Goal: Complete application form

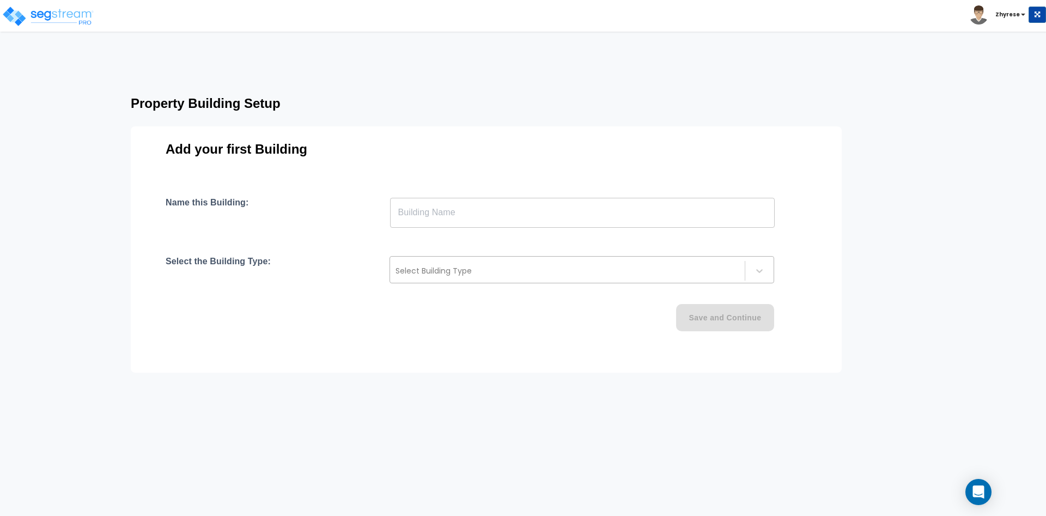
click at [552, 270] on div at bounding box center [568, 270] width 344 height 13
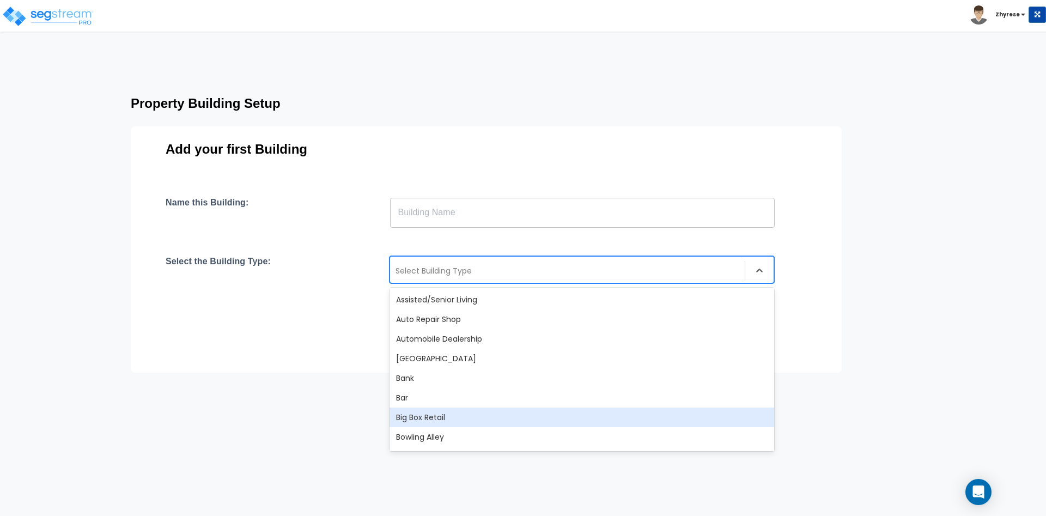
click at [454, 419] on div "Big Box Retail" at bounding box center [582, 418] width 385 height 20
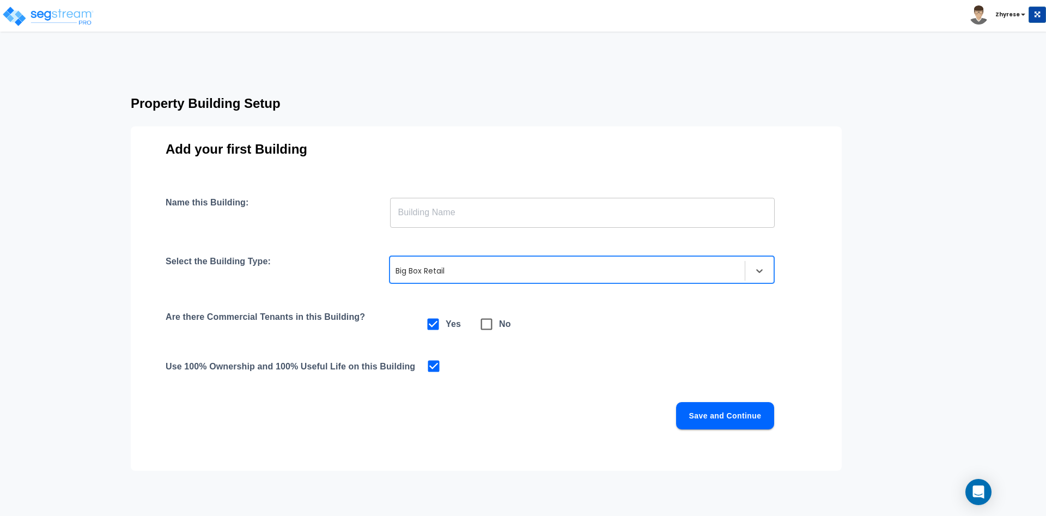
click at [537, 187] on div "Add your first Building Name this Building: ​ Select the Building Type: option …" at bounding box center [486, 298] width 711 height 344
click at [520, 223] on input "text" at bounding box center [582, 212] width 385 height 31
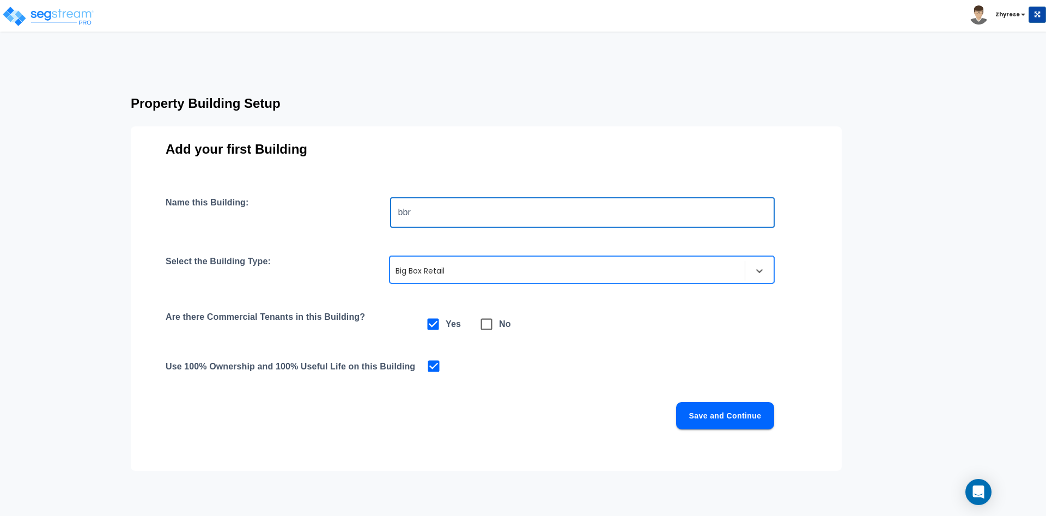
type input "bbr"
click at [731, 435] on div "Name this Building: bbr ​ Select the Building Type: option Big Box Retail, sele…" at bounding box center [486, 326] width 641 height 258
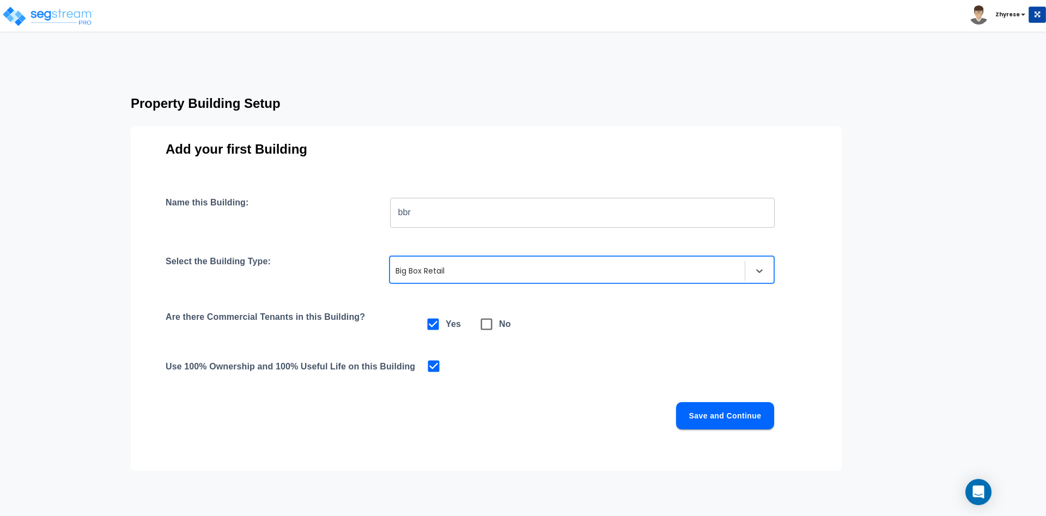
click at [742, 411] on button "Save and Continue" at bounding box center [725, 415] width 98 height 27
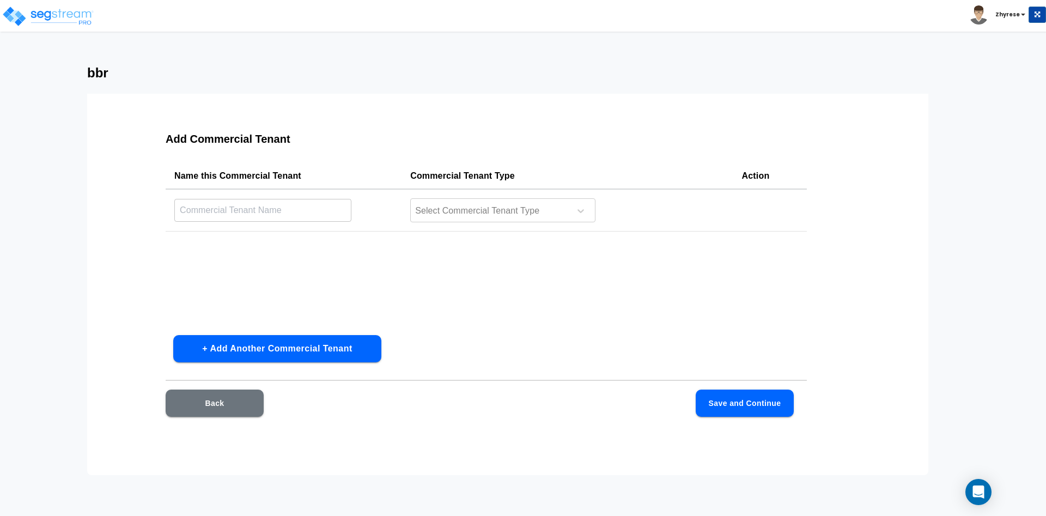
click at [537, 224] on td "Select Commercial Tenant Type" at bounding box center [567, 210] width 331 height 42
click at [538, 206] on div at bounding box center [488, 211] width 149 height 15
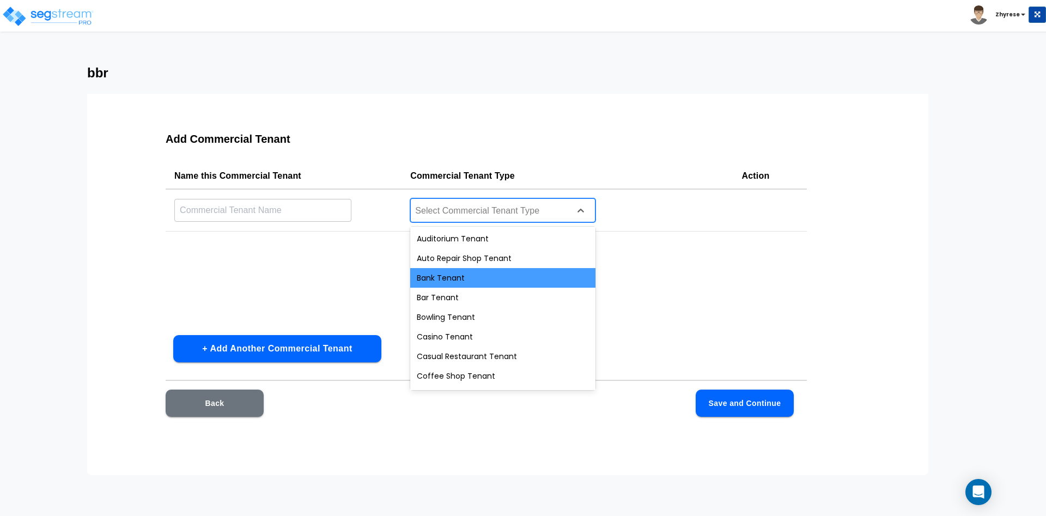
click at [515, 281] on div "Bank Tenant" at bounding box center [502, 278] width 185 height 20
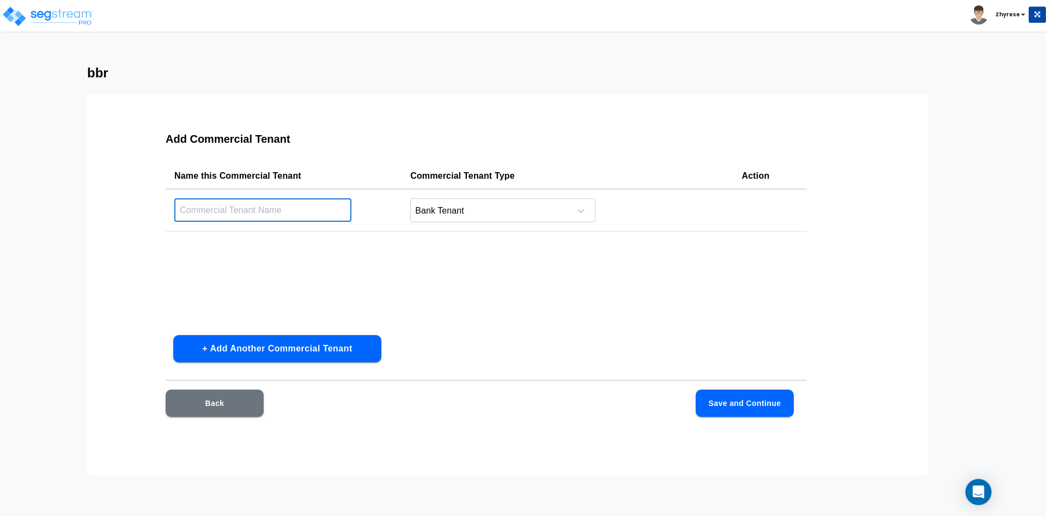
click at [277, 215] on input "text" at bounding box center [262, 209] width 177 height 23
type input "bank"
click at [254, 344] on button "+ Add Another Commercial Tenant" at bounding box center [277, 348] width 208 height 27
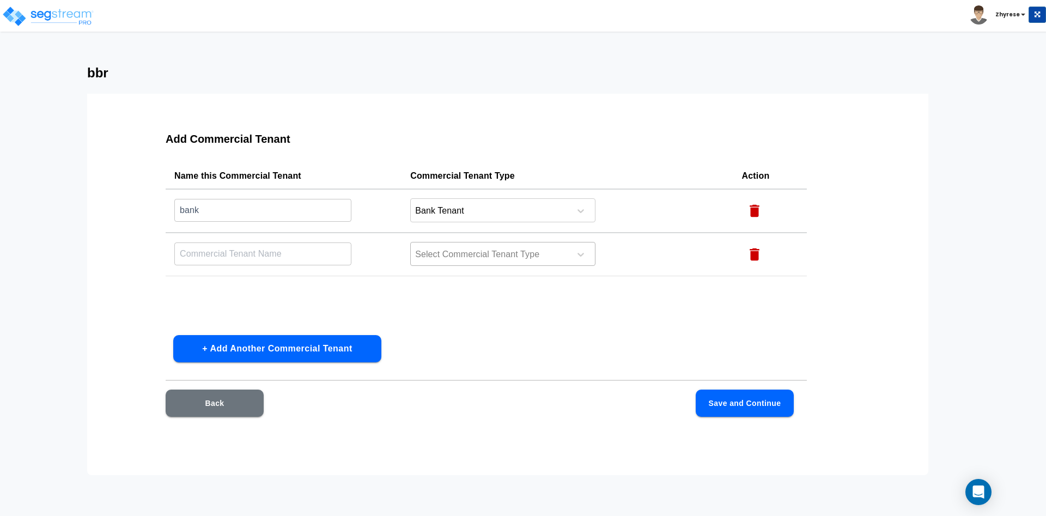
click at [479, 256] on div at bounding box center [488, 254] width 149 height 15
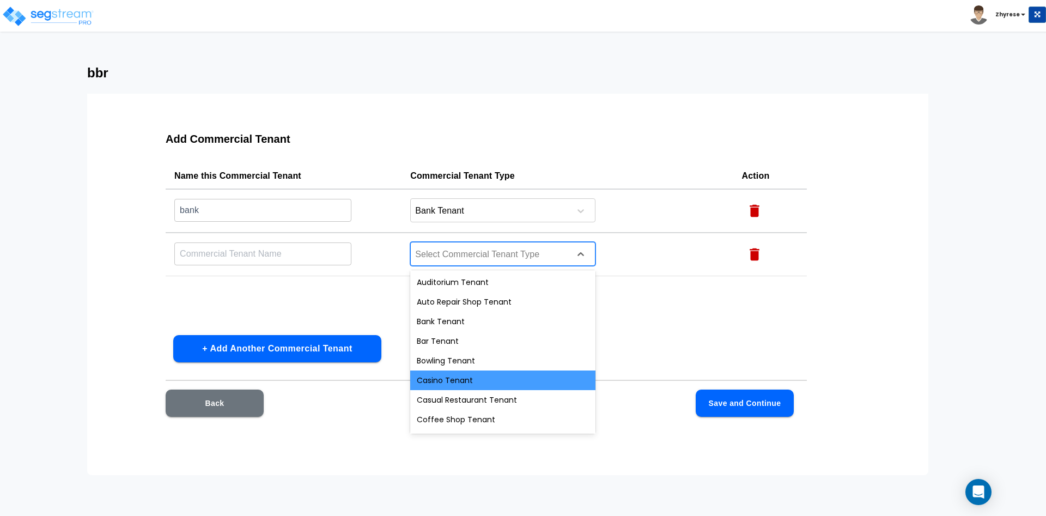
click at [457, 375] on div "Casino Tenant" at bounding box center [502, 380] width 185 height 20
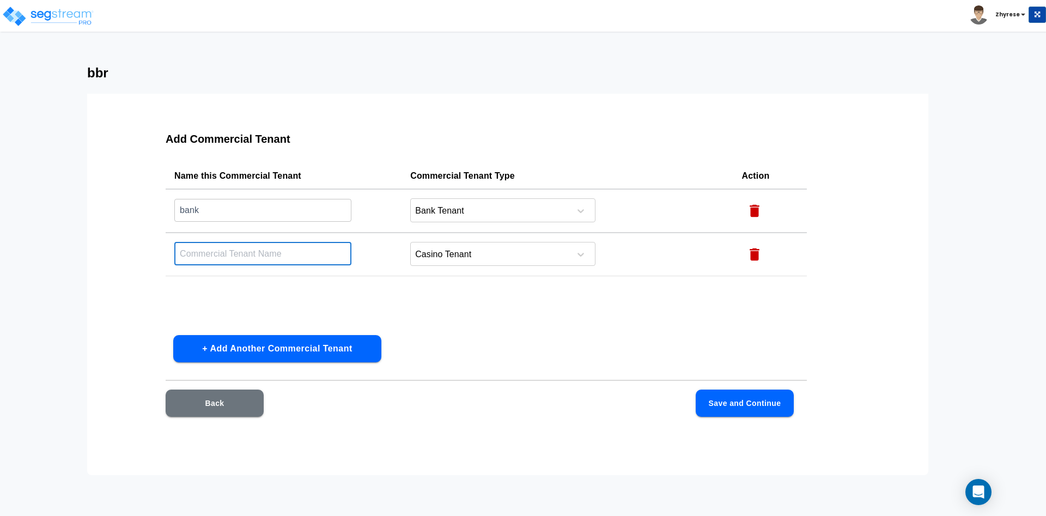
click at [240, 250] on input "text" at bounding box center [262, 253] width 177 height 23
type input "casino"
click at [741, 410] on button "Save and Continue" at bounding box center [745, 403] width 98 height 27
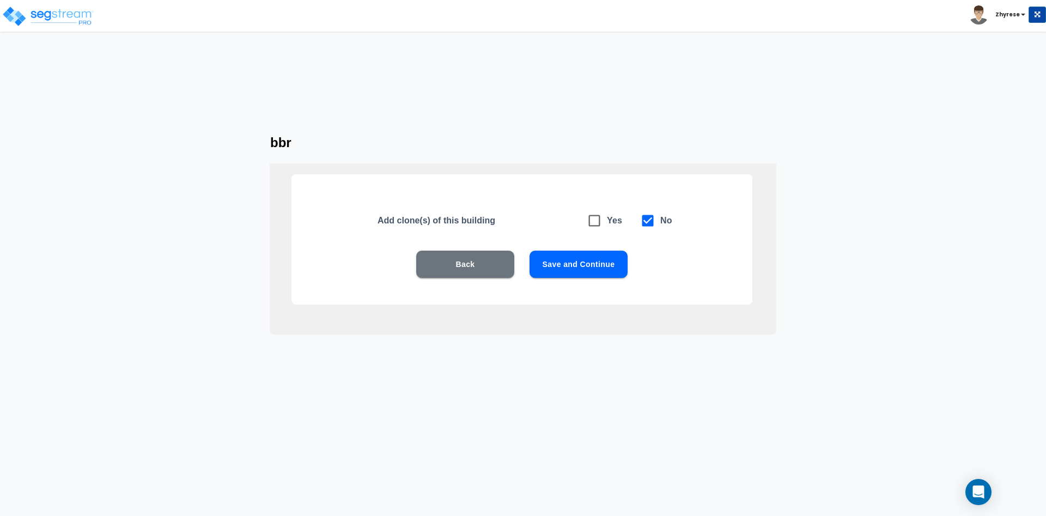
click at [588, 256] on button "Save and Continue" at bounding box center [579, 264] width 98 height 27
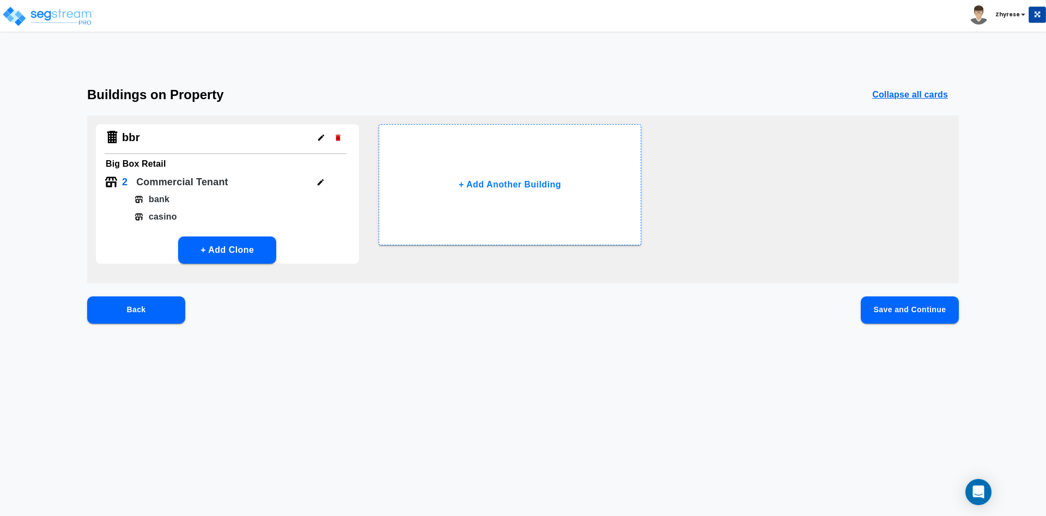
click at [907, 313] on button "Save and Continue" at bounding box center [910, 309] width 98 height 27
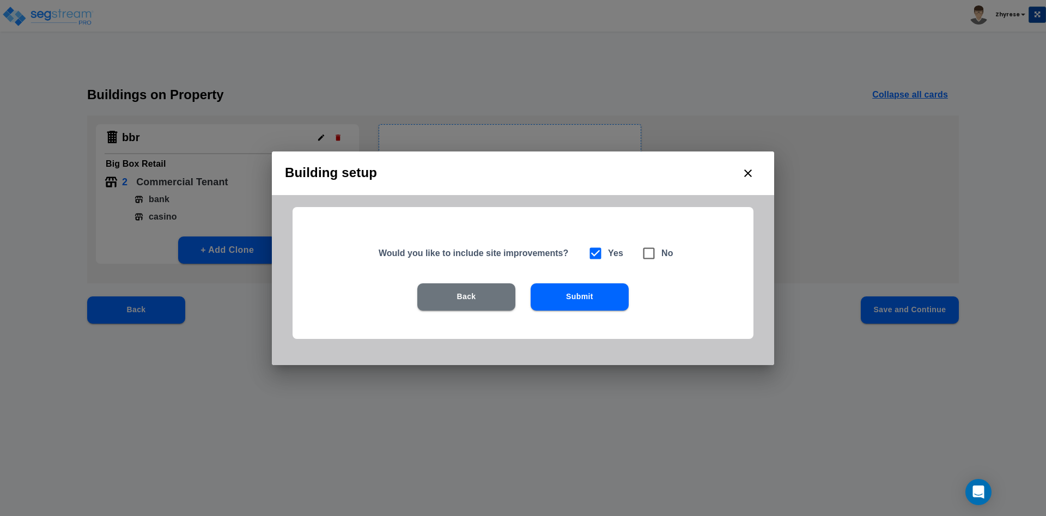
click at [562, 299] on button "Submit" at bounding box center [580, 296] width 98 height 27
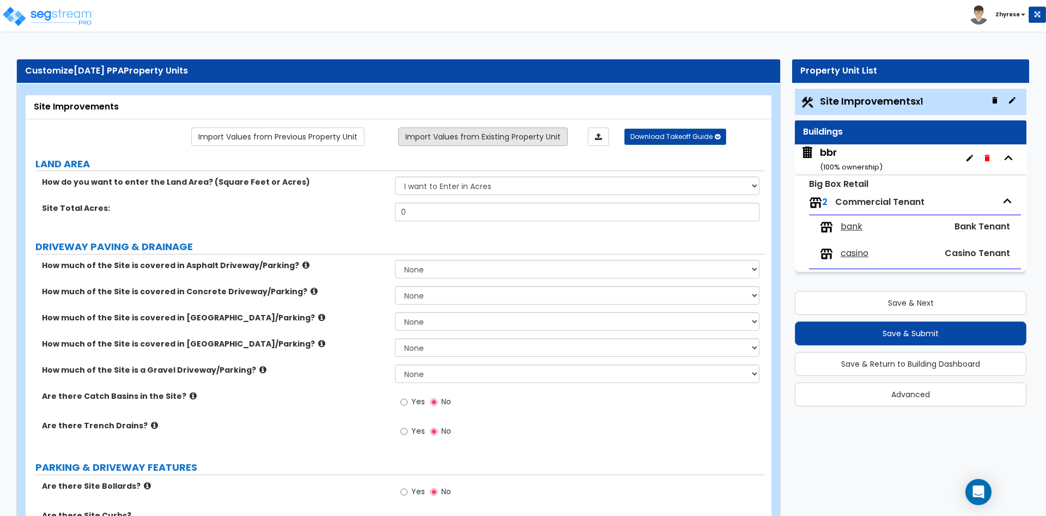
click at [493, 137] on link "Import Values from Existing Property Unit" at bounding box center [482, 136] width 169 height 19
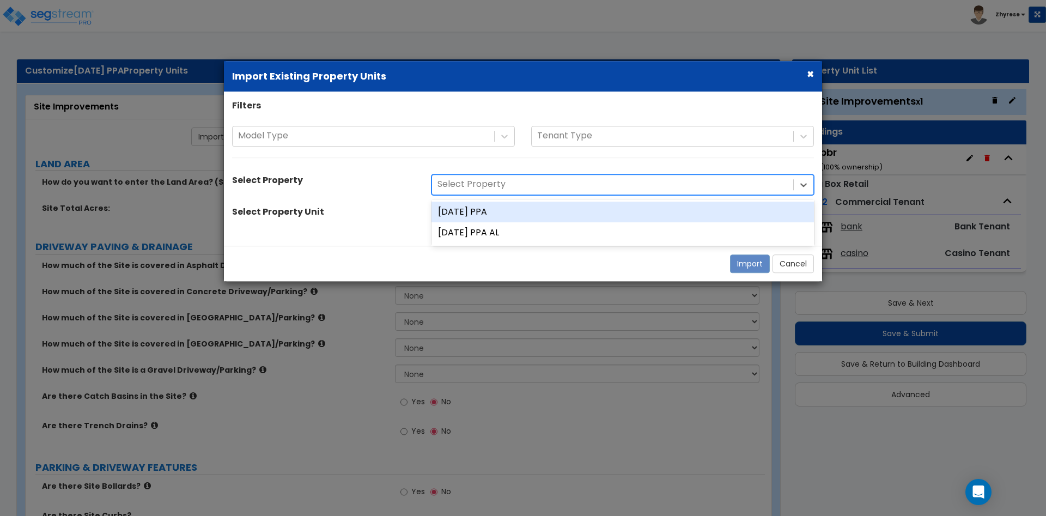
click at [515, 190] on div at bounding box center [613, 184] width 350 height 15
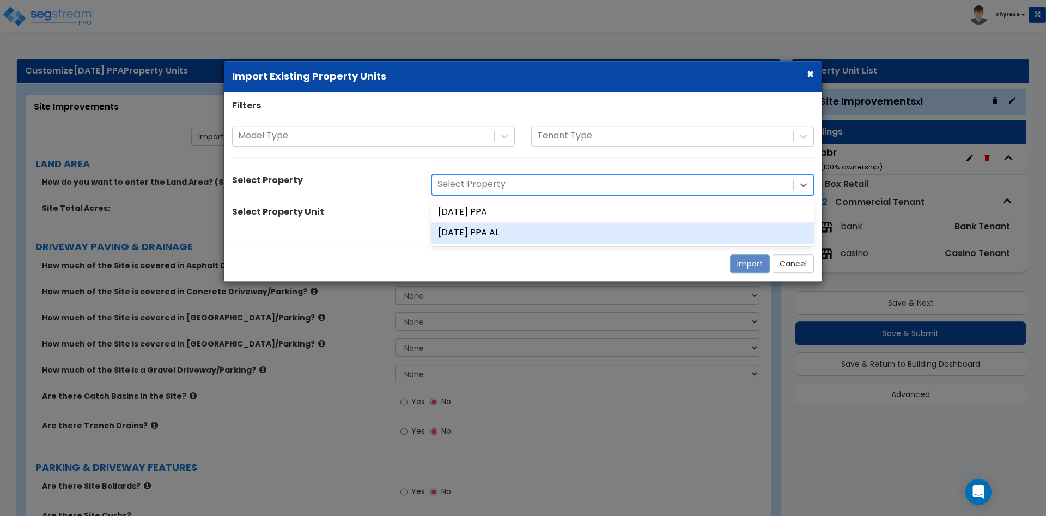
click at [514, 238] on div "04Sept PPA AL" at bounding box center [623, 233] width 382 height 21
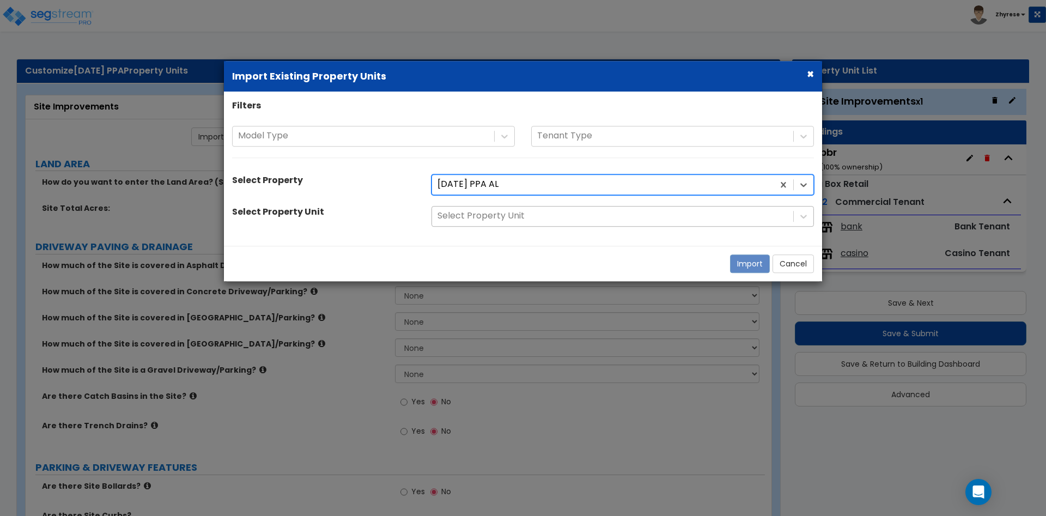
click at [518, 216] on div at bounding box center [613, 216] width 350 height 15
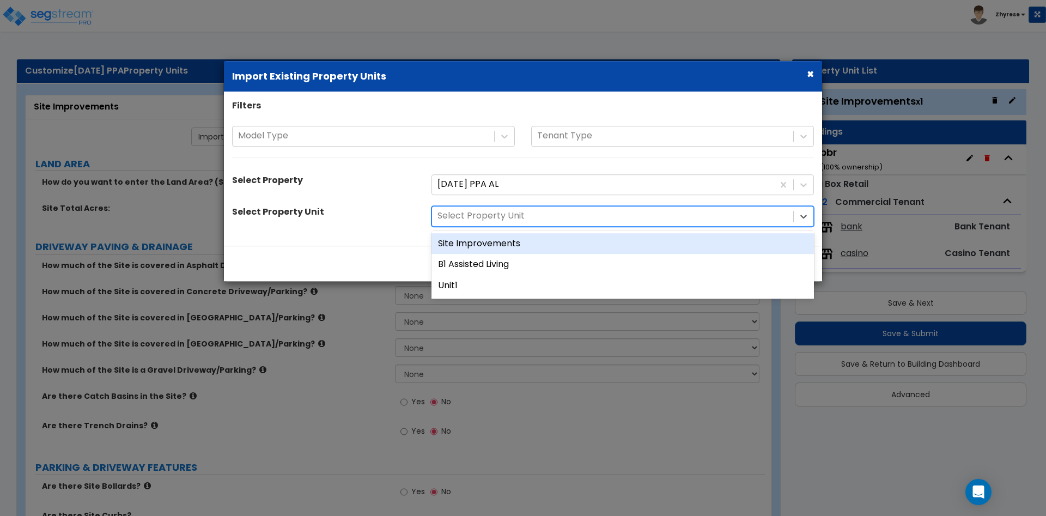
click at [520, 250] on div "Site Improvements" at bounding box center [623, 243] width 382 height 21
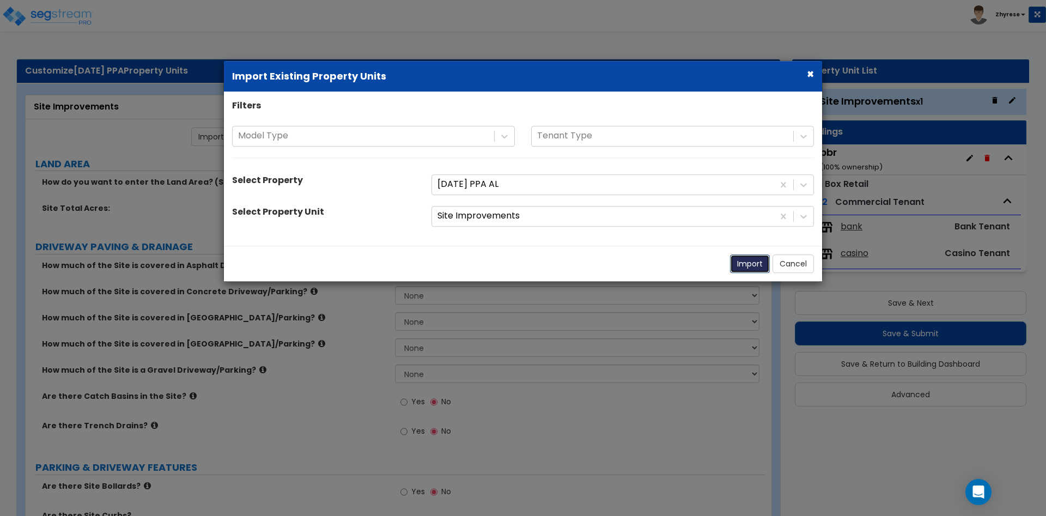
click at [757, 266] on button "Import" at bounding box center [750, 263] width 40 height 19
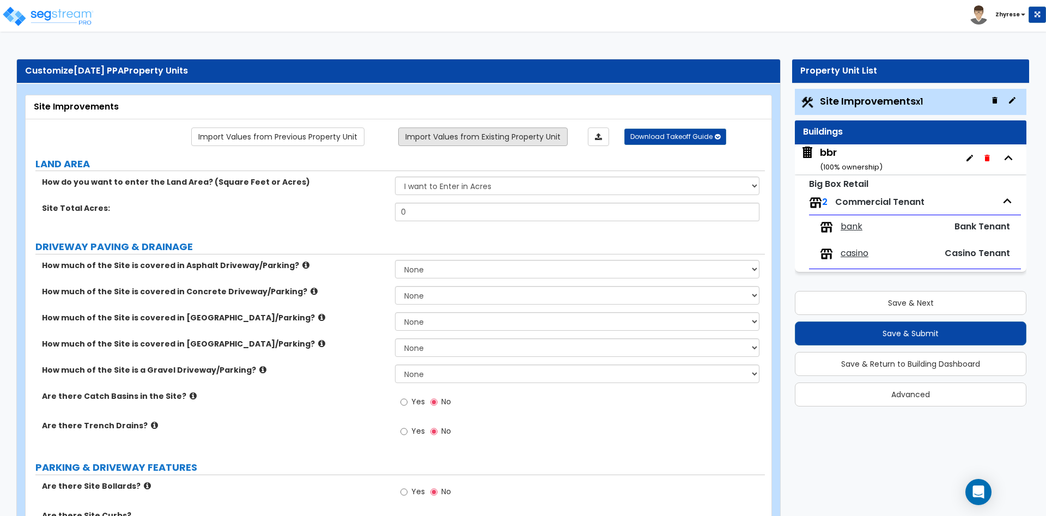
click at [489, 136] on link "Import Values from Existing Property Unit" at bounding box center [482, 136] width 169 height 19
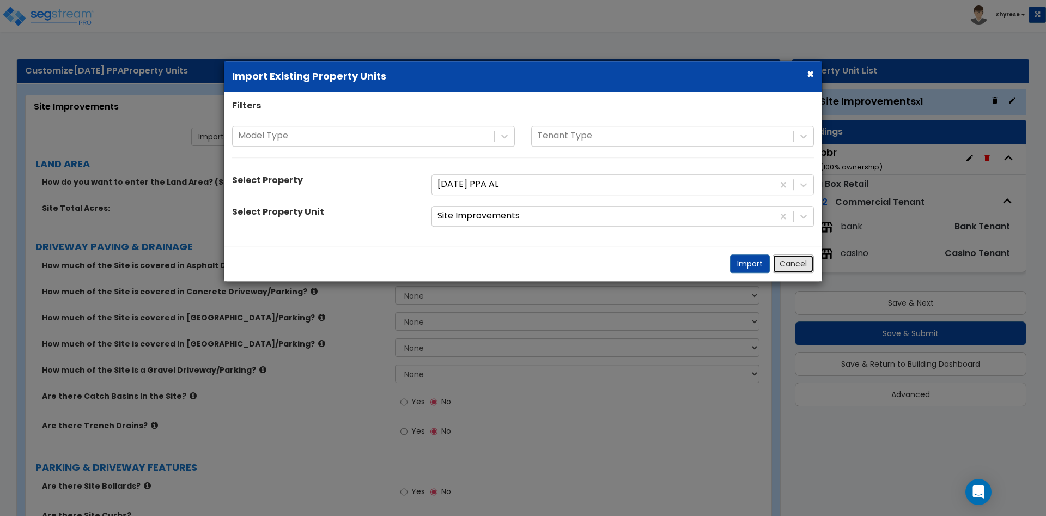
click at [784, 262] on button "Cancel" at bounding box center [793, 263] width 41 height 19
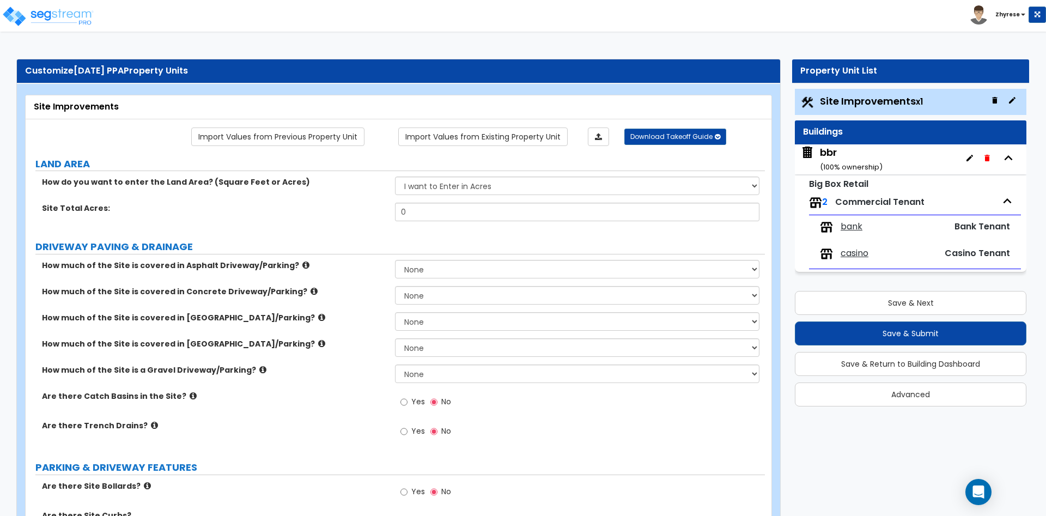
click at [567, 69] on div "Customize 04Sept25 PPA Property Units" at bounding box center [398, 71] width 747 height 13
click at [395, 177] on select "I want to Enter in Acres I want to Enter in Square Feet" at bounding box center [577, 186] width 364 height 19
click at [491, 212] on input "0" at bounding box center [577, 212] width 364 height 19
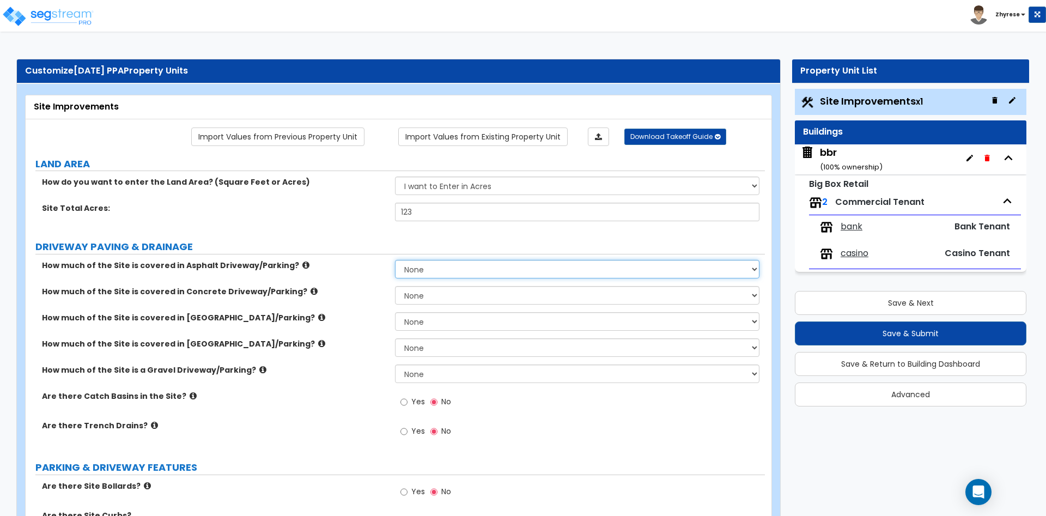
click at [395, 260] on select "None I want to Enter an Approximate Percentage I want to Enter the Square Foota…" at bounding box center [577, 269] width 364 height 19
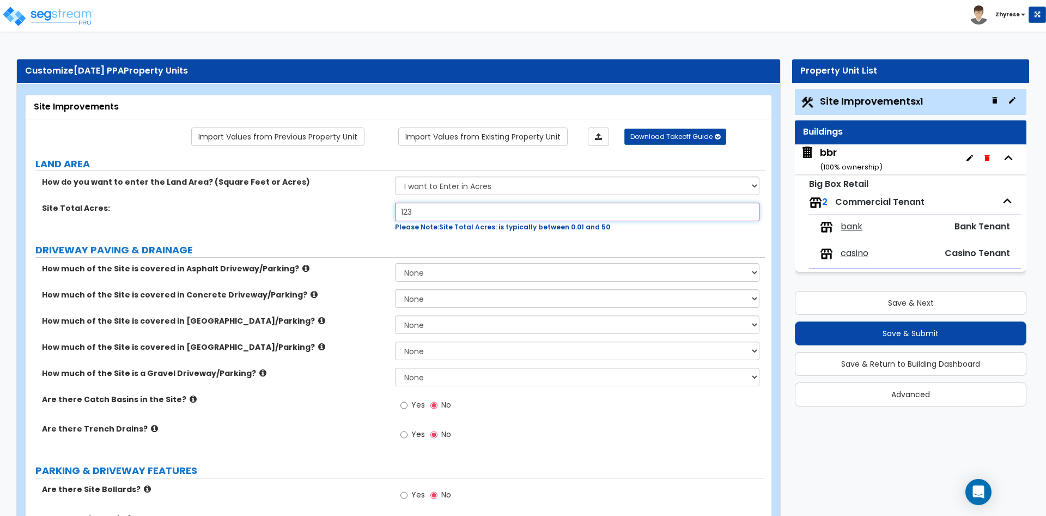
click at [461, 217] on input "123" at bounding box center [577, 212] width 364 height 19
type input "50"
click at [395, 263] on select "None I want to Enter an Approximate Percentage I want to Enter the Square Foota…" at bounding box center [577, 272] width 364 height 19
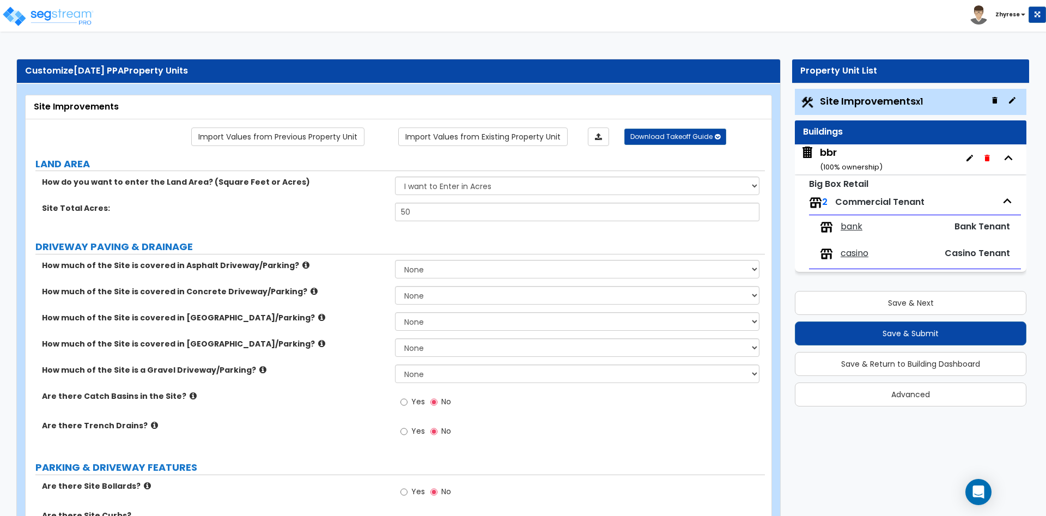
click at [395, 286] on select "None I want to Enter an Approximate Percentage I want to Enter the Square Foota…" at bounding box center [577, 295] width 364 height 19
select select "2"
click option "I want to Enter the Square Footage" at bounding box center [0, 0] width 0 height 0
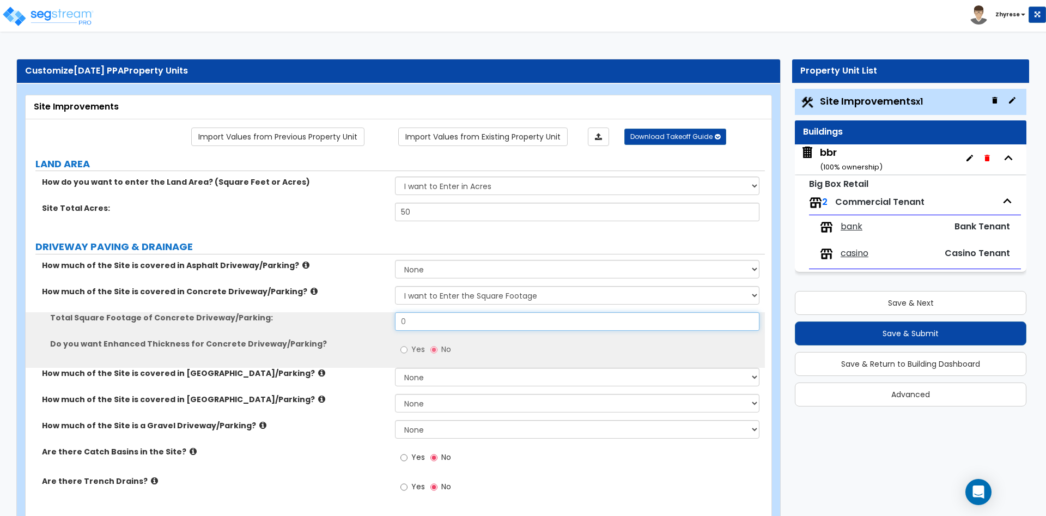
click at [446, 323] on input "0" at bounding box center [577, 321] width 364 height 19
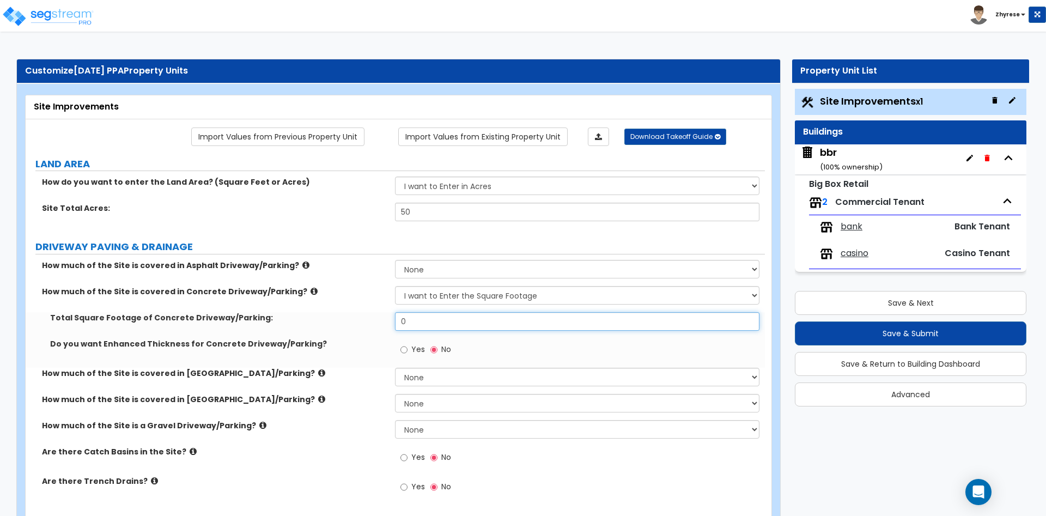
click at [446, 323] on input "0" at bounding box center [577, 321] width 364 height 19
type input "12"
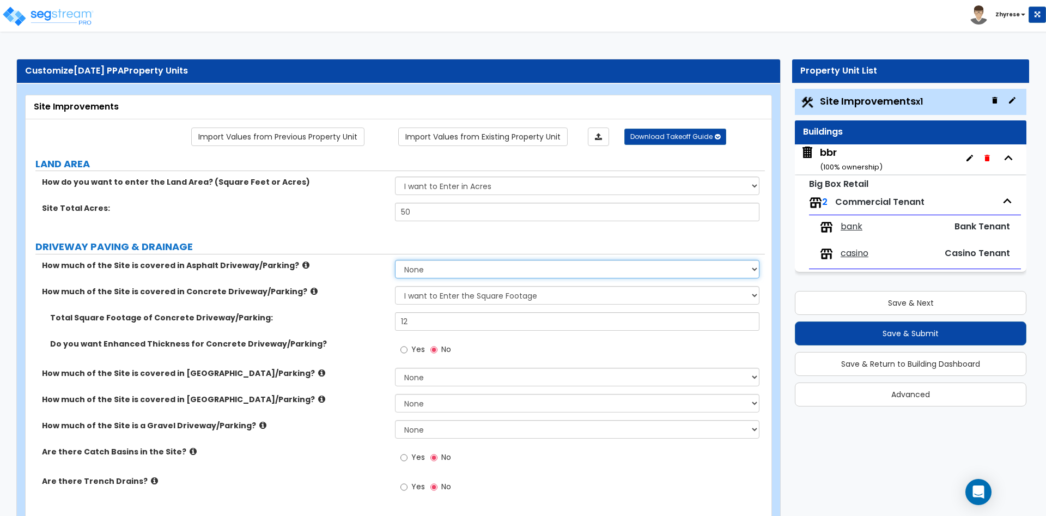
click at [450, 278] on select "None I want to Enter an Approximate Percentage I want to Enter the Square Foota…" at bounding box center [577, 269] width 364 height 19
select select "2"
click option "I want to Enter the Square Footage" at bounding box center [0, 0] width 0 height 0
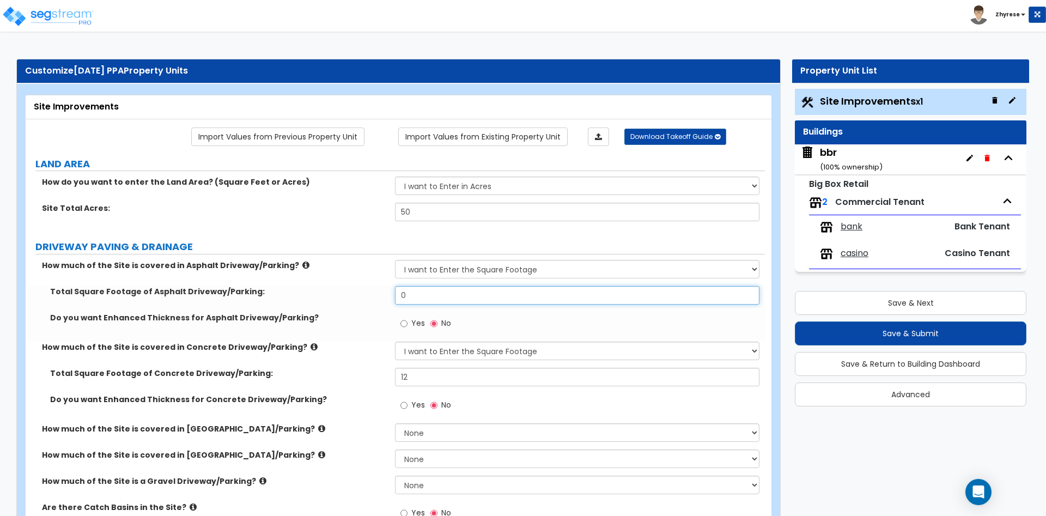
click at [446, 300] on input "0" at bounding box center [577, 295] width 364 height 19
type input "12"
click at [415, 403] on span "Yes" at bounding box center [418, 404] width 14 height 11
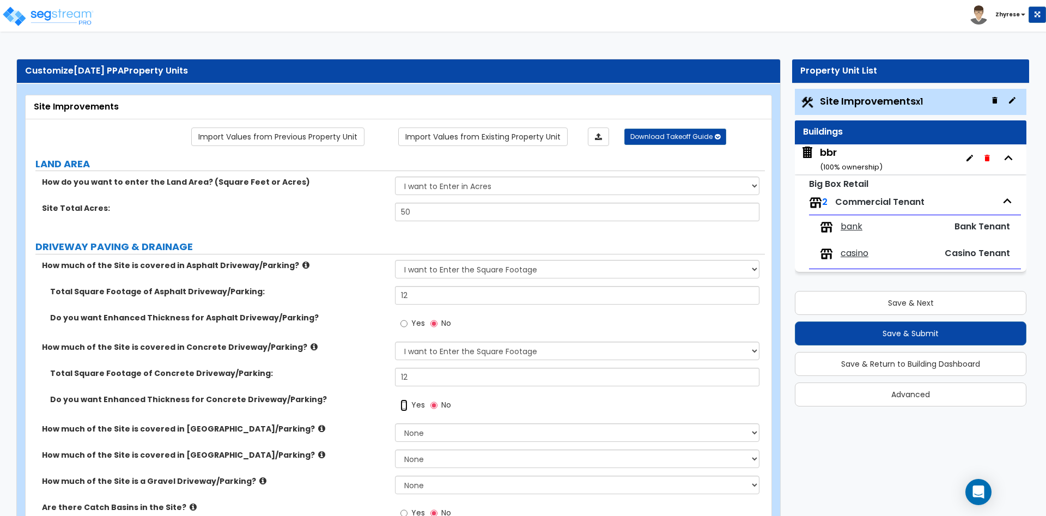
click at [408, 403] on input "Yes" at bounding box center [403, 405] width 7 height 12
radio input "true"
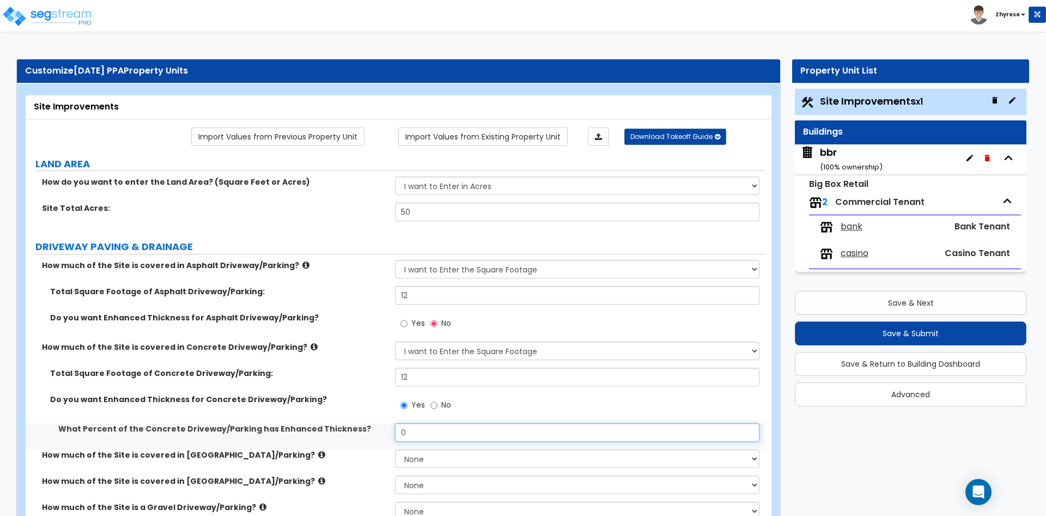
click at [429, 429] on input "0" at bounding box center [577, 432] width 364 height 19
type input "12"
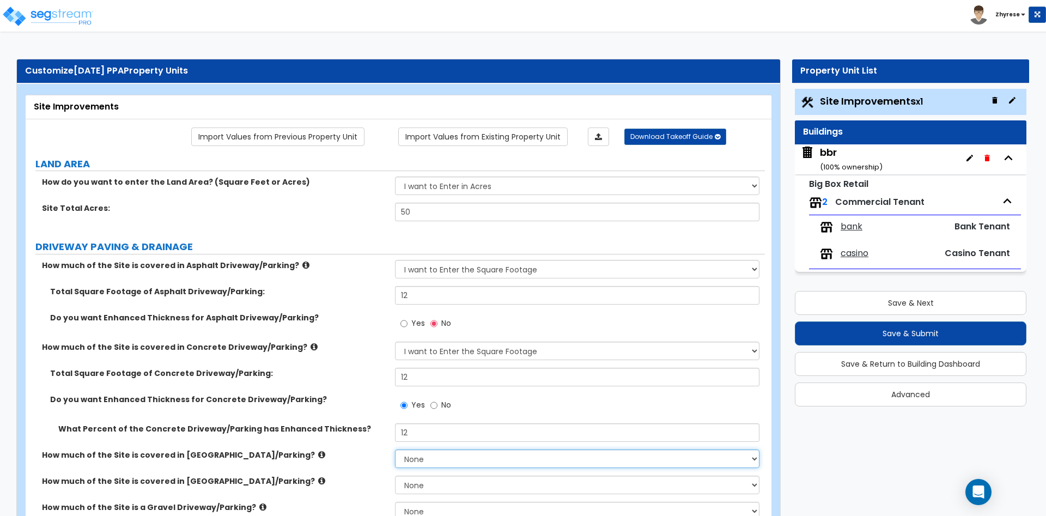
select select "2"
click option "I want to Enter the Square Footage" at bounding box center [0, 0] width 0 height 0
click at [423, 487] on input "0" at bounding box center [577, 485] width 364 height 19
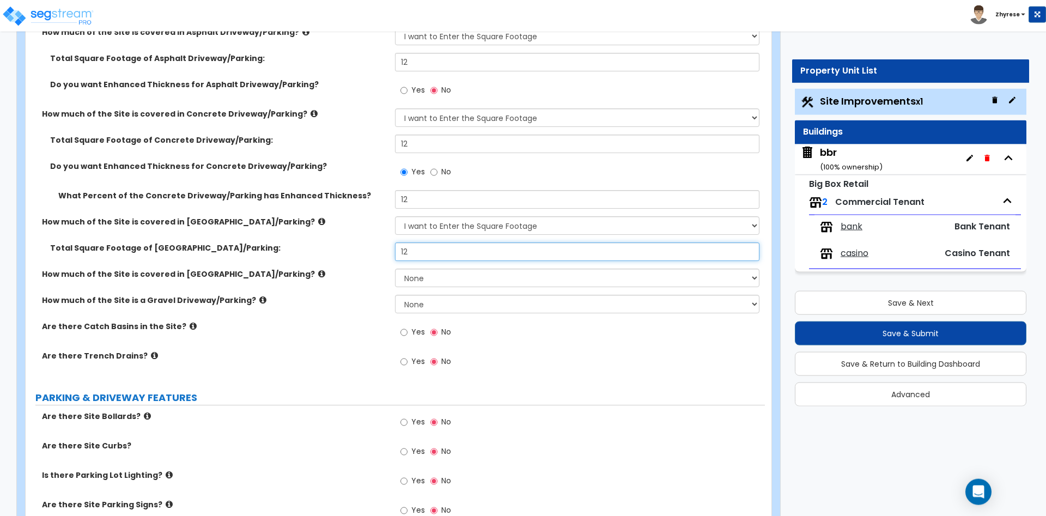
scroll to position [333, 0]
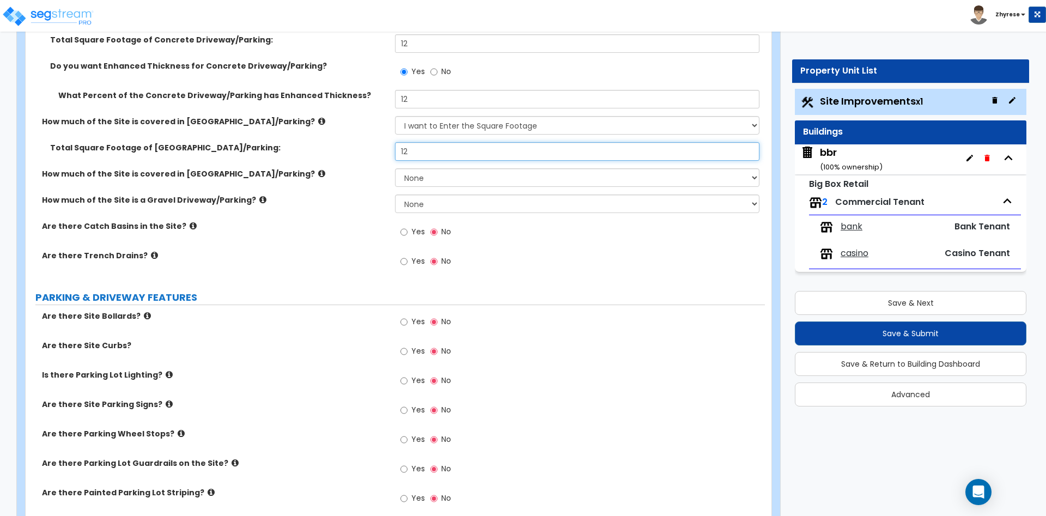
type input "12"
click at [411, 323] on label "Yes" at bounding box center [412, 323] width 25 height 19
click at [408, 323] on input "Yes" at bounding box center [403, 322] width 7 height 12
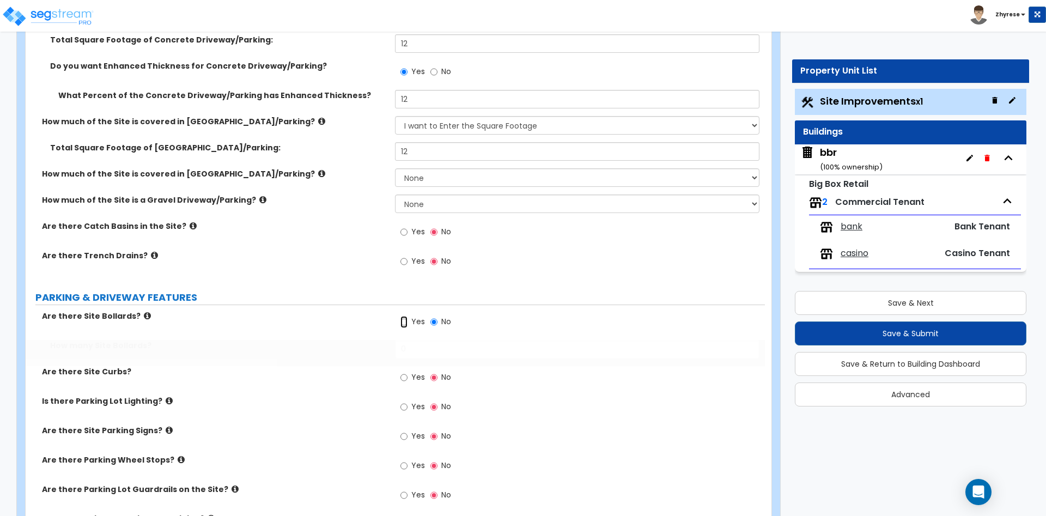
radio input "true"
click at [427, 353] on input "0" at bounding box center [577, 349] width 364 height 19
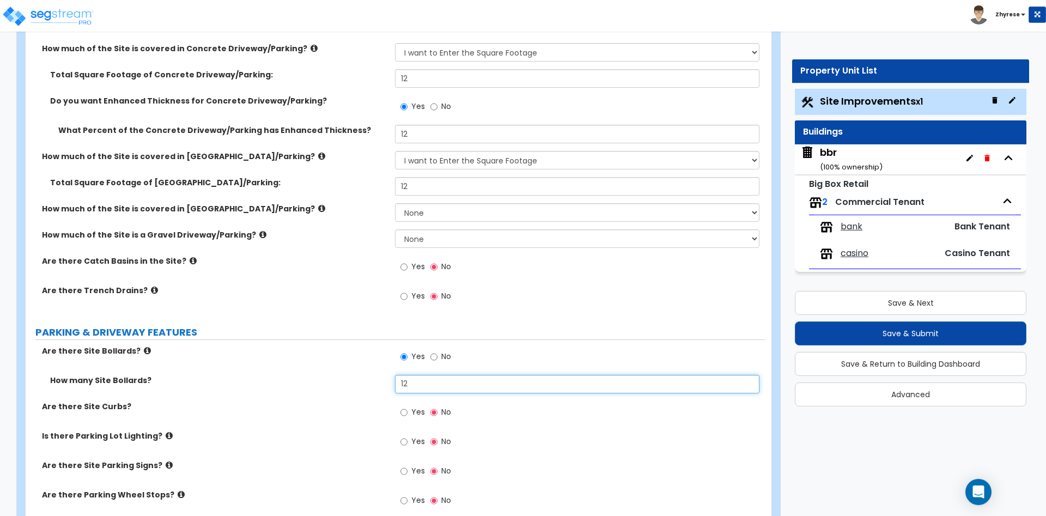
scroll to position [278, 0]
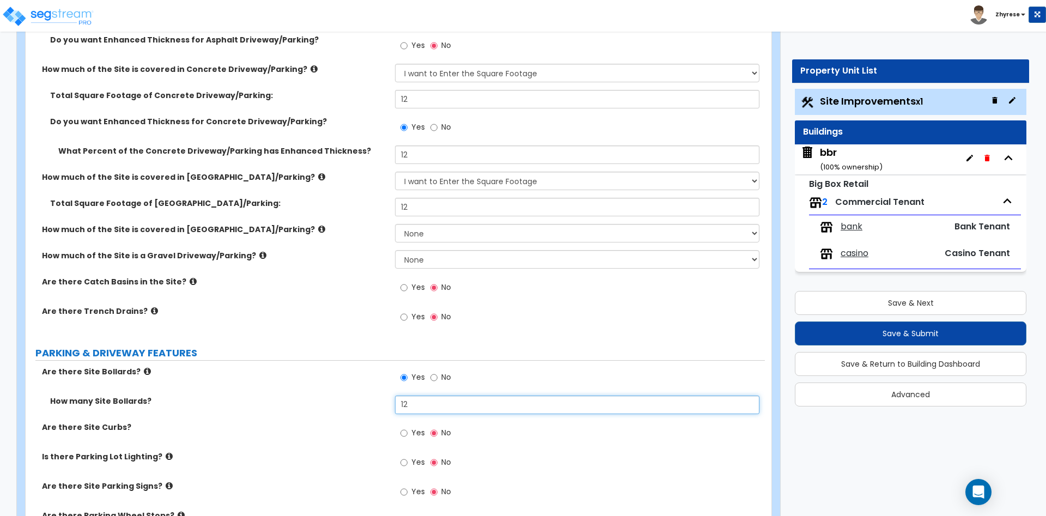
type input "12"
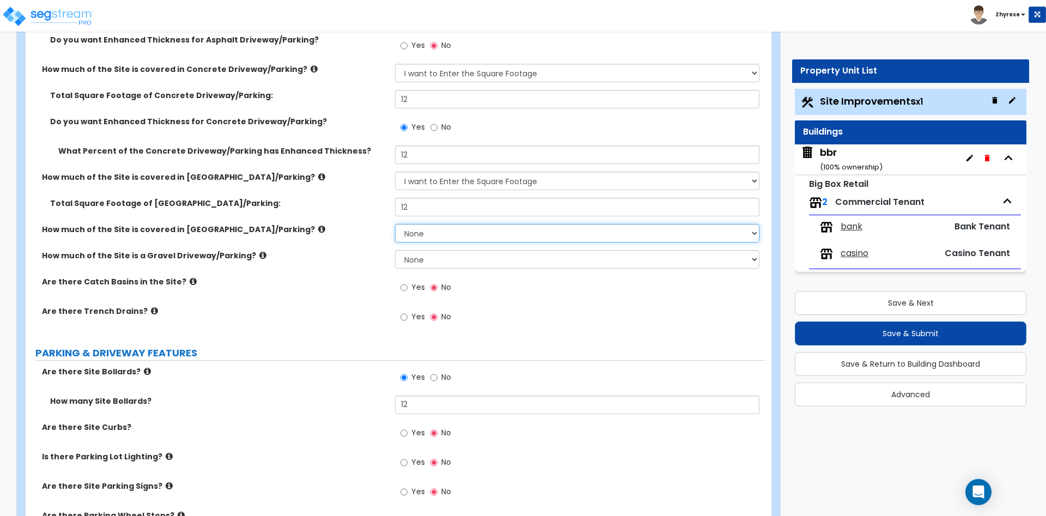
select select "1"
click option "I want to Enter an Approximate Percentage" at bounding box center [0, 0] width 0 height 0
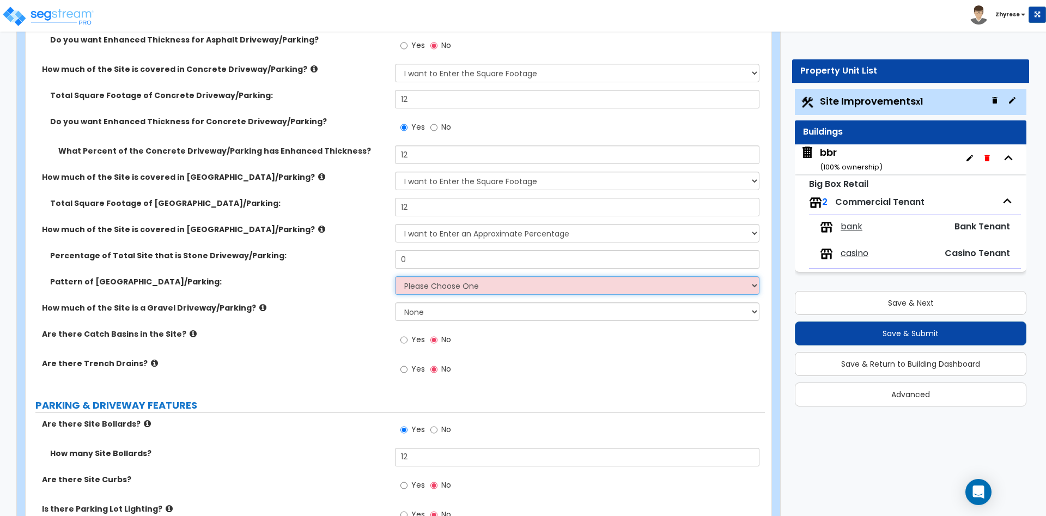
click at [395, 276] on select "Please Choose One Irregular Rectangular" at bounding box center [577, 285] width 364 height 19
select select "1"
click option "Irregular" at bounding box center [0, 0] width 0 height 0
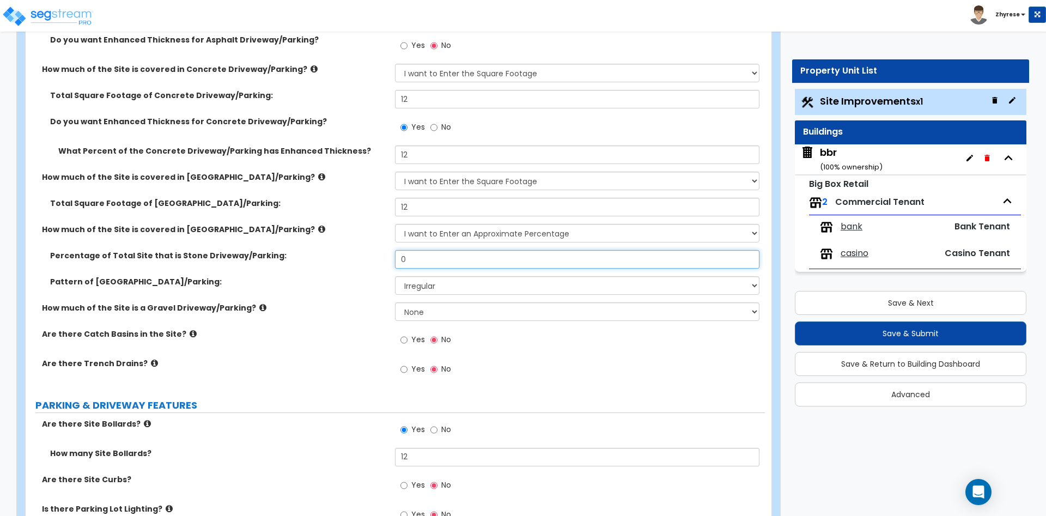
click at [427, 268] on input "0" at bounding box center [577, 259] width 364 height 19
type input "12"
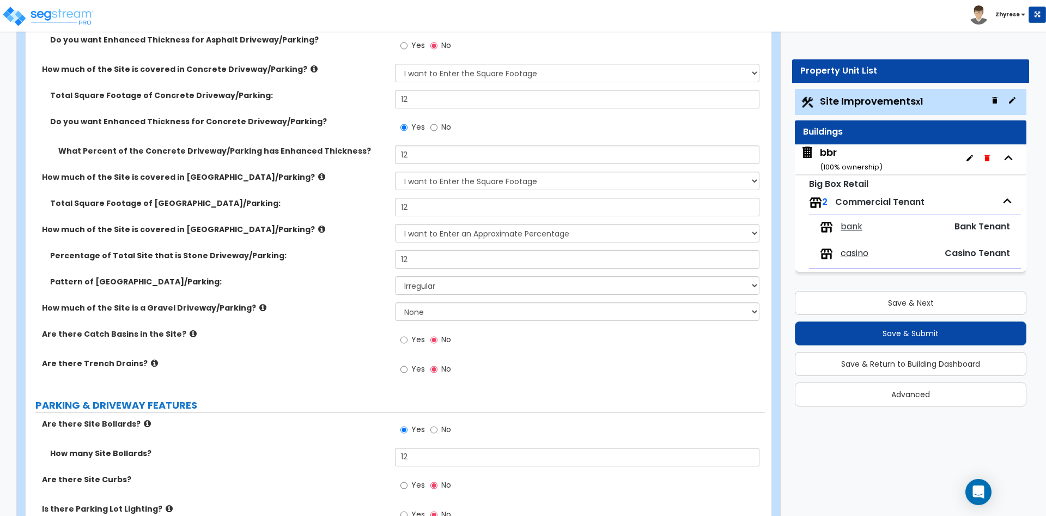
click at [410, 337] on label "Yes" at bounding box center [412, 341] width 25 height 19
click at [408, 337] on input "Yes" at bounding box center [403, 340] width 7 height 12
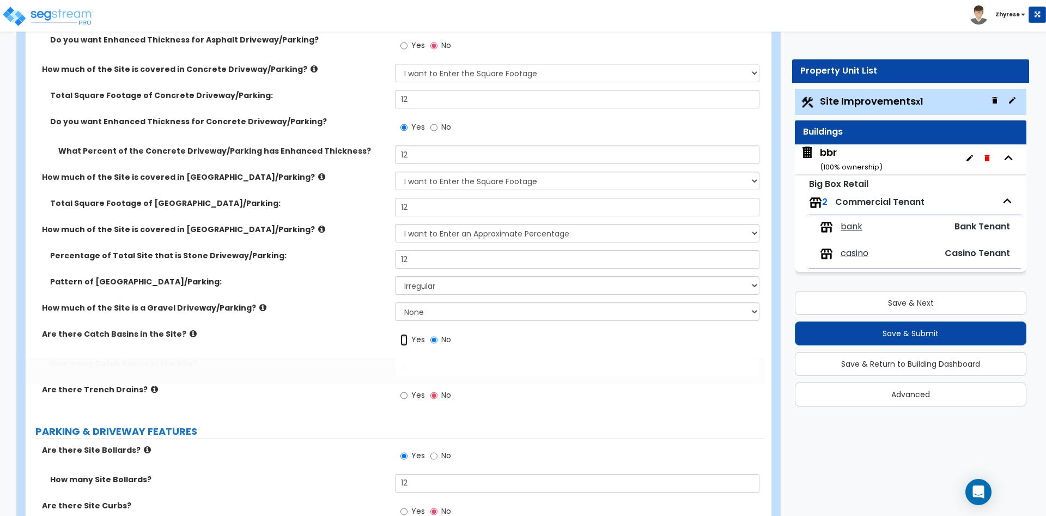
radio input "true"
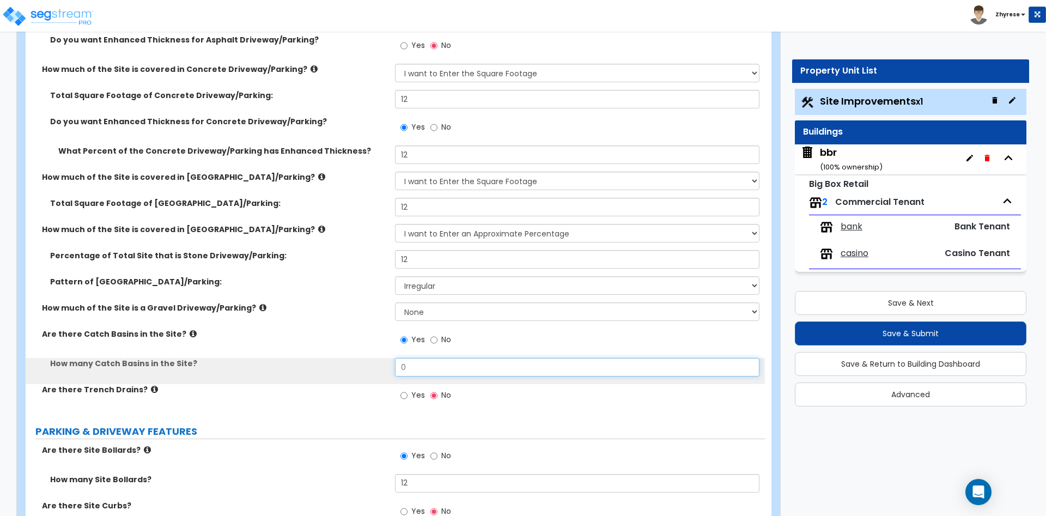
click at [415, 367] on input "0" at bounding box center [577, 367] width 364 height 19
type input "12"
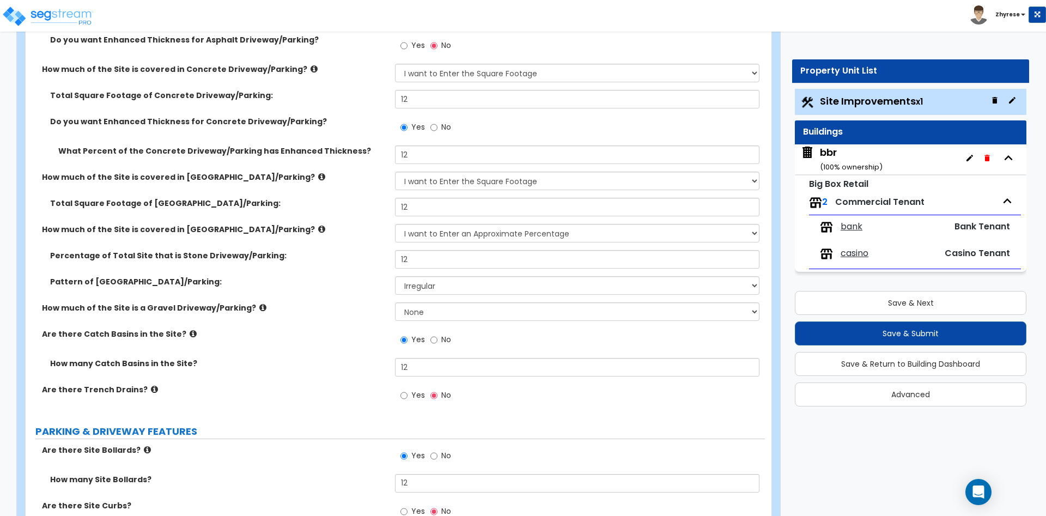
click at [826, 158] on div "bbr ( 100 % ownership)" at bounding box center [851, 159] width 63 height 28
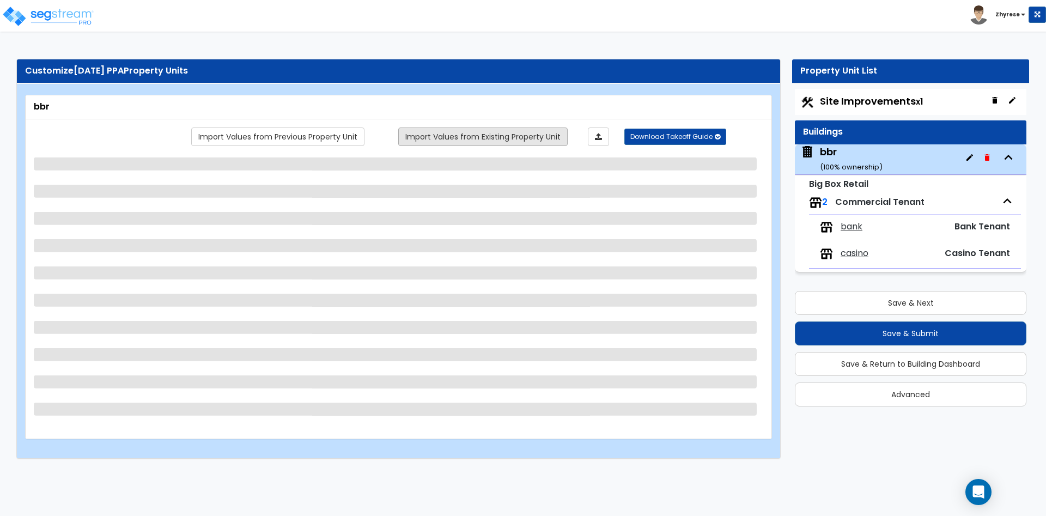
click at [531, 137] on link "Import Values from Existing Property Unit" at bounding box center [482, 136] width 169 height 19
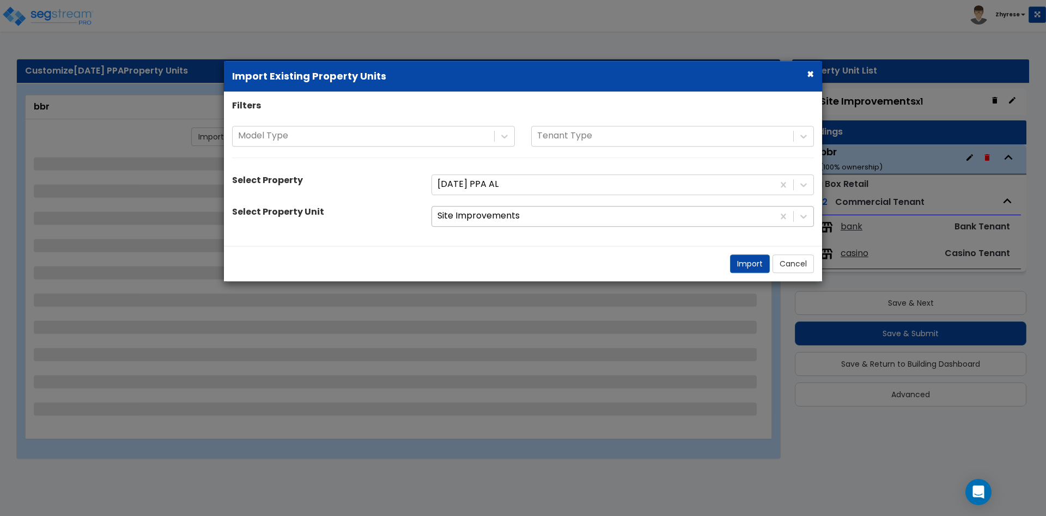
click at [505, 222] on div at bounding box center [603, 216] width 331 height 15
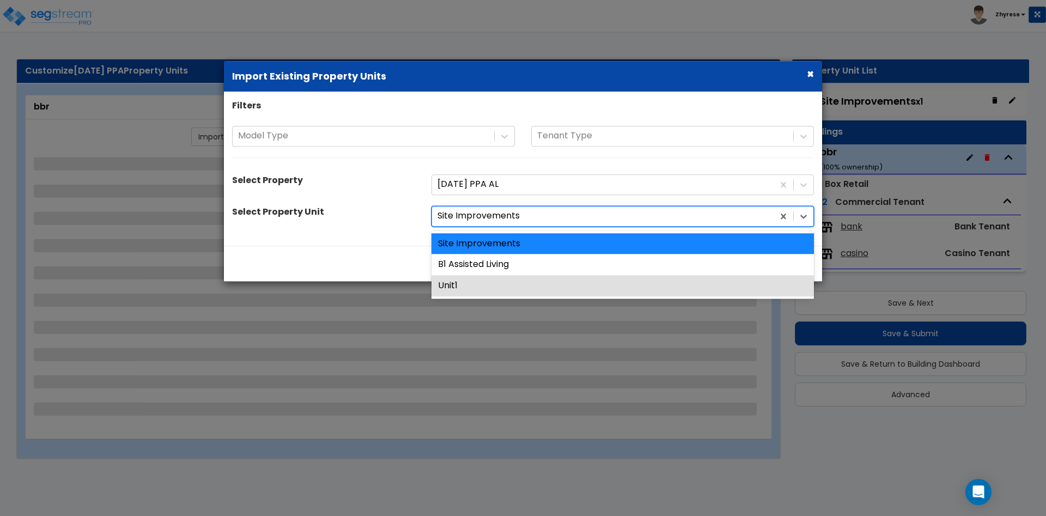
click at [491, 265] on div "B1 Assisted Living" at bounding box center [623, 264] width 382 height 21
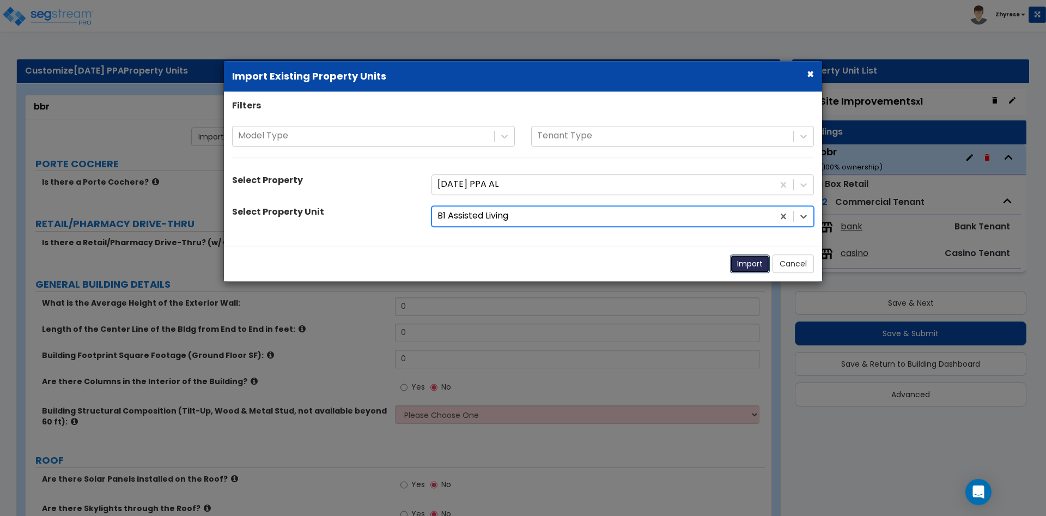
click at [754, 266] on button "Import" at bounding box center [750, 263] width 40 height 19
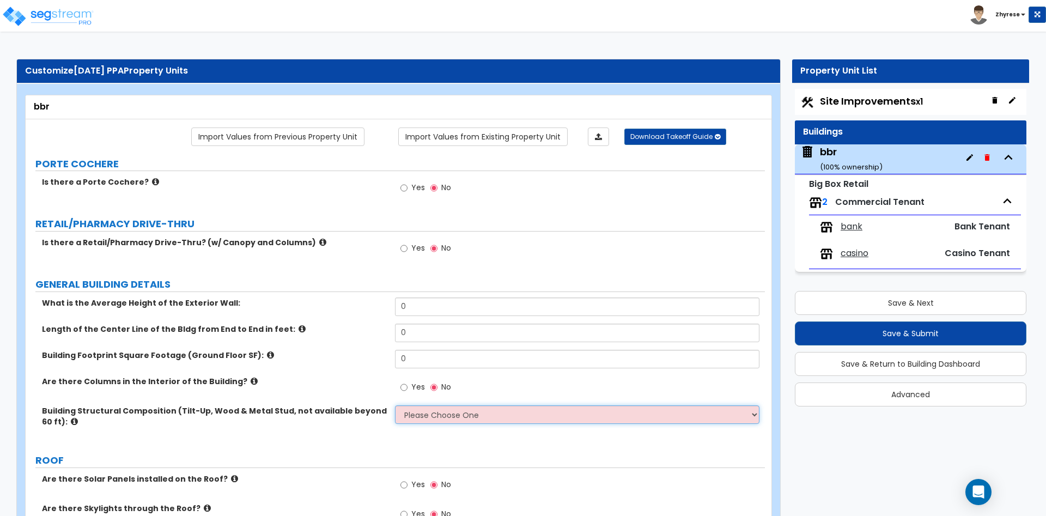
click at [395, 405] on select "Please Choose One Pre-Engineered Metal Building Tilt-up Wall Construction Reinf…" at bounding box center [577, 414] width 364 height 19
select select "2"
click option "Tilt-up Wall Construction" at bounding box center [0, 0] width 0 height 0
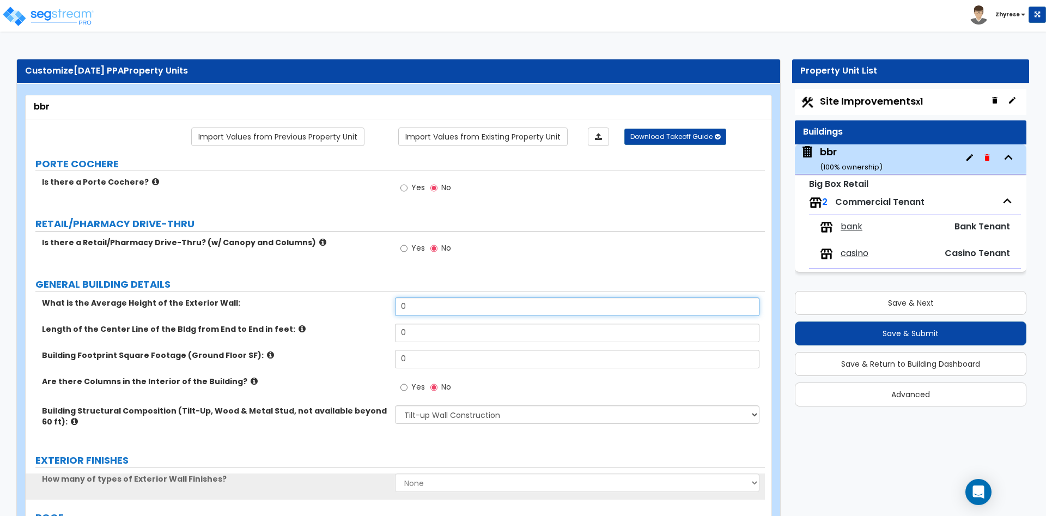
click at [452, 299] on input "0" at bounding box center [577, 306] width 364 height 19
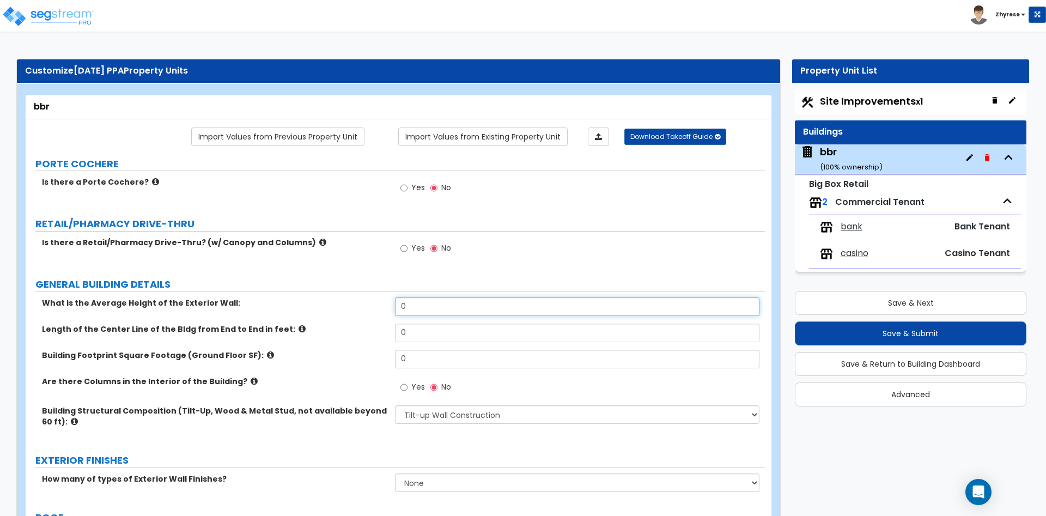
click at [452, 299] on input "0" at bounding box center [577, 306] width 364 height 19
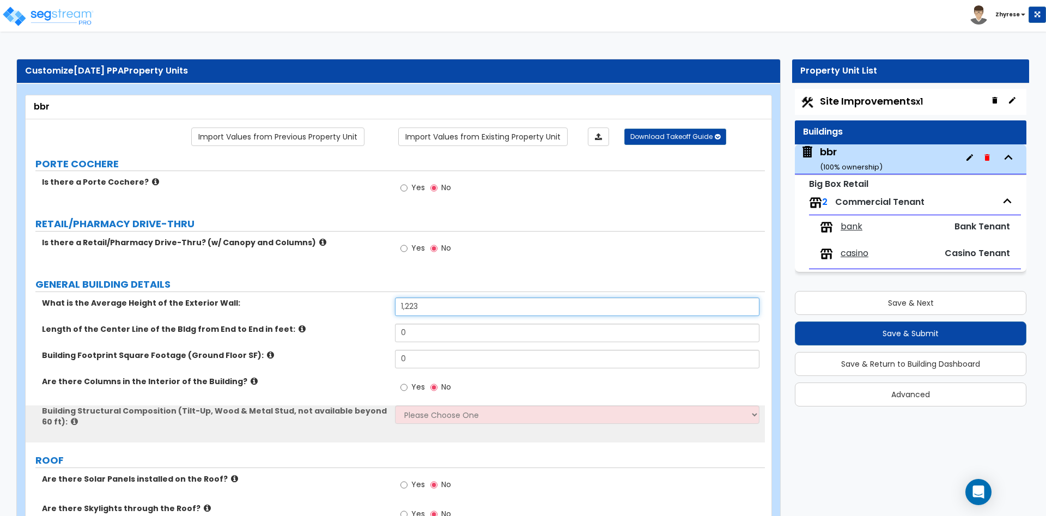
click at [456, 299] on input "1,223" at bounding box center [577, 306] width 364 height 19
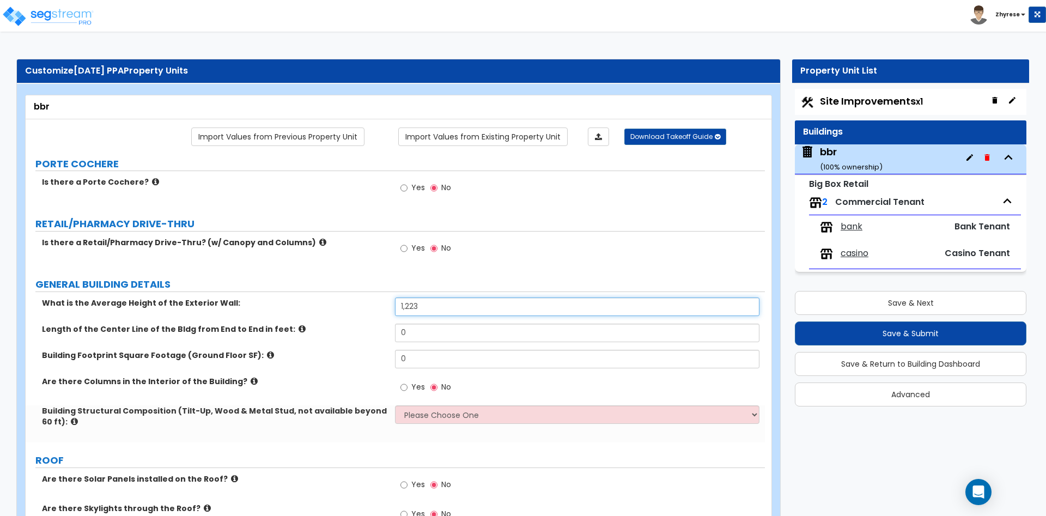
click at [456, 299] on input "1,223" at bounding box center [577, 306] width 364 height 19
type input "123"
click at [448, 326] on input "0" at bounding box center [577, 333] width 364 height 19
type input "123"
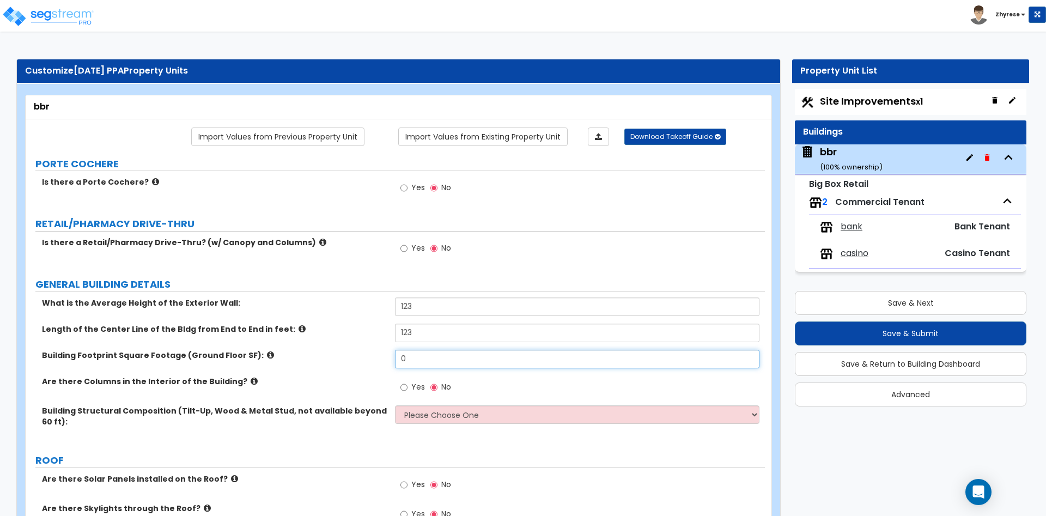
click at [441, 363] on input "0" at bounding box center [577, 359] width 364 height 19
type input "123"
click at [404, 382] on input "Yes" at bounding box center [403, 387] width 7 height 12
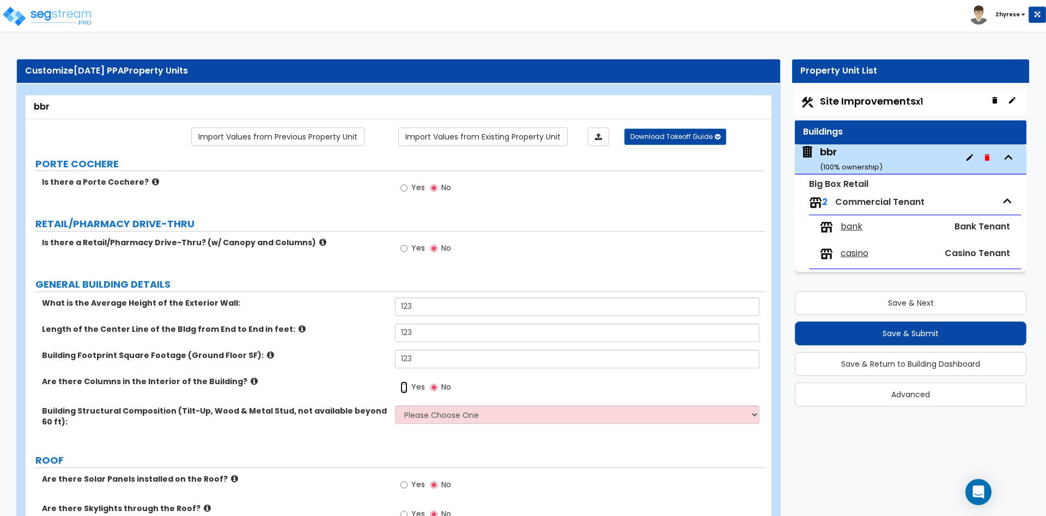
radio input "true"
click at [395, 405] on select "Please Choose One Pre-Engineered Metal Building Reinforced Concrete Structural …" at bounding box center [577, 414] width 364 height 19
select select "1"
click option "Pre-Engineered Metal Building" at bounding box center [0, 0] width 0 height 0
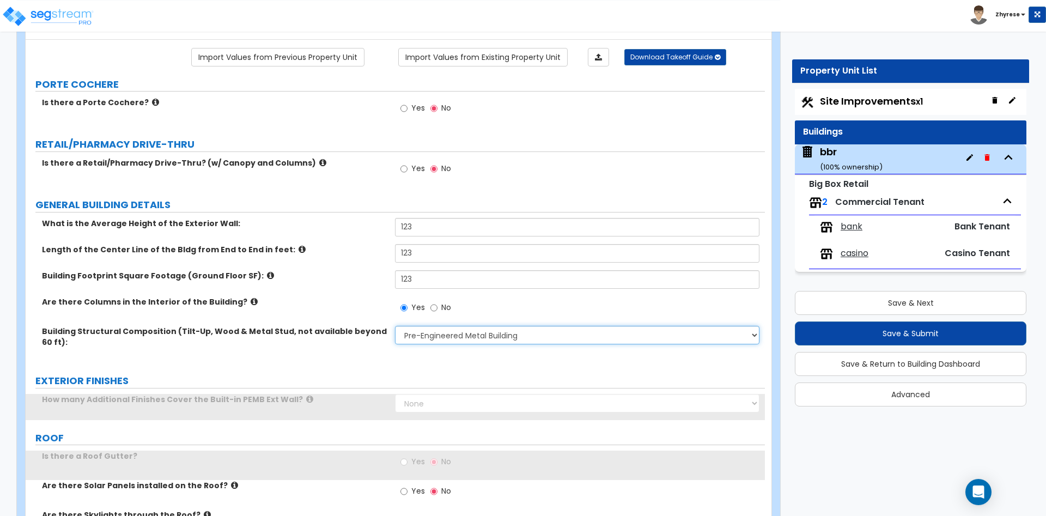
scroll to position [167, 0]
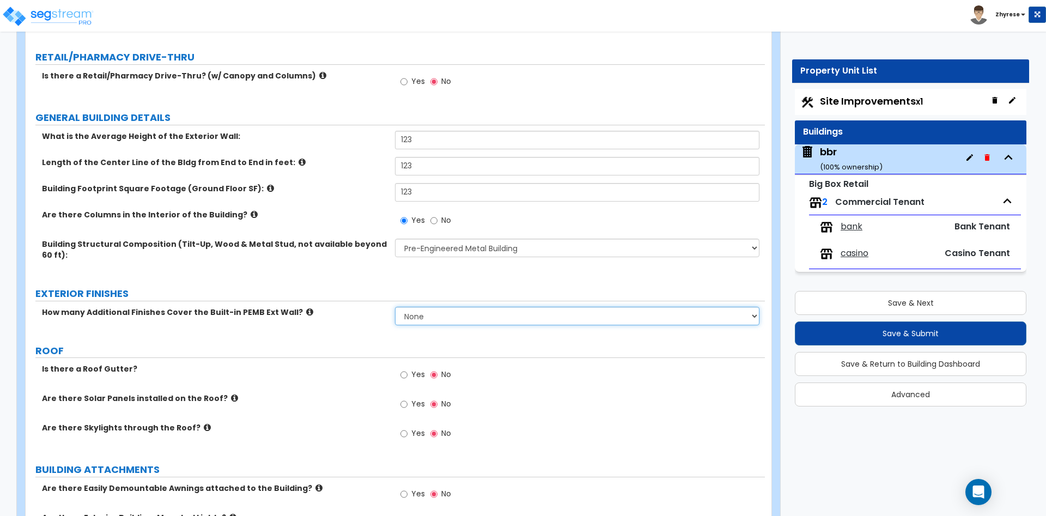
select select "1"
click option "1" at bounding box center [0, 0] width 0 height 0
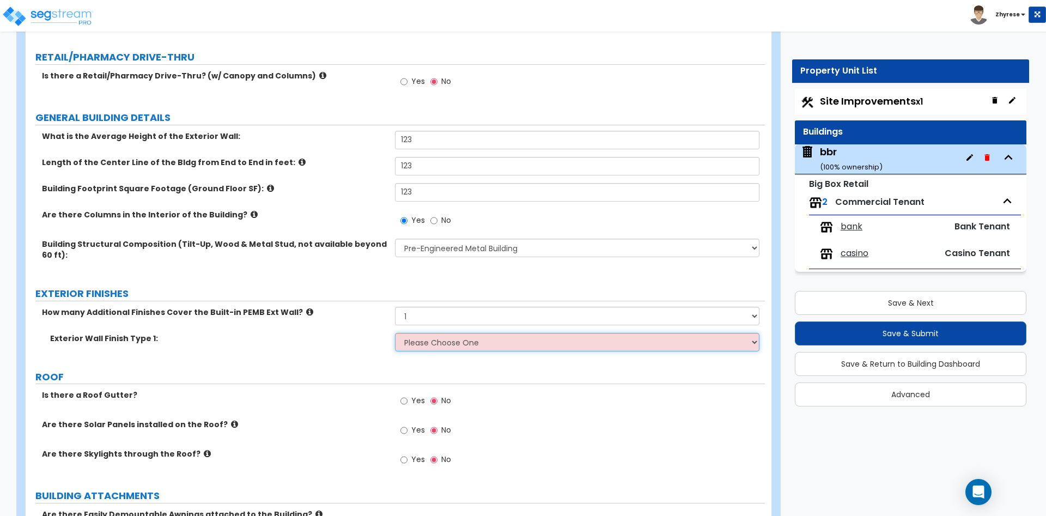
select select "7"
click option "Stucco" at bounding box center [0, 0] width 0 height 0
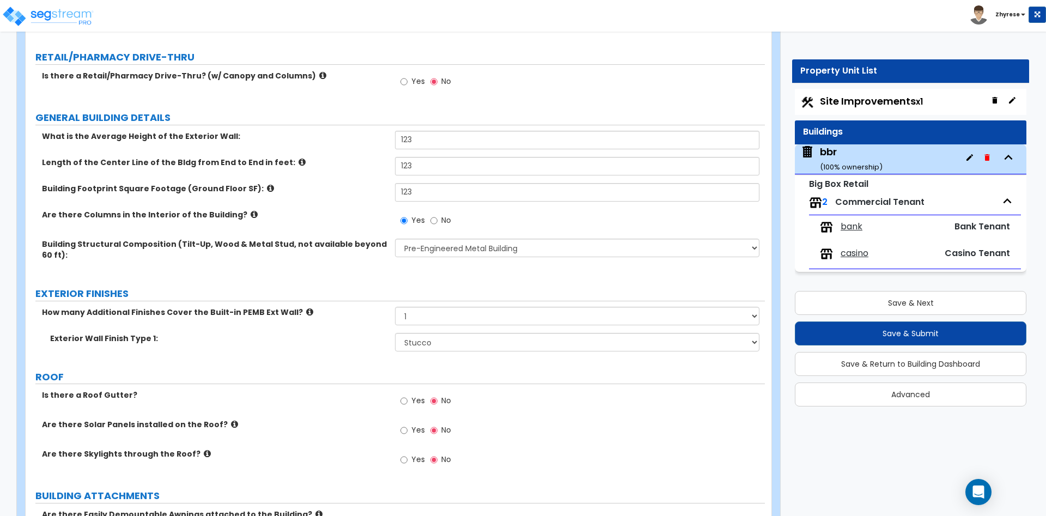
click at [411, 402] on label "Yes" at bounding box center [412, 402] width 25 height 19
click at [408, 402] on input "Yes" at bounding box center [403, 401] width 7 height 12
radio input "true"
click at [420, 429] on span "Yes" at bounding box center [418, 429] width 14 height 11
click at [408, 429] on input "Yes" at bounding box center [403, 430] width 7 height 12
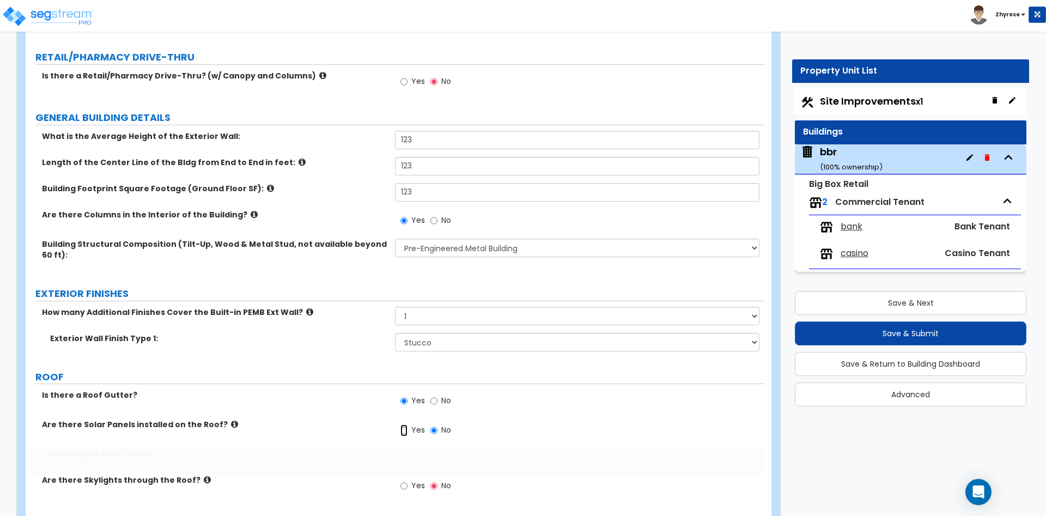
radio input "true"
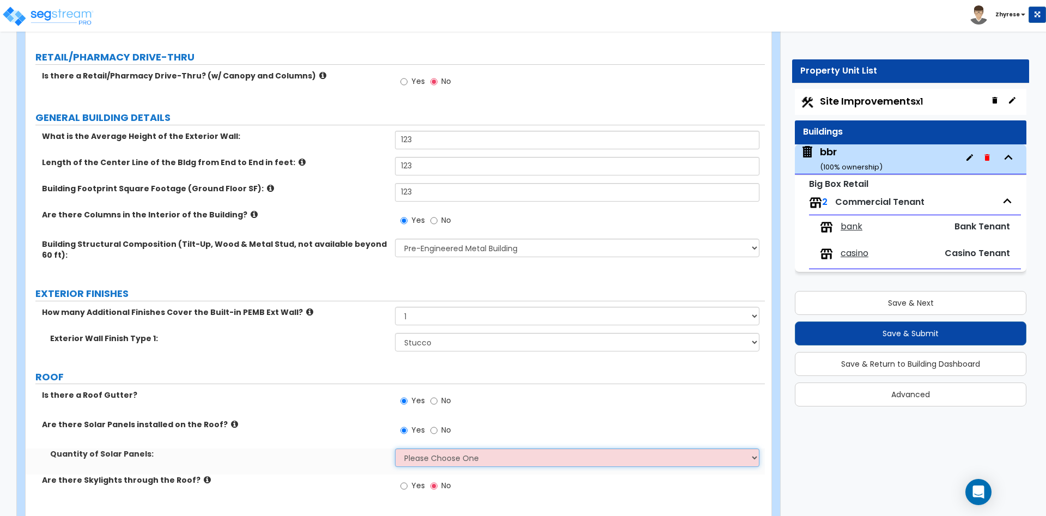
click at [395, 448] on select "Please Choose One Enter the Percentage of Roof Covered by Solar Panels Enter th…" at bounding box center [577, 457] width 364 height 19
select select "2"
click option "Enter the SF of Roof Covered by Solar Panels" at bounding box center [0, 0] width 0 height 0
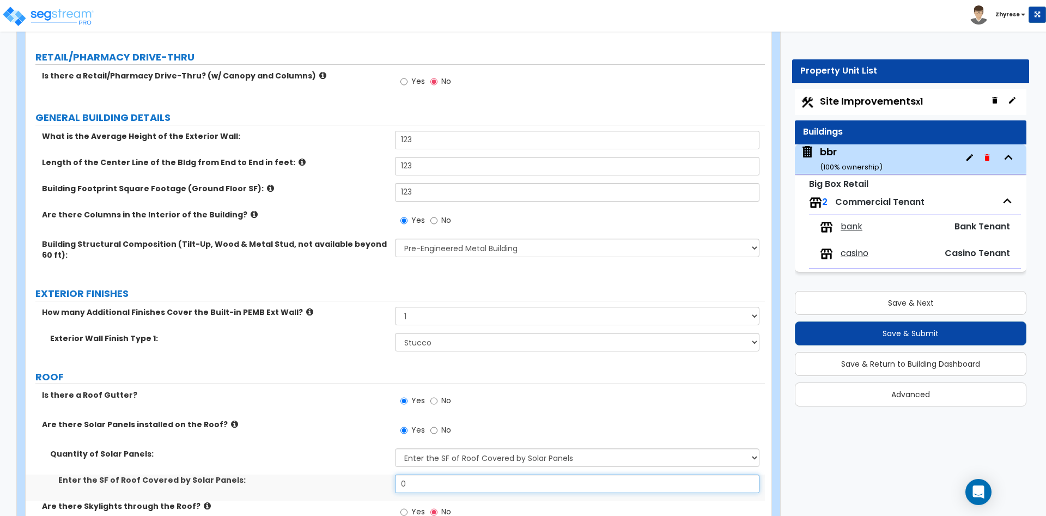
click at [443, 479] on input "0" at bounding box center [577, 484] width 364 height 19
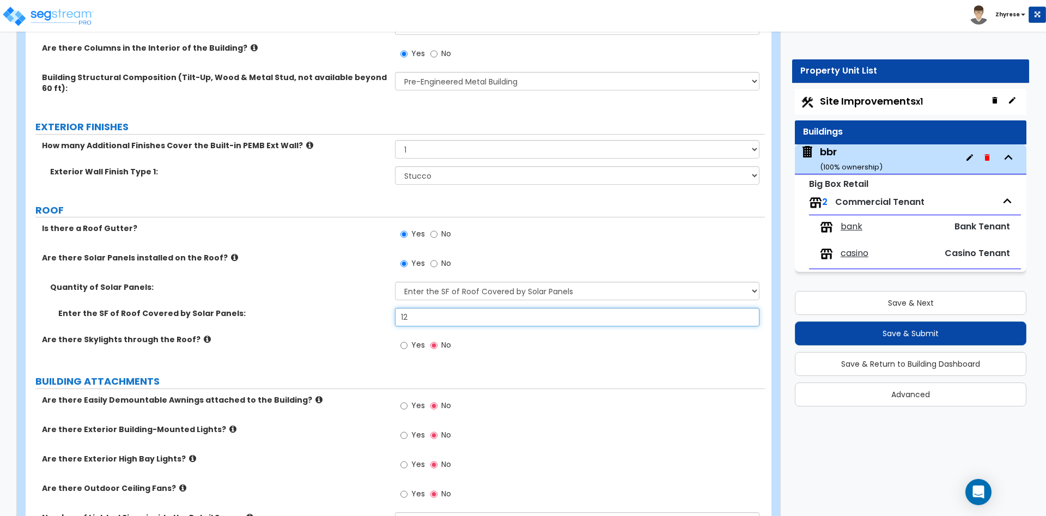
type input "12"
click at [416, 341] on span "Yes" at bounding box center [418, 344] width 14 height 11
click at [408, 341] on input "Yes" at bounding box center [403, 345] width 7 height 12
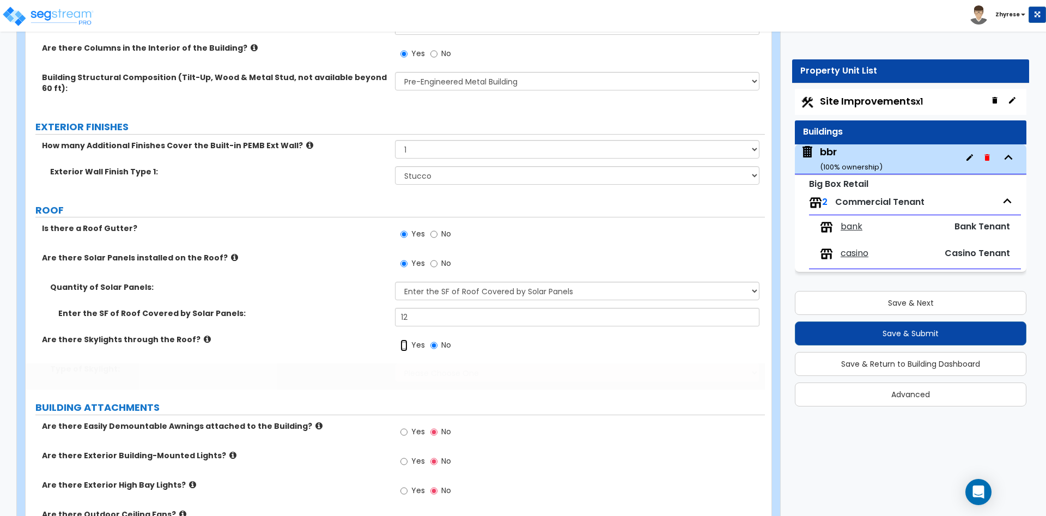
radio input "true"
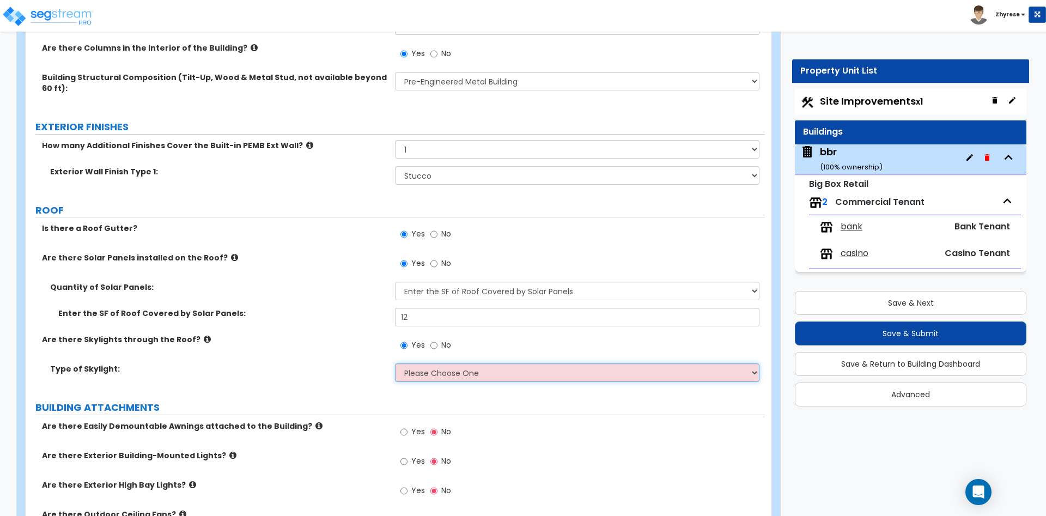
select select "1"
click option "Sandwich Panels" at bounding box center [0, 0] width 0 height 0
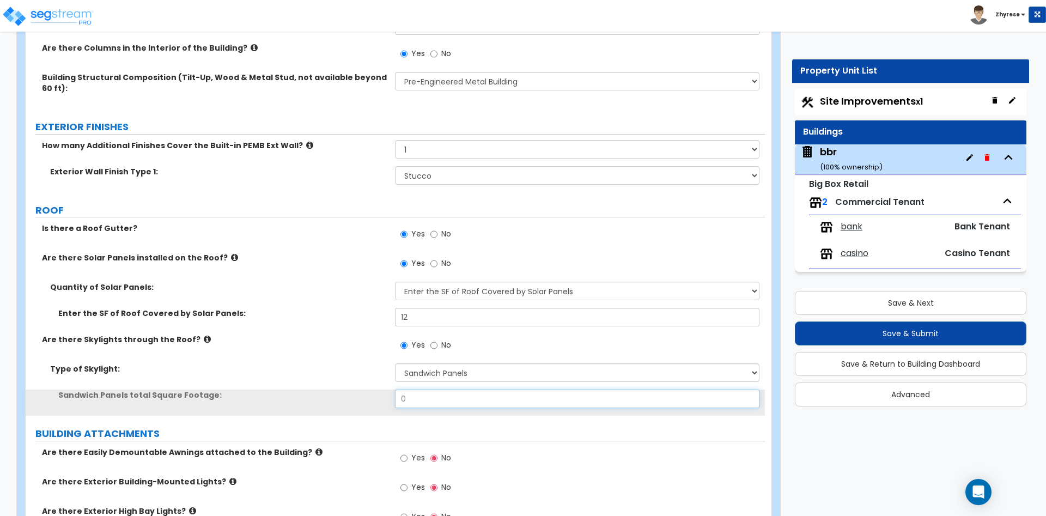
click at [426, 394] on input "0" at bounding box center [577, 399] width 364 height 19
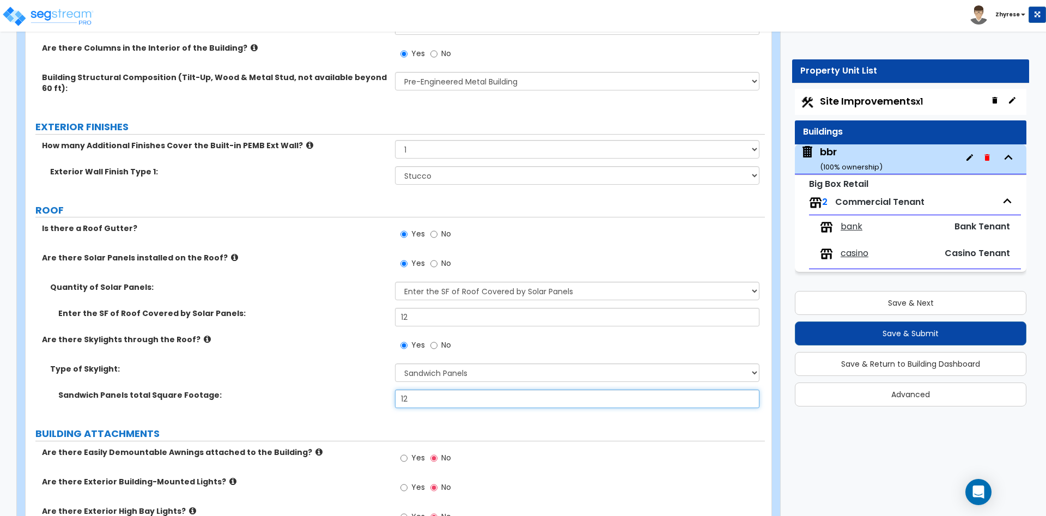
scroll to position [500, 0]
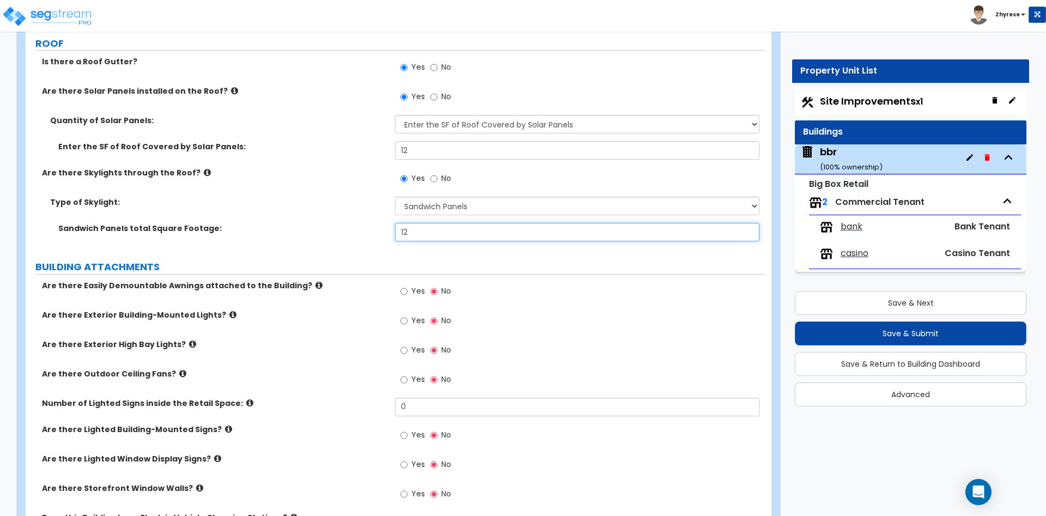
type input "12"
click at [414, 293] on span "Yes" at bounding box center [418, 290] width 14 height 11
click at [408, 293] on input "Yes" at bounding box center [403, 291] width 7 height 12
radio input "true"
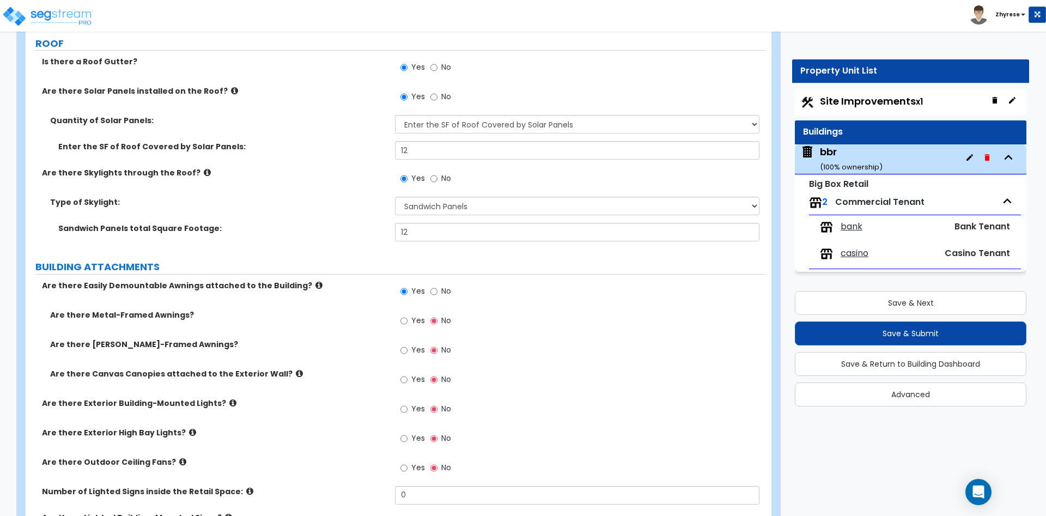
click at [416, 321] on span "Yes" at bounding box center [418, 320] width 14 height 11
click at [408, 321] on input "Yes" at bounding box center [403, 321] width 7 height 12
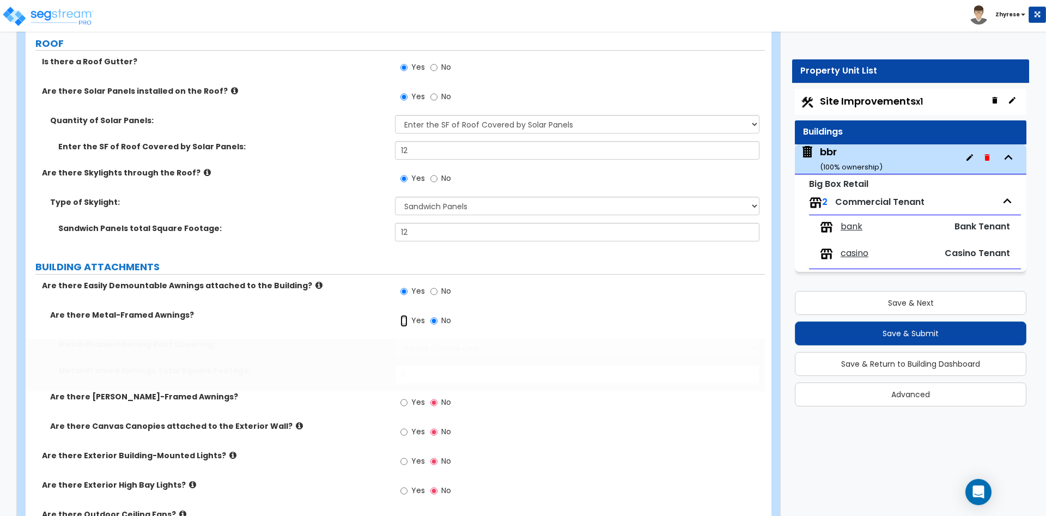
radio input "true"
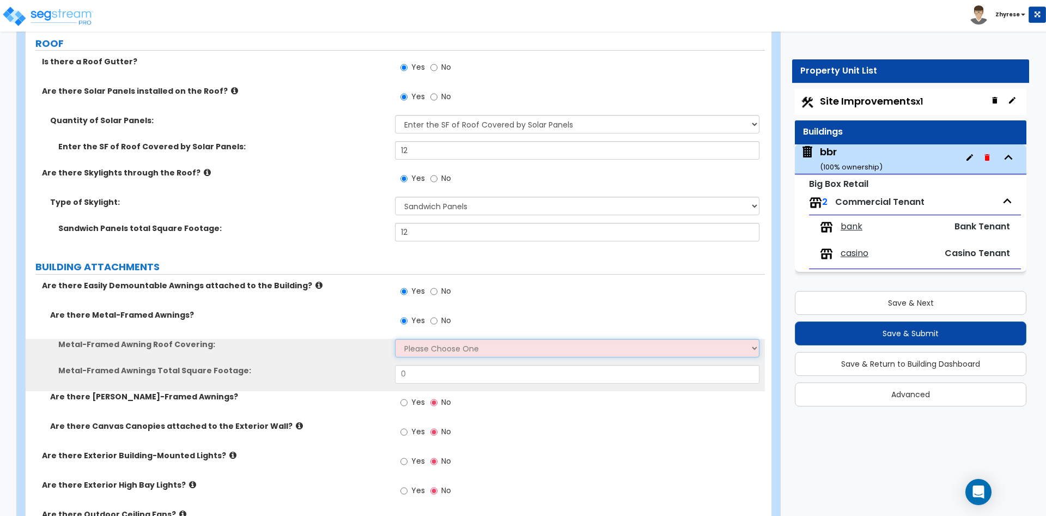
click at [395, 339] on select "Please Choose One Plastic Metal Glass" at bounding box center [577, 348] width 364 height 19
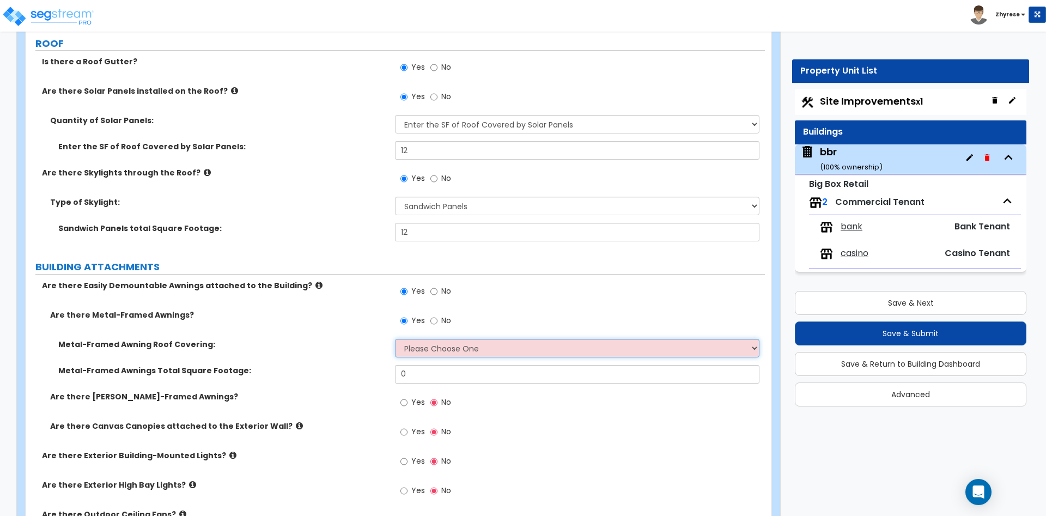
select select "1"
click option "Plastic" at bounding box center [0, 0] width 0 height 0
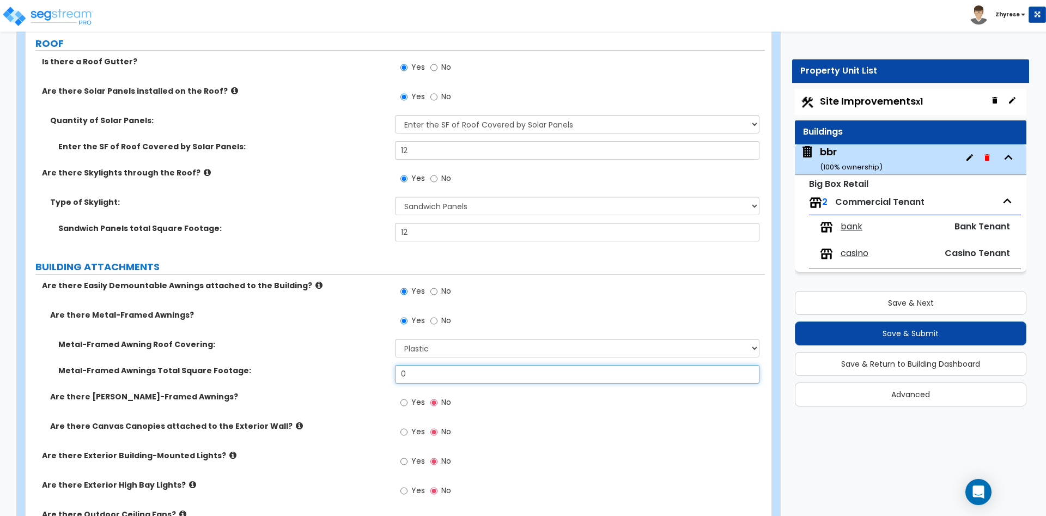
click at [434, 373] on input "0" at bounding box center [577, 374] width 364 height 19
type input "12"
drag, startPoint x: 413, startPoint y: 401, endPoint x: 420, endPoint y: 434, distance: 34.0
click at [413, 400] on span "Yes" at bounding box center [418, 402] width 14 height 11
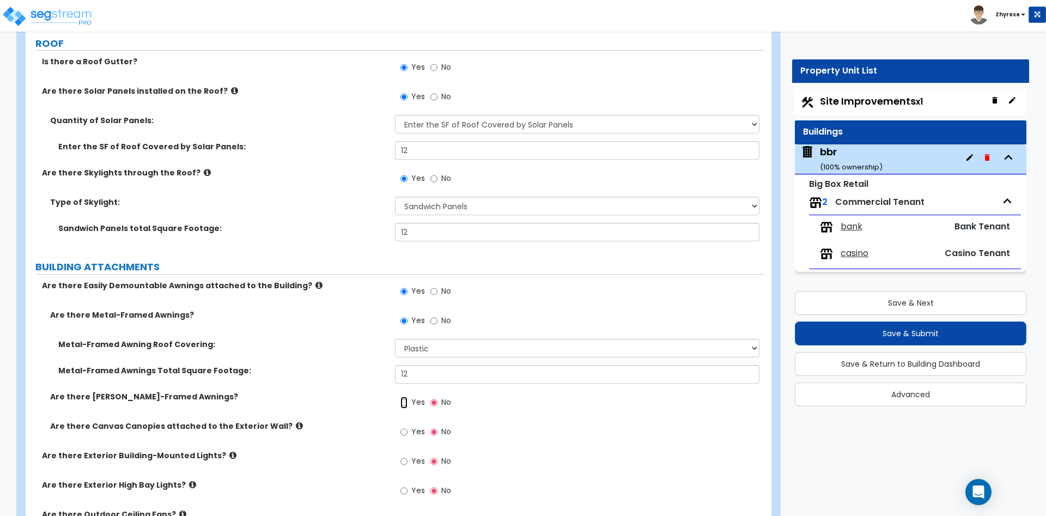
click at [408, 400] on input "Yes" at bounding box center [403, 403] width 7 height 12
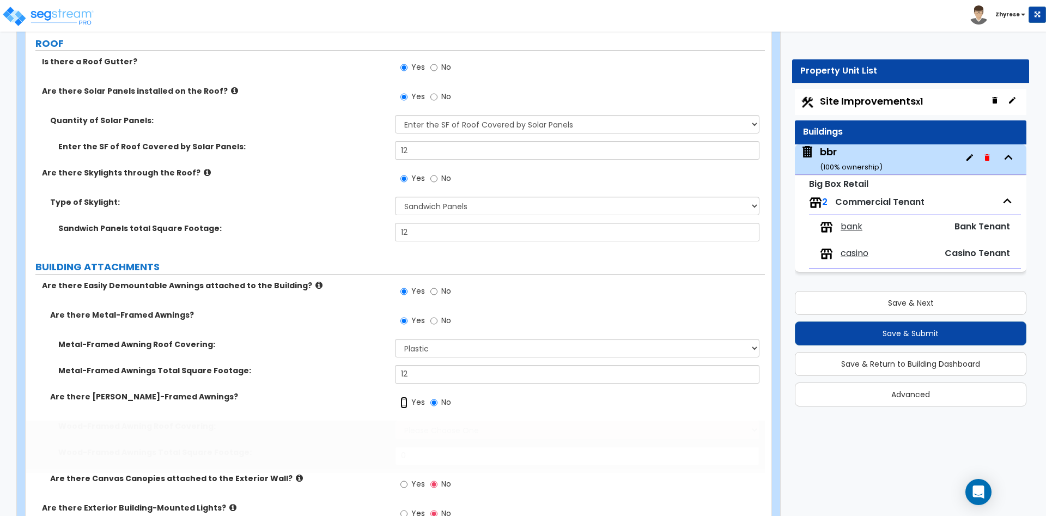
radio input "true"
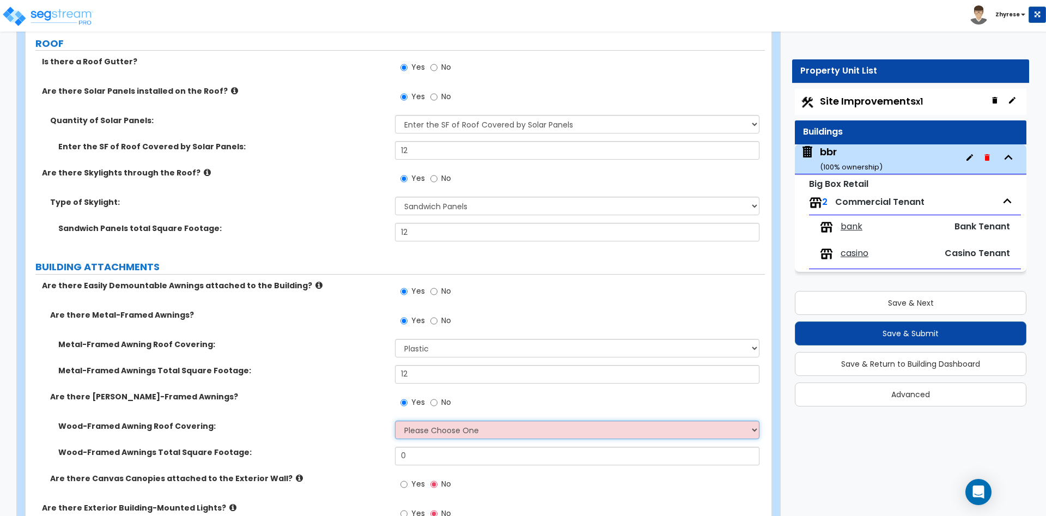
select select "2"
click option "Clay Tile" at bounding box center [0, 0] width 0 height 0
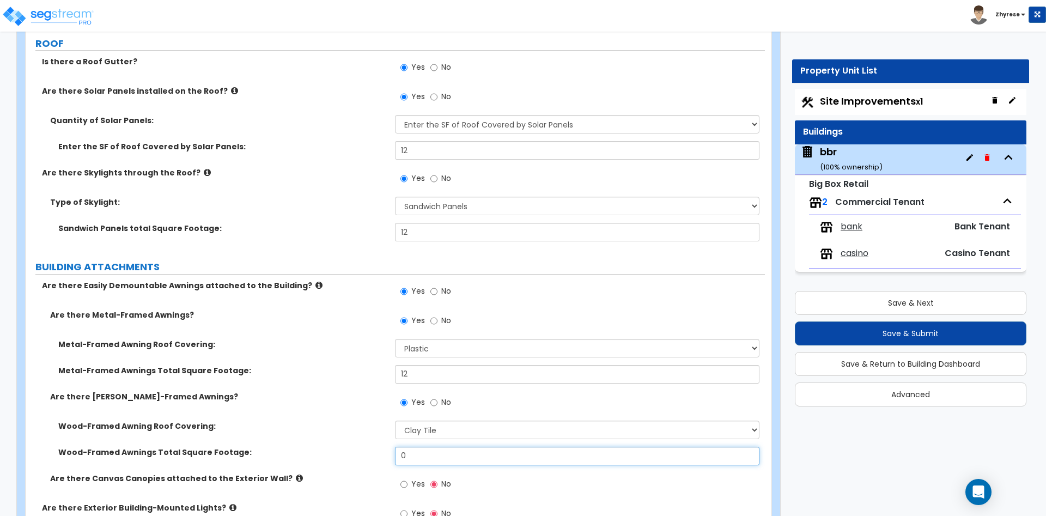
click at [416, 457] on input "0" at bounding box center [577, 456] width 364 height 19
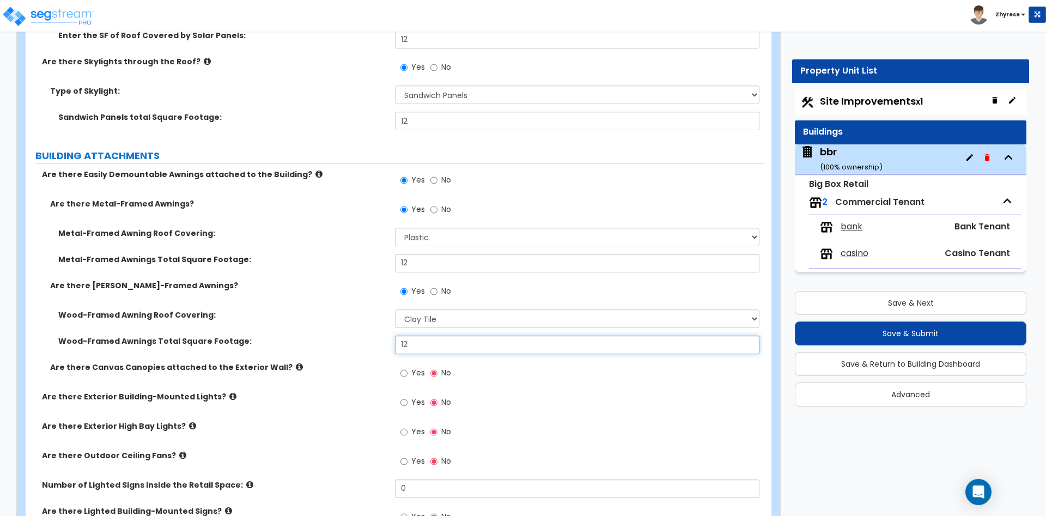
type input "12"
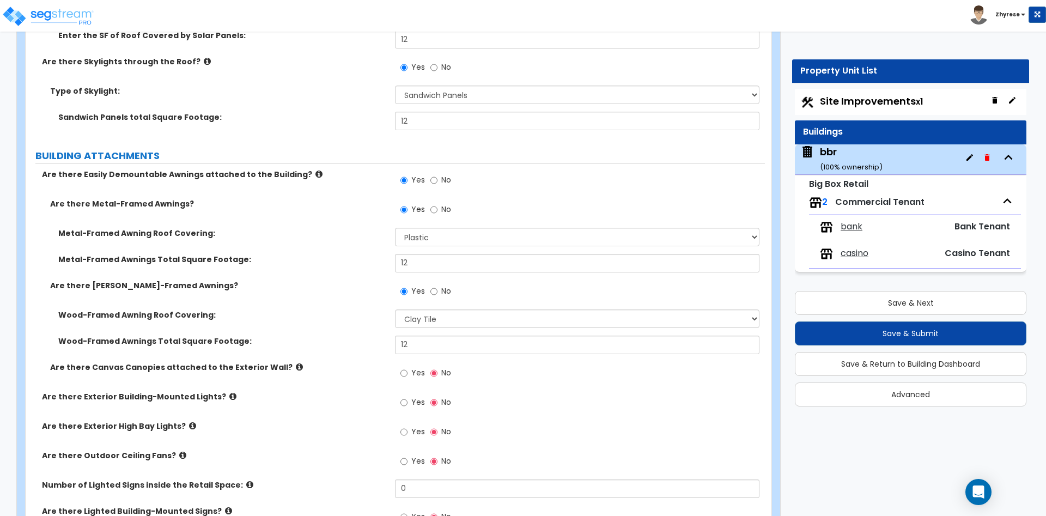
drag, startPoint x: 412, startPoint y: 375, endPoint x: 415, endPoint y: 404, distance: 29.0
click at [412, 375] on span "Yes" at bounding box center [418, 372] width 14 height 11
click at [408, 375] on input "Yes" at bounding box center [403, 373] width 7 height 12
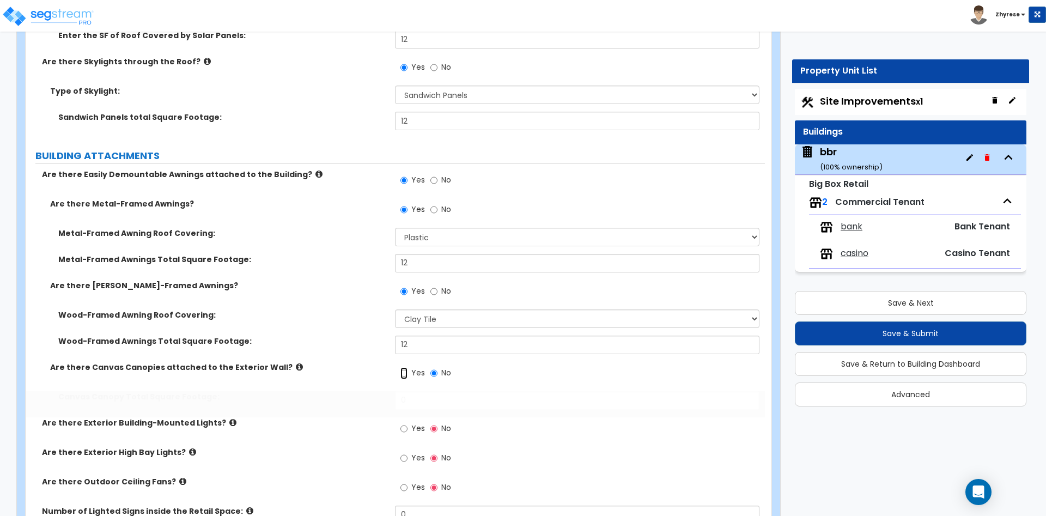
radio input "true"
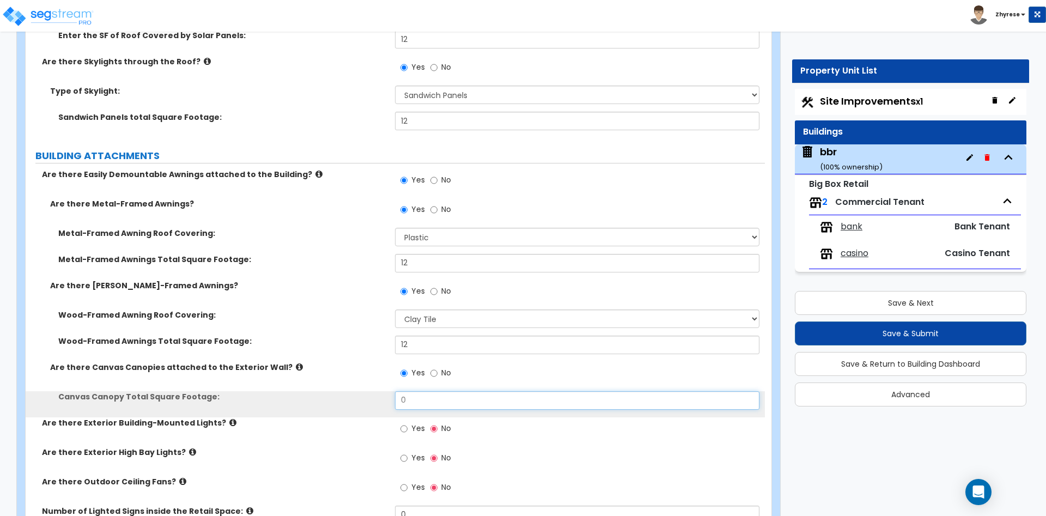
click at [415, 404] on input "0" at bounding box center [577, 400] width 364 height 19
type input "12"
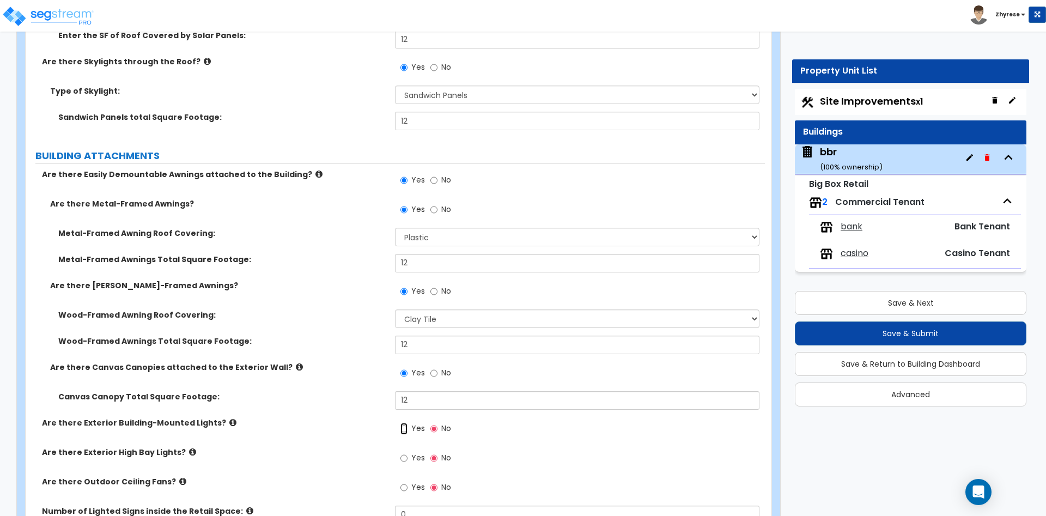
click at [406, 425] on input "Yes" at bounding box center [403, 429] width 7 height 12
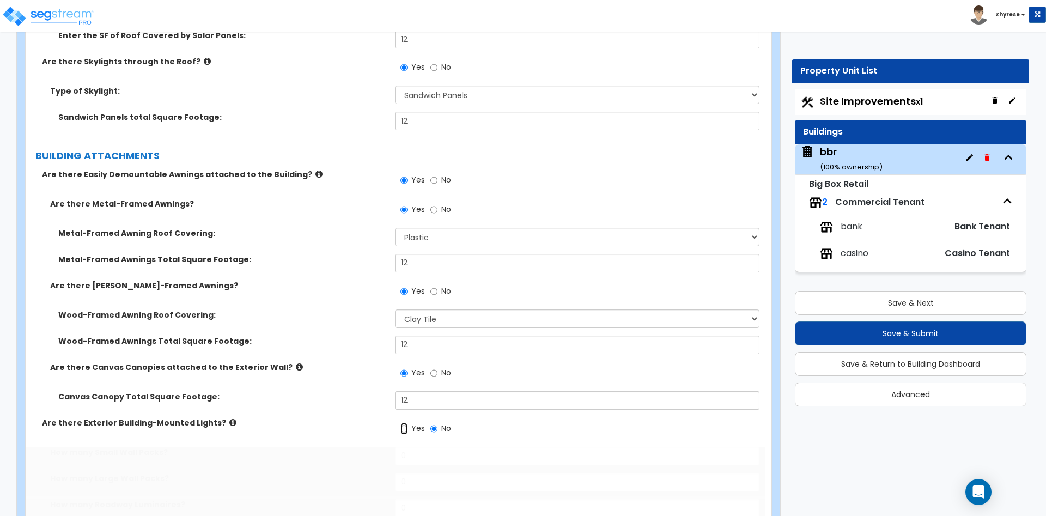
radio input "true"
click at [402, 426] on input "Yes" at bounding box center [403, 429] width 7 height 12
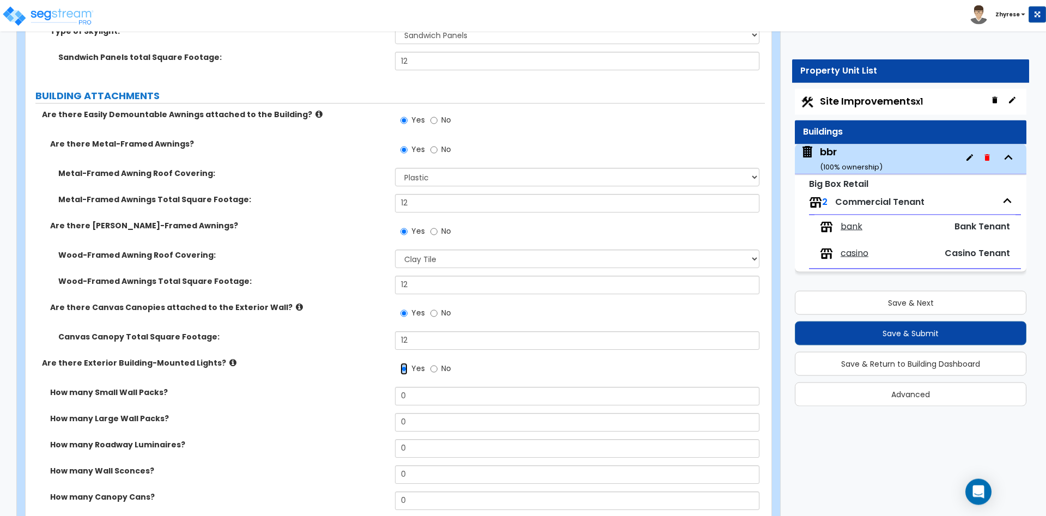
scroll to position [722, 0]
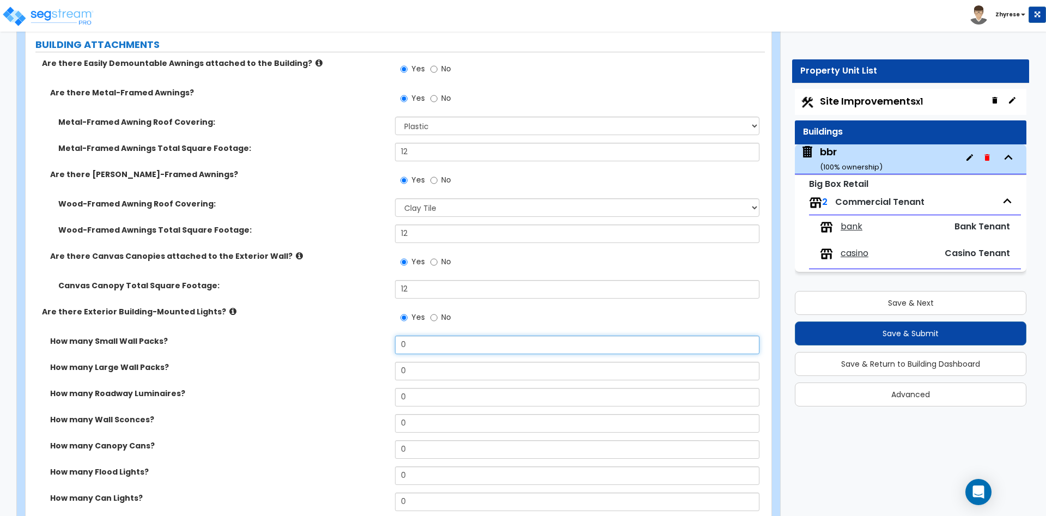
click at [441, 338] on input "0" at bounding box center [577, 345] width 364 height 19
type input "1"
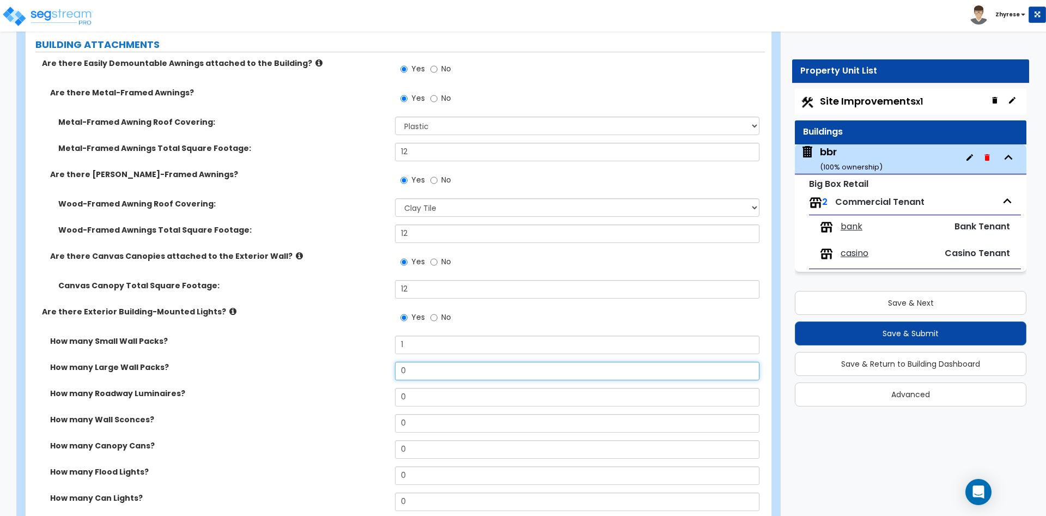
click at [433, 375] on input "0" at bounding box center [577, 371] width 364 height 19
type input "1"
click at [428, 404] on input "0" at bounding box center [577, 397] width 364 height 19
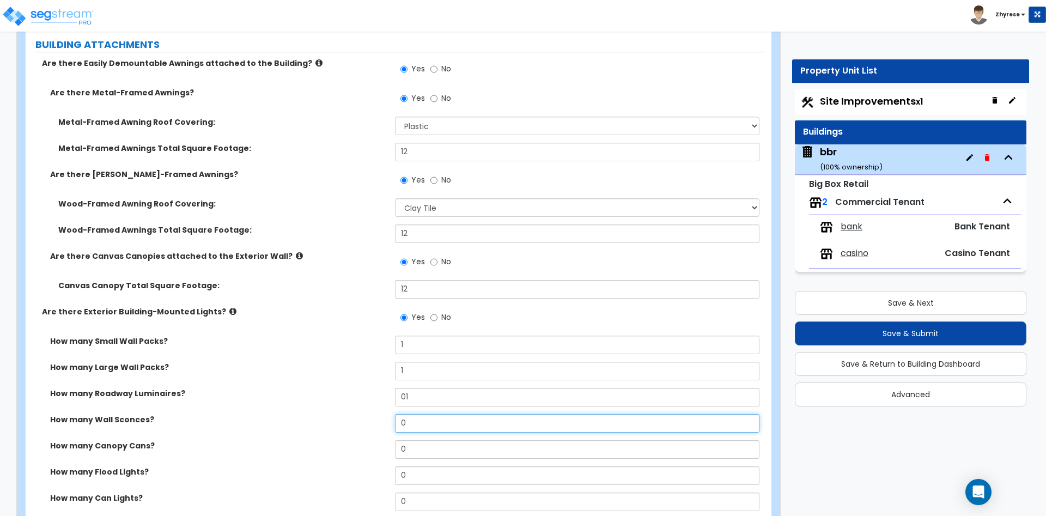
click at [422, 425] on input "0" at bounding box center [577, 423] width 364 height 19
type input "1"
click at [420, 446] on input "0" at bounding box center [577, 449] width 364 height 19
type input "1"
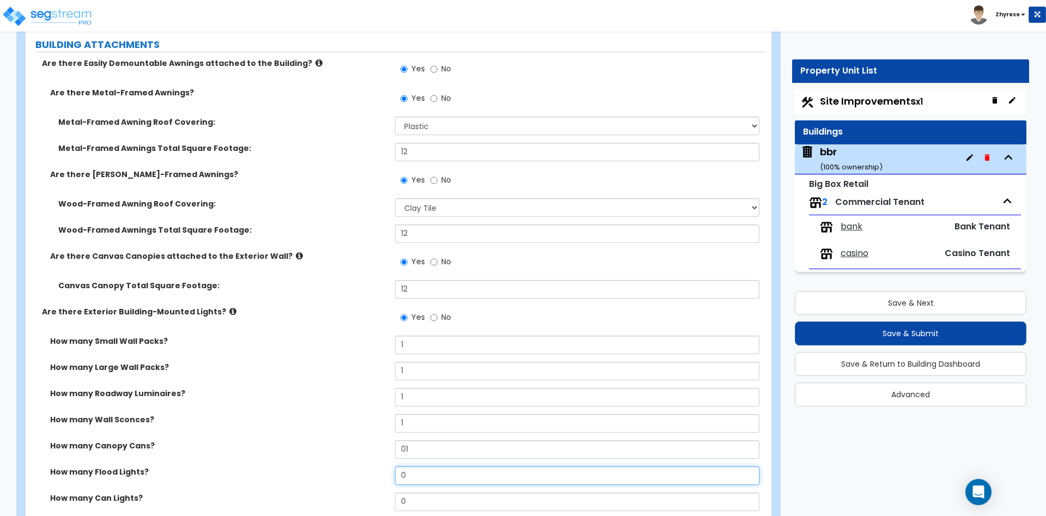
type input "1"
click at [414, 469] on input "0" at bounding box center [577, 475] width 364 height 19
type input "1"
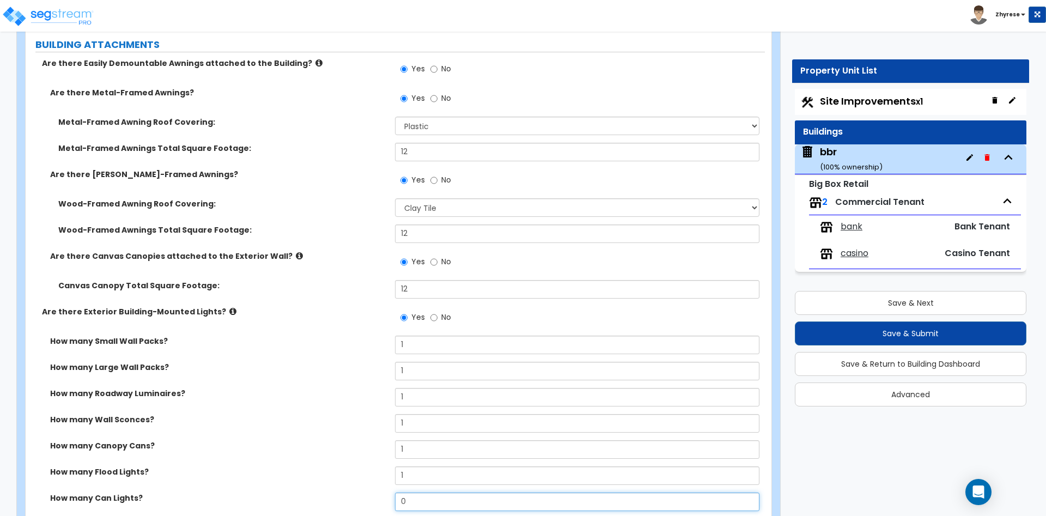
click at [434, 500] on input "0" at bounding box center [577, 502] width 364 height 19
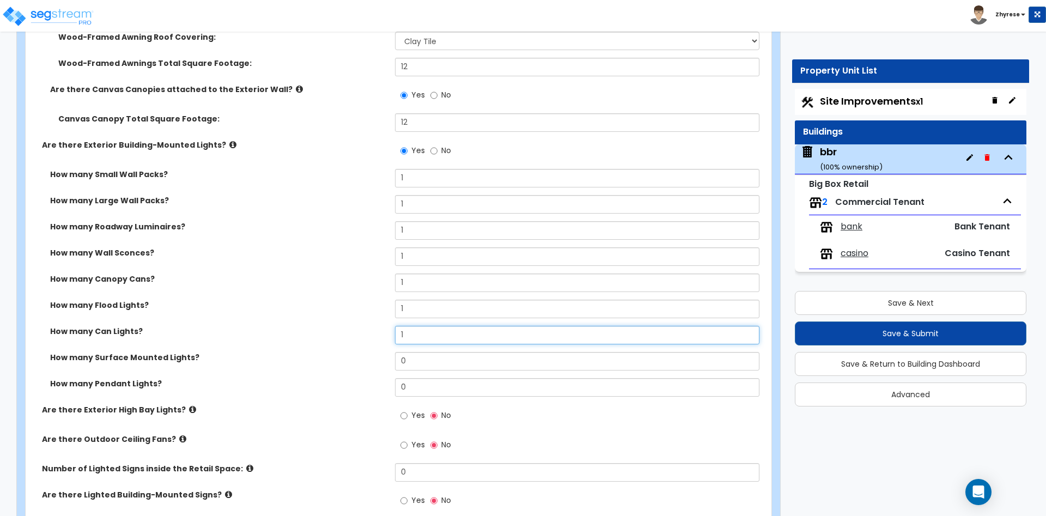
type input "1"
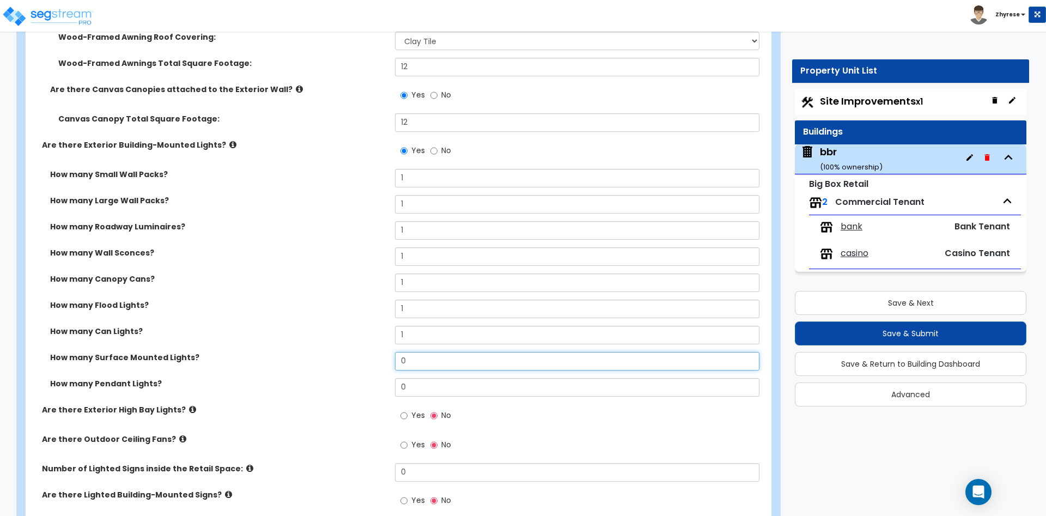
click at [443, 362] on input "0" at bounding box center [577, 361] width 364 height 19
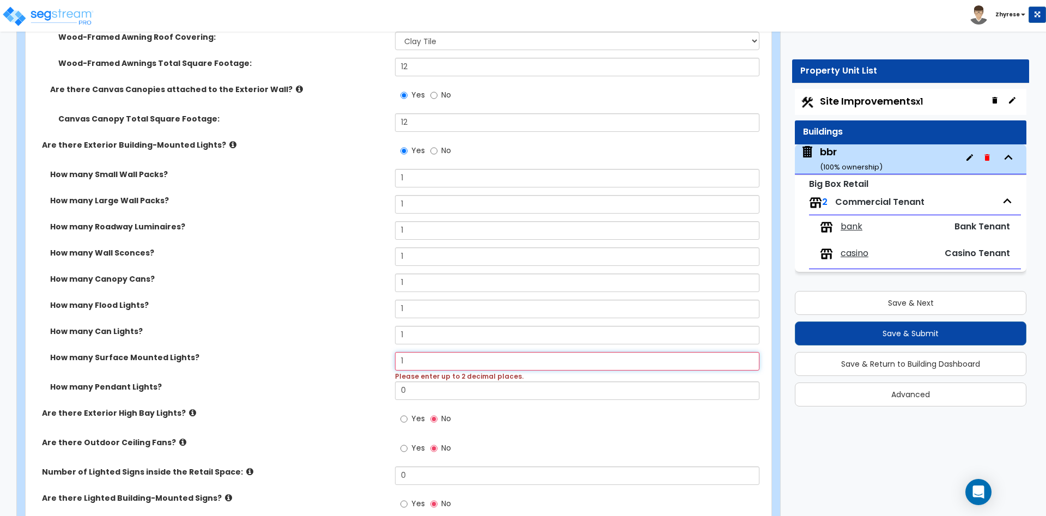
type input "1"
click at [959, 319] on div "Save & Next Save & Submit Save & Return to Building Dashboard Advanced" at bounding box center [911, 344] width 232 height 123
click at [959, 326] on button "Save & Submit" at bounding box center [911, 333] width 232 height 24
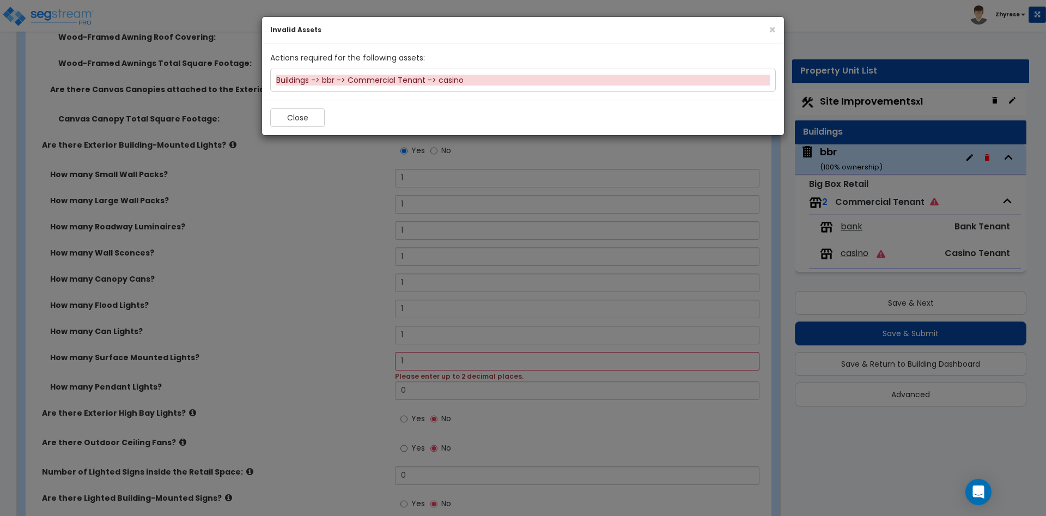
click at [451, 78] on div "Buildings -> bbr -> Commercial Tenant -> casino" at bounding box center [523, 80] width 494 height 11
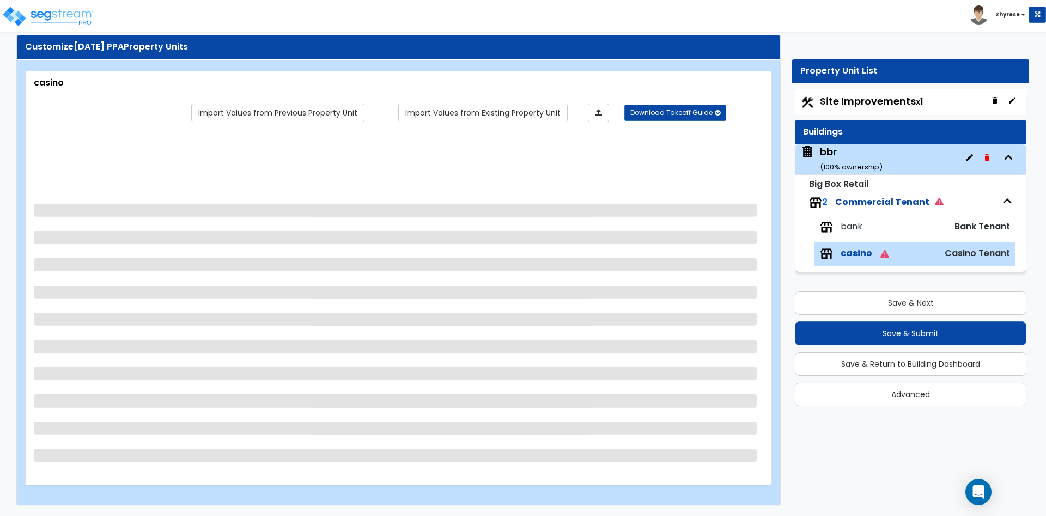
scroll to position [24, 0]
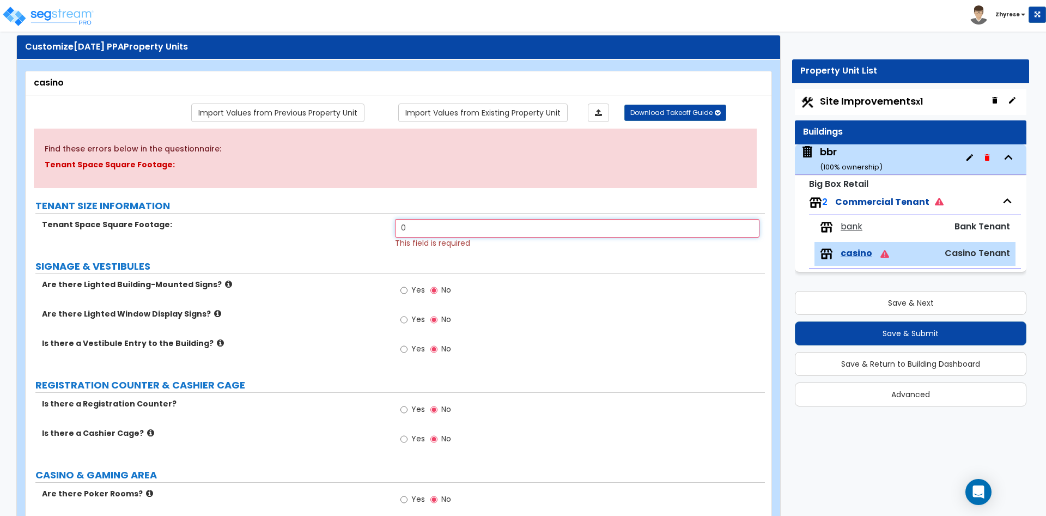
click at [537, 222] on input "0" at bounding box center [577, 228] width 364 height 19
type input "123"
click at [861, 345] on button "Save & Submit" at bounding box center [911, 333] width 232 height 24
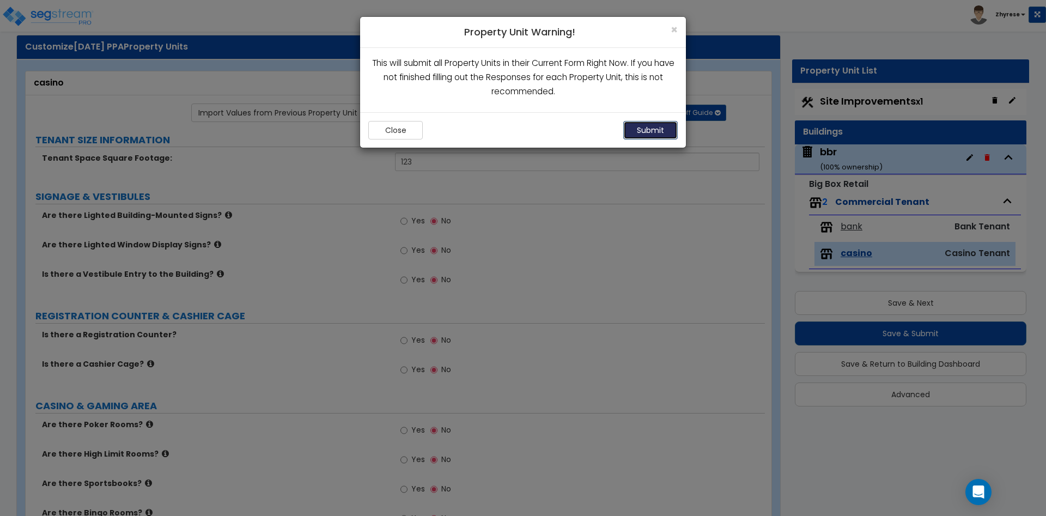
click at [627, 130] on button "Submit" at bounding box center [650, 130] width 54 height 19
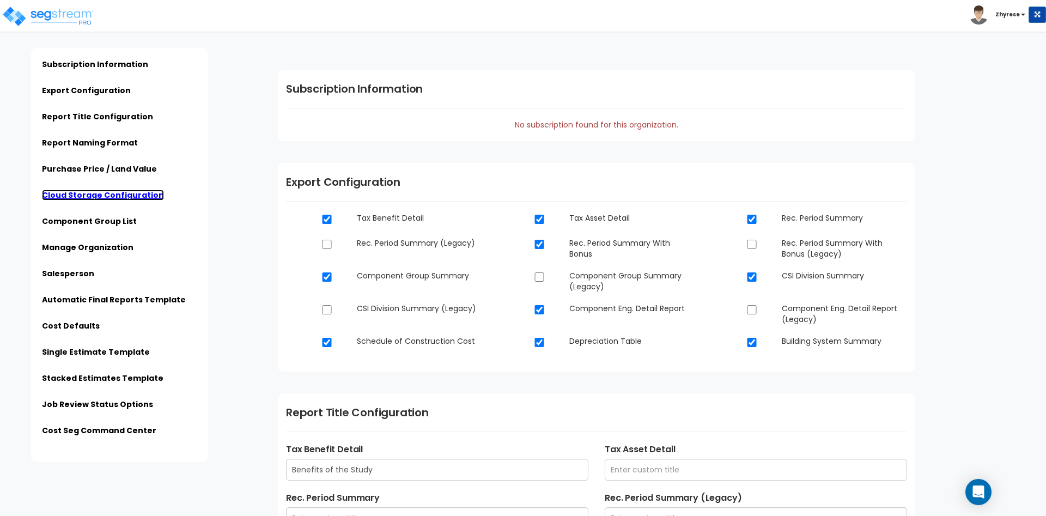
scroll to position [1178, 0]
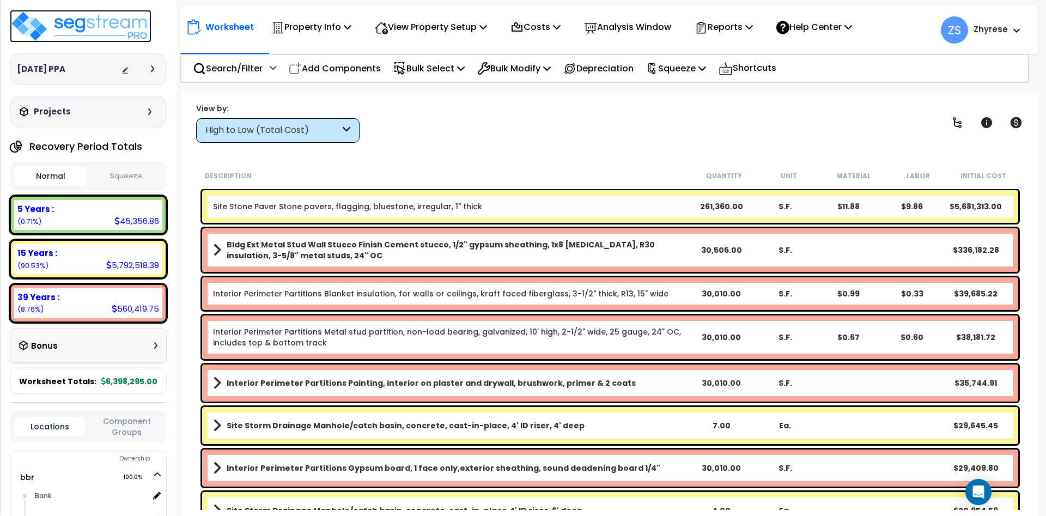
click at [110, 41] on img at bounding box center [81, 26] width 142 height 33
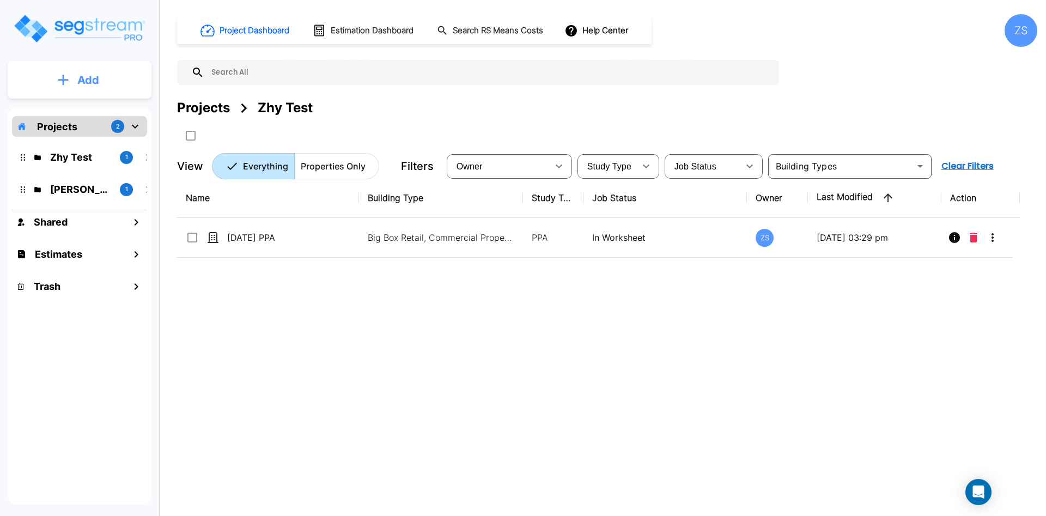
click at [78, 81] on p "Add" at bounding box center [88, 80] width 22 height 16
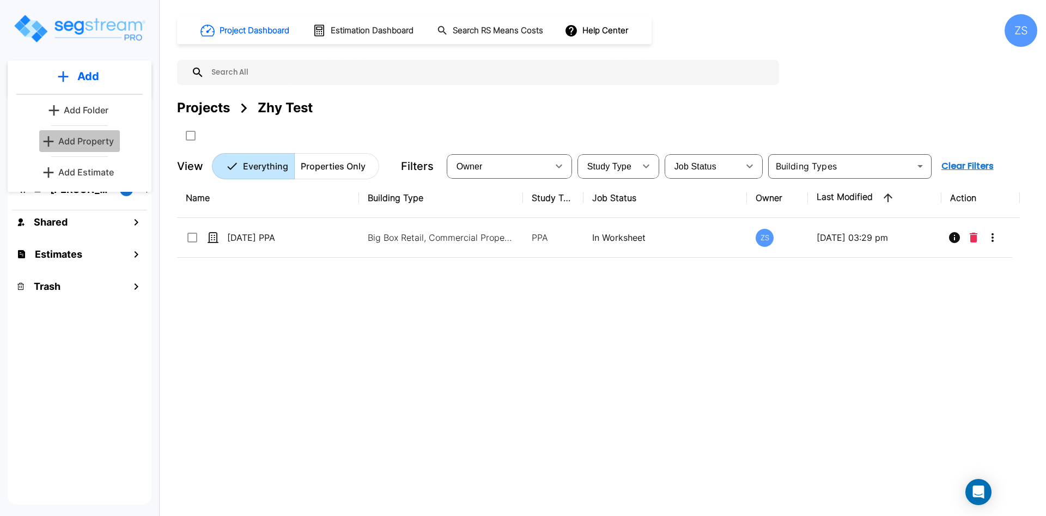
click at [94, 143] on p "Add Property" at bounding box center [86, 141] width 56 height 13
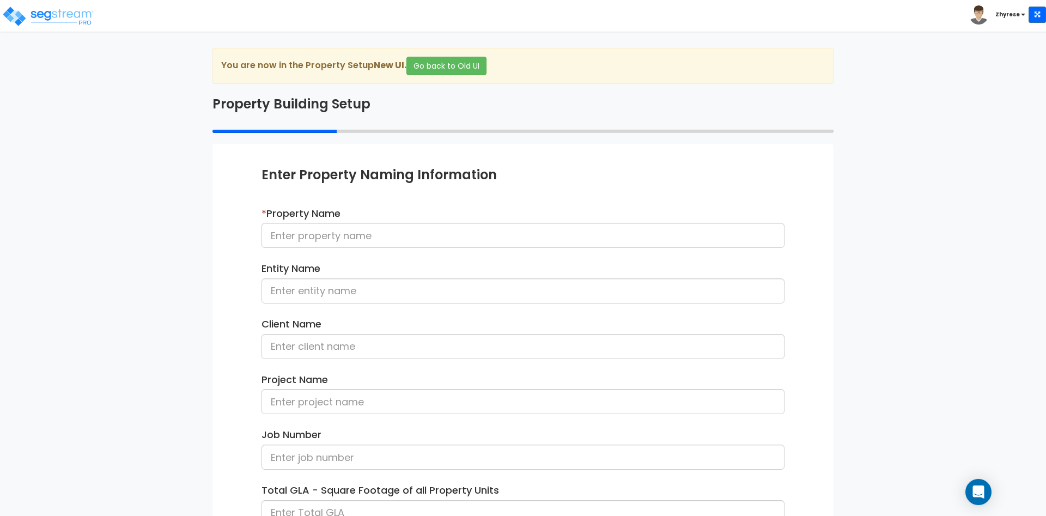
scroll to position [136, 0]
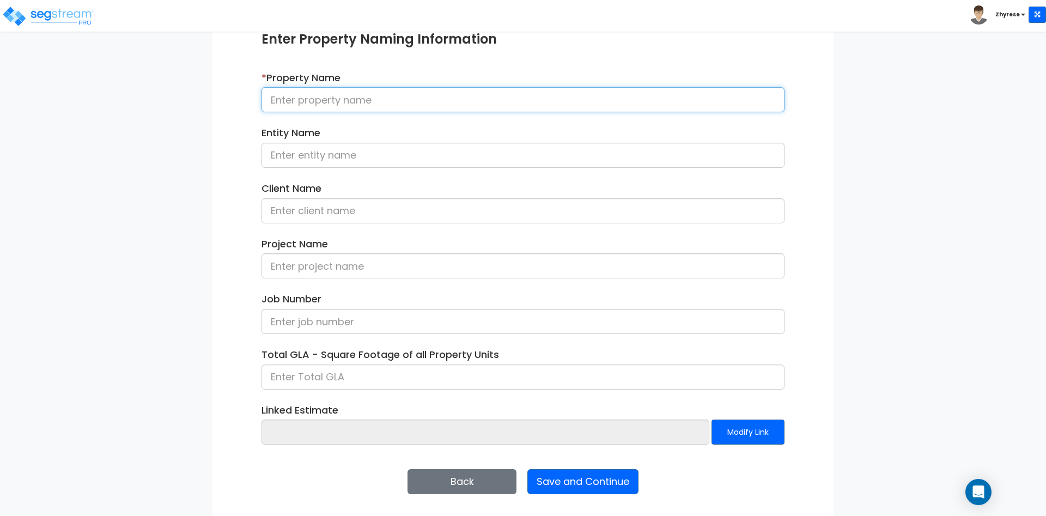
click at [490, 104] on input at bounding box center [523, 99] width 523 height 25
type input "h"
type input ")"
type input "[DATE] [GEOGRAPHIC_DATA]"
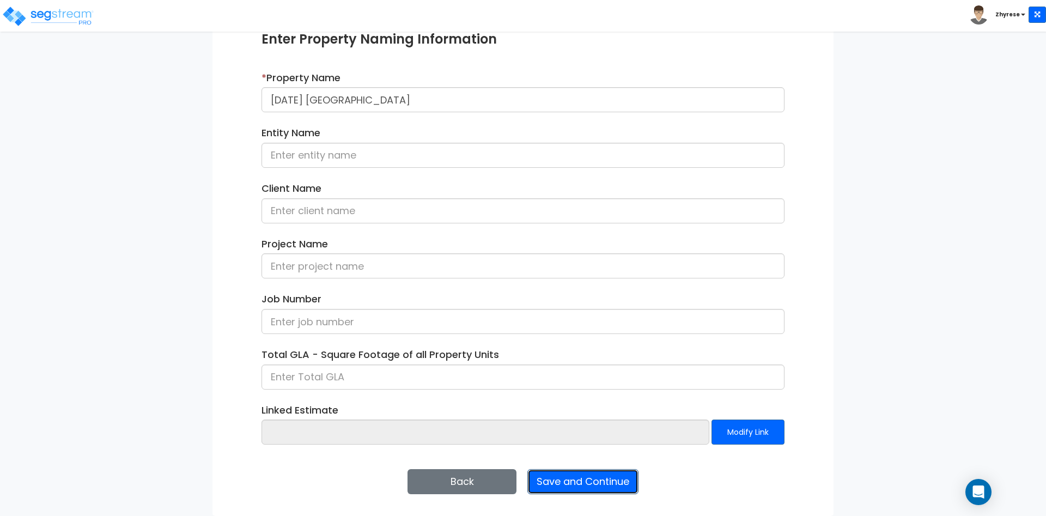
click at [578, 482] on button "Save and Continue" at bounding box center [582, 481] width 111 height 25
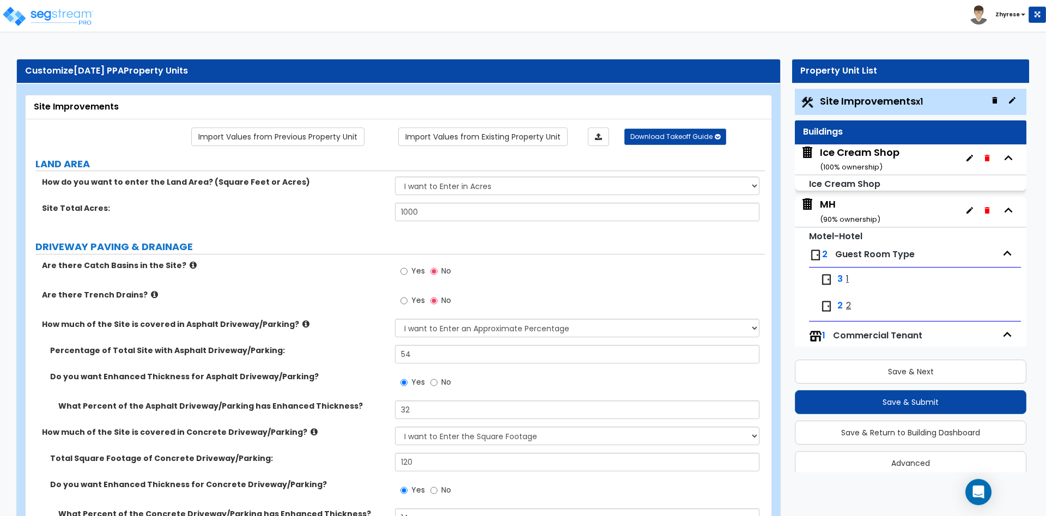
select select "1"
select select "2"
select select "1"
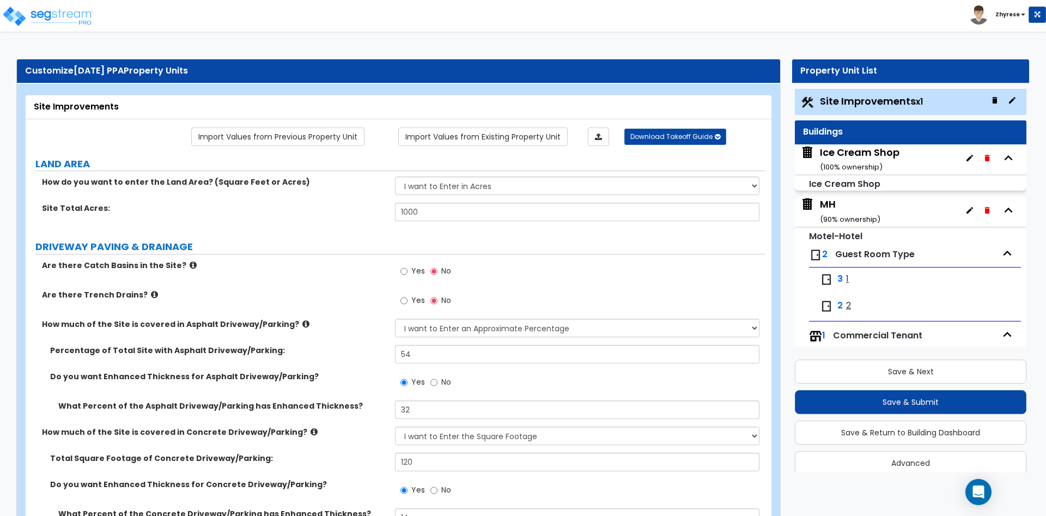
select select "1"
click at [878, 391] on button "Save & Submit" at bounding box center [911, 402] width 232 height 24
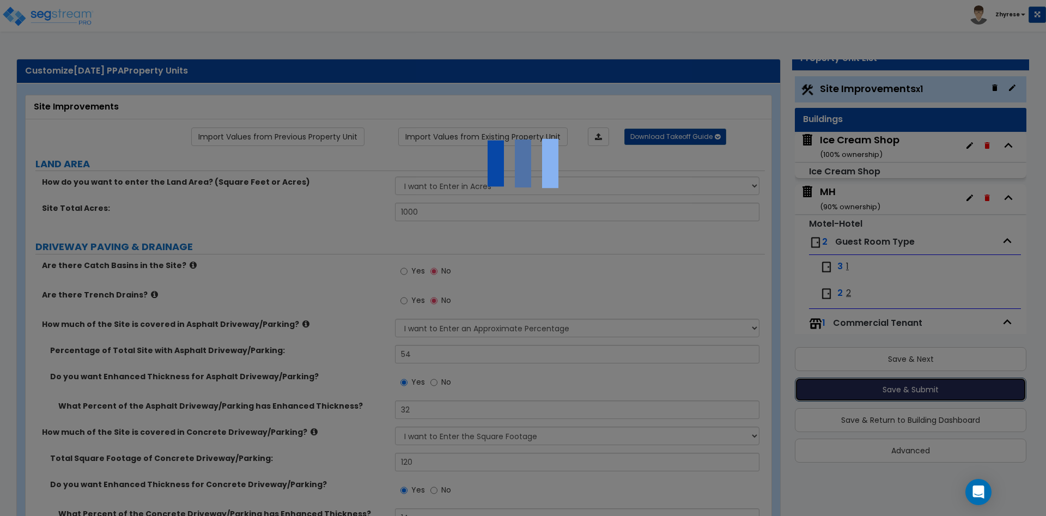
scroll to position [13, 0]
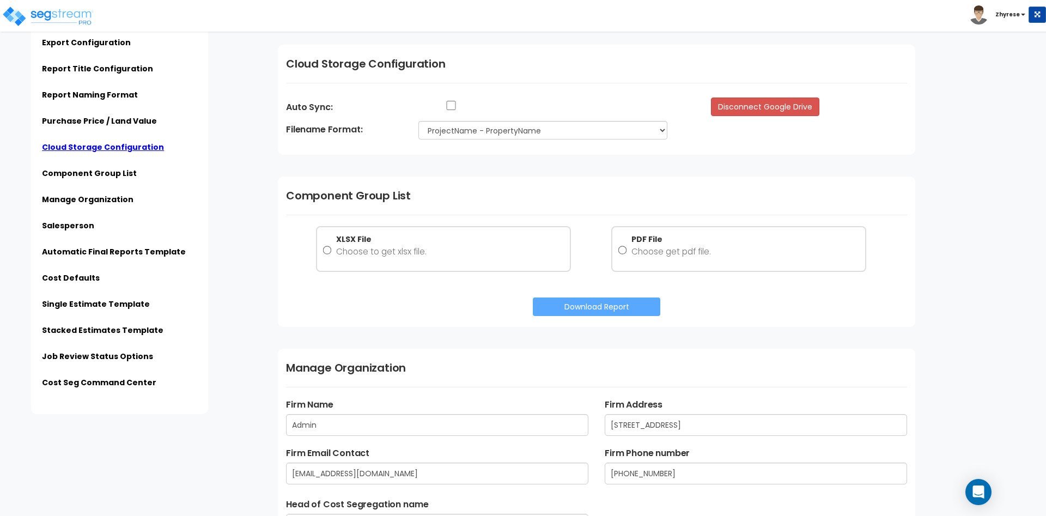
scroll to position [1178, 0]
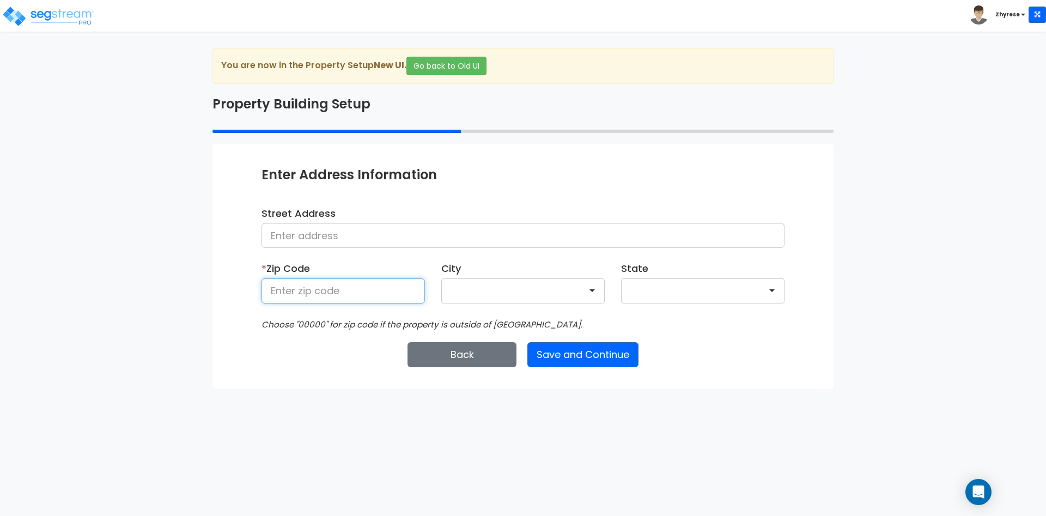
click at [354, 288] on input at bounding box center [343, 290] width 163 height 25
type input "50001"
click at [570, 351] on button "Save and Continue" at bounding box center [582, 354] width 111 height 25
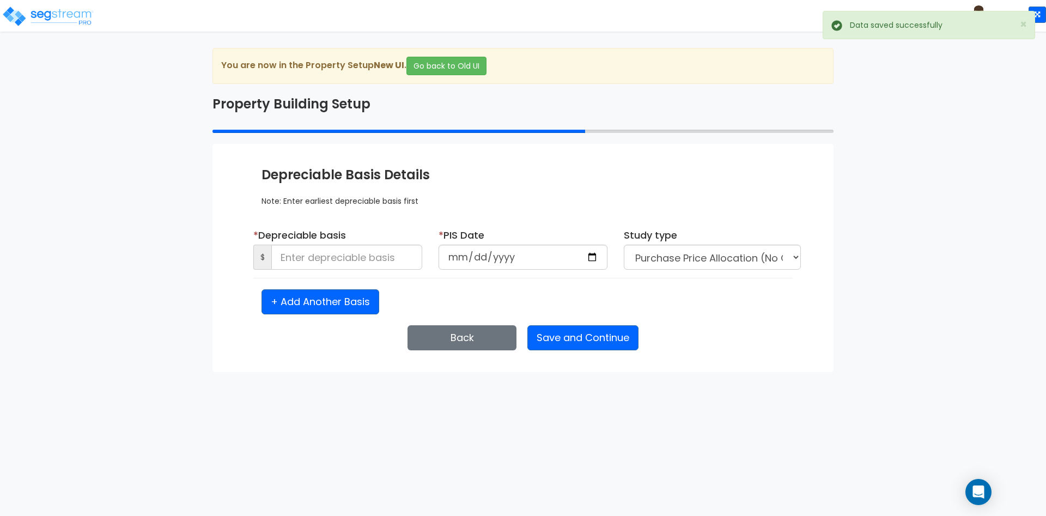
drag, startPoint x: 329, startPoint y: 241, endPoint x: 329, endPoint y: 261, distance: 19.6
click at [329, 256] on div "* Depreciable basis $" at bounding box center [337, 249] width 169 height 42
click at [329, 261] on input at bounding box center [346, 257] width 151 height 25
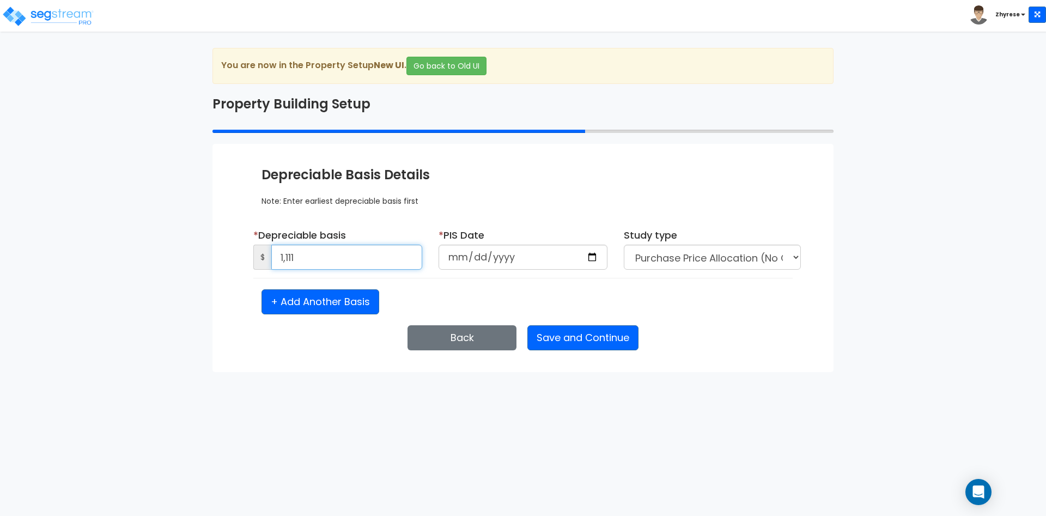
type input "1,111"
click at [449, 258] on input "date" at bounding box center [523, 257] width 169 height 25
click at [469, 259] on input "date" at bounding box center [523, 257] width 169 height 25
click at [491, 261] on input "date" at bounding box center [523, 257] width 169 height 25
type input "2025-01-01"
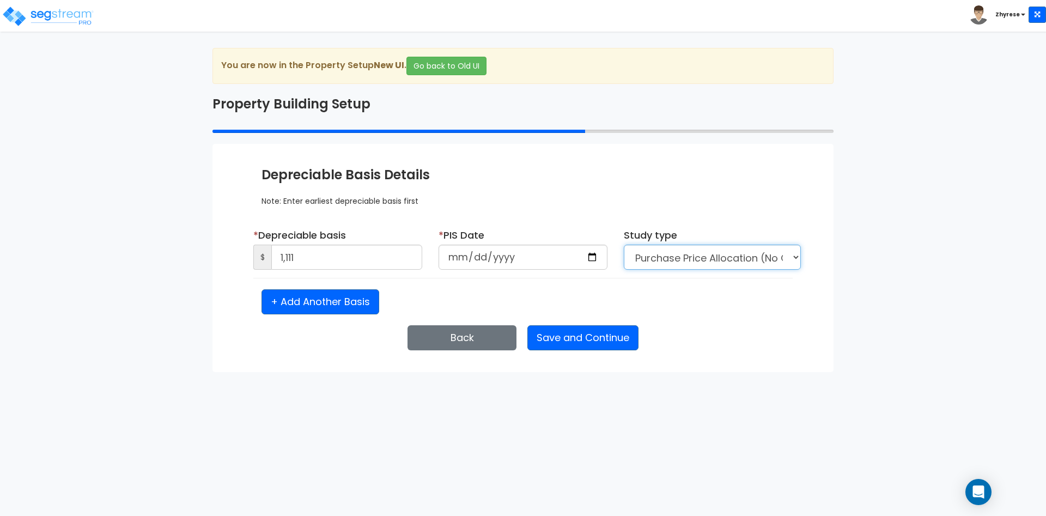
select select "NEW"
click option "New Construction / Reno / TI's (Given Costs)" at bounding box center [0, 0] width 0 height 0
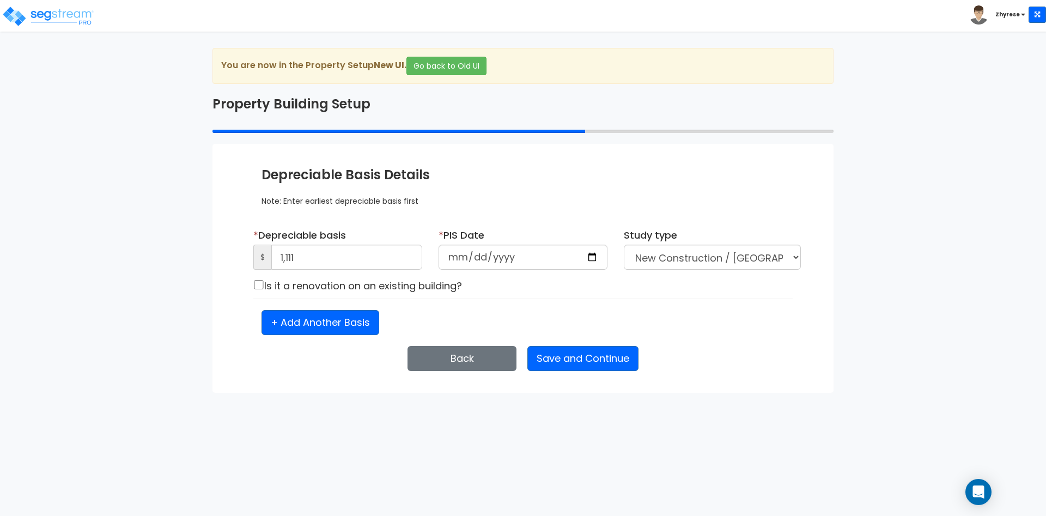
click at [621, 335] on div "Enter Property Naming Information * Property Name 04Sept25 NC Entity Name Clien…" at bounding box center [522, 268] width 621 height 249
click at [601, 353] on button "Save and Continue" at bounding box center [582, 358] width 111 height 25
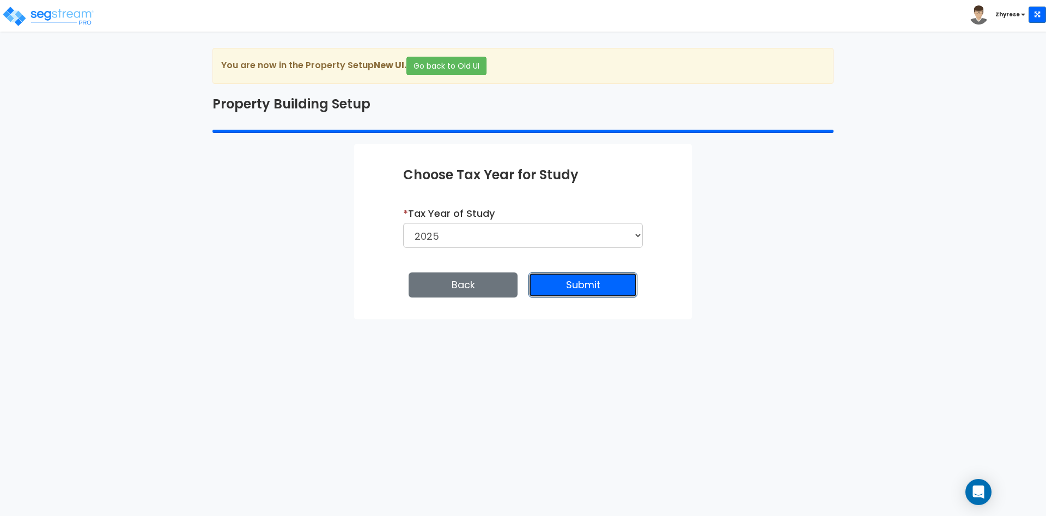
click at [562, 276] on button "Submit" at bounding box center [582, 284] width 109 height 25
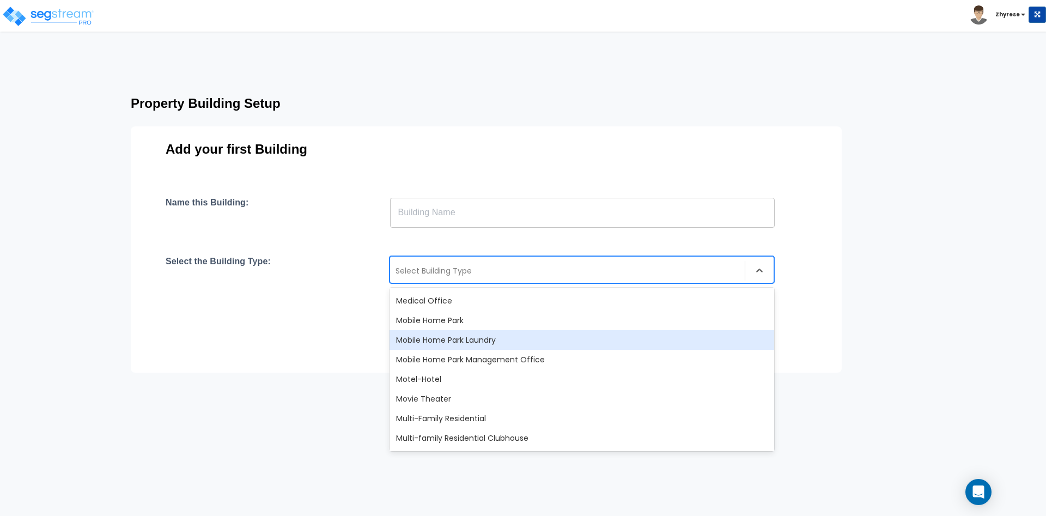
scroll to position [588, 0]
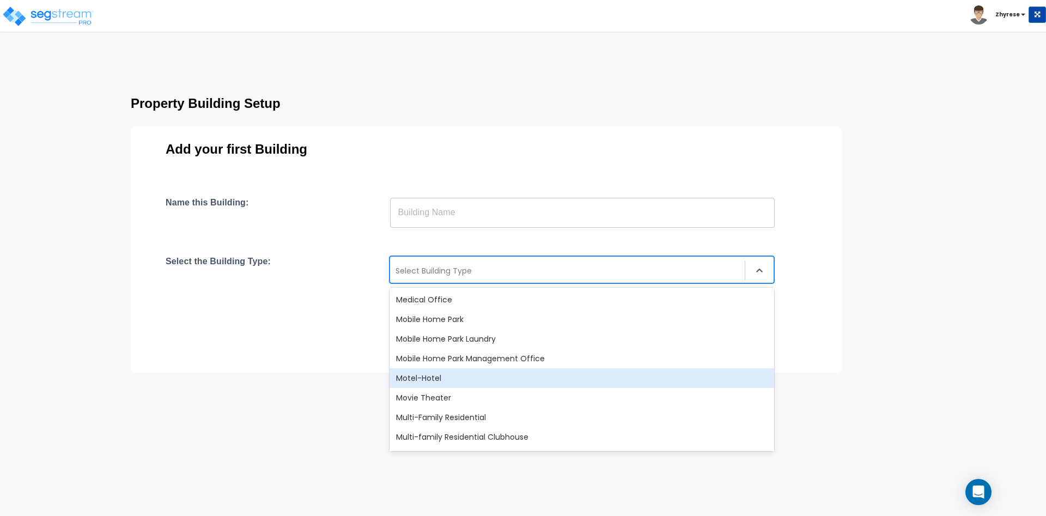
click at [538, 378] on div "Motel-Hotel" at bounding box center [582, 378] width 385 height 20
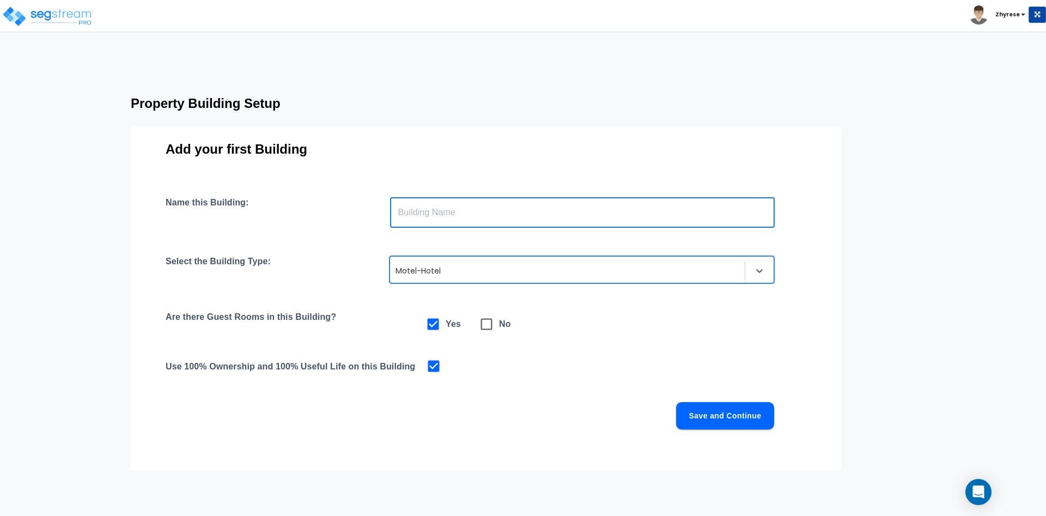
click at [538, 210] on input "text" at bounding box center [582, 212] width 385 height 31
type input "MH"
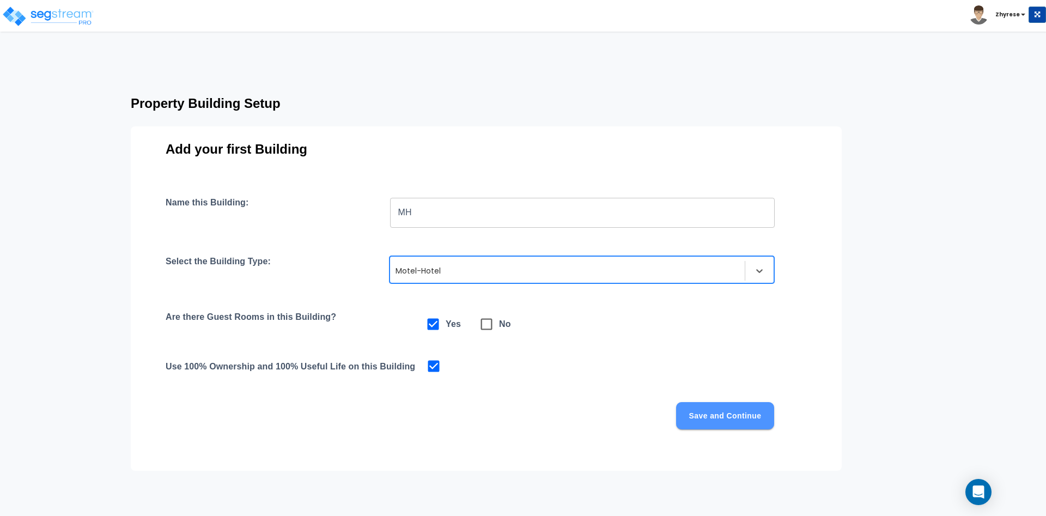
click at [701, 419] on button "Save and Continue" at bounding box center [725, 415] width 98 height 27
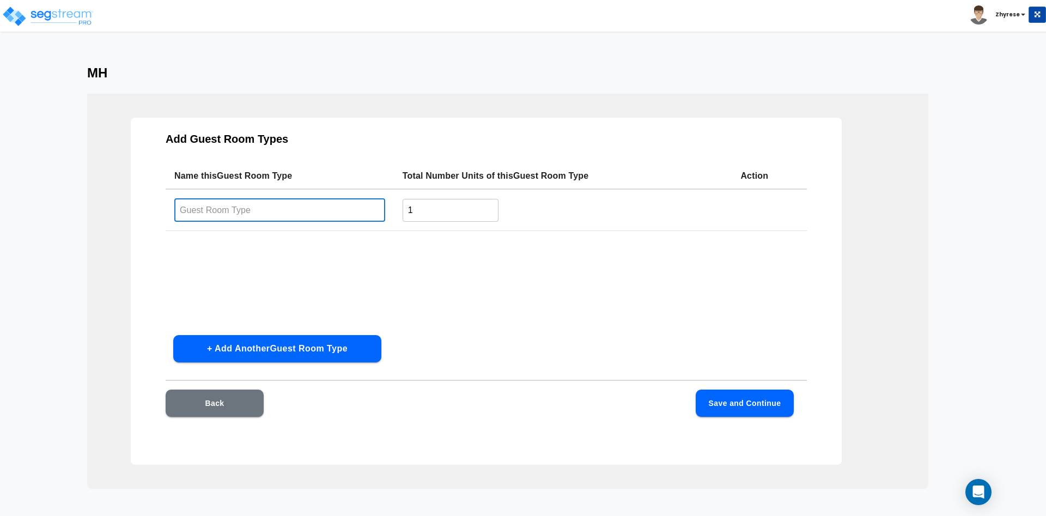
click at [252, 206] on input "text" at bounding box center [279, 209] width 211 height 23
type input "A"
click at [472, 204] on input "1" at bounding box center [451, 209] width 96 height 23
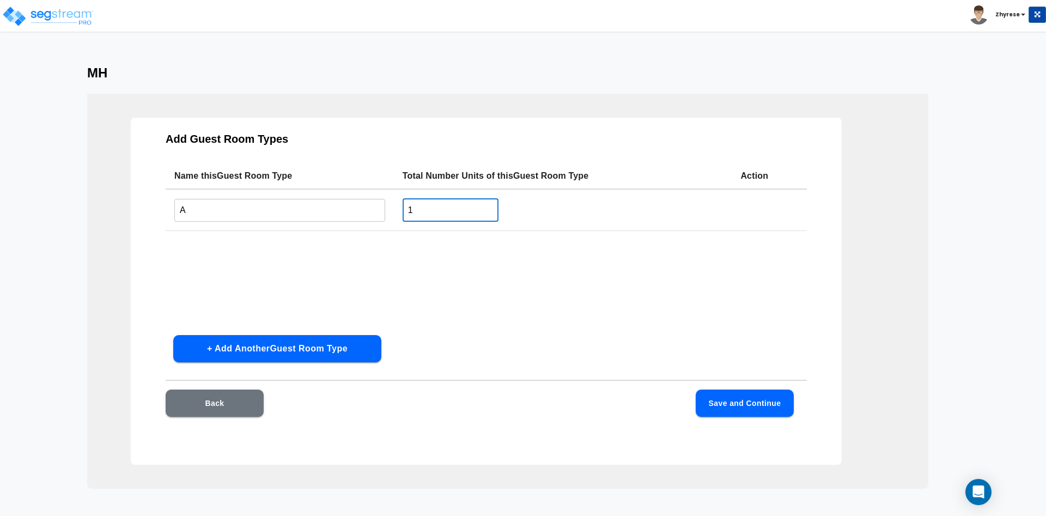
click at [472, 204] on input "1" at bounding box center [451, 209] width 96 height 23
type input "2"
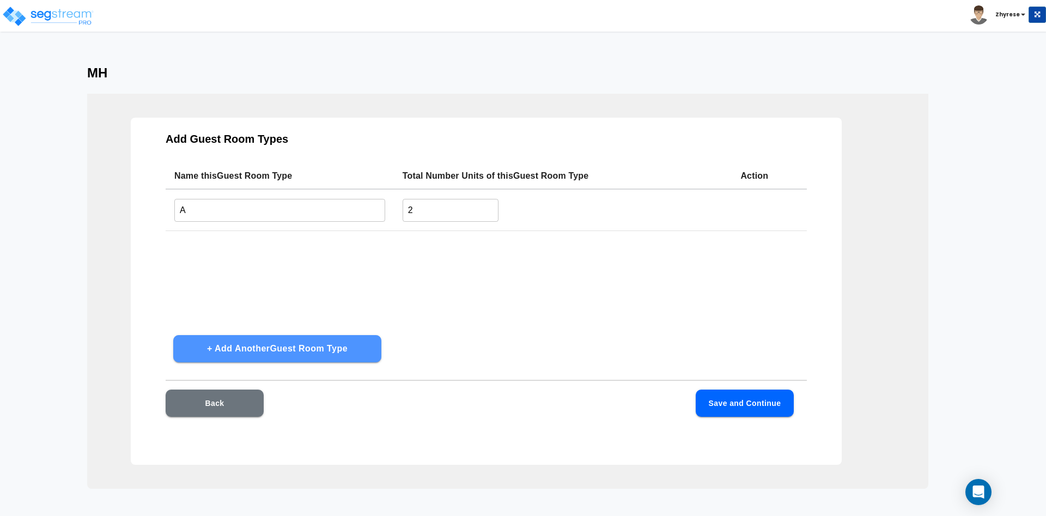
click at [307, 352] on button "+ Add Another Guest Room Type" at bounding box center [277, 348] width 208 height 27
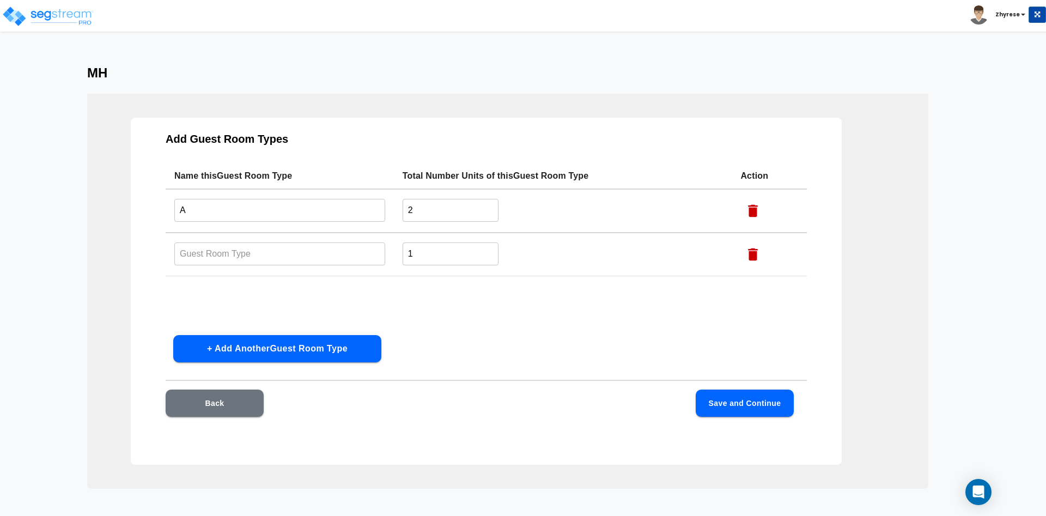
click at [234, 252] on input "text" at bounding box center [279, 253] width 211 height 23
type input "B"
click at [462, 247] on input "1" at bounding box center [451, 253] width 96 height 23
click at [462, 247] on input "2" at bounding box center [451, 253] width 96 height 23
type input "2"
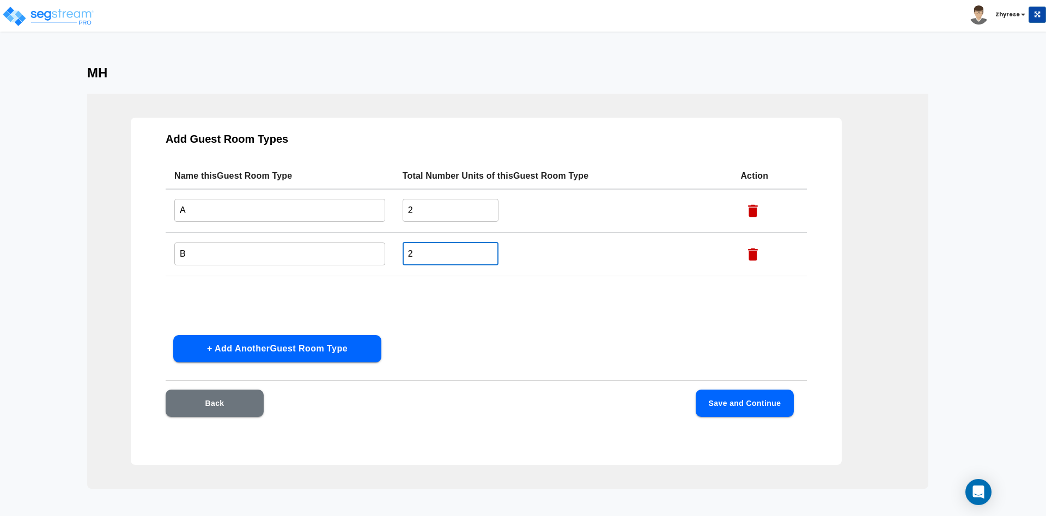
click at [746, 397] on button "Save and Continue" at bounding box center [745, 403] width 98 height 27
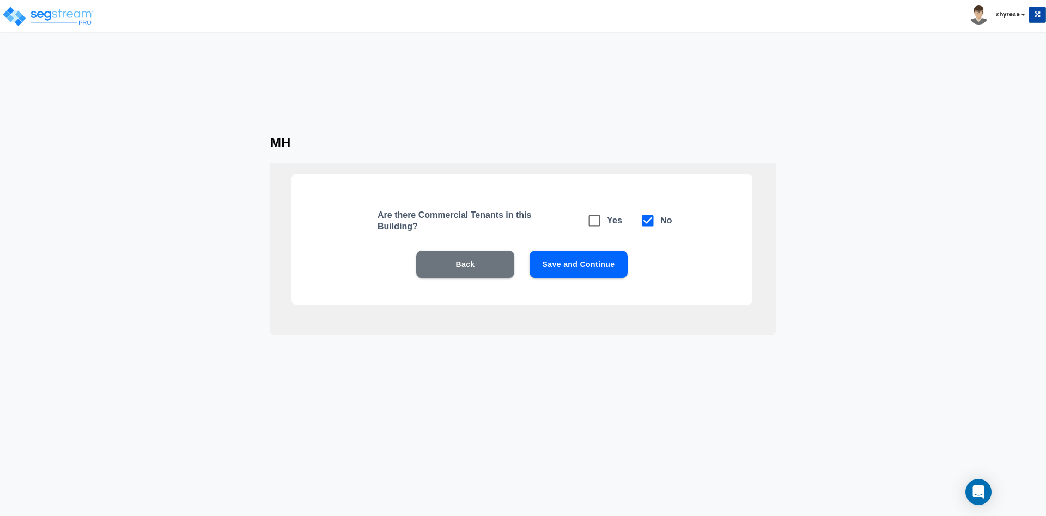
click at [611, 217] on h6 "Yes" at bounding box center [614, 220] width 15 height 15
click at [594, 221] on icon at bounding box center [594, 220] width 15 height 15
checkbox input "true"
checkbox input "false"
click at [586, 268] on button "Save and Continue" at bounding box center [579, 264] width 98 height 27
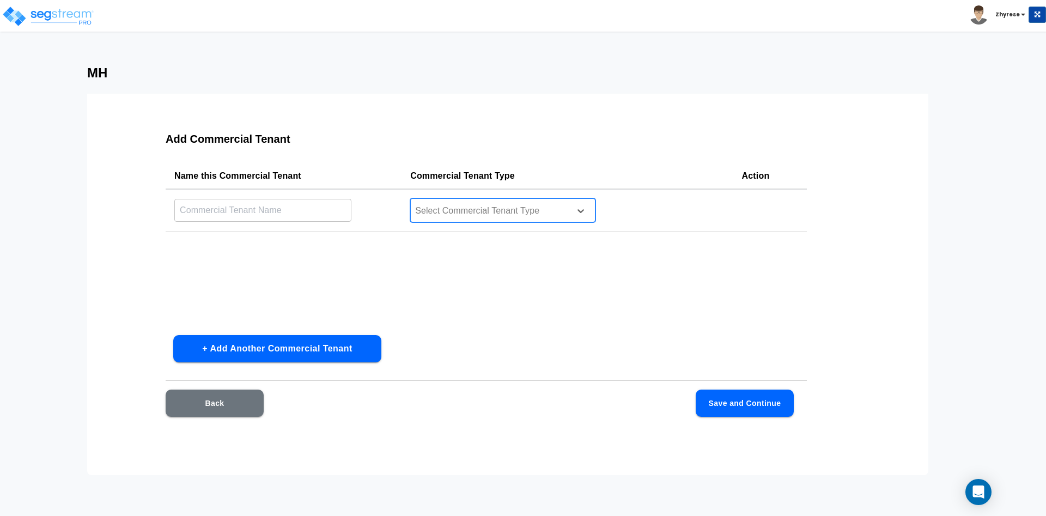
click at [477, 222] on div "Select Commercial Tenant Type" at bounding box center [502, 210] width 185 height 24
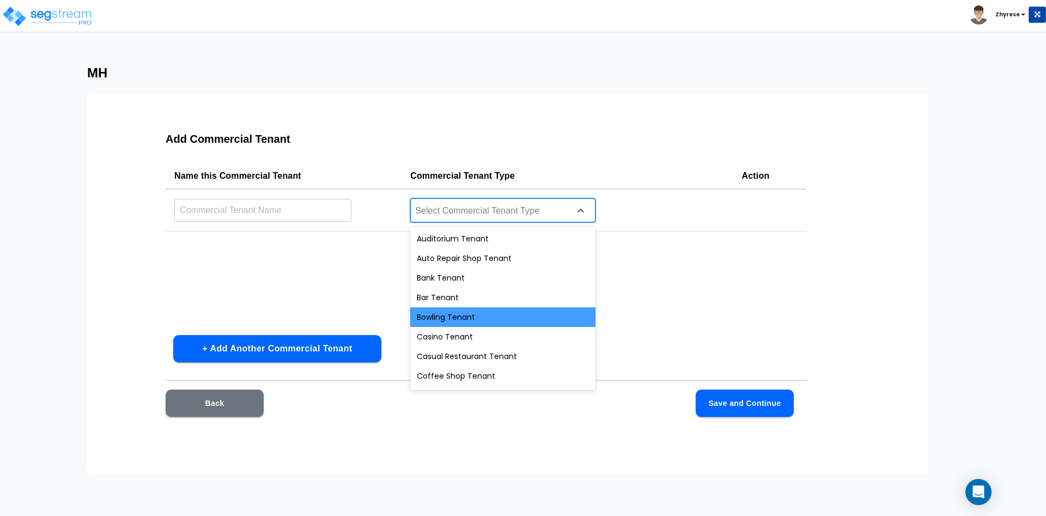
click at [496, 320] on div "Bowling Tenant" at bounding box center [502, 317] width 185 height 20
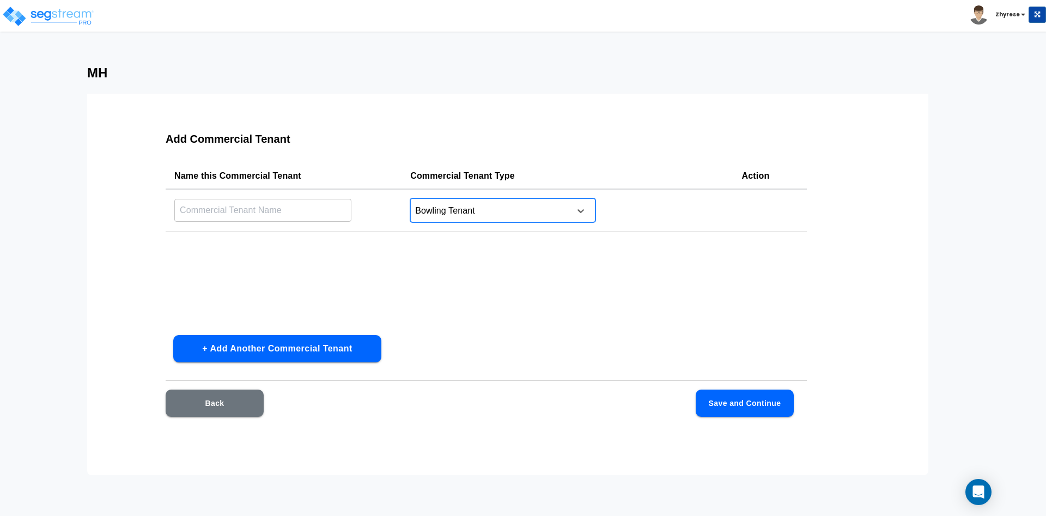
click at [260, 220] on input "text" at bounding box center [262, 209] width 177 height 23
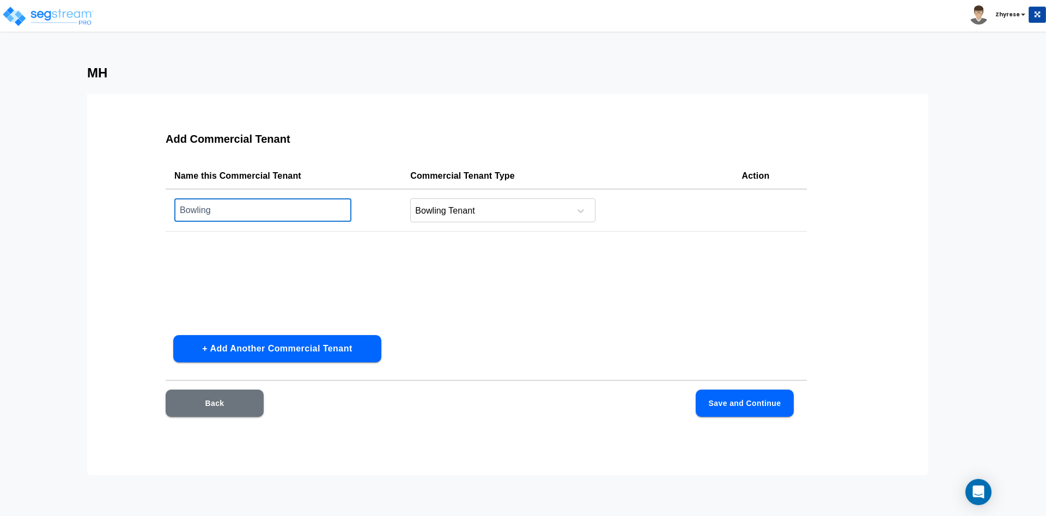
type input "Bowling"
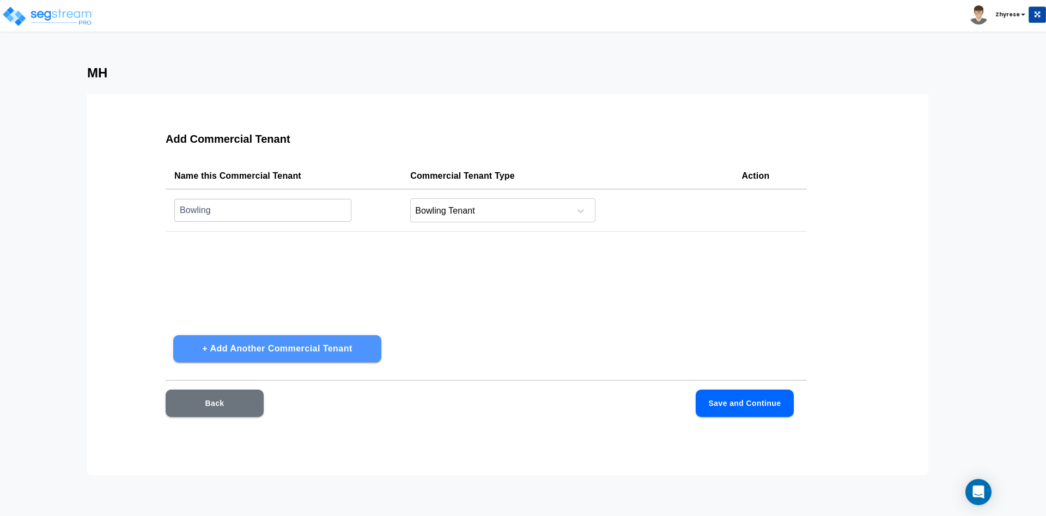
click at [190, 354] on button "+ Add Another Commercial Tenant" at bounding box center [277, 348] width 208 height 27
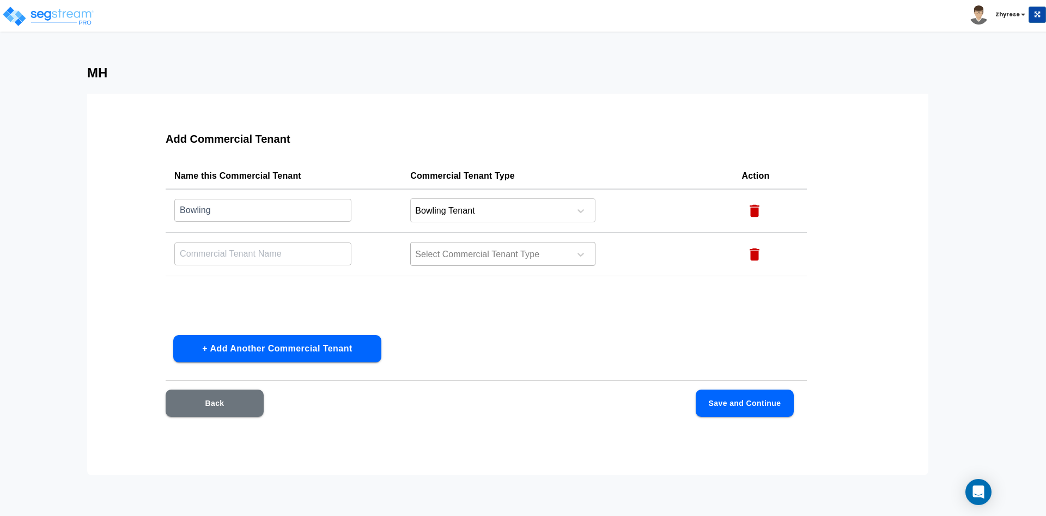
click at [489, 255] on div at bounding box center [488, 254] width 149 height 15
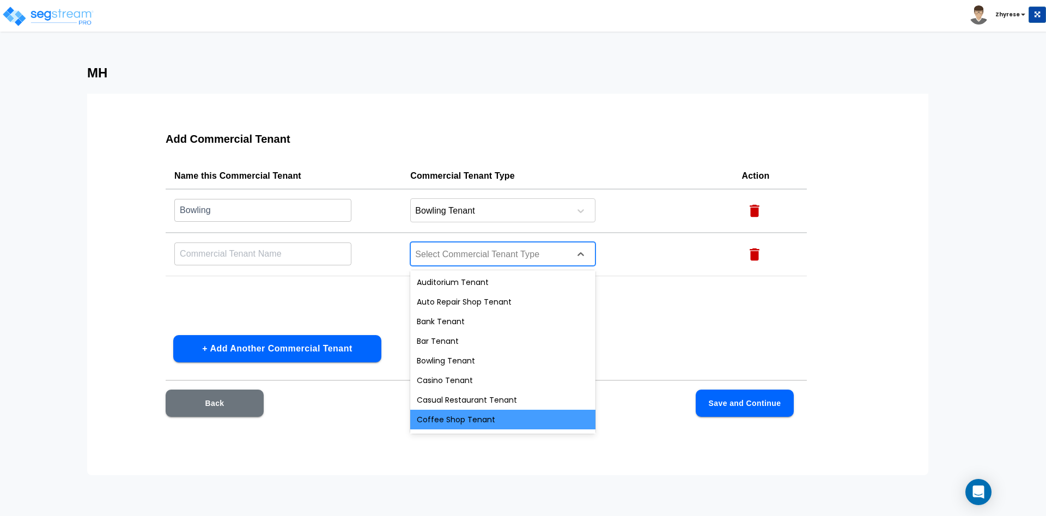
click at [447, 423] on div "Coffee Shop Tenant" at bounding box center [502, 420] width 185 height 20
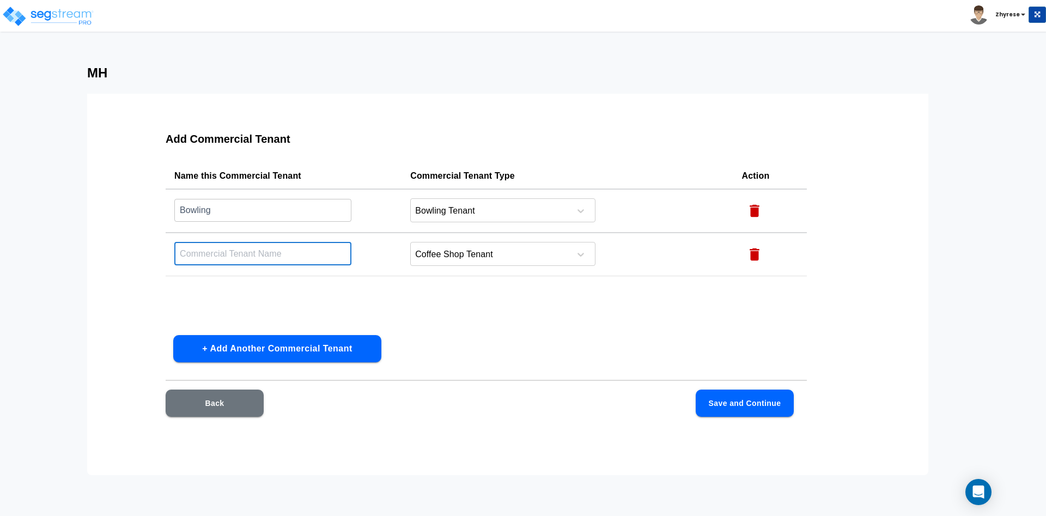
click at [262, 250] on input "text" at bounding box center [262, 253] width 177 height 23
type input "Coffee Shop"
click at [730, 404] on button "Save and Continue" at bounding box center [745, 403] width 98 height 27
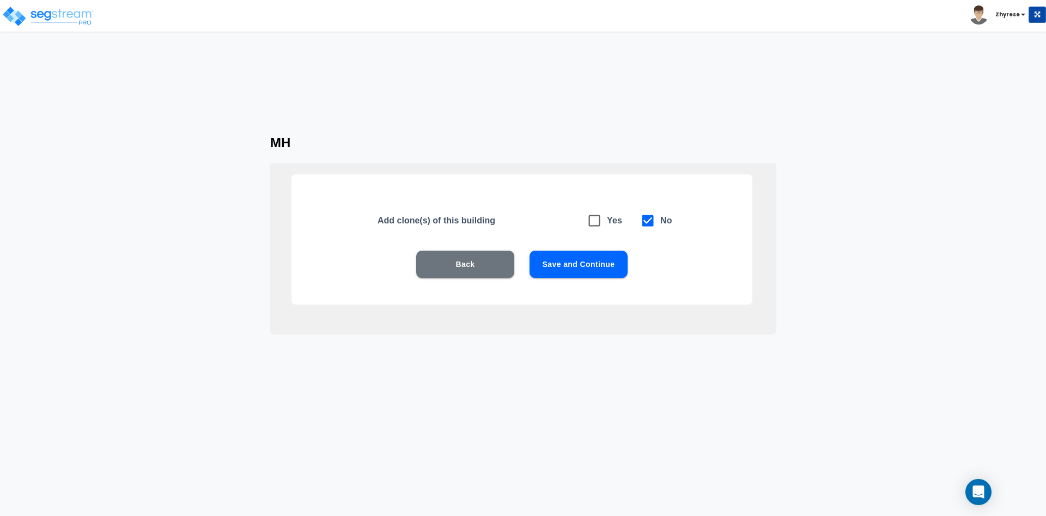
click at [612, 256] on button "Save and Continue" at bounding box center [579, 264] width 98 height 27
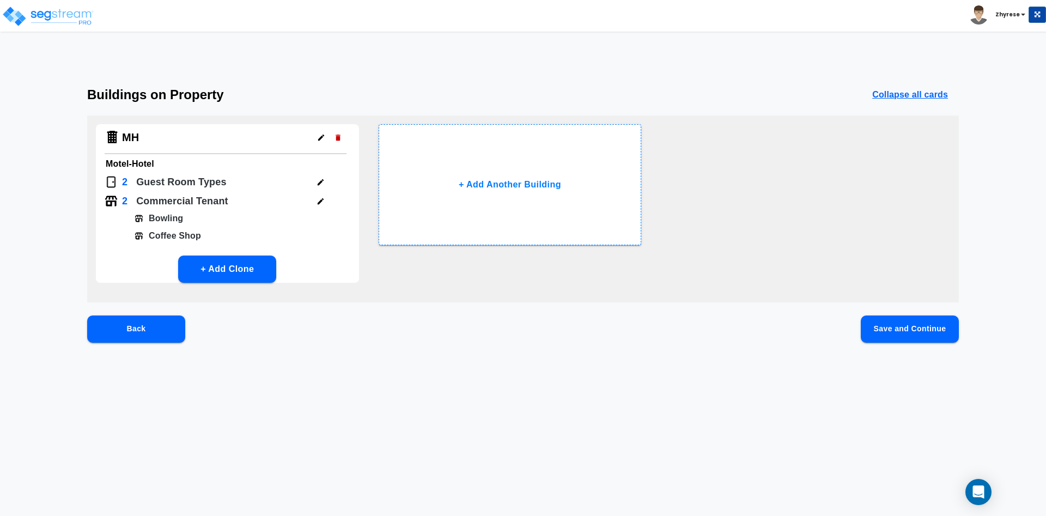
click at [920, 321] on button "Save and Continue" at bounding box center [910, 328] width 98 height 27
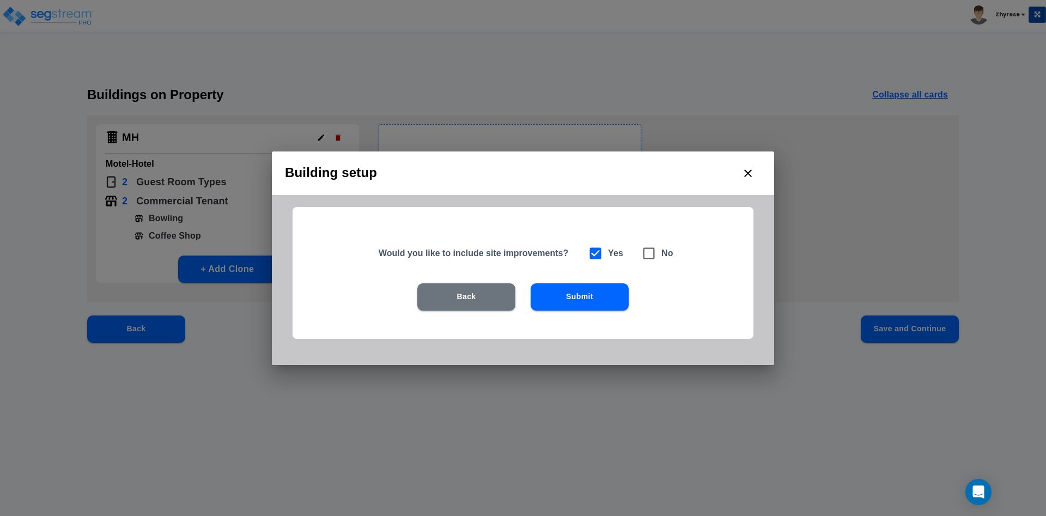
click at [556, 311] on div "Back Submit" at bounding box center [522, 313] width 391 height 60
click at [558, 297] on button "Submit" at bounding box center [580, 296] width 98 height 27
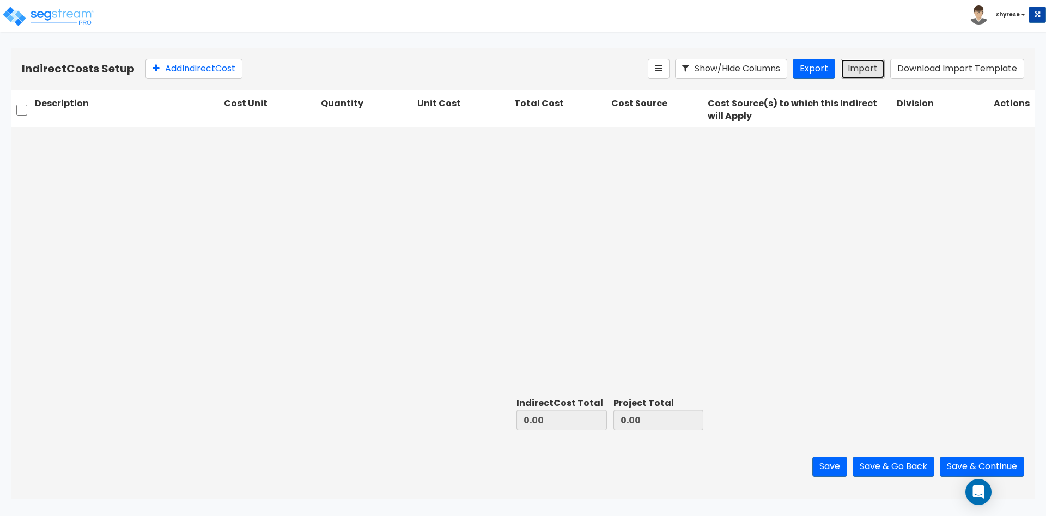
click at [868, 71] on button "Import" at bounding box center [863, 69] width 44 height 20
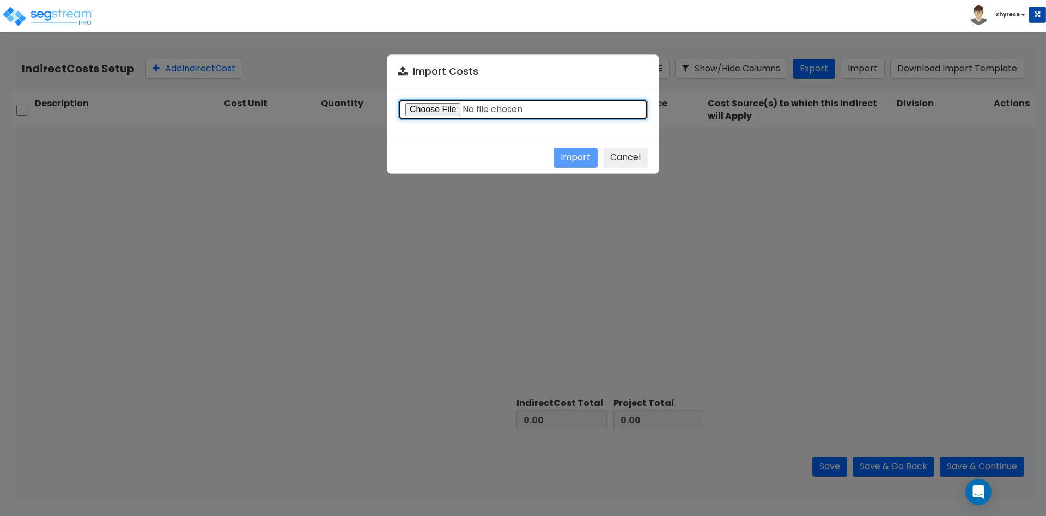
click at [505, 102] on input "file" at bounding box center [523, 109] width 250 height 21
type input "C:\fakepath\Indirect-costs-18285.csv"
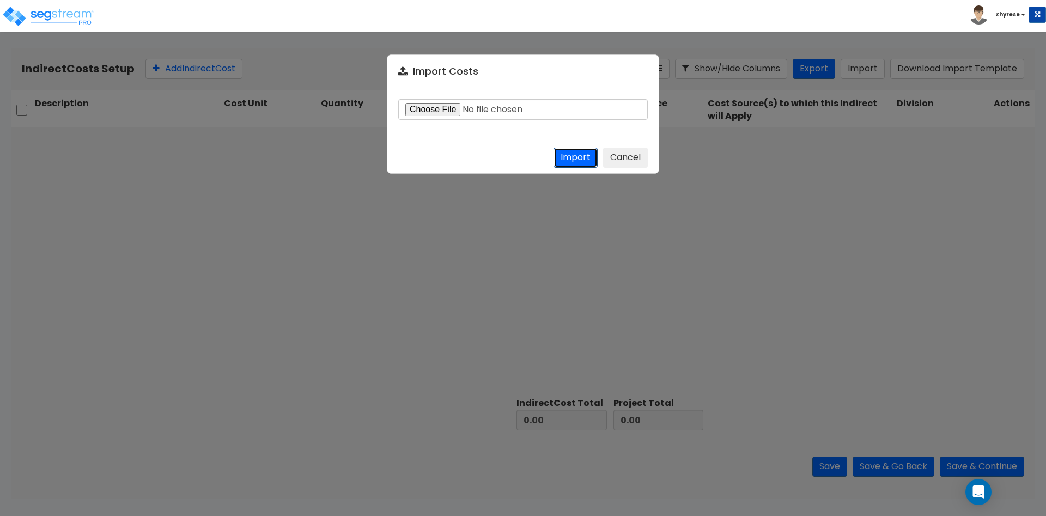
click at [582, 150] on button "Import" at bounding box center [576, 158] width 44 height 20
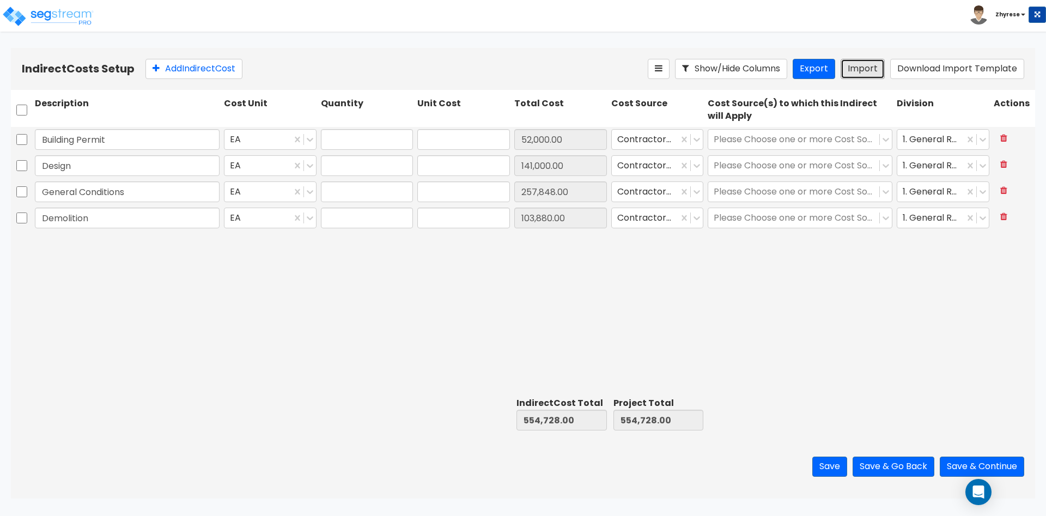
type input "1"
type input "52,000"
type input "1"
type input "141,000"
type input "1"
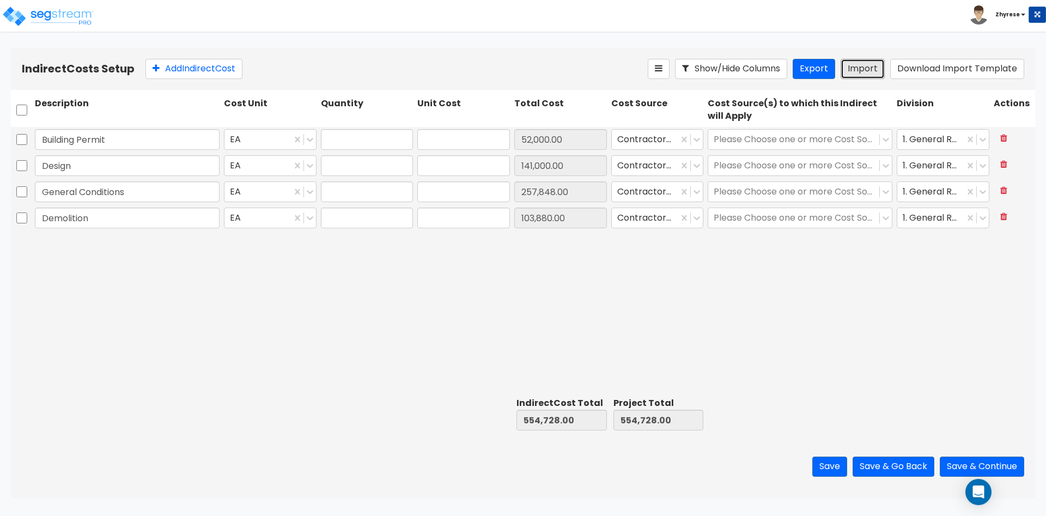
type input "257,848"
type input "1"
type input "103,880"
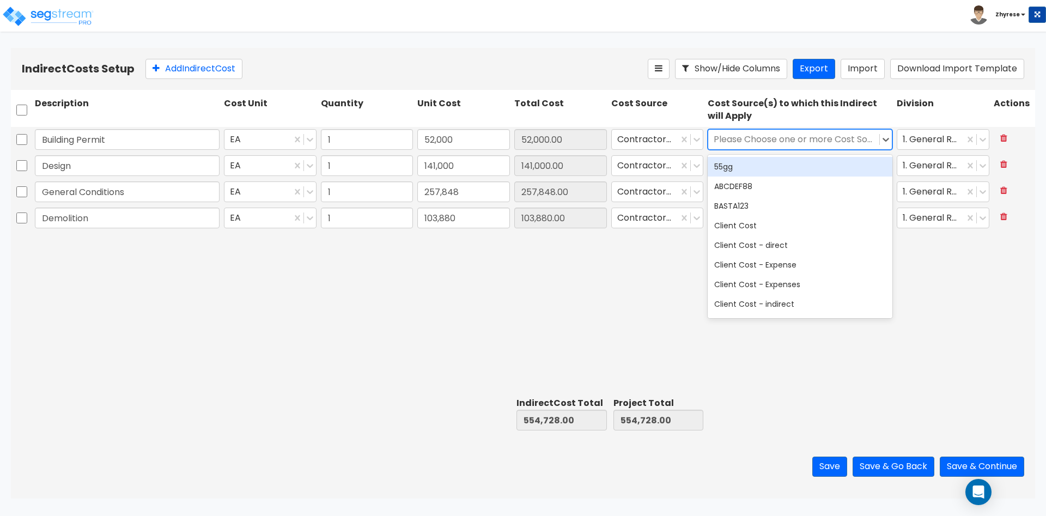
click at [741, 135] on div at bounding box center [794, 139] width 160 height 15
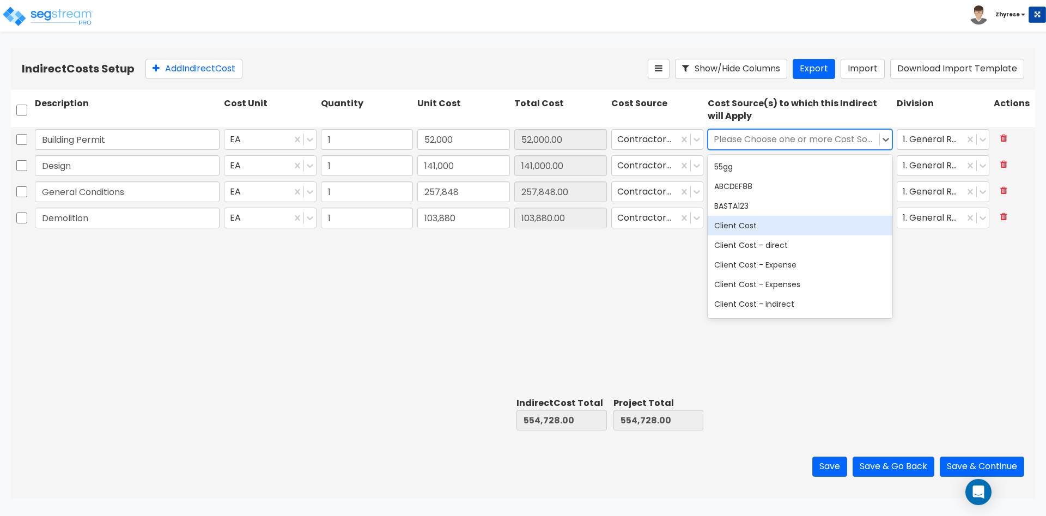
click at [721, 229] on div "Client Cost" at bounding box center [800, 226] width 185 height 20
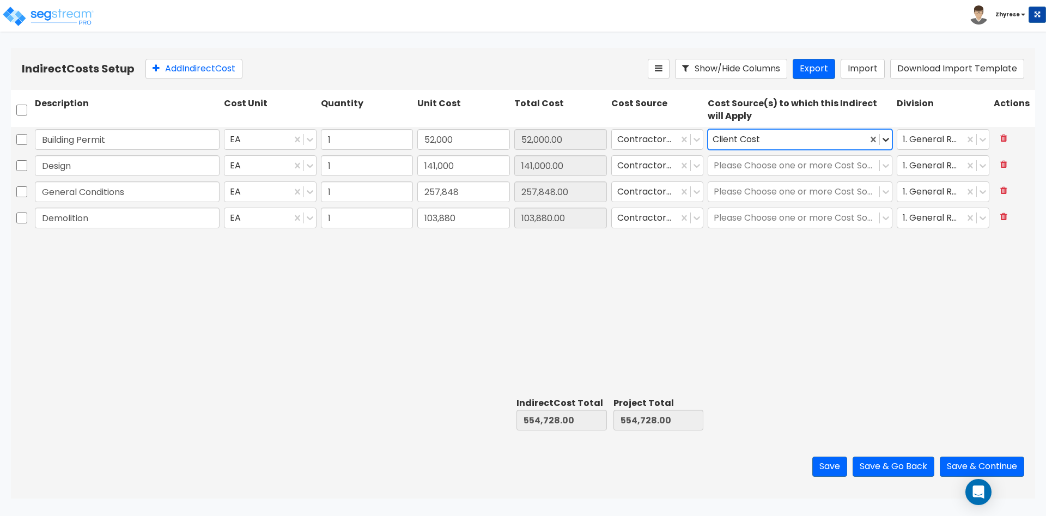
click at [890, 139] on icon at bounding box center [885, 139] width 11 height 11
click at [845, 166] on div at bounding box center [794, 166] width 160 height 15
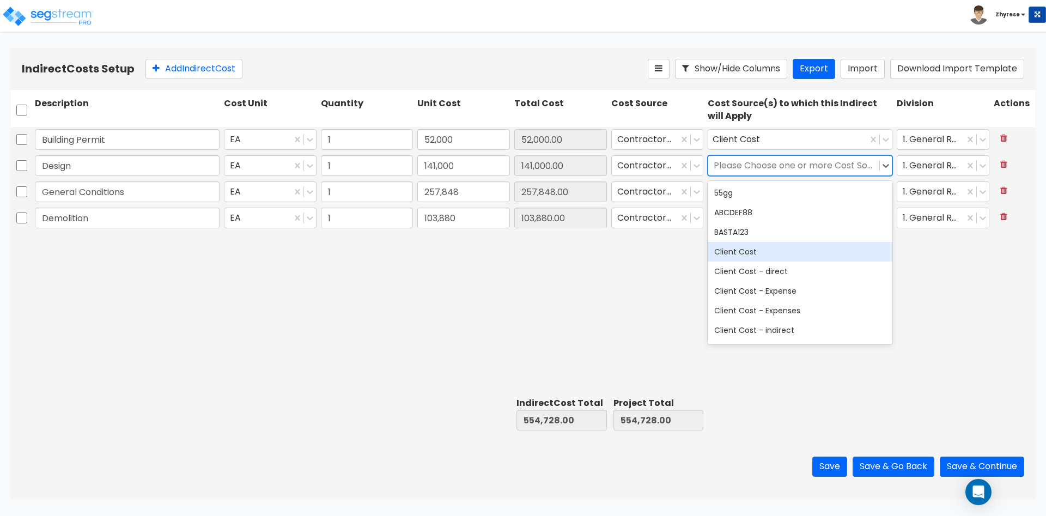
click at [785, 248] on div "Client Cost" at bounding box center [800, 252] width 185 height 20
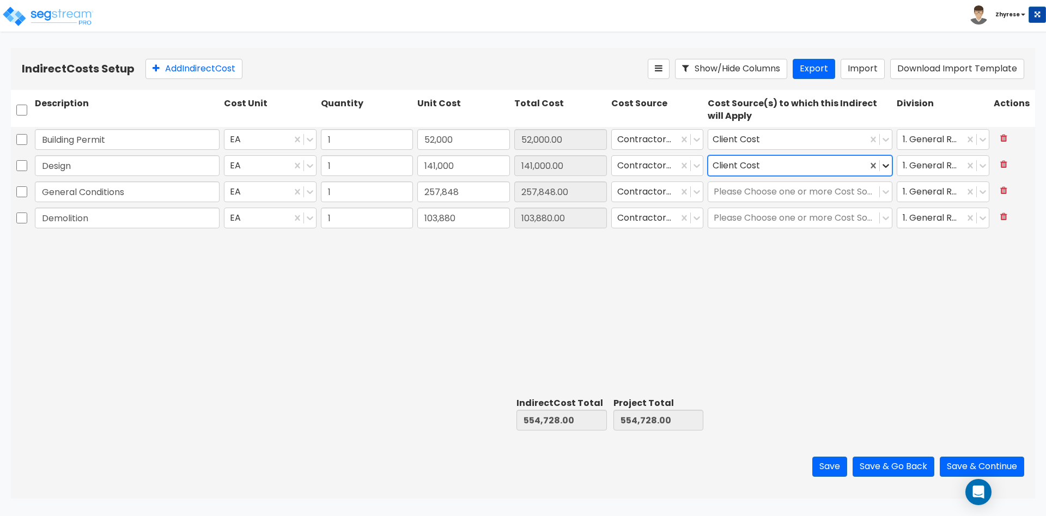
click at [891, 163] on icon at bounding box center [885, 165] width 11 height 11
click at [847, 198] on div at bounding box center [794, 192] width 160 height 15
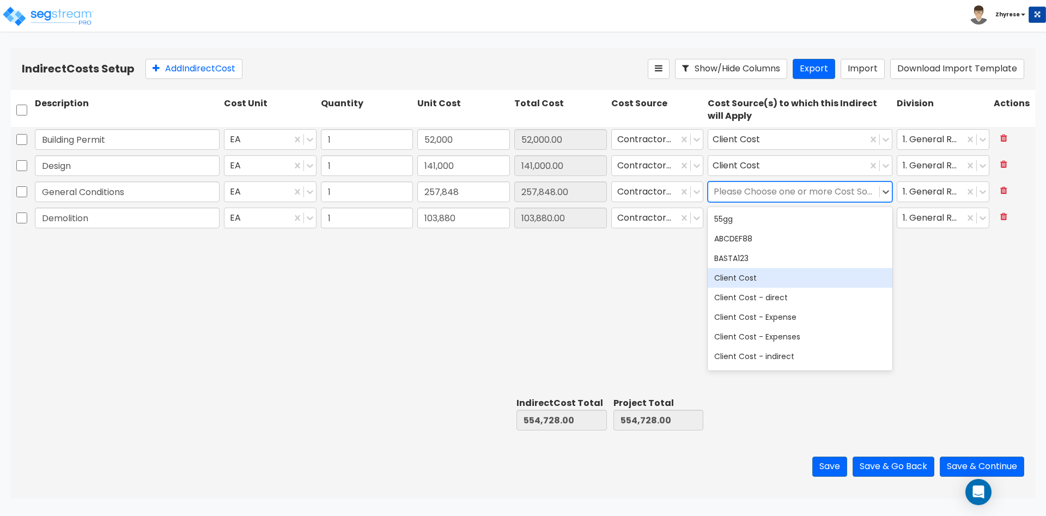
click at [819, 279] on div "Client Cost" at bounding box center [800, 278] width 185 height 20
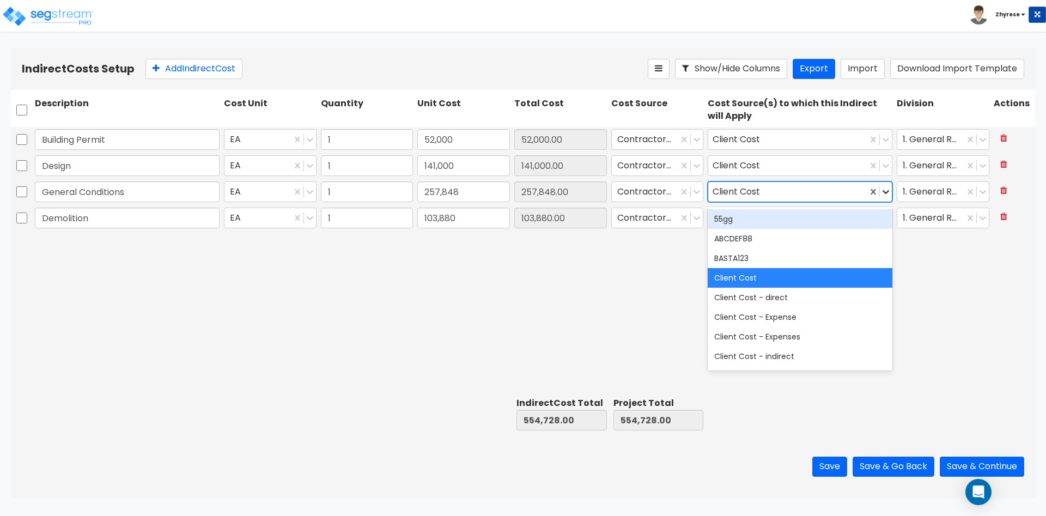
click at [891, 192] on icon at bounding box center [885, 191] width 11 height 11
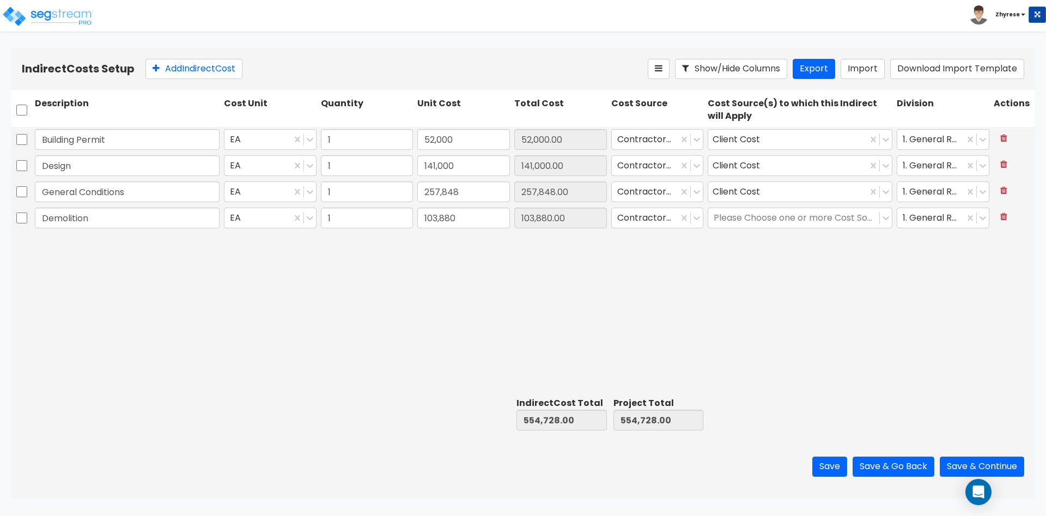
click at [853, 233] on div "Building Permit EA 1 52,000 52,000.00 Contractor Cost Client Cost 1. General Re…" at bounding box center [523, 260] width 1024 height 266
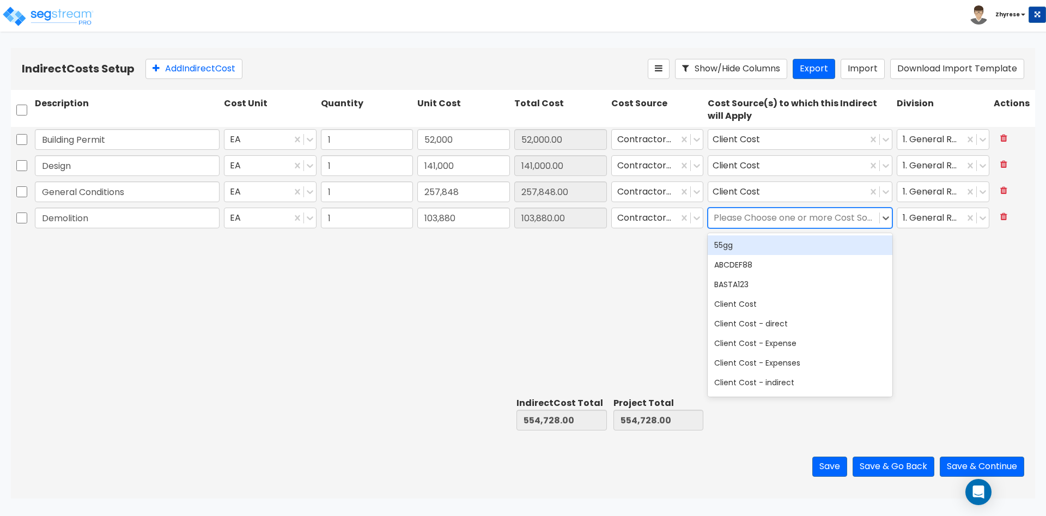
click at [849, 223] on div at bounding box center [794, 218] width 160 height 15
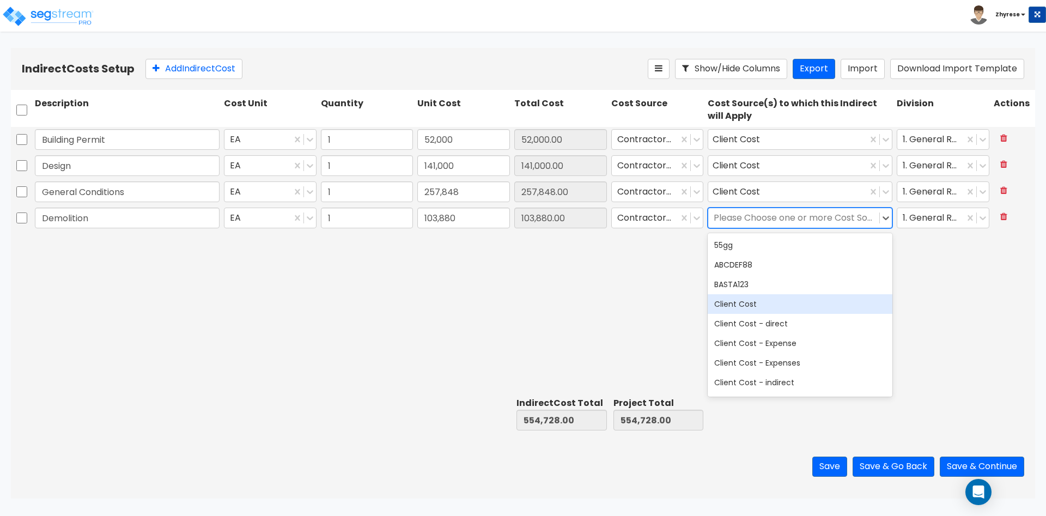
click at [801, 306] on div "Client Cost" at bounding box center [800, 304] width 185 height 20
click at [921, 301] on div "Building Permit EA 1 52,000 52,000.00 Contractor Cost Client Cost 1. General Re…" at bounding box center [523, 260] width 1024 height 266
click at [987, 453] on div "Save Save & Go Back Save & Continue" at bounding box center [523, 467] width 1024 height 64
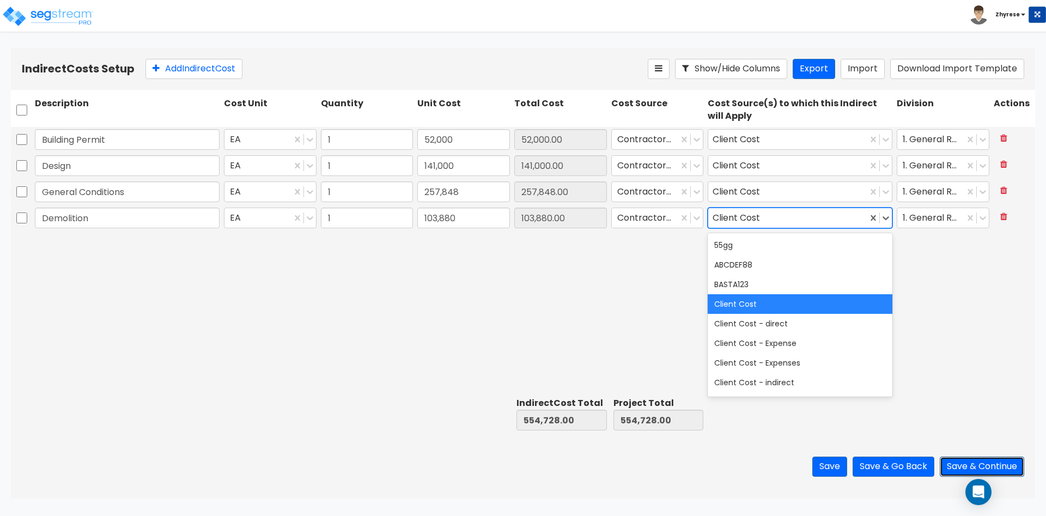
click at [982, 465] on button "Save & Continue" at bounding box center [982, 467] width 84 height 20
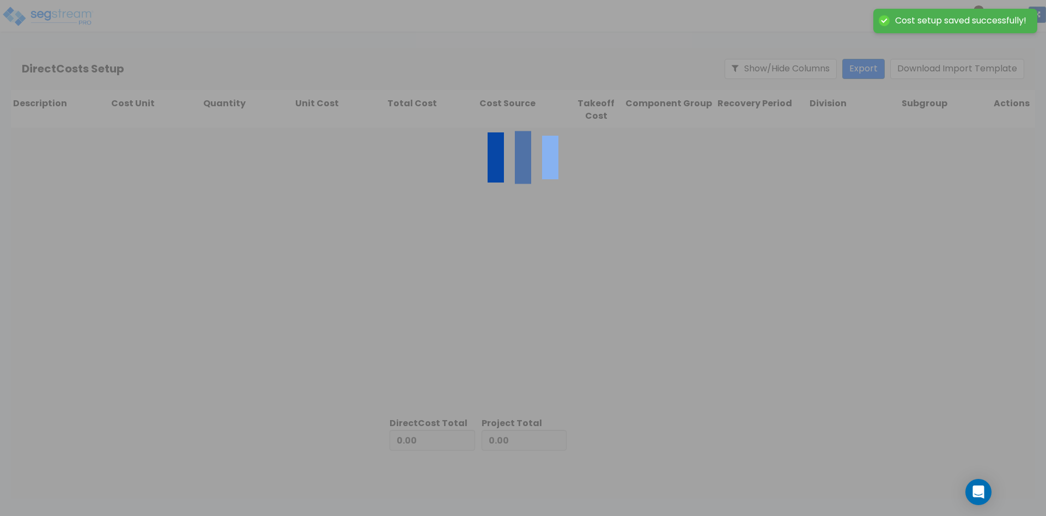
type input "554,728.00"
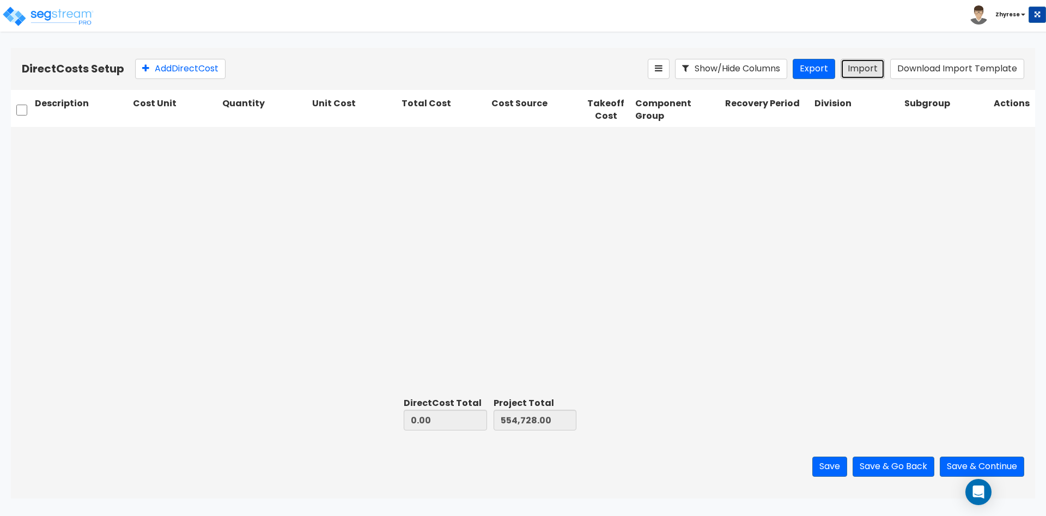
click at [875, 74] on button "Import" at bounding box center [863, 69] width 44 height 20
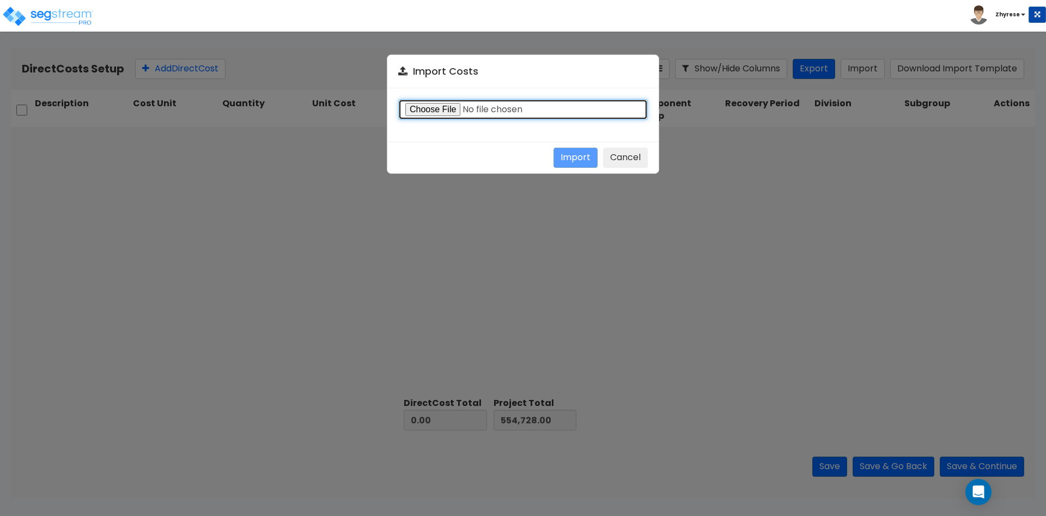
click at [424, 114] on input "file" at bounding box center [523, 109] width 250 height 21
type input "C:\fakepath\Direct-costs-14134.csv"
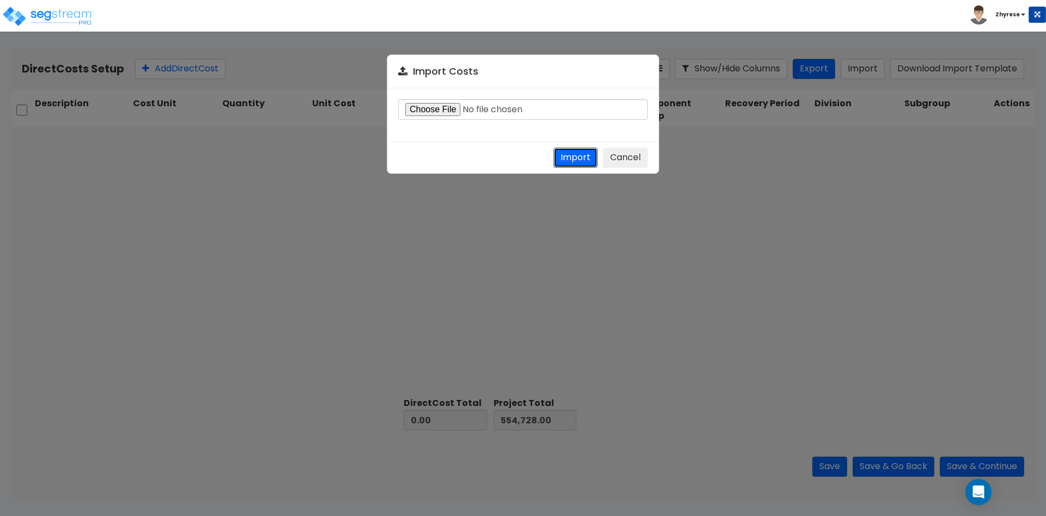
click at [575, 159] on button "Import" at bounding box center [576, 158] width 44 height 20
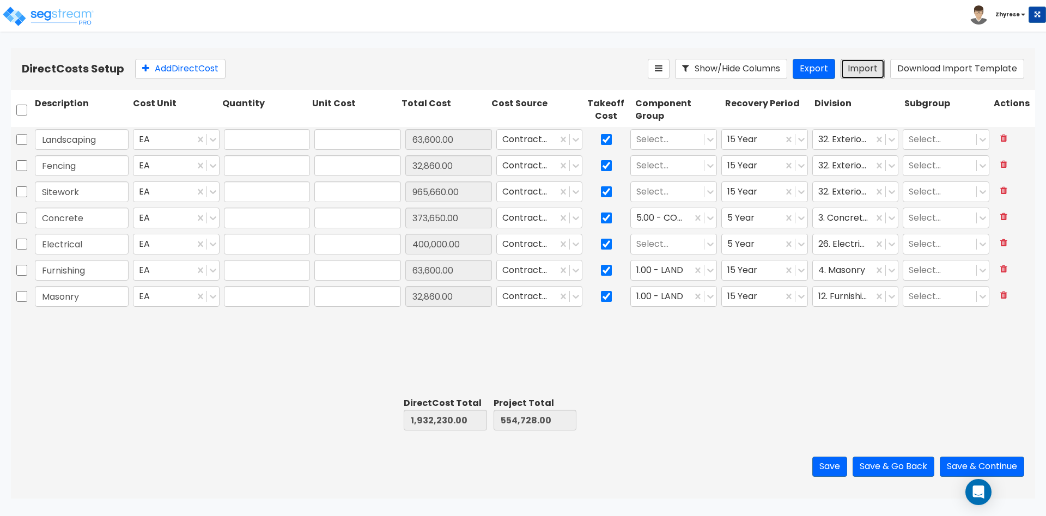
type input "1,932,230.00"
type input "2,486,958.00"
type input "1"
type input "63,600"
type input "1"
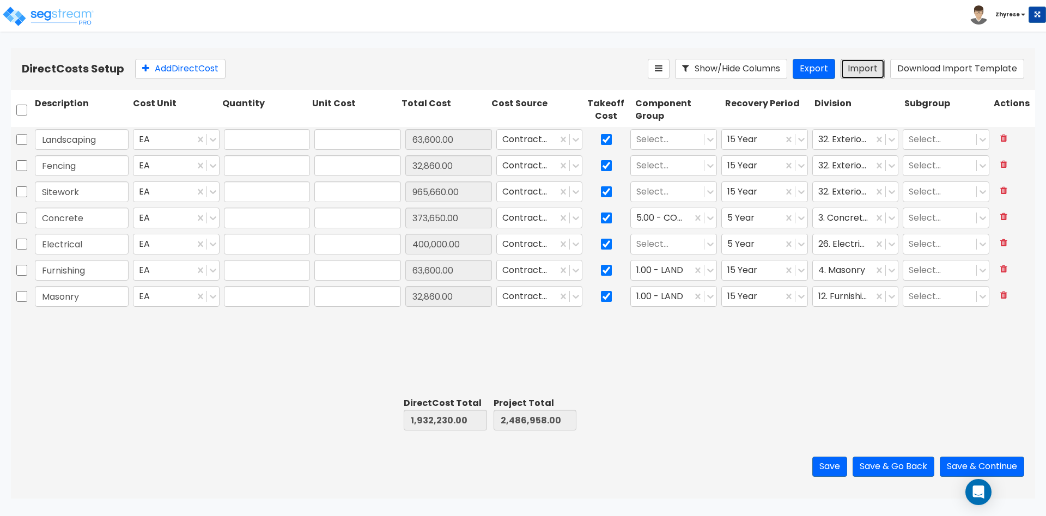
type input "32,860"
type input "1"
type input "965,660"
type input "1"
type input "373,650"
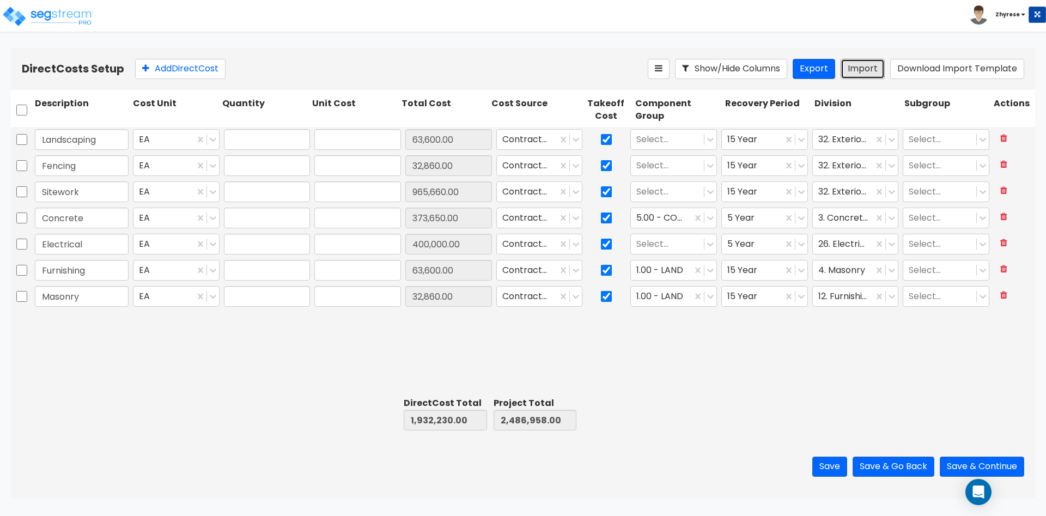
type input "1"
type input "400,000"
type input "1"
type input "63,600"
type input "1"
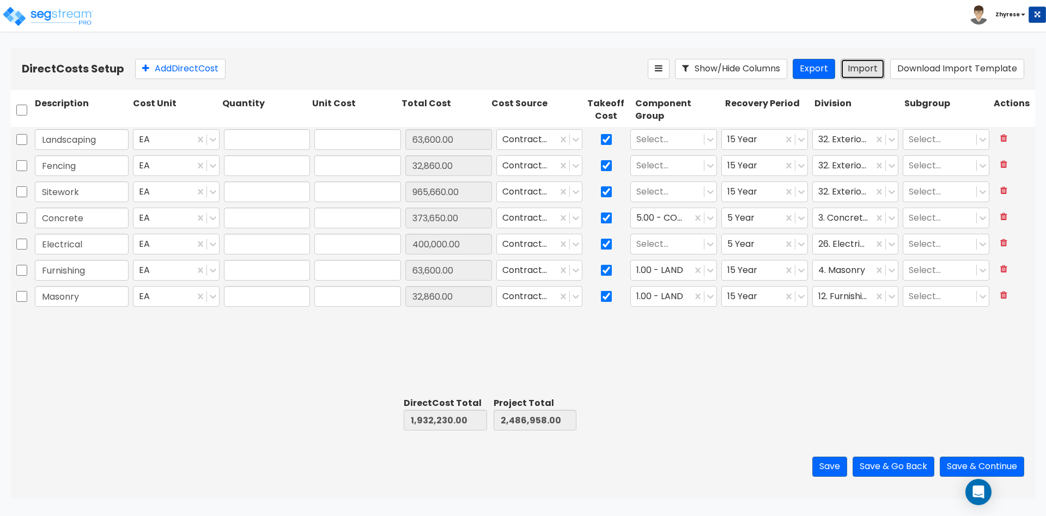
type input "32,860"
click at [545, 136] on div at bounding box center [527, 139] width 50 height 15
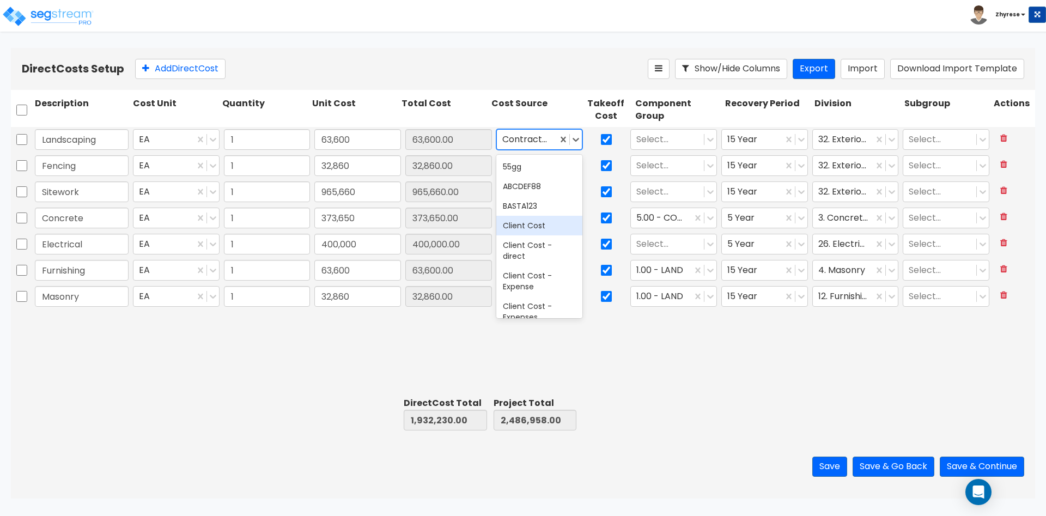
click at [522, 228] on div "Client Cost" at bounding box center [539, 226] width 87 height 20
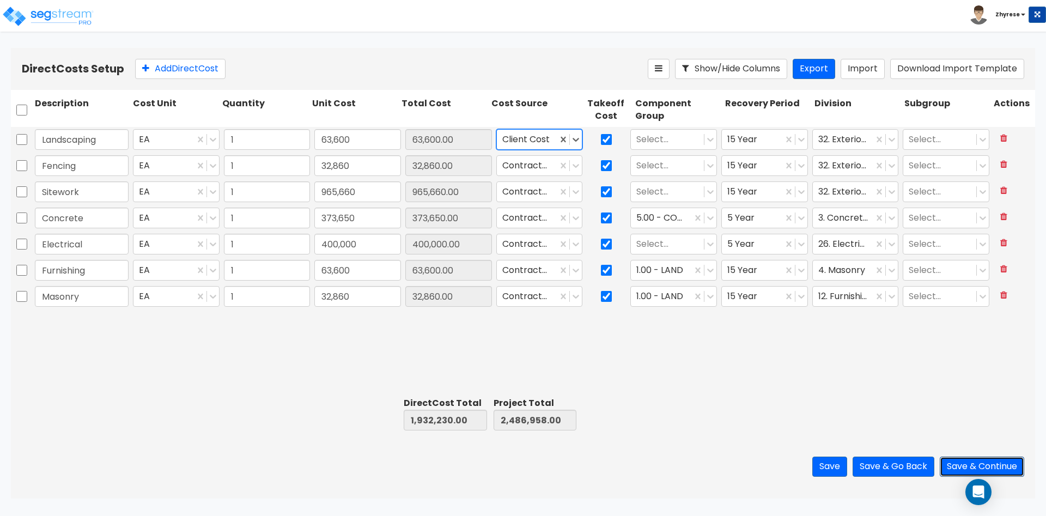
click at [964, 473] on button "Save & Continue" at bounding box center [982, 467] width 84 height 20
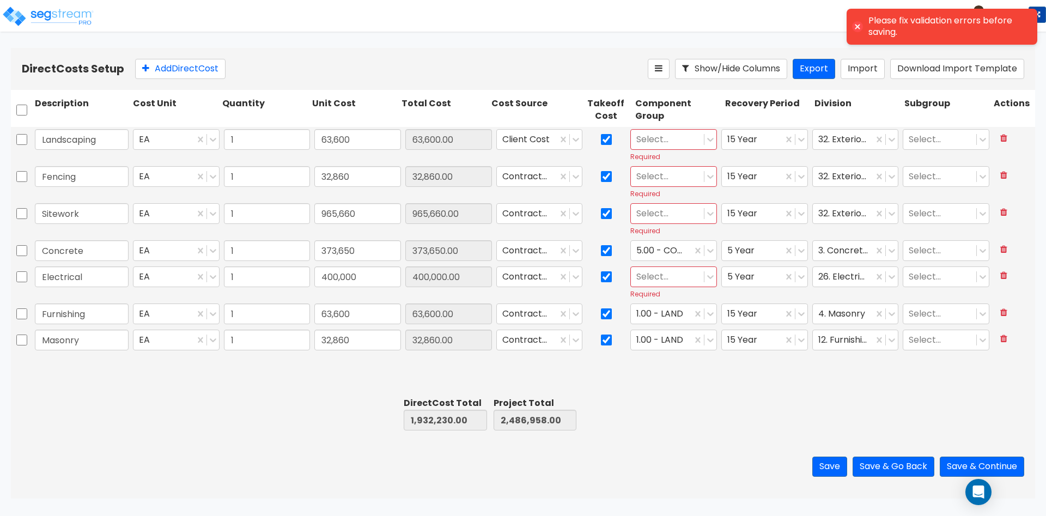
click at [649, 145] on div at bounding box center [667, 139] width 62 height 15
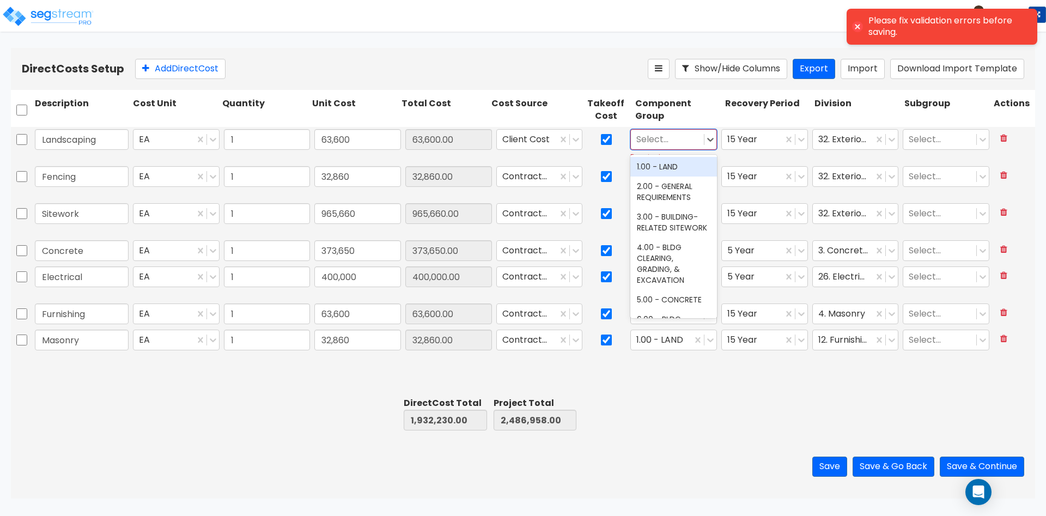
click at [648, 173] on div "1.00 - LAND" at bounding box center [673, 167] width 87 height 20
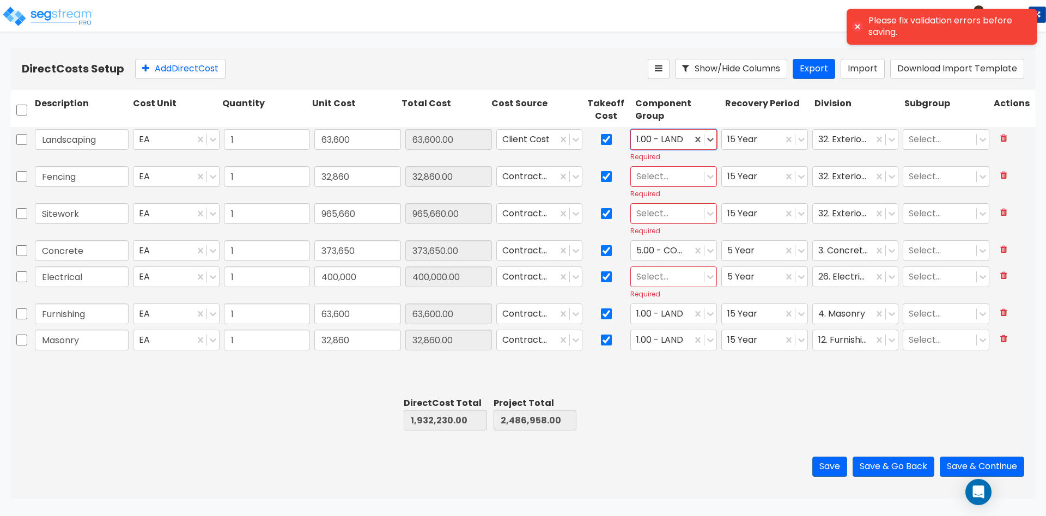
click at [649, 185] on div "Select..." at bounding box center [667, 176] width 73 height 19
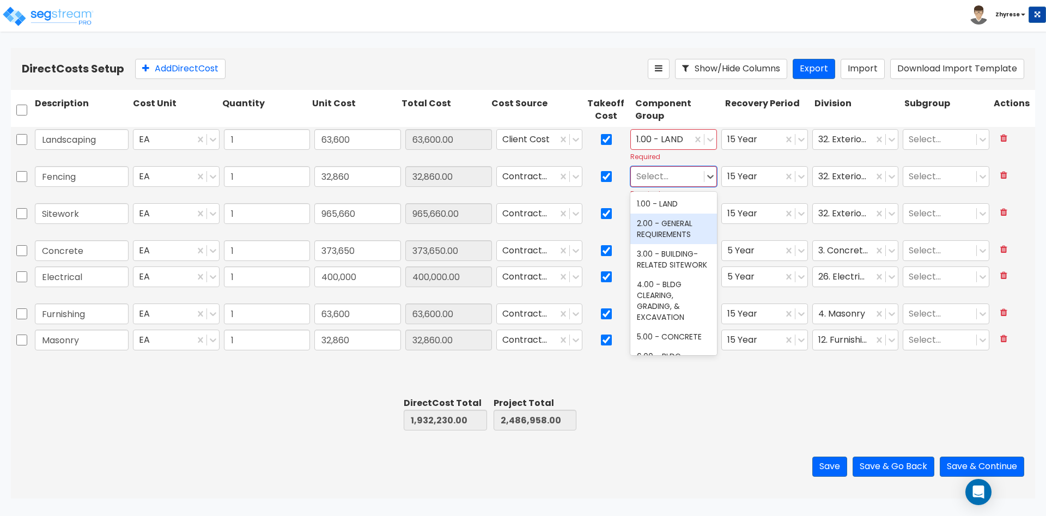
click at [649, 238] on div "2.00 - GENERAL REQUIREMENTS" at bounding box center [673, 229] width 87 height 31
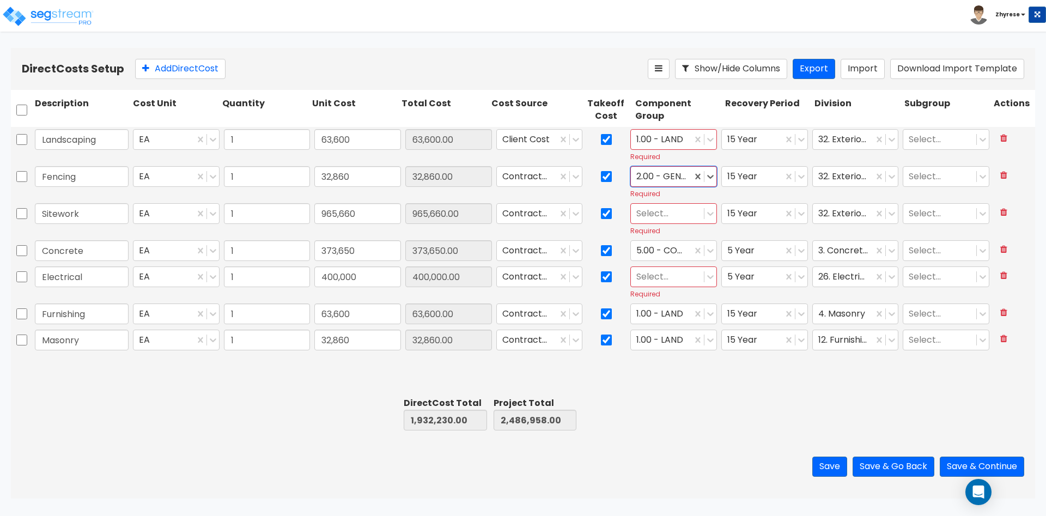
click at [665, 214] on div at bounding box center [667, 213] width 62 height 15
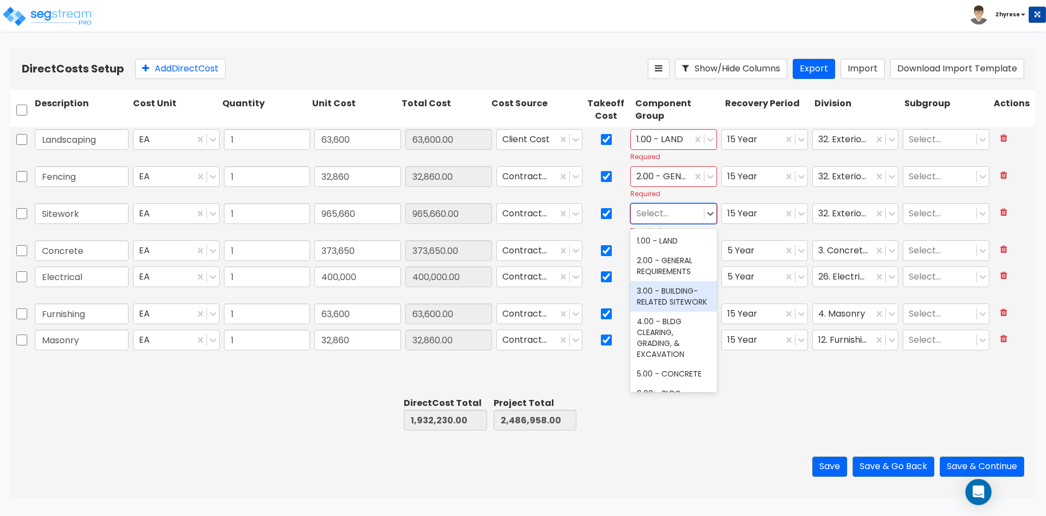
click at [663, 292] on div "3.00 - BUILDING-RELATED SITEWORK" at bounding box center [673, 296] width 87 height 31
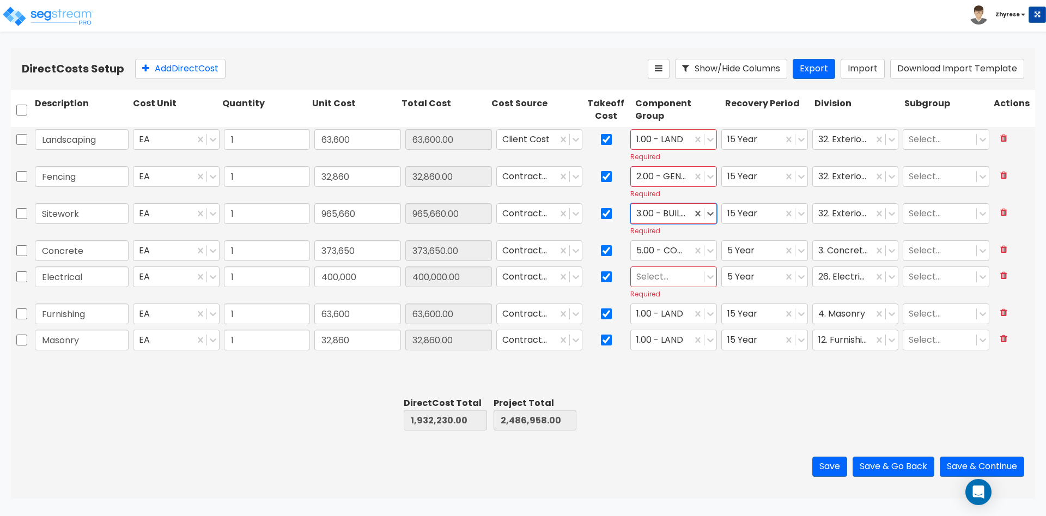
click at [660, 277] on div at bounding box center [667, 277] width 62 height 15
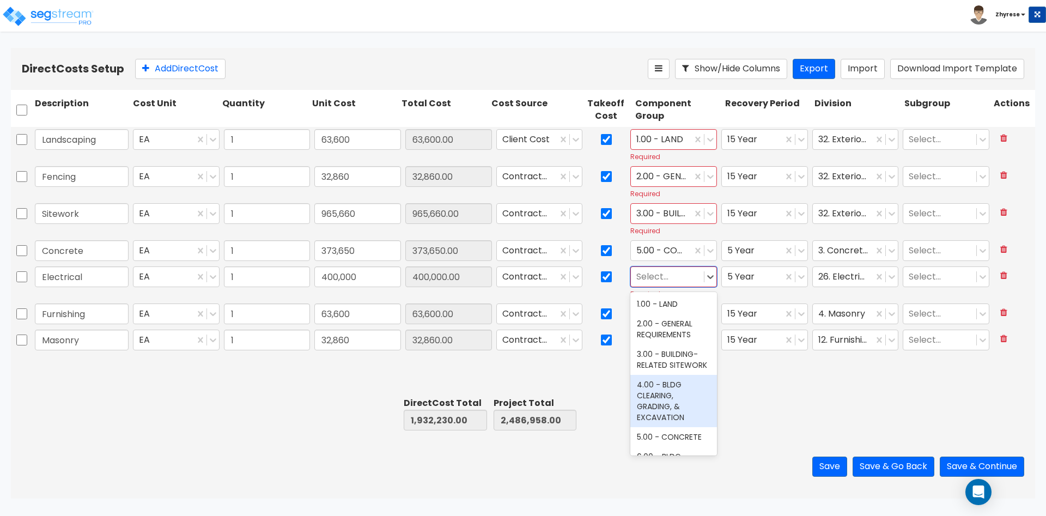
click at [658, 392] on div "4.00 - BLDG CLEARING, GRADING, & EXCAVATION" at bounding box center [673, 401] width 87 height 52
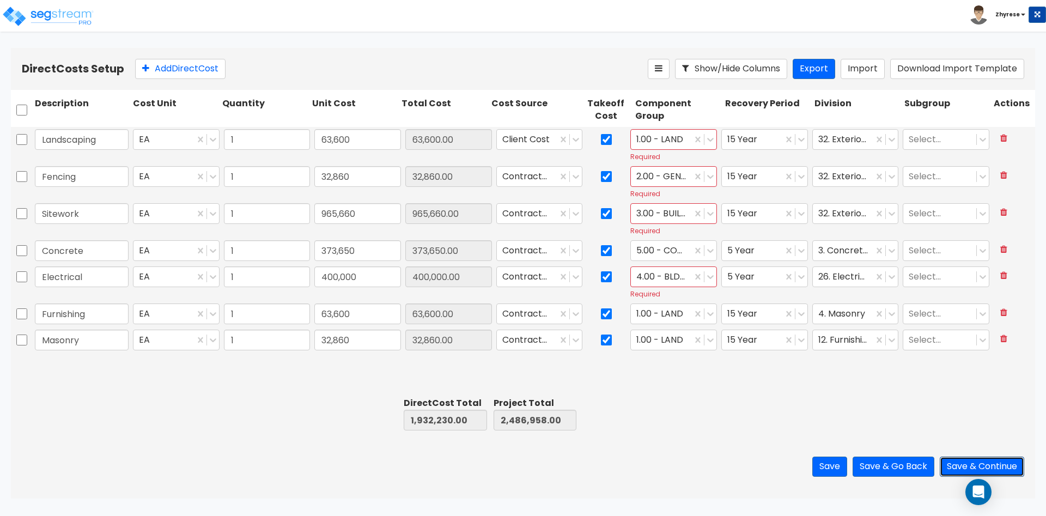
click at [965, 459] on button "Save & Continue" at bounding box center [982, 467] width 84 height 20
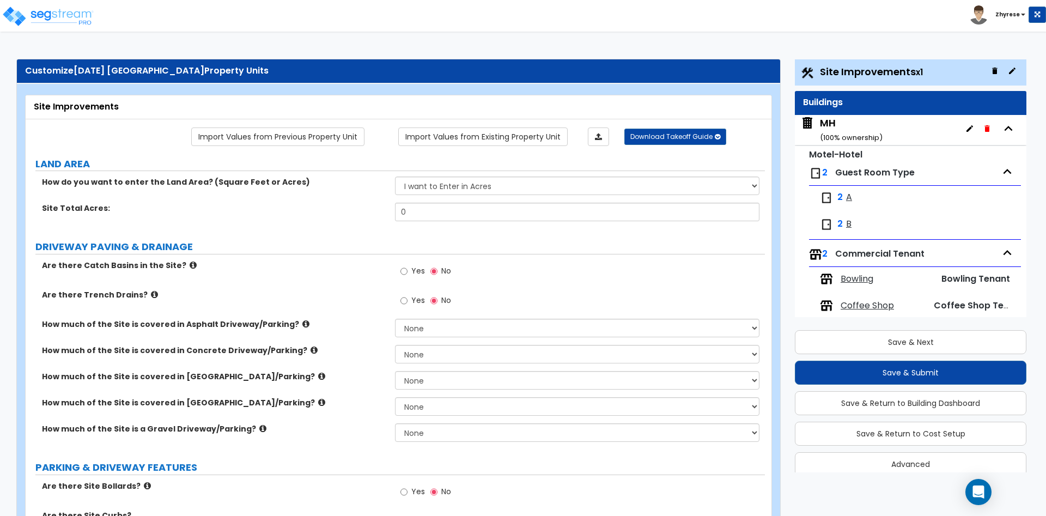
scroll to position [56, 0]
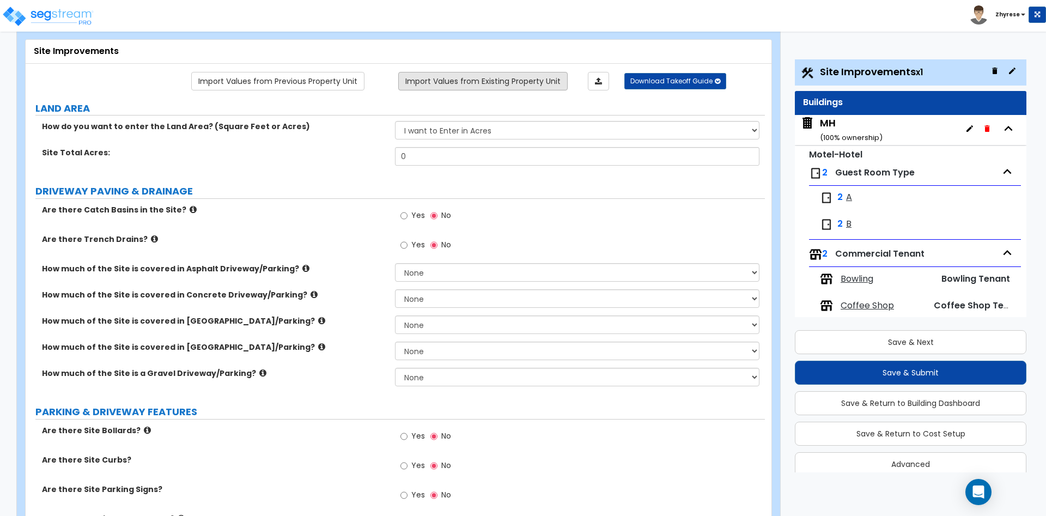
click at [534, 88] on link "Import Values from Existing Property Unit" at bounding box center [482, 81] width 169 height 19
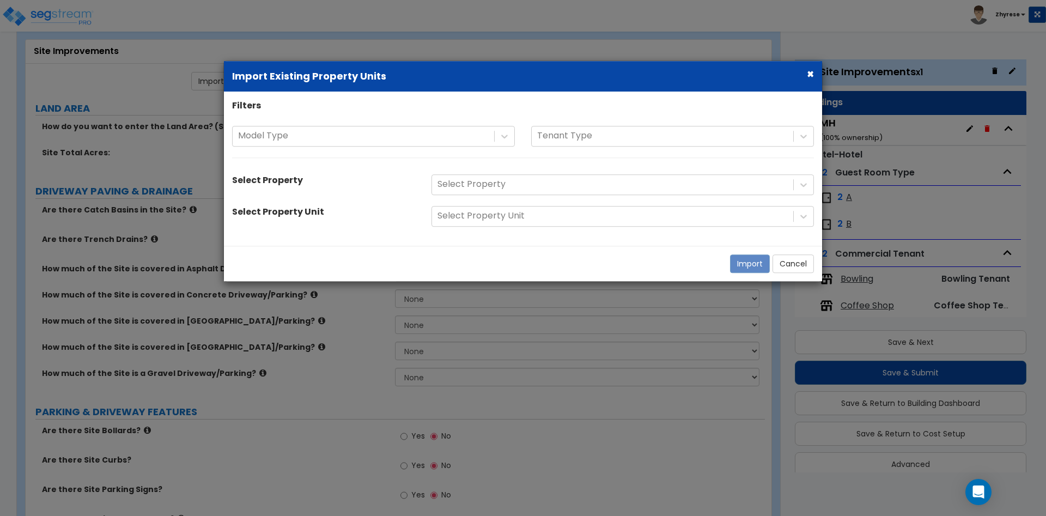
click at [545, 169] on div "Filters Model Type Tenant Type Select Property Select Property Select Property …" at bounding box center [523, 169] width 598 height 138
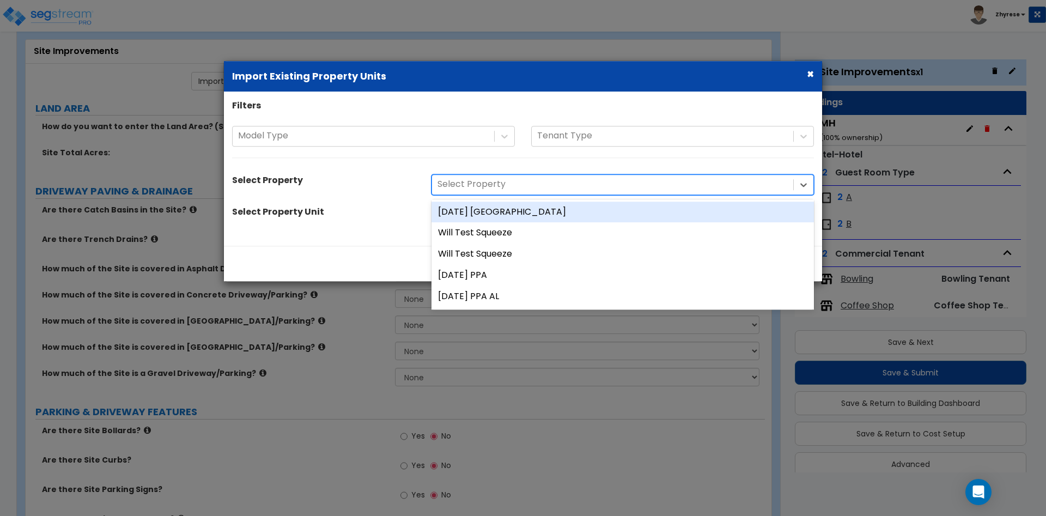
click at [545, 189] on div at bounding box center [613, 184] width 350 height 15
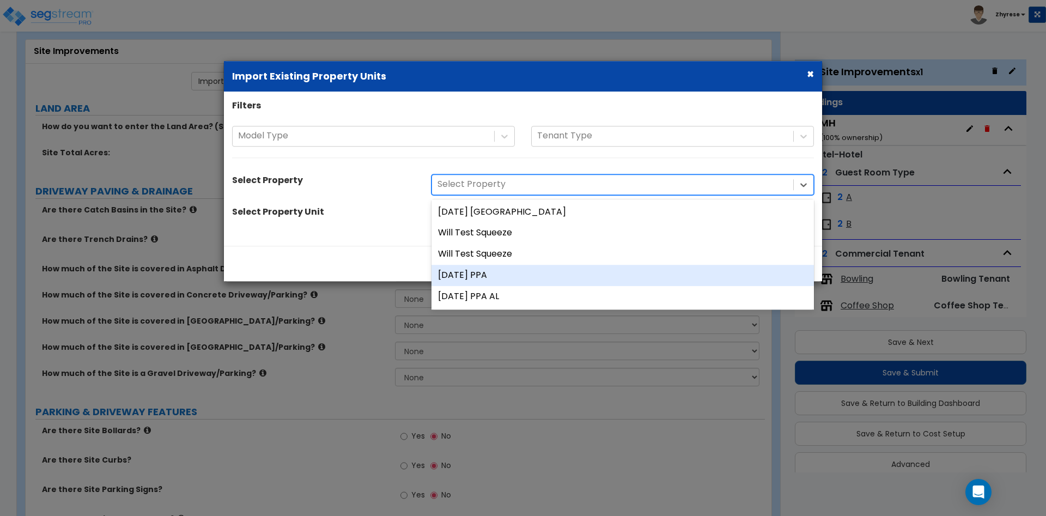
click at [556, 277] on div "[DATE] PPA" at bounding box center [623, 275] width 382 height 21
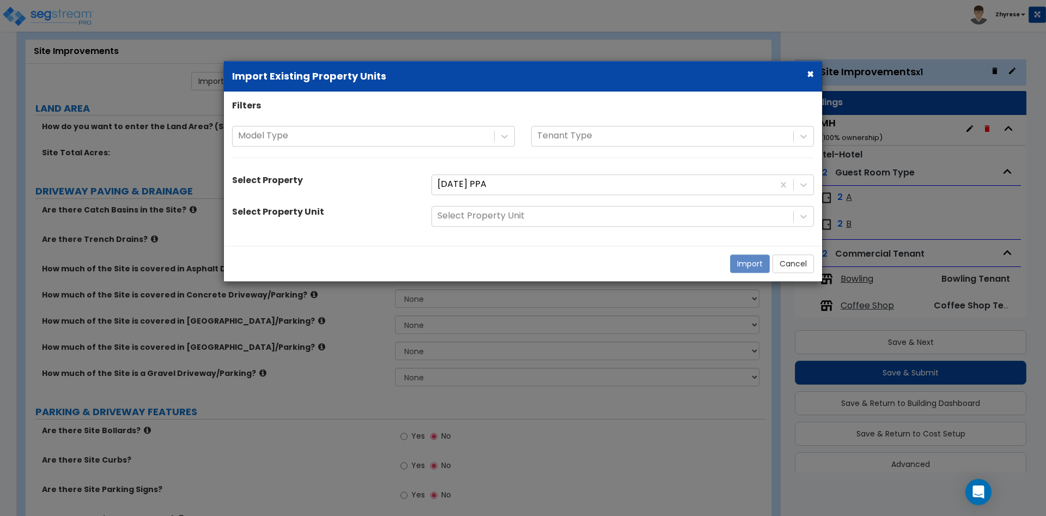
click at [575, 205] on div "Filters Model Type Tenant Type Select Property [DATE] PPA Select Property Unit …" at bounding box center [523, 169] width 598 height 138
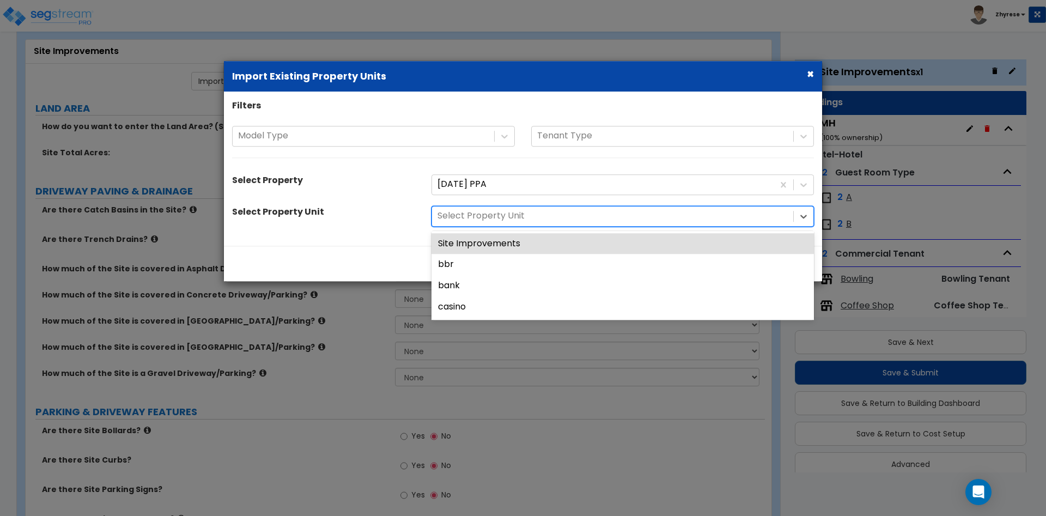
click at [576, 210] on div at bounding box center [613, 216] width 350 height 15
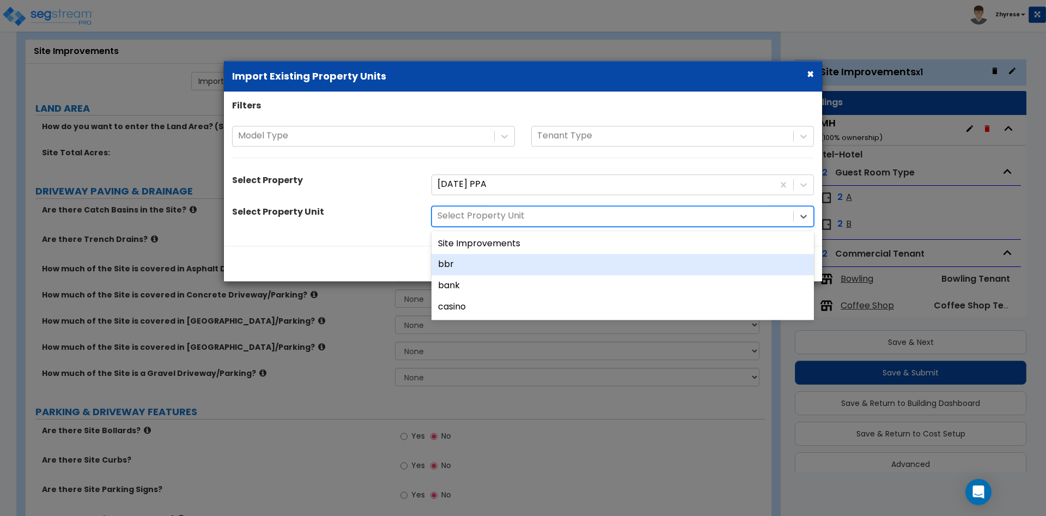
click at [579, 257] on div "bbr" at bounding box center [623, 264] width 382 height 21
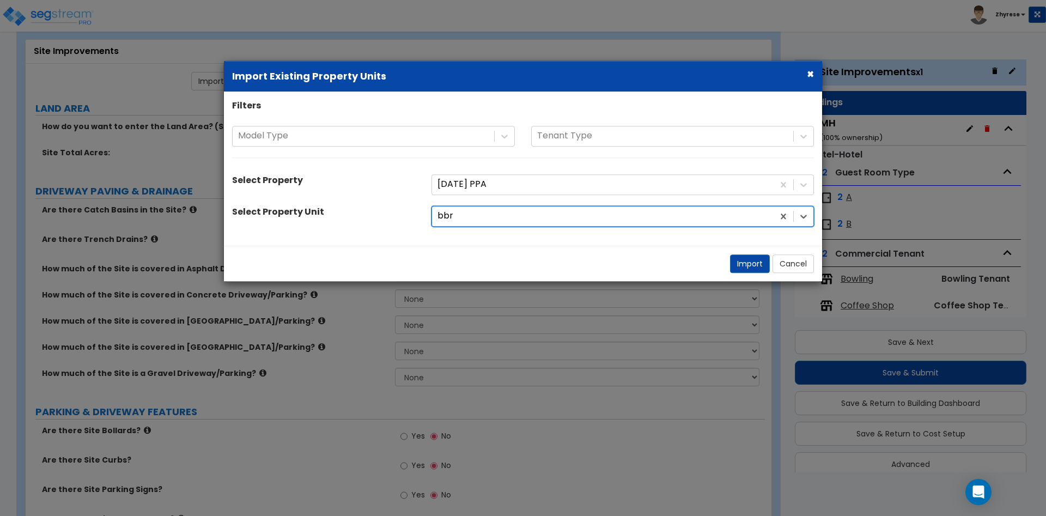
click at [581, 218] on div at bounding box center [603, 216] width 331 height 15
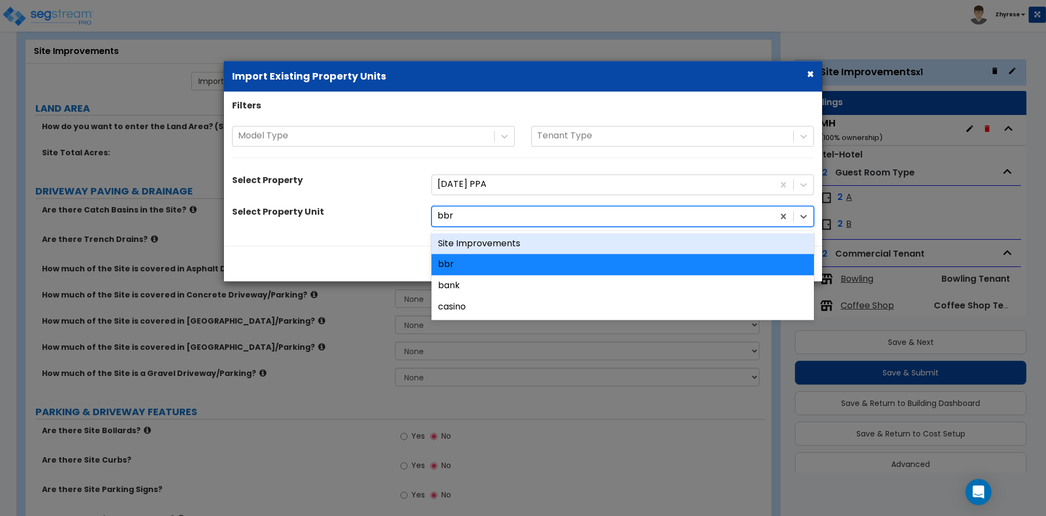
click at [582, 240] on div "Site Improvements" at bounding box center [623, 243] width 382 height 21
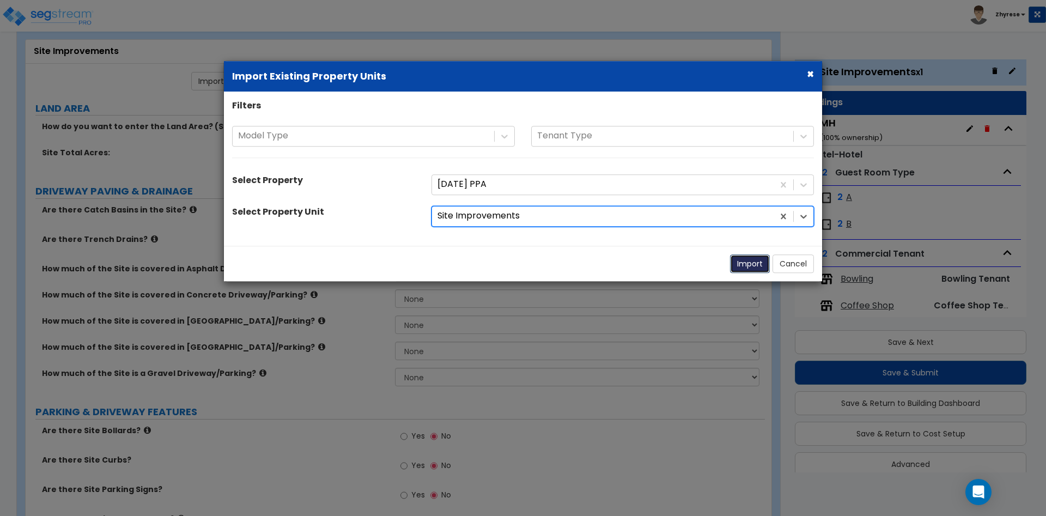
click at [767, 263] on button "Import" at bounding box center [750, 263] width 40 height 19
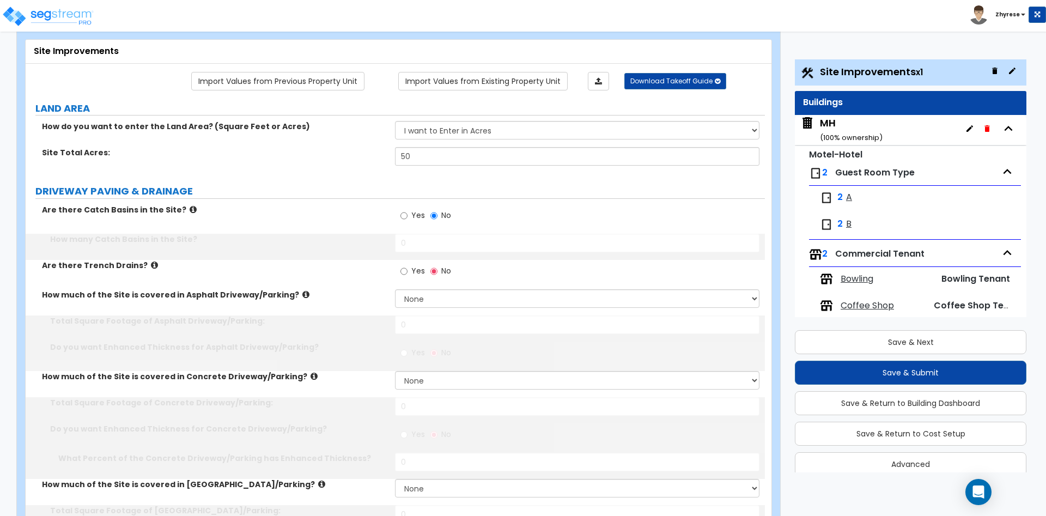
type input "50"
radio input "true"
select select "2"
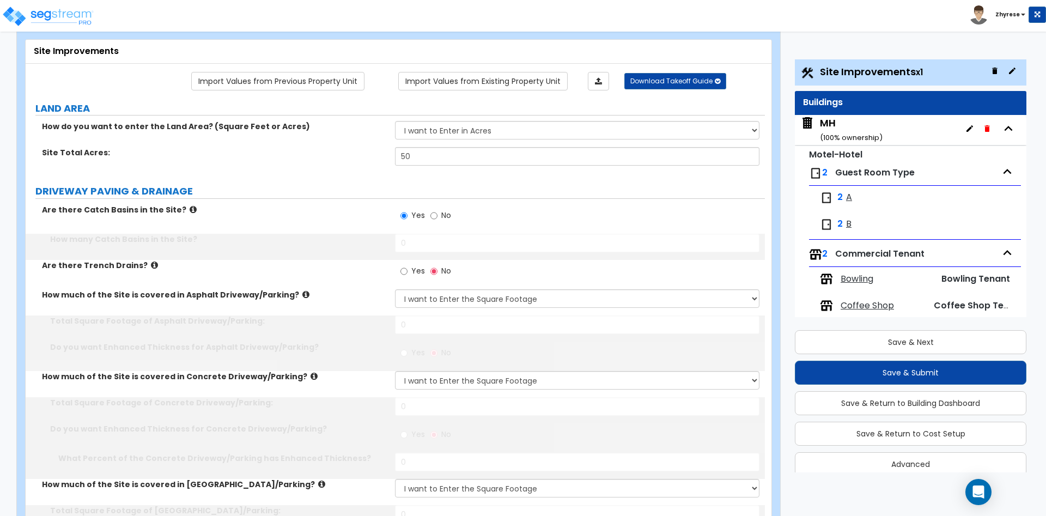
select select "1"
radio input "true"
click at [759, 264] on div "Yes No" at bounding box center [579, 274] width 369 height 29
type input "12"
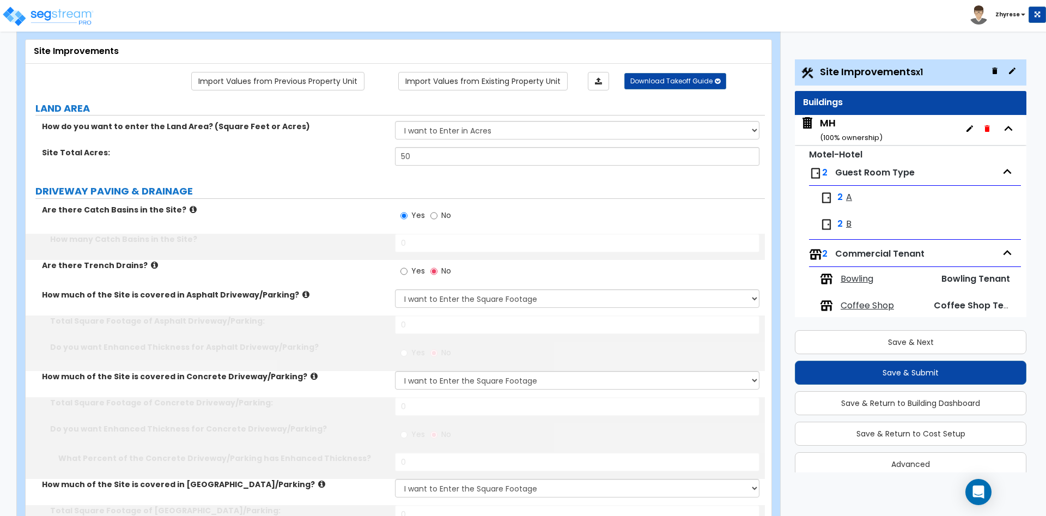
type input "12"
radio input "true"
type input "12"
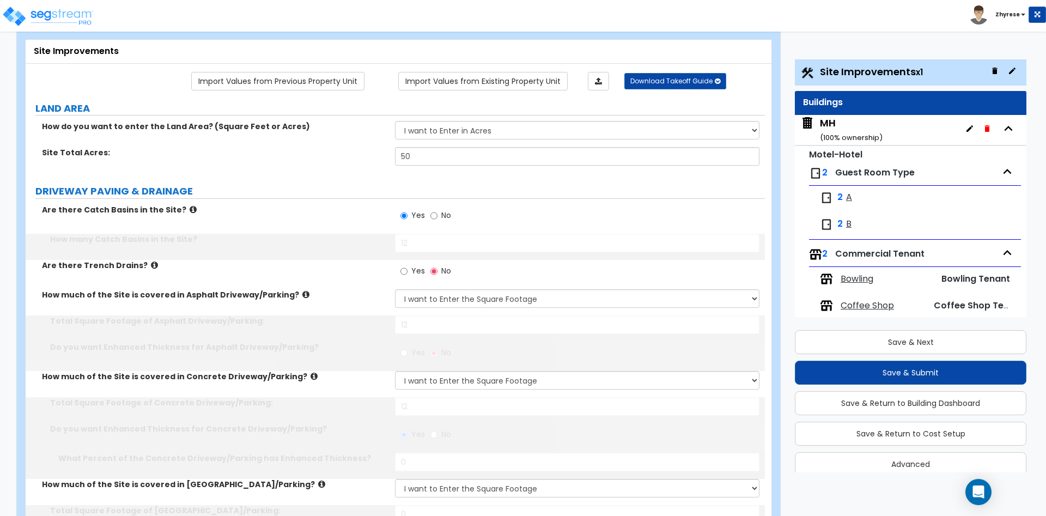
select select "1"
type input "12"
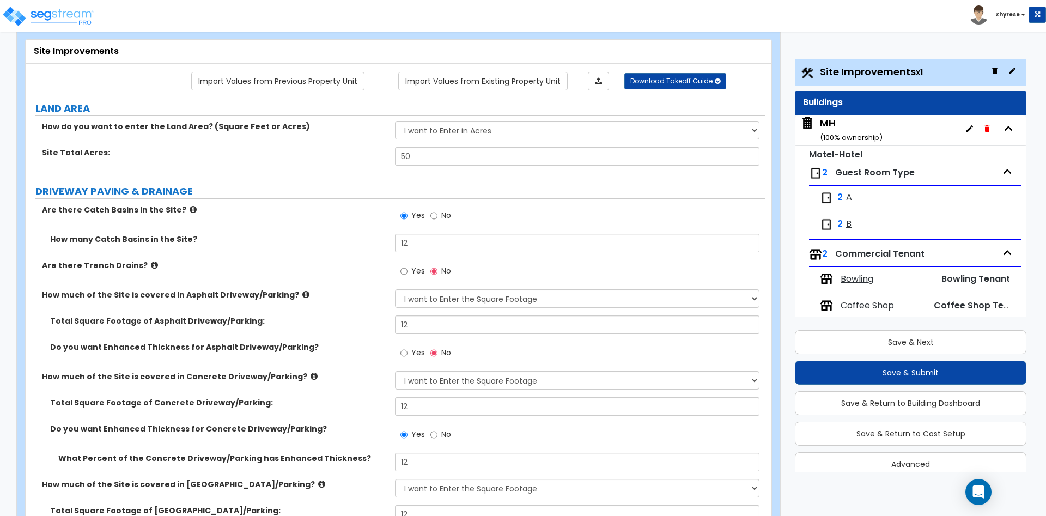
click at [831, 129] on div "MH ( 100 % ownership)" at bounding box center [851, 130] width 63 height 28
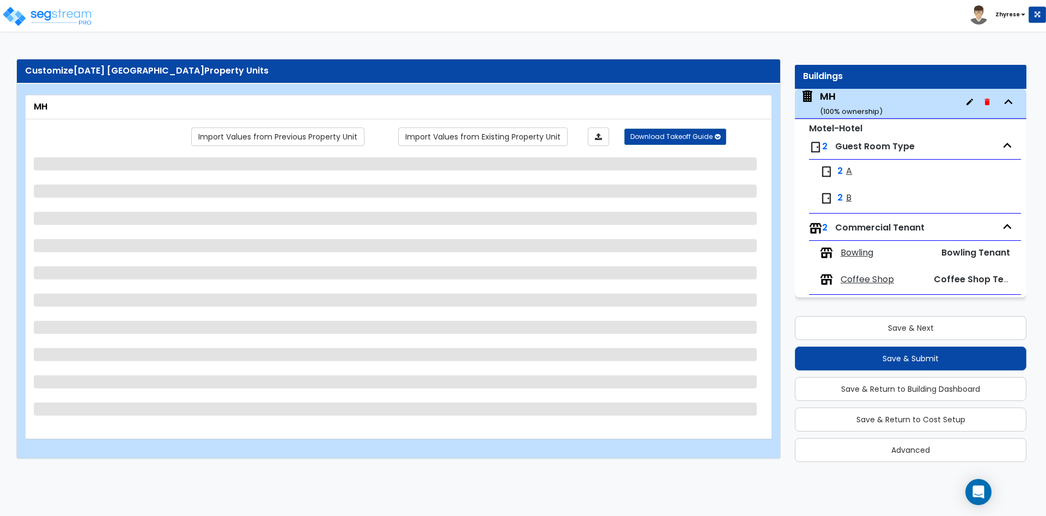
scroll to position [14, 0]
click at [501, 143] on link "Import Values from Existing Property Unit" at bounding box center [482, 136] width 169 height 19
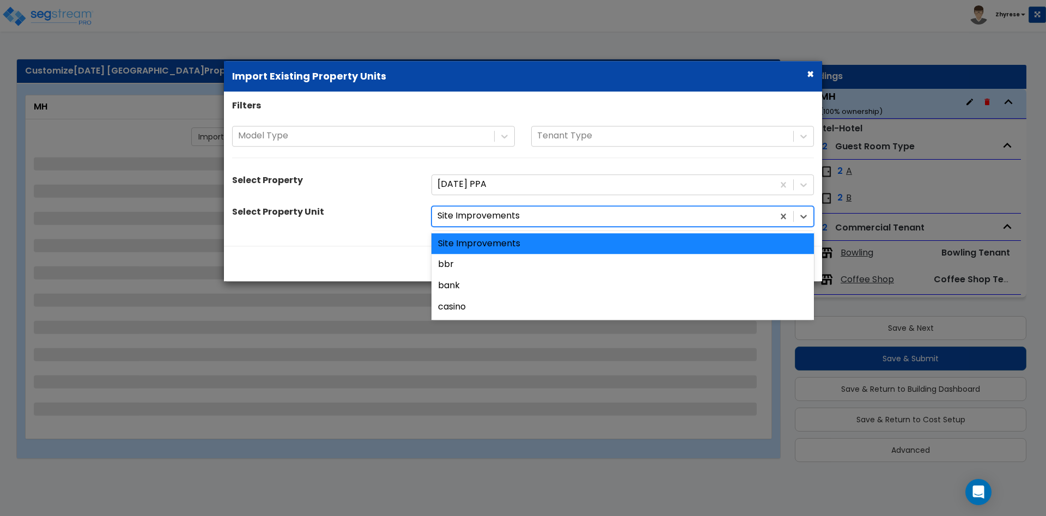
click at [483, 217] on div at bounding box center [603, 216] width 331 height 15
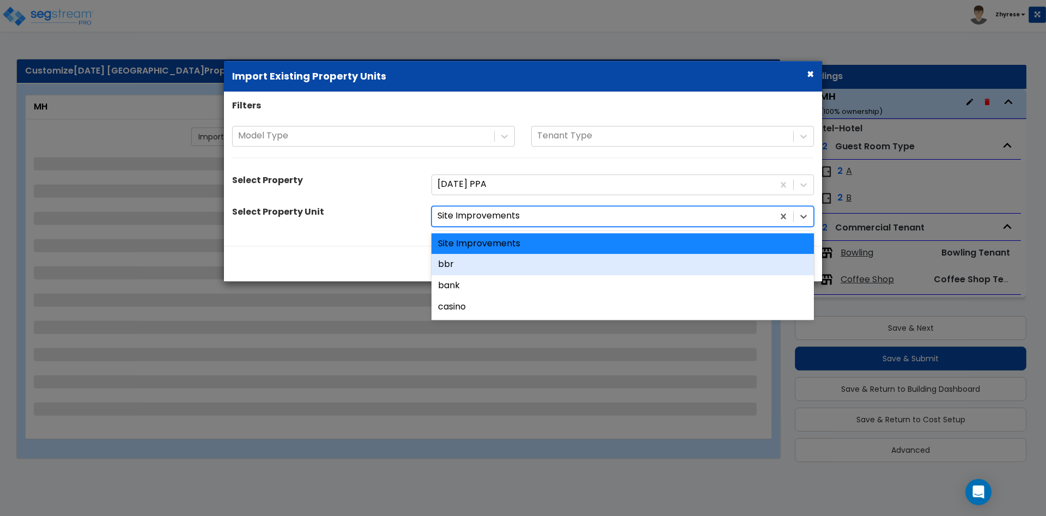
click at [488, 265] on div "bbr" at bounding box center [623, 264] width 382 height 21
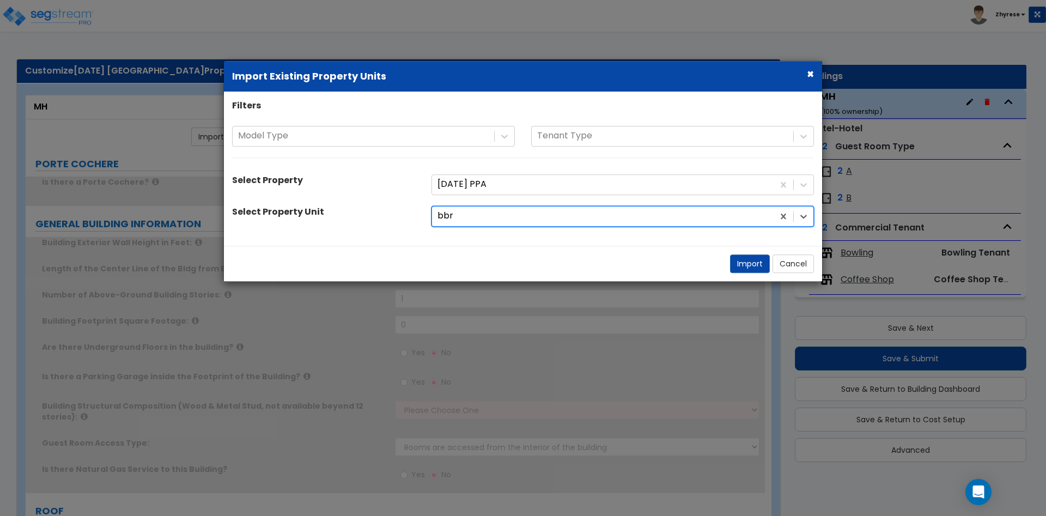
type input "1"
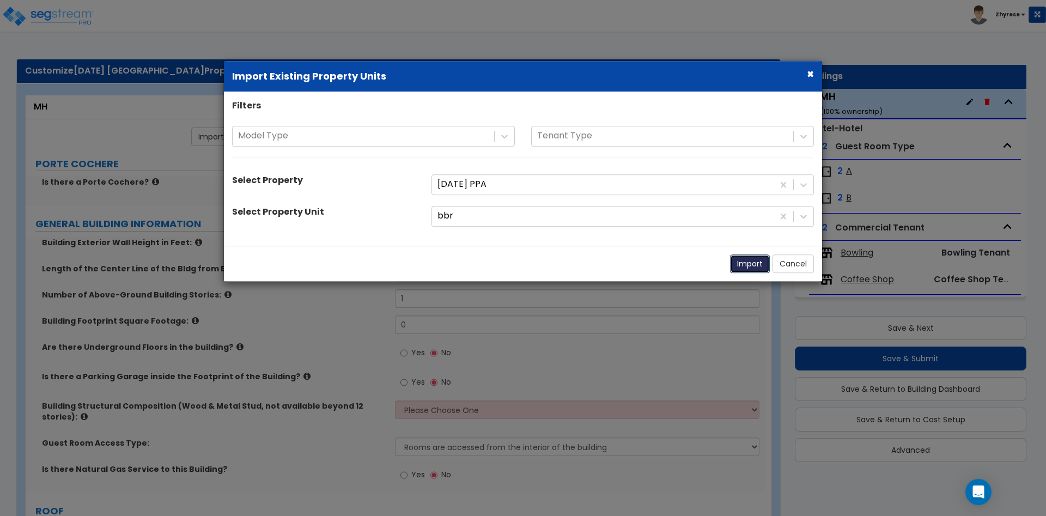
click at [751, 263] on button "Import" at bounding box center [750, 263] width 40 height 19
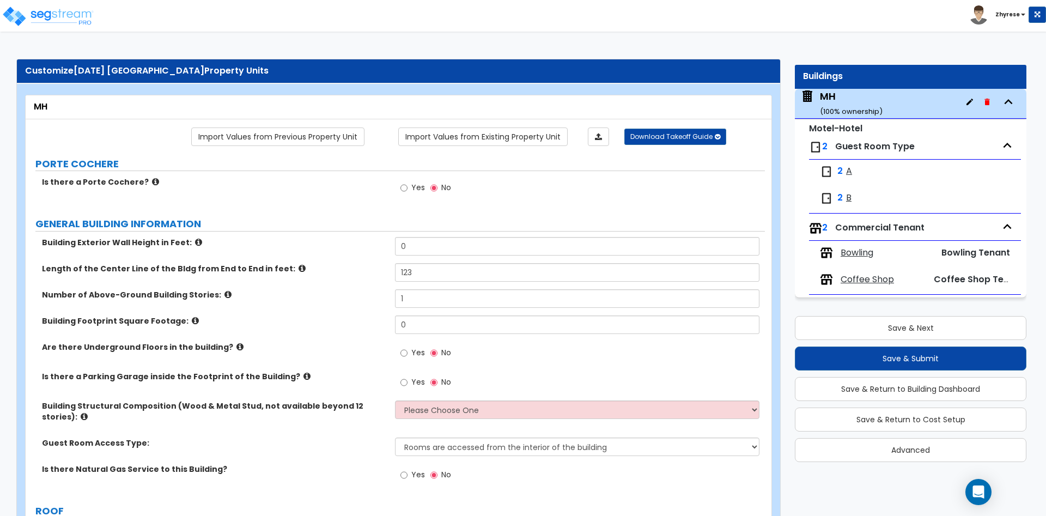
type input "123"
radio input "true"
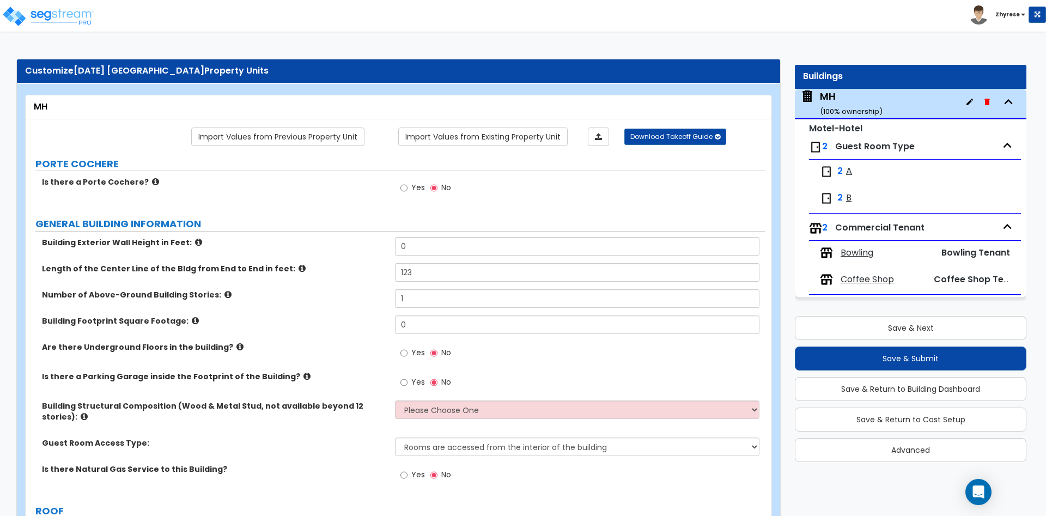
select select "2"
type input "12"
radio input "true"
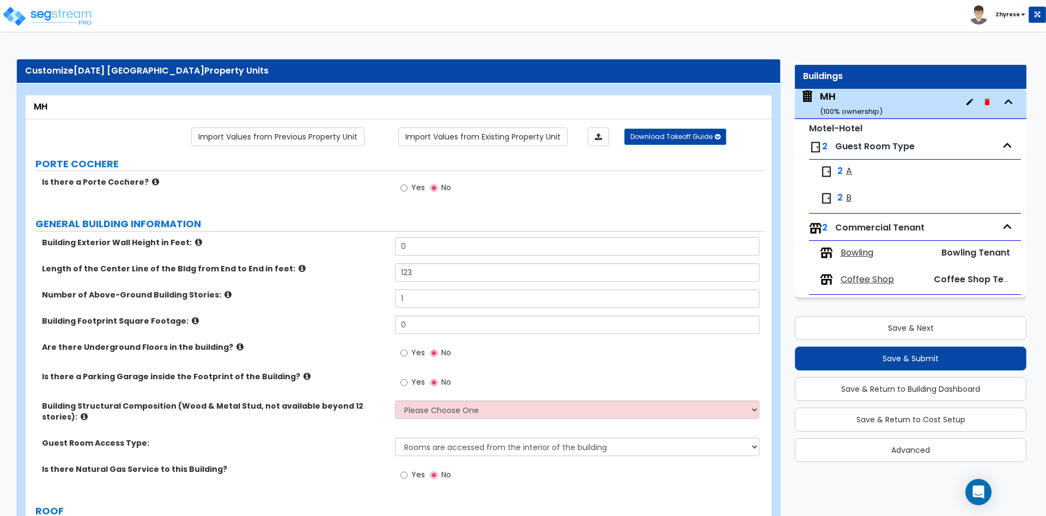
select select "1"
type input "12"
select select "2"
type input "12"
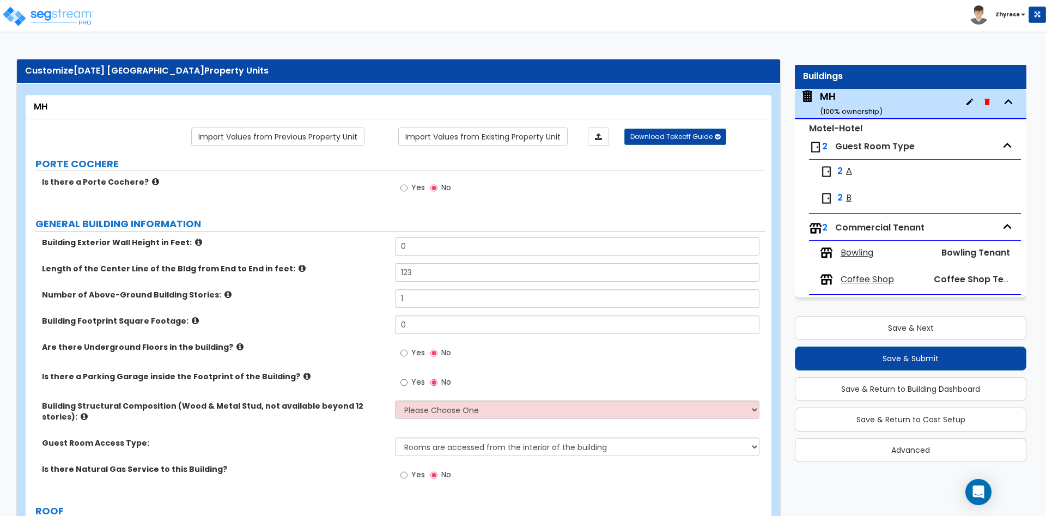
type input "1"
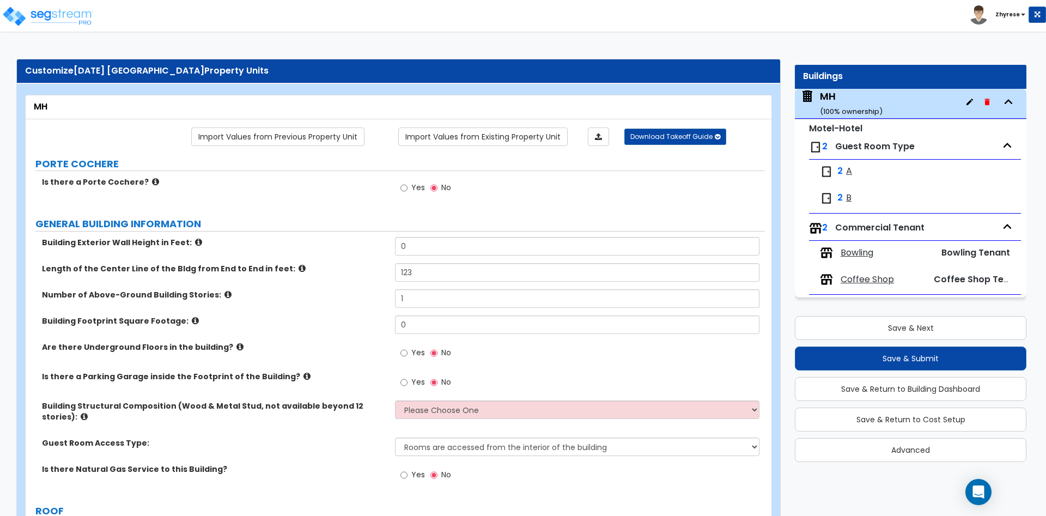
type input "1"
select select "3"
click option "Reinforced Concrete" at bounding box center [0, 0] width 0 height 0
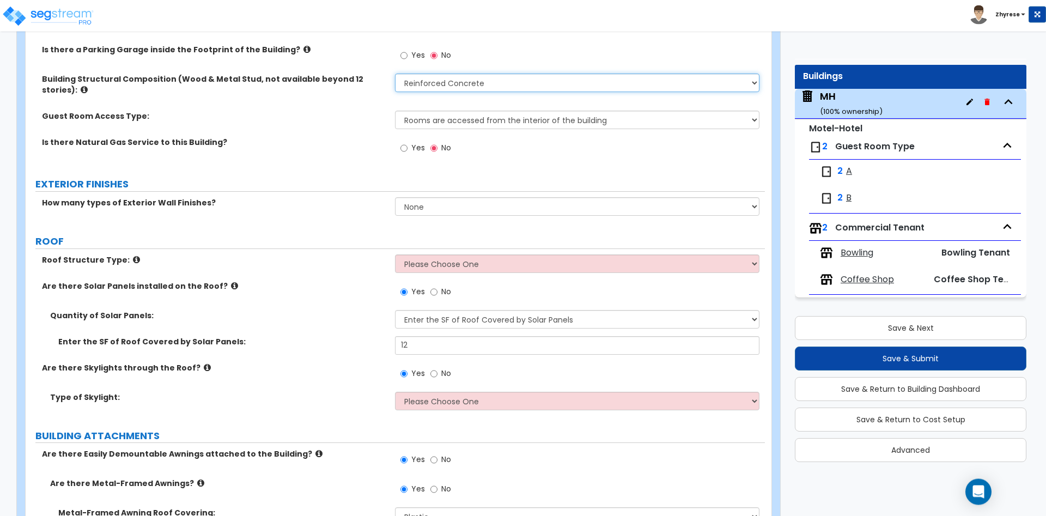
scroll to position [333, 0]
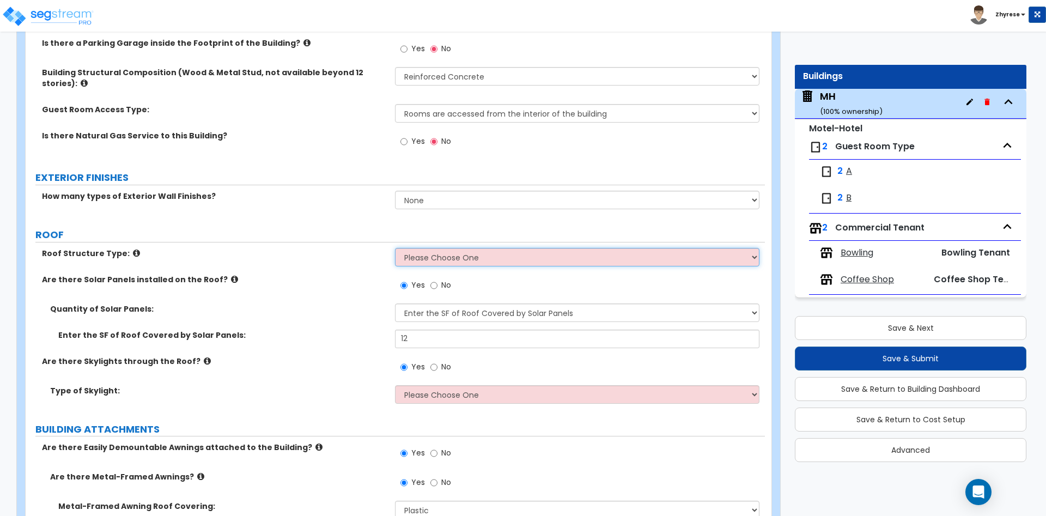
select select "1"
click option "Gable Roof" at bounding box center [0, 0] width 0 height 0
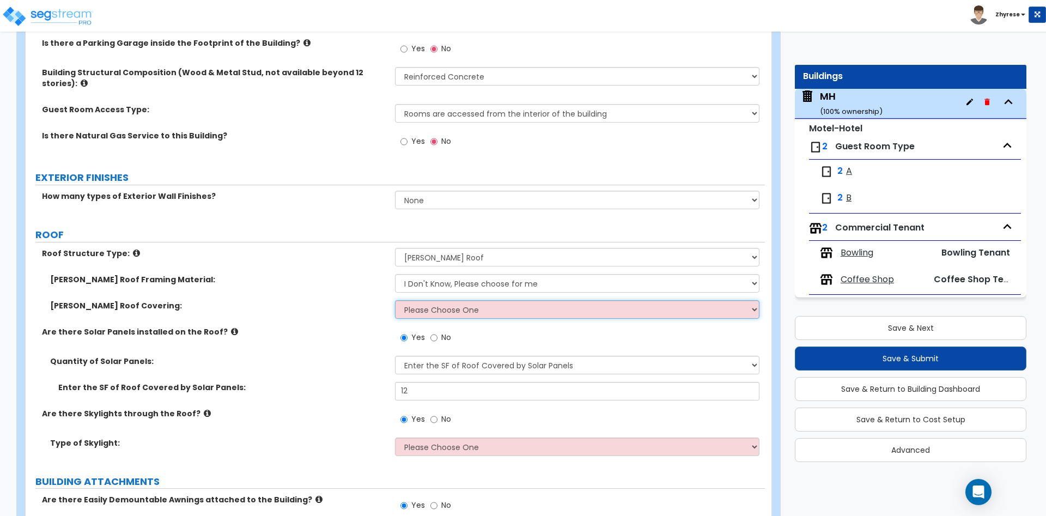
select select "2"
click option "Clay Tile" at bounding box center [0, 0] width 0 height 0
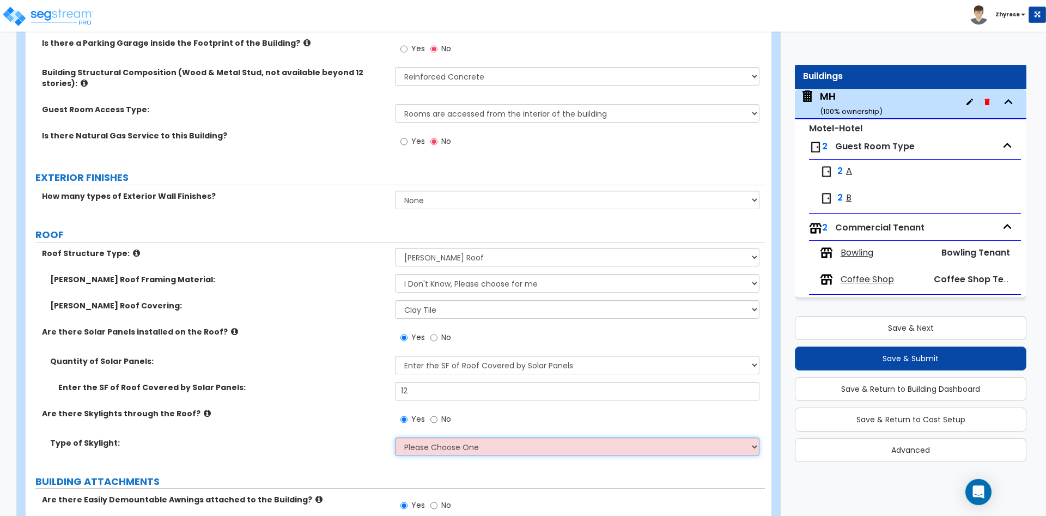
select select "2"
click option "Fixed Rectangular Glass" at bounding box center [0, 0] width 0 height 0
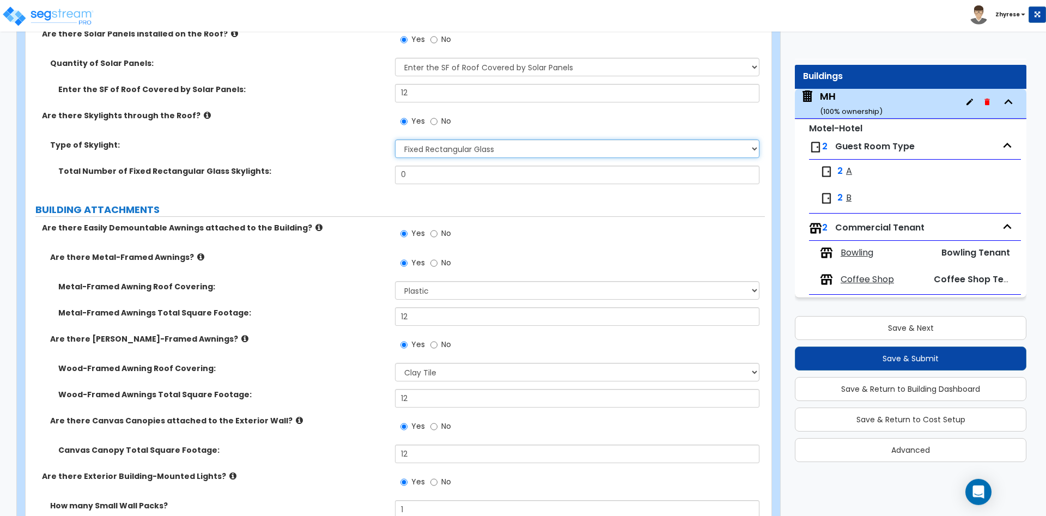
scroll to position [722, 0]
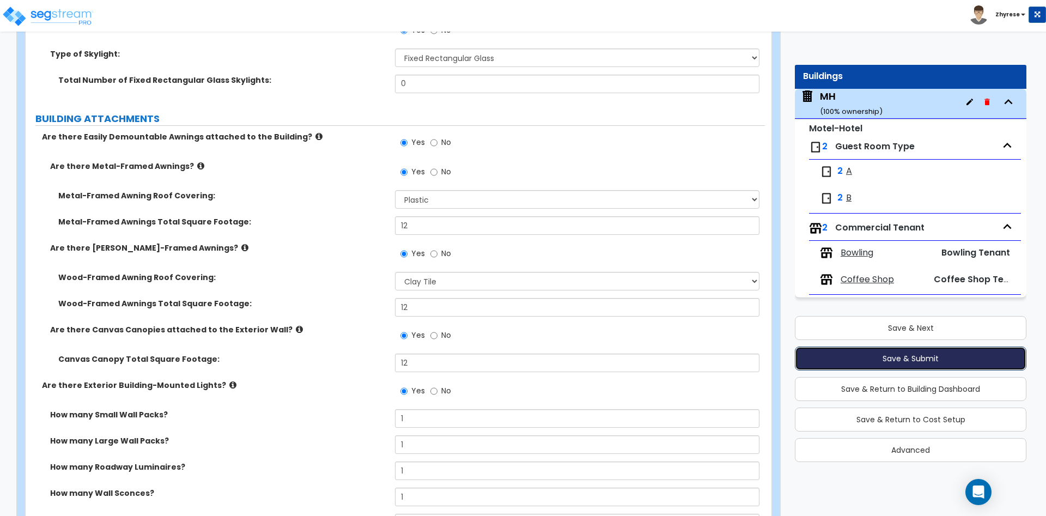
click at [867, 351] on button "Save & Submit" at bounding box center [911, 359] width 232 height 24
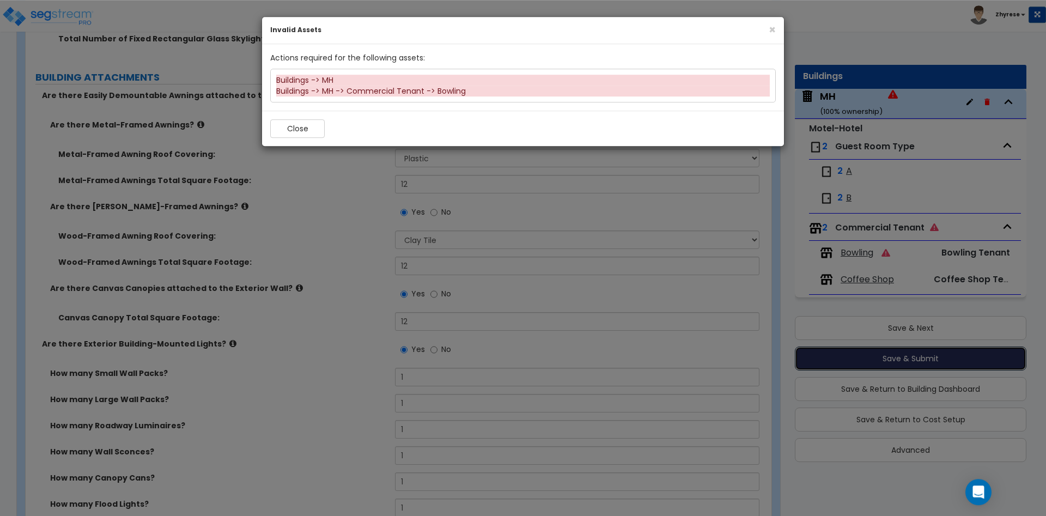
scroll to position [847, 0]
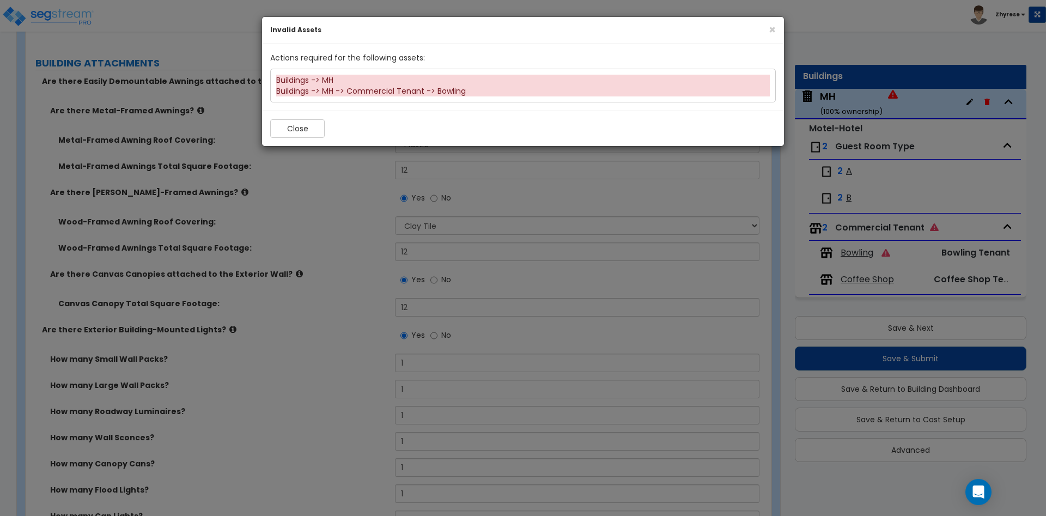
click at [393, 76] on div "Buildings -> MH" at bounding box center [523, 80] width 494 height 11
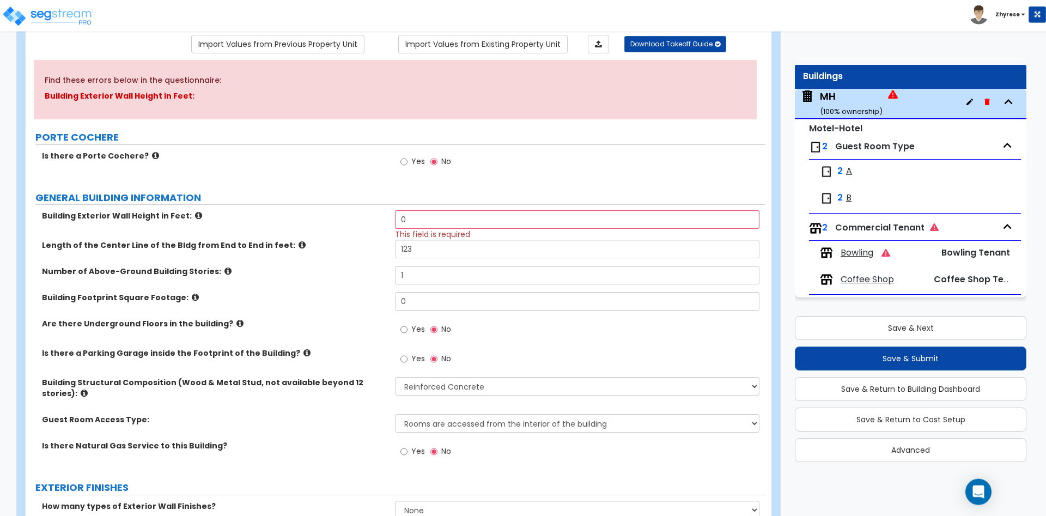
scroll to position [69, 0]
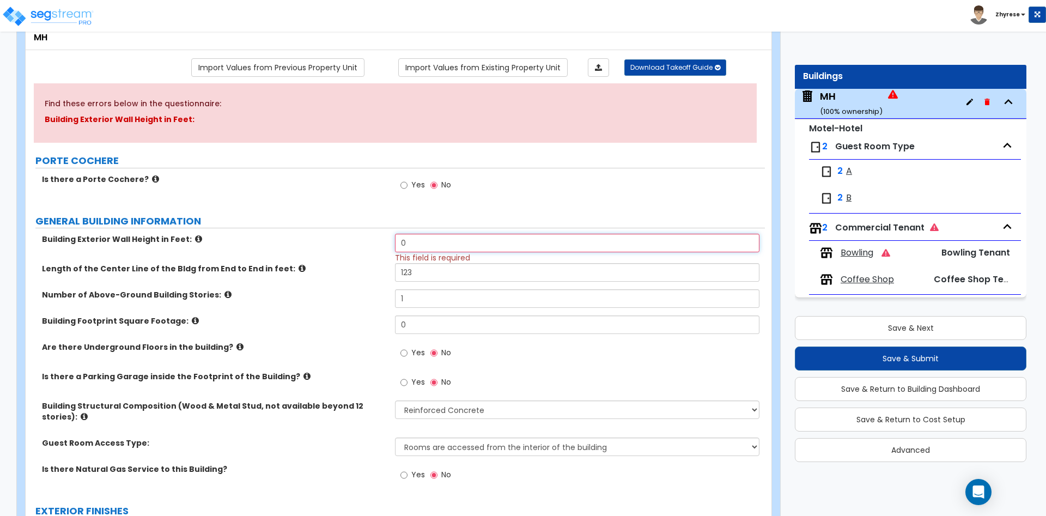
click at [555, 245] on input "0" at bounding box center [577, 243] width 364 height 19
type input "12"
click at [845, 256] on span "Bowling" at bounding box center [857, 253] width 33 height 13
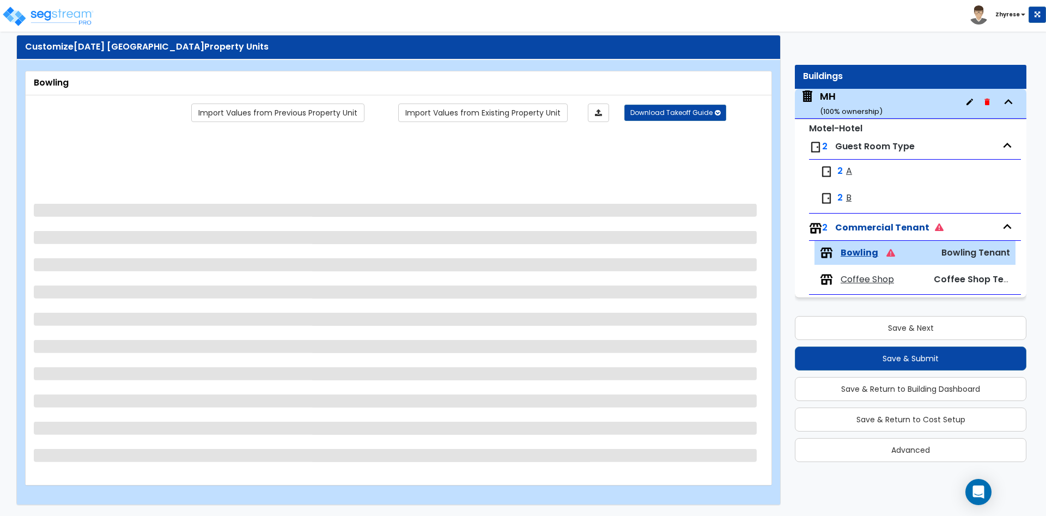
scroll to position [24, 0]
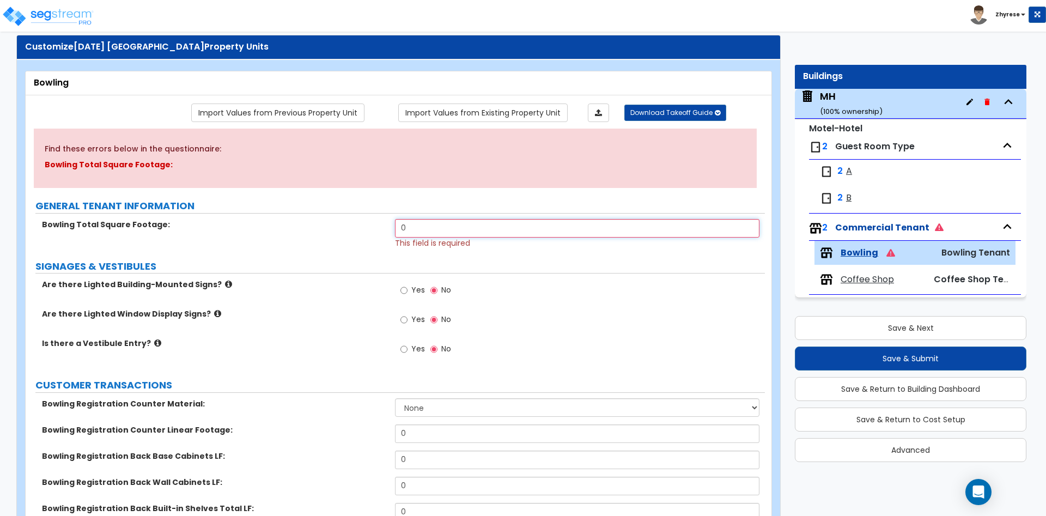
click at [586, 227] on input "0" at bounding box center [577, 228] width 364 height 19
type input "24"
select select "1"
click option "Plastic Laminate" at bounding box center [0, 0] width 0 height 0
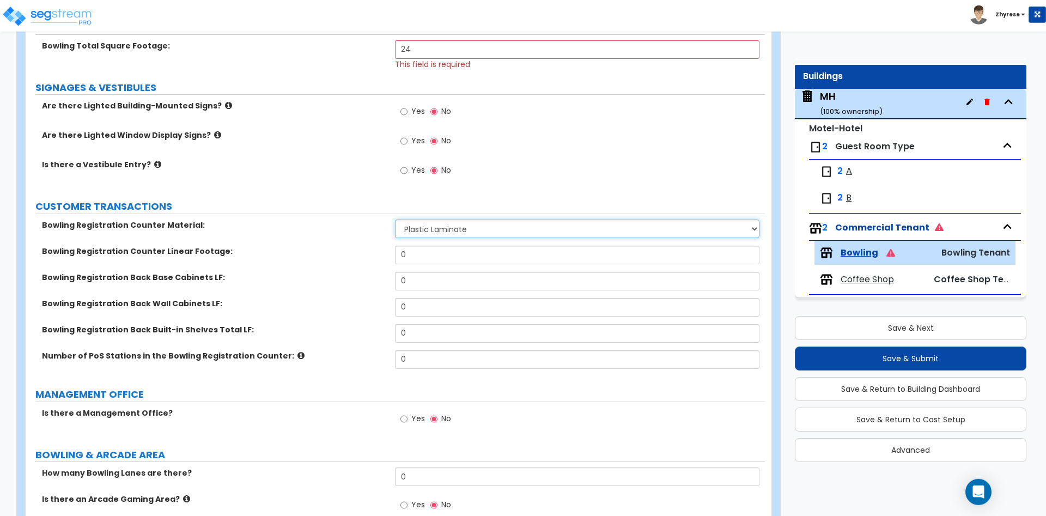
scroll to position [246, 0]
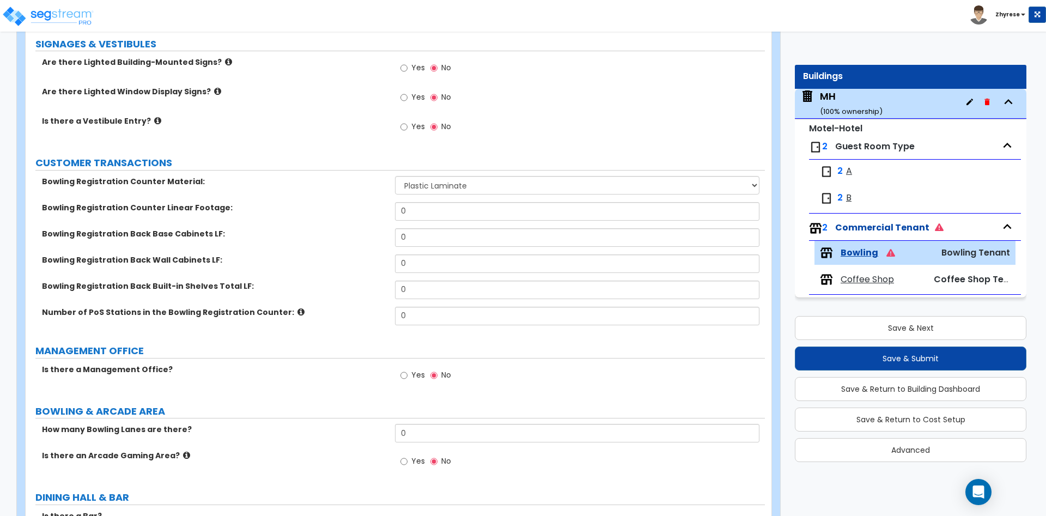
click at [412, 378] on span "Yes" at bounding box center [418, 374] width 14 height 11
click at [408, 378] on input "Yes" at bounding box center [403, 375] width 7 height 12
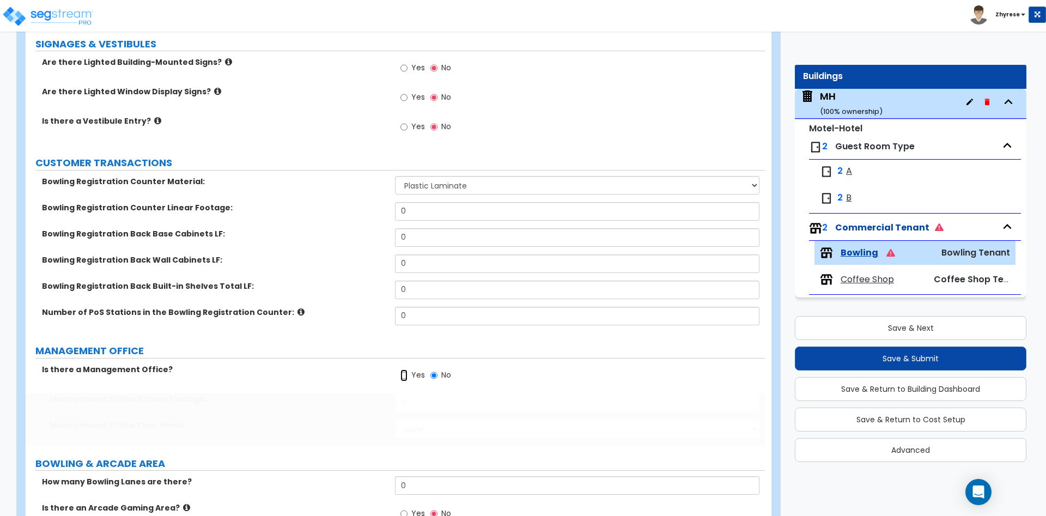
radio input "true"
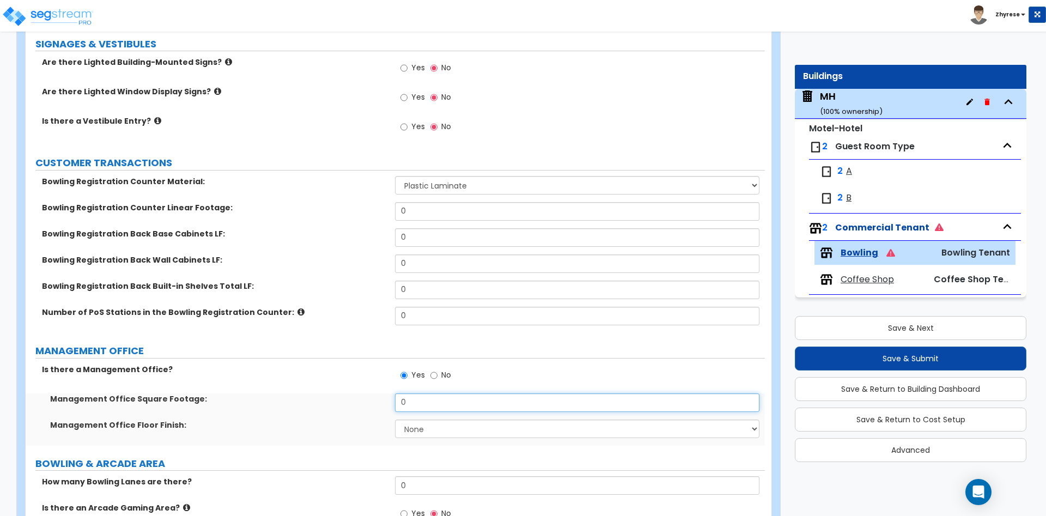
click at [414, 402] on input "0" at bounding box center [577, 402] width 364 height 19
type input "12"
select select "1"
click option "Tile Flooring" at bounding box center [0, 0] width 0 height 0
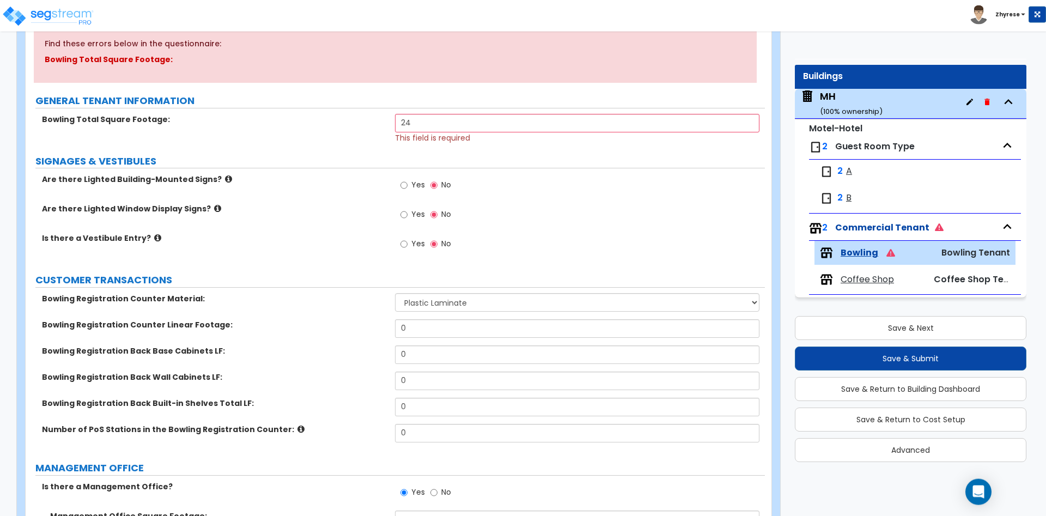
scroll to position [80, 0]
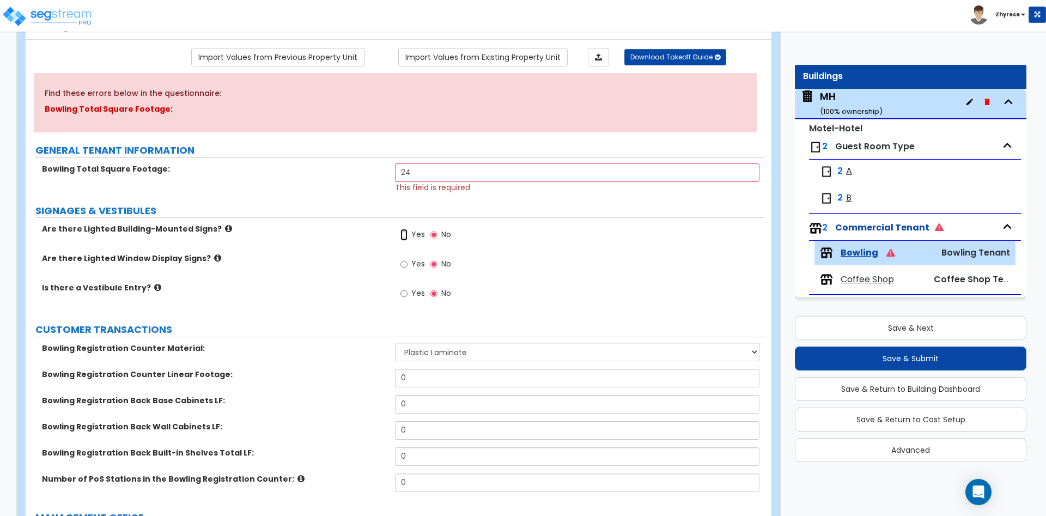
click at [401, 231] on input "Yes" at bounding box center [403, 235] width 7 height 12
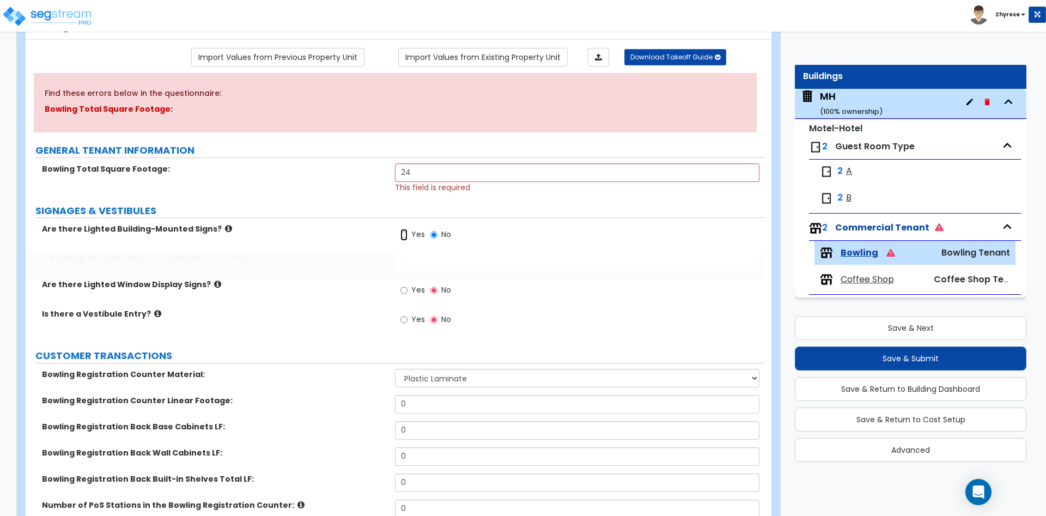
radio input "true"
click at [421, 268] on input "0" at bounding box center [577, 262] width 364 height 19
click at [421, 267] on input "0" at bounding box center [577, 262] width 364 height 19
type input "12"
click at [403, 293] on input "Yes" at bounding box center [403, 290] width 7 height 12
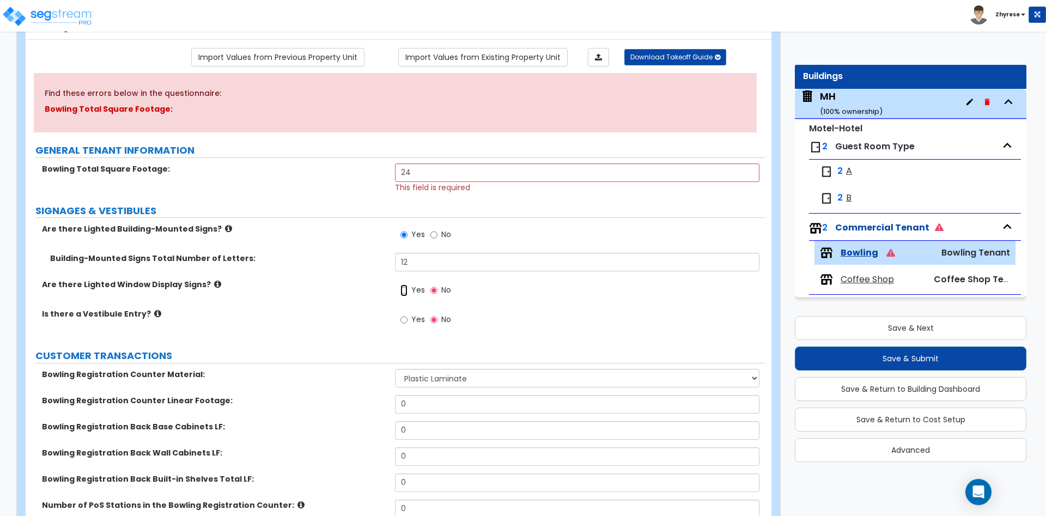
radio input "true"
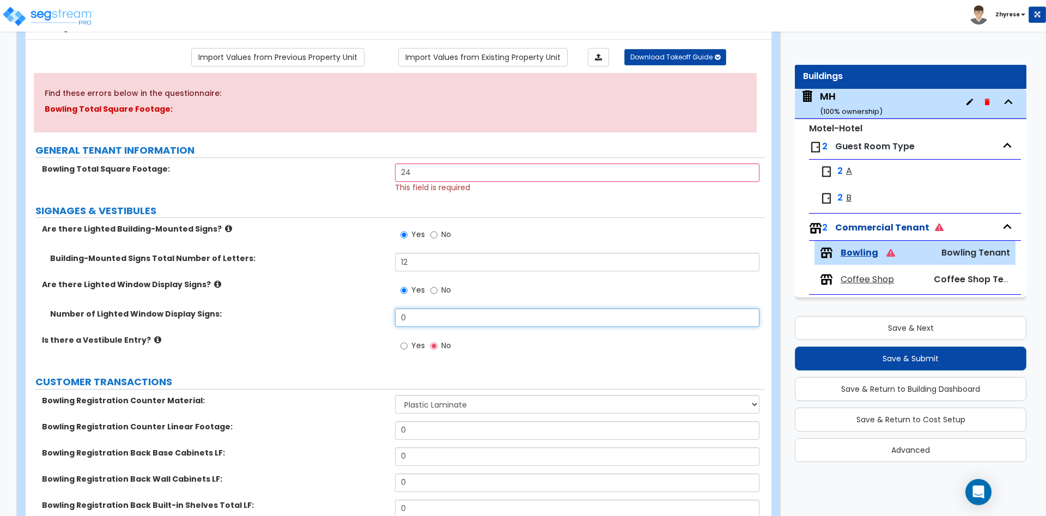
click at [441, 311] on input "0" at bounding box center [577, 317] width 364 height 19
type input "12"
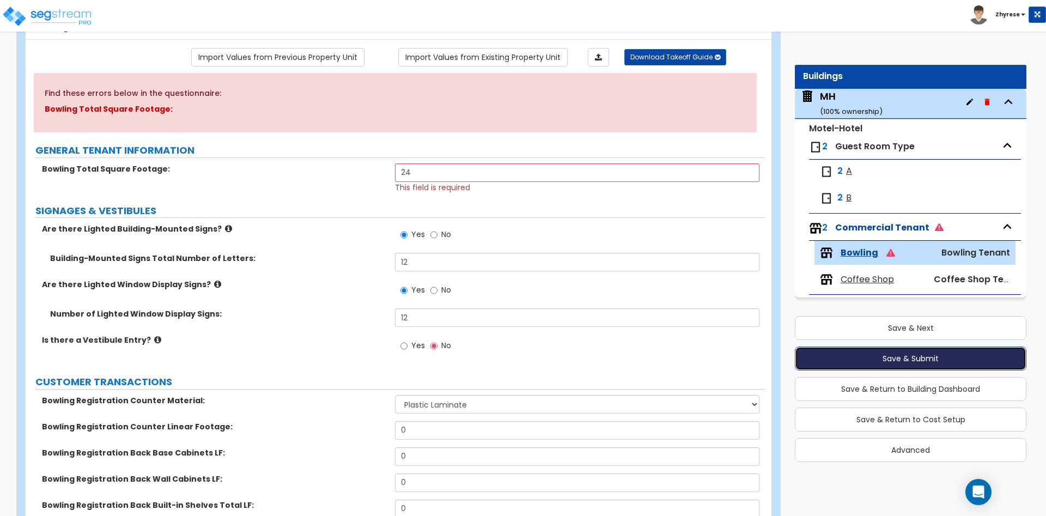
click at [893, 353] on button "Save & Submit" at bounding box center [911, 359] width 232 height 24
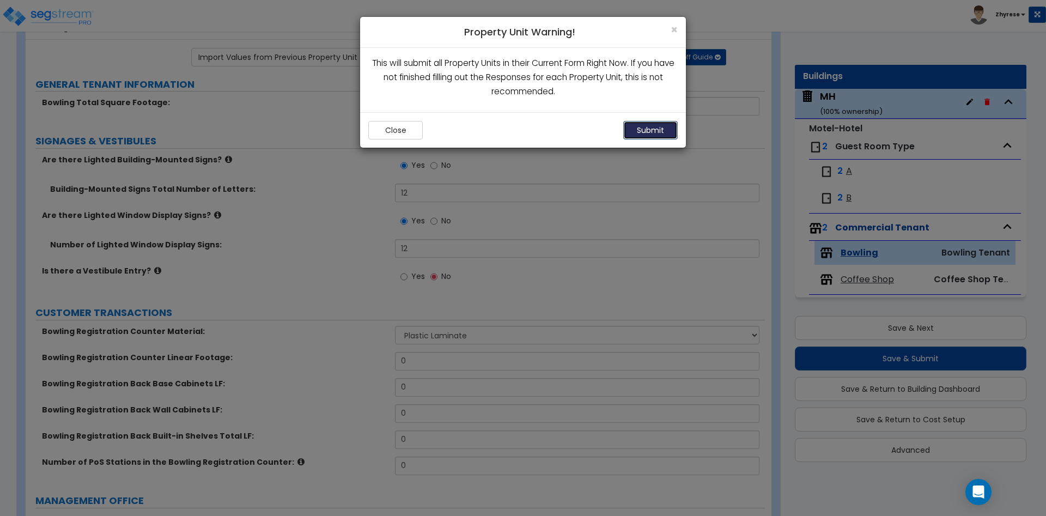
click at [663, 129] on button "Submit" at bounding box center [650, 130] width 54 height 19
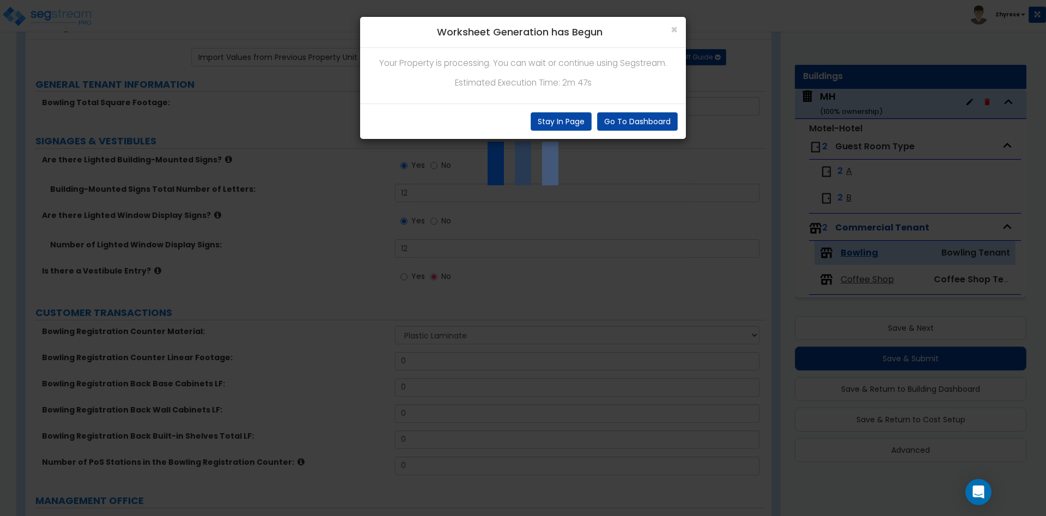
scroll to position [545, 0]
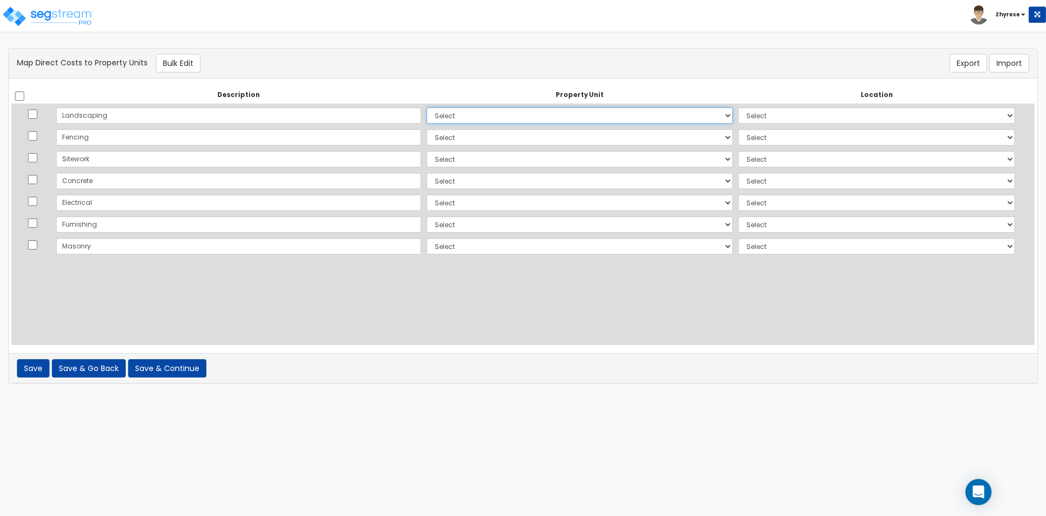
select select "167553"
click option "MH" at bounding box center [0, 0] width 0 height 0
select select "461"
click option "Building Interior" at bounding box center [0, 0] width 0 height 0
select select "167553"
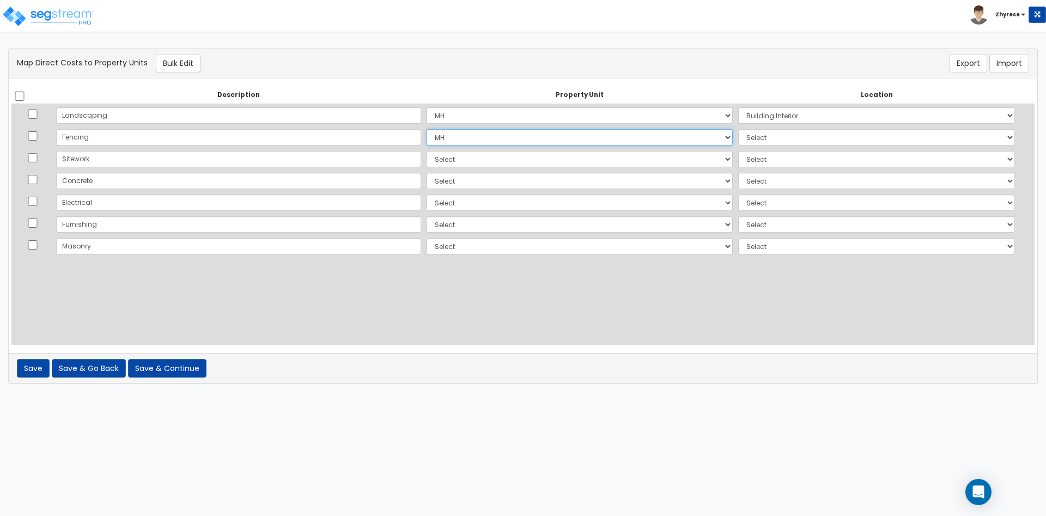
click option "MH" at bounding box center [0, 0] width 0 height 0
select select "1077"
click option "A" at bounding box center [0, 0] width 0 height 0
select select "167553"
click option "MH" at bounding box center [0, 0] width 0 height 0
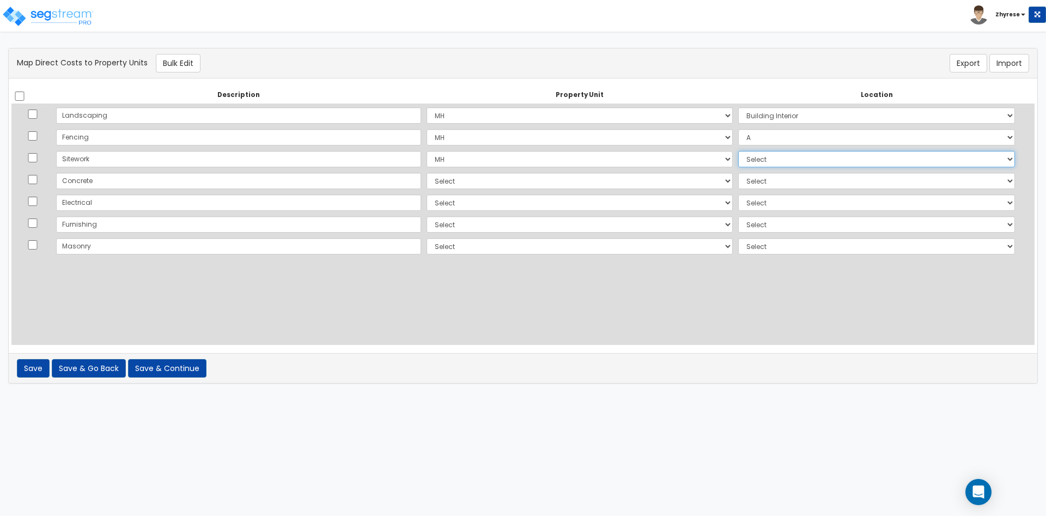
select select "13354"
click option "Coffee Shop" at bounding box center [0, 0] width 0 height 0
select select "167559"
click option "Site Improvements" at bounding box center [0, 0] width 0 height 0
select select "462"
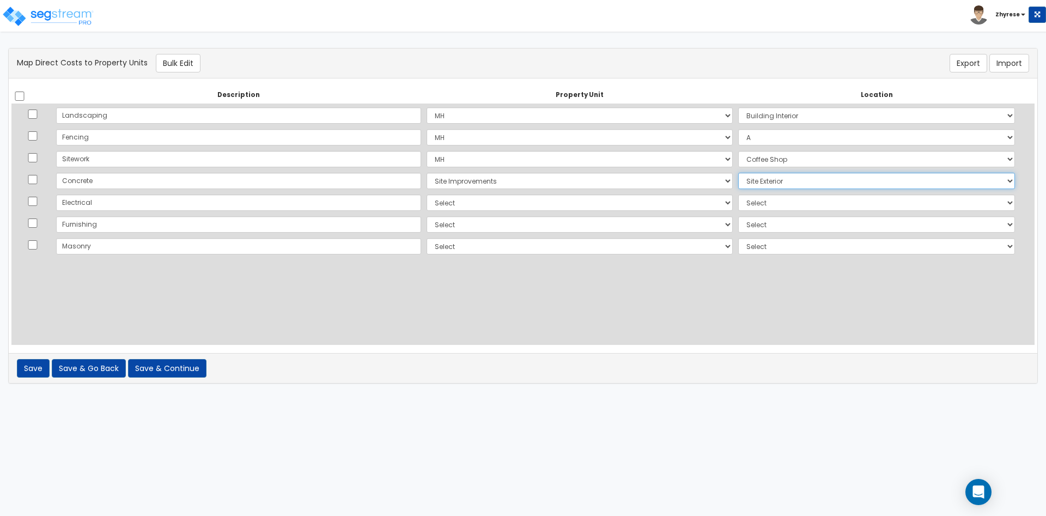
click option "Site Exterior" at bounding box center [0, 0] width 0 height 0
select select "167559"
click option "Site Improvements" at bounding box center [0, 0] width 0 height 0
select select "462"
click option "Site Exterior" at bounding box center [0, 0] width 0 height 0
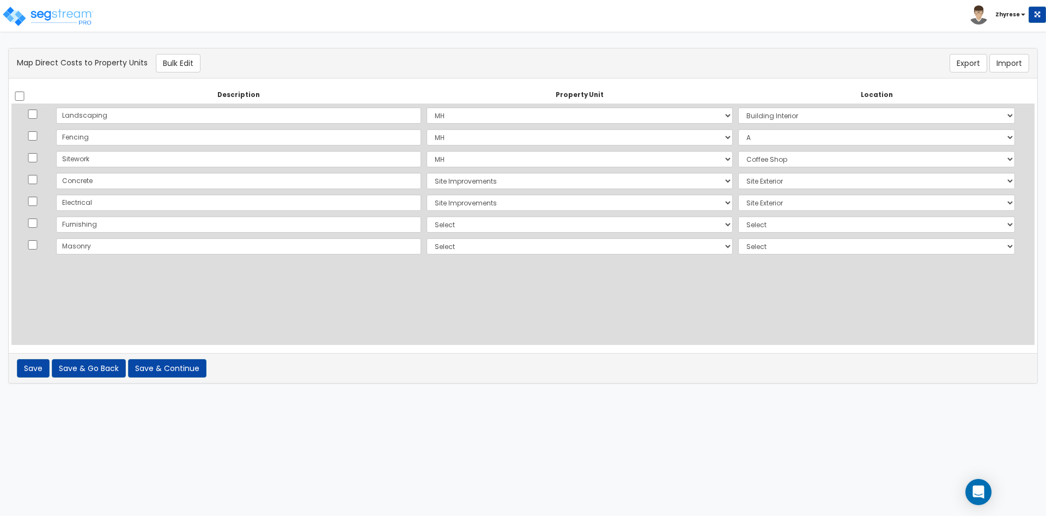
click at [490, 235] on tbody "Landscaping Select MH Site Improvements Add Additional Property Unit Select Add…" at bounding box center [522, 180] width 1023 height 153
select select "_additional"
click option "Add Additional Property Unit" at bounding box center [0, 0] width 0 height 0
select select
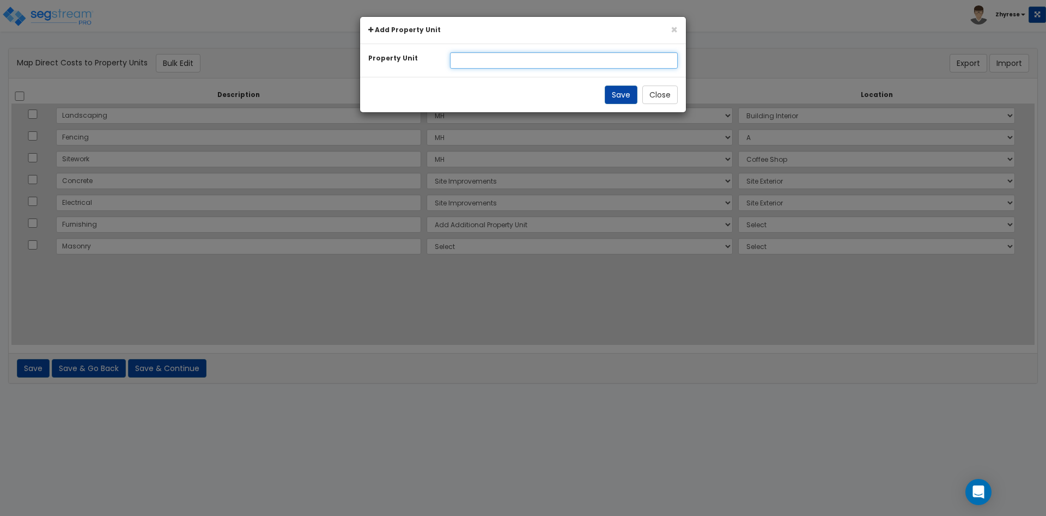
click at [520, 58] on input "text" at bounding box center [564, 60] width 228 height 16
type input "PU"
click at [631, 95] on button "Save" at bounding box center [621, 95] width 33 height 19
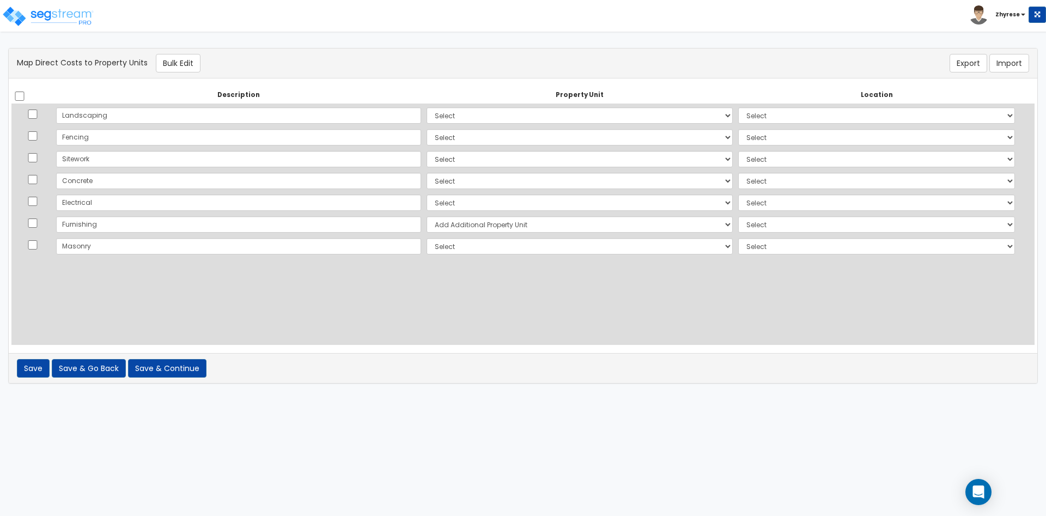
select select "167553"
select select "461"
select select "167553"
select select "1077"
select select "167553"
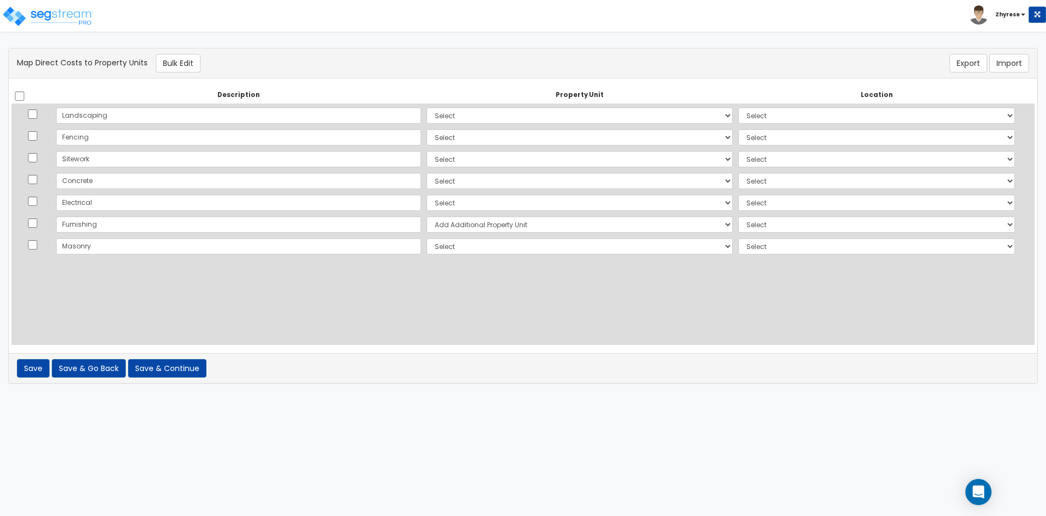
select select "13354"
select select "167559"
select select "NEW-PU"
select select
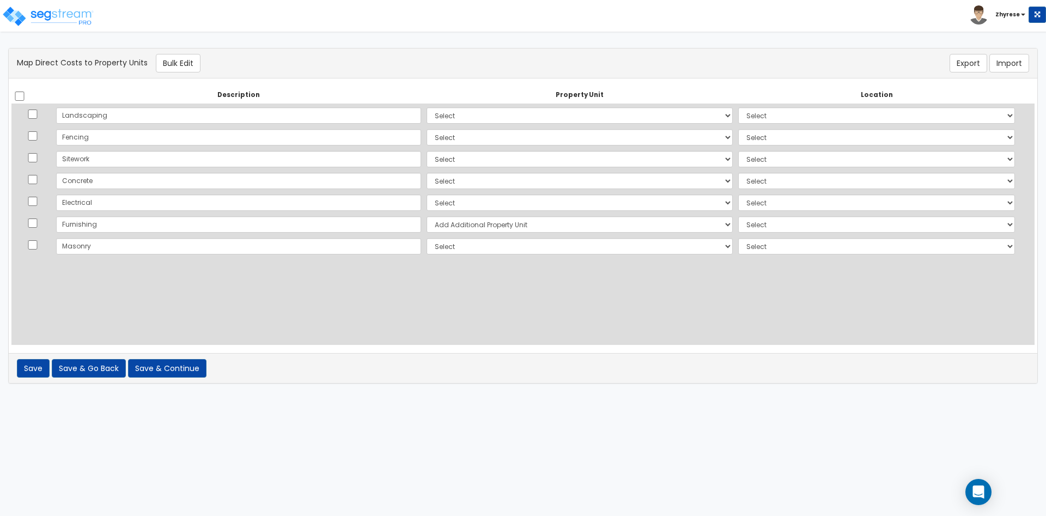
select select
click at [769, 211] on td "Select Add Additional Location Site Exterior" at bounding box center [877, 203] width 282 height 22
select select "6"
click option "Building" at bounding box center [0, 0] width 0 height 0
click at [513, 255] on td "Select Add Additional Property Unit MH Site Improvements PU" at bounding box center [580, 246] width 312 height 22
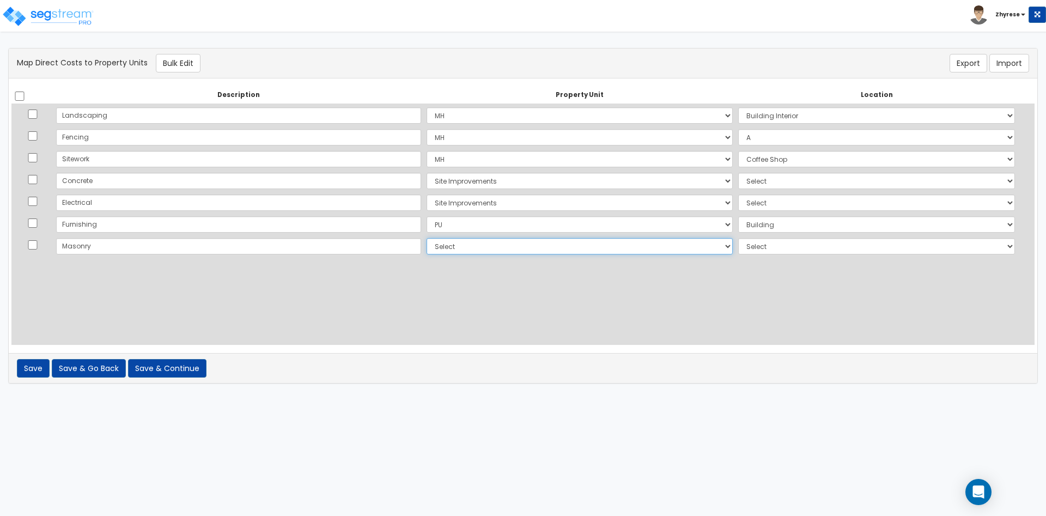
select select "NEW-PU"
click option "PU" at bounding box center [0, 0] width 0 height 0
select select "6"
click option "Building" at bounding box center [0, 0] width 0 height 0
click at [147, 391] on div "There should be at least one direct cost with a cost source equal to one of the…" at bounding box center [523, 221] width 1046 height 347
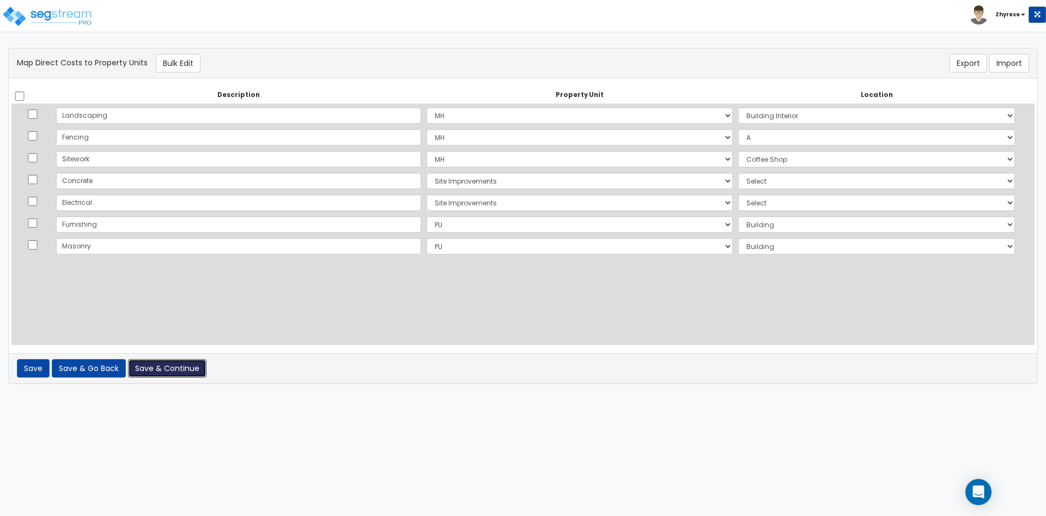
click at [154, 373] on button "Save & Continue" at bounding box center [167, 368] width 78 height 19
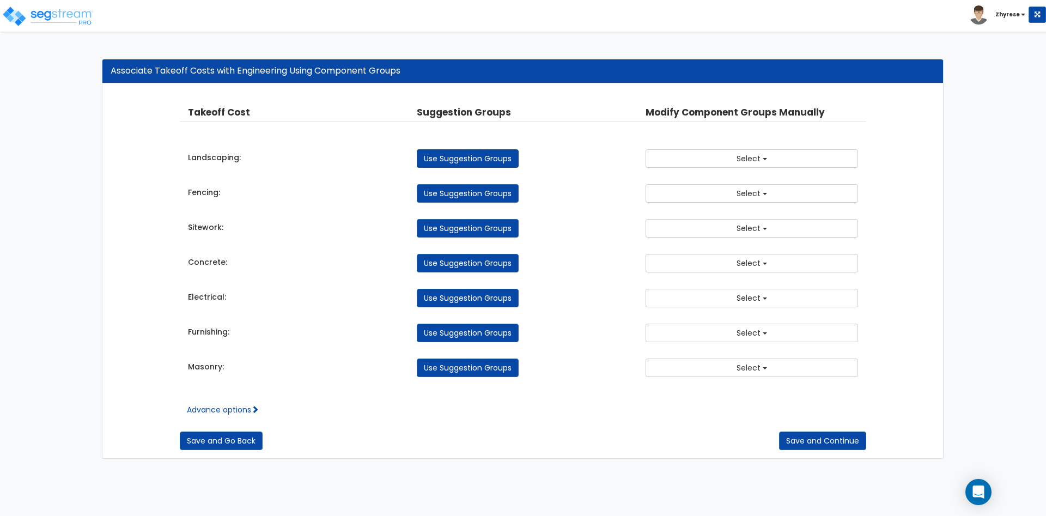
click at [479, 155] on link "Use Suggestion Groups" at bounding box center [468, 158] width 102 height 19
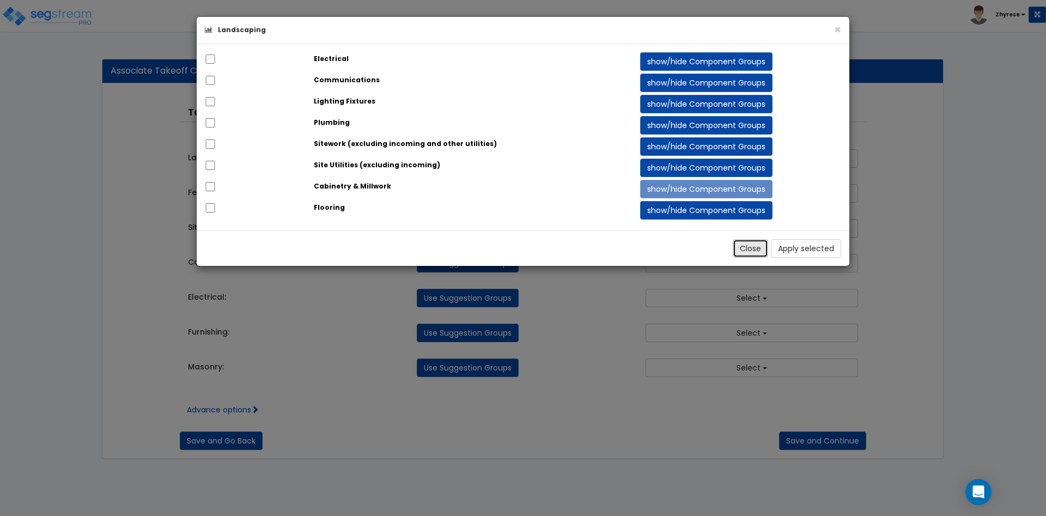
click at [756, 245] on button "Close" at bounding box center [750, 248] width 35 height 19
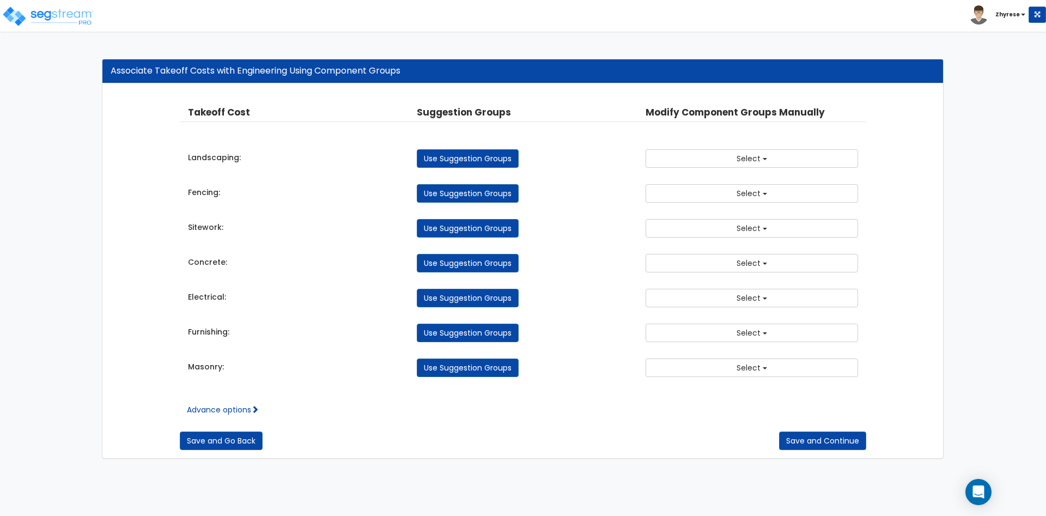
click at [757, 168] on div "Takeoff Cost Property Unit Property Location Suggestion Groups Modify Component…" at bounding box center [523, 241] width 687 height 293
click at [757, 160] on span "Select" at bounding box center [749, 158] width 24 height 11
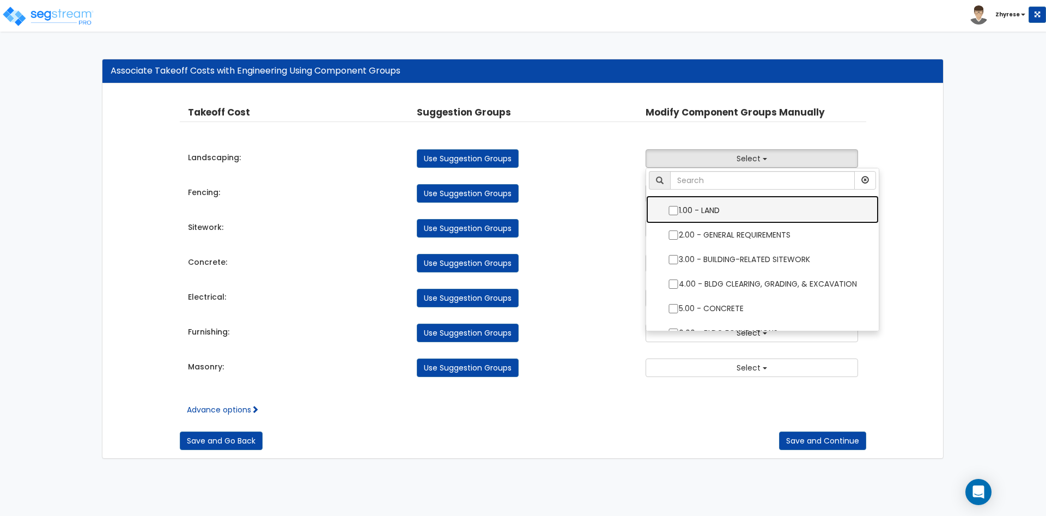
click at [714, 205] on label "1.00 - LAND" at bounding box center [762, 209] width 211 height 25
click at [679, 206] on input "1.00 - LAND" at bounding box center [673, 210] width 11 height 9
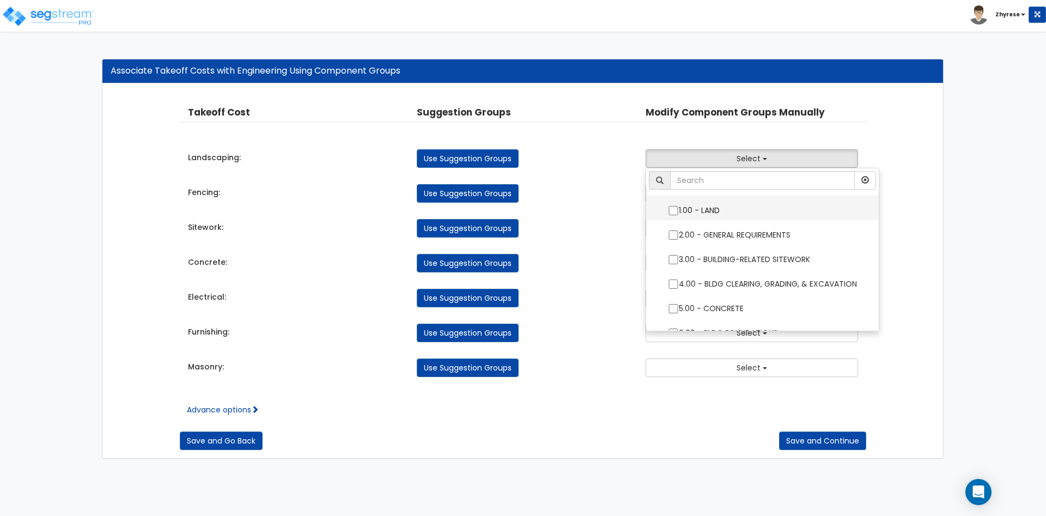
checkbox input "true"
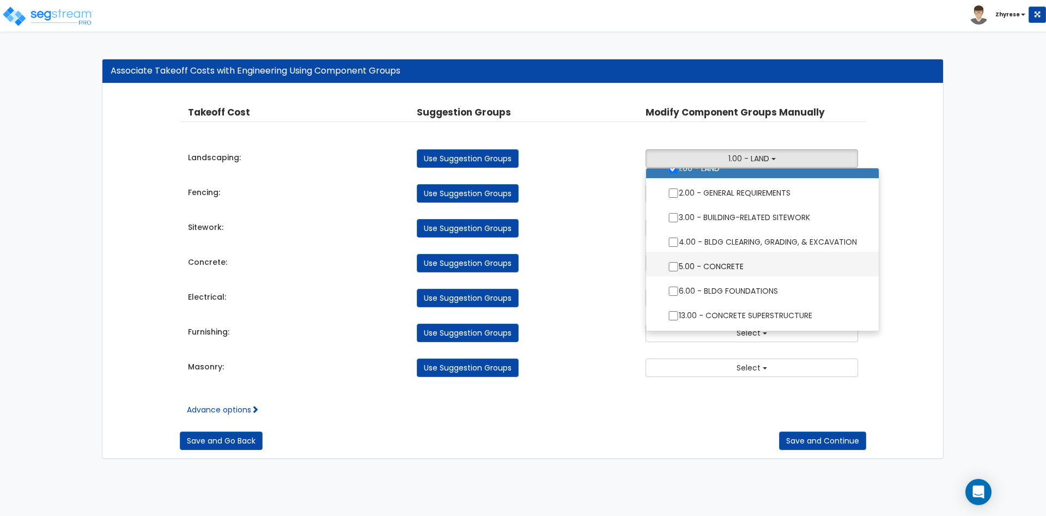
scroll to position [65, 0]
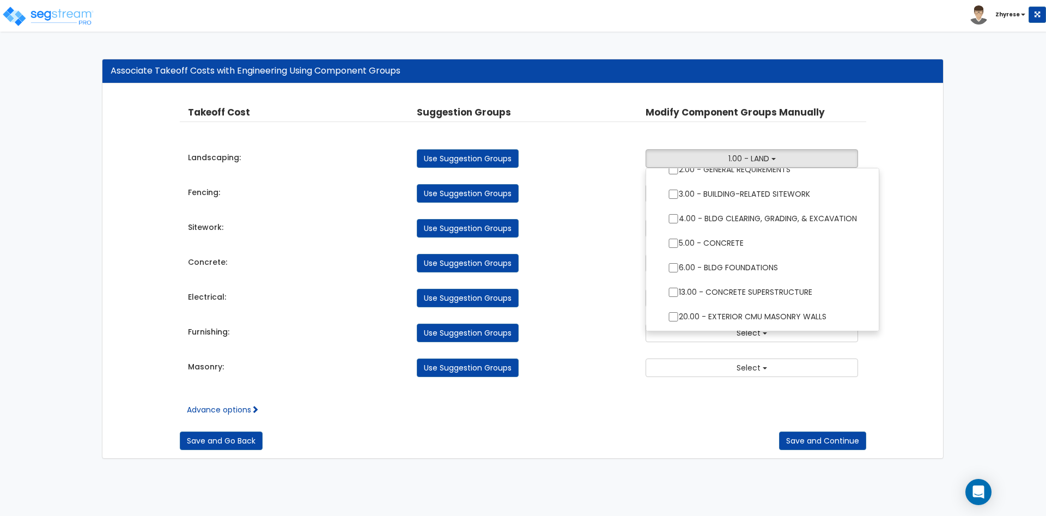
click at [920, 214] on div "Takeoff Cost Property Unit Property Location Suggestion Groups Modify Component…" at bounding box center [522, 271] width 841 height 374
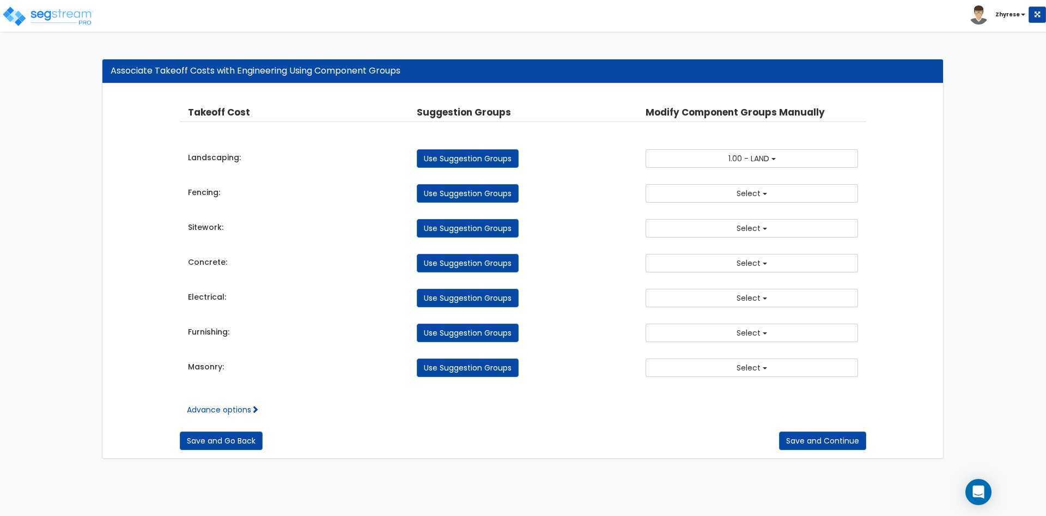
click at [733, 183] on div "Fencing: All MH Site Improvements PU All 1.00 - LAND" at bounding box center [523, 191] width 687 height 24
click at [735, 193] on button "Select" at bounding box center [752, 193] width 212 height 19
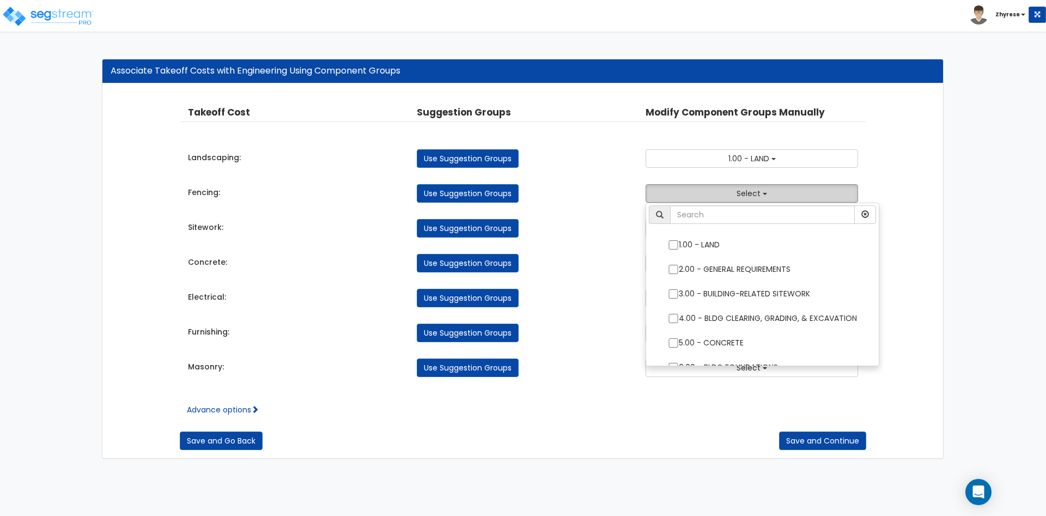
scroll to position [0, 0]
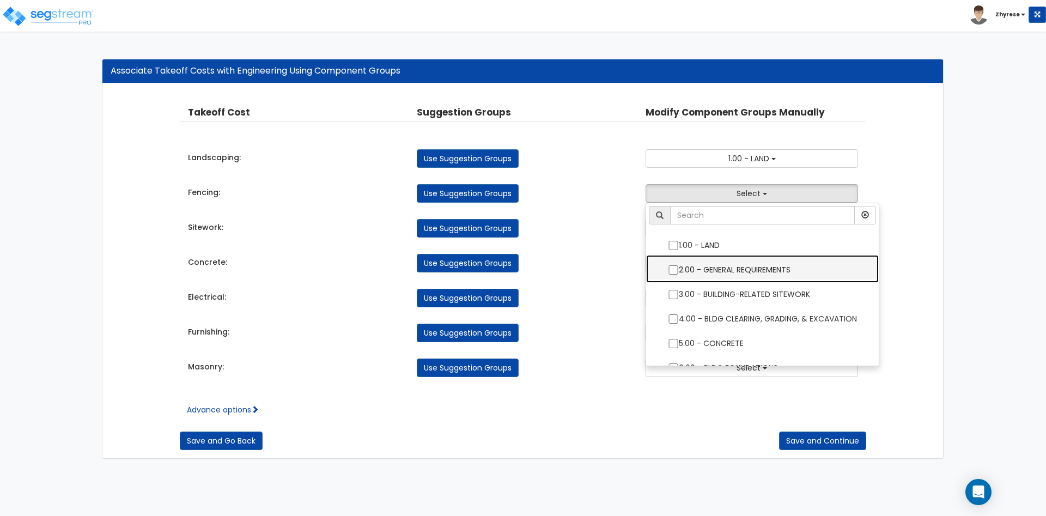
click at [710, 271] on label "2.00 - GENERAL REQUIREMENTS" at bounding box center [762, 268] width 211 height 25
click at [738, 271] on label "2.00 - GENERAL REQUIREMENTS" at bounding box center [762, 268] width 211 height 25
click at [679, 271] on input "2.00 - GENERAL REQUIREMENTS" at bounding box center [673, 269] width 11 height 9
checkbox input "true"
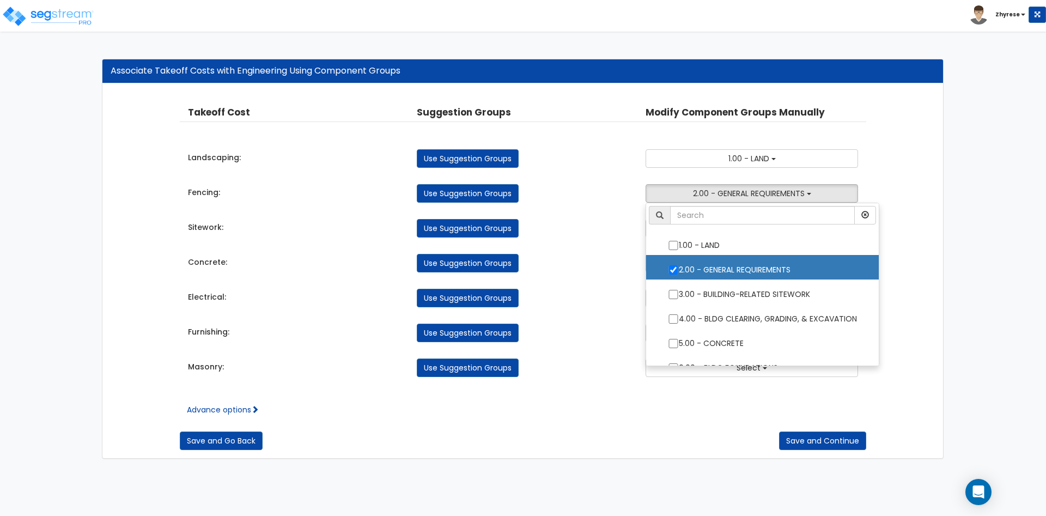
click at [992, 138] on div "Associate Takeoff Costs with Engineering Using Component Groups Takeoff Cost Pr…" at bounding box center [523, 259] width 1046 height 422
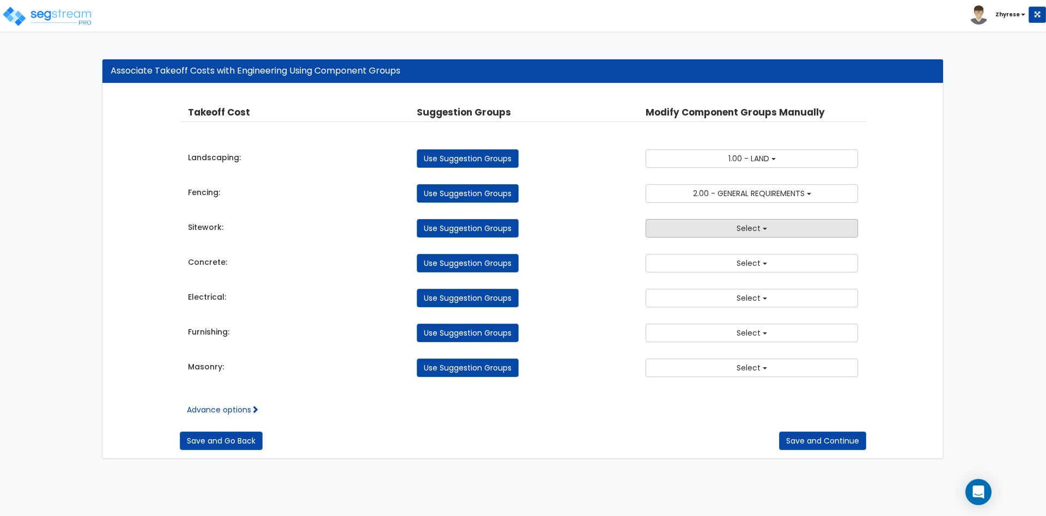
click at [770, 227] on button "Select" at bounding box center [752, 228] width 212 height 19
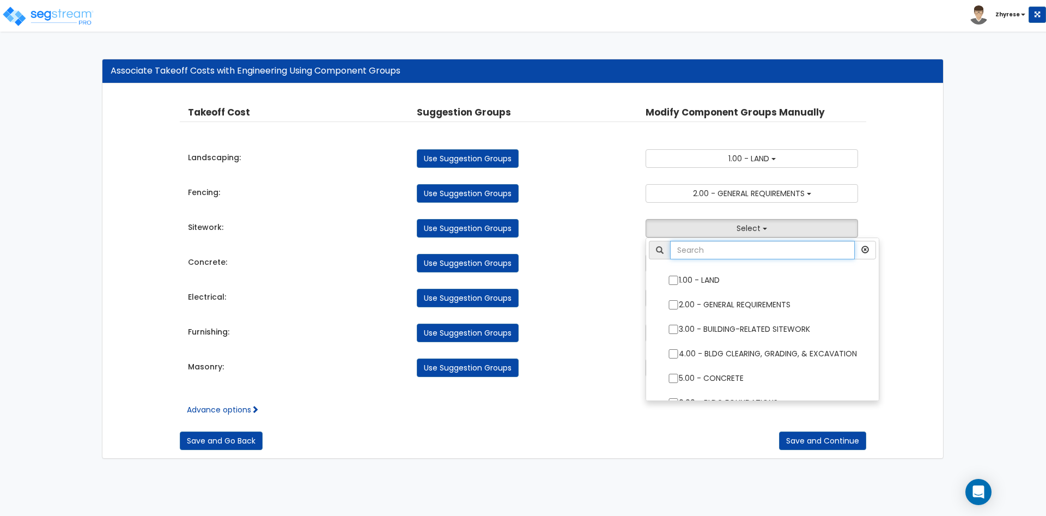
click at [771, 250] on input "text" at bounding box center [762, 250] width 185 height 19
type input "site"
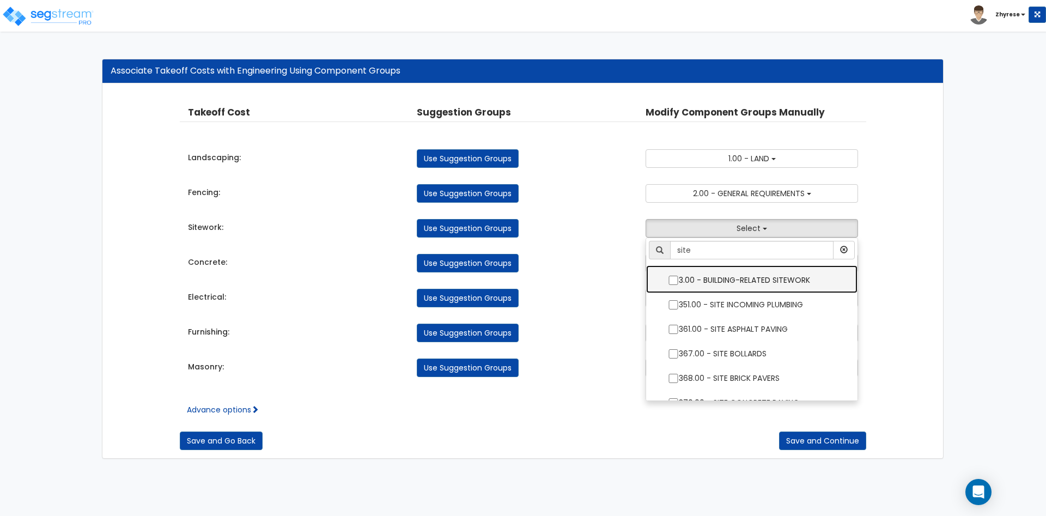
click at [763, 275] on label "3.00 - BUILDING-RELATED SITEWORK" at bounding box center [752, 278] width 190 height 25
click at [679, 276] on input "3.00 - BUILDING-RELATED SITEWORK" at bounding box center [673, 280] width 11 height 9
checkbox input "true"
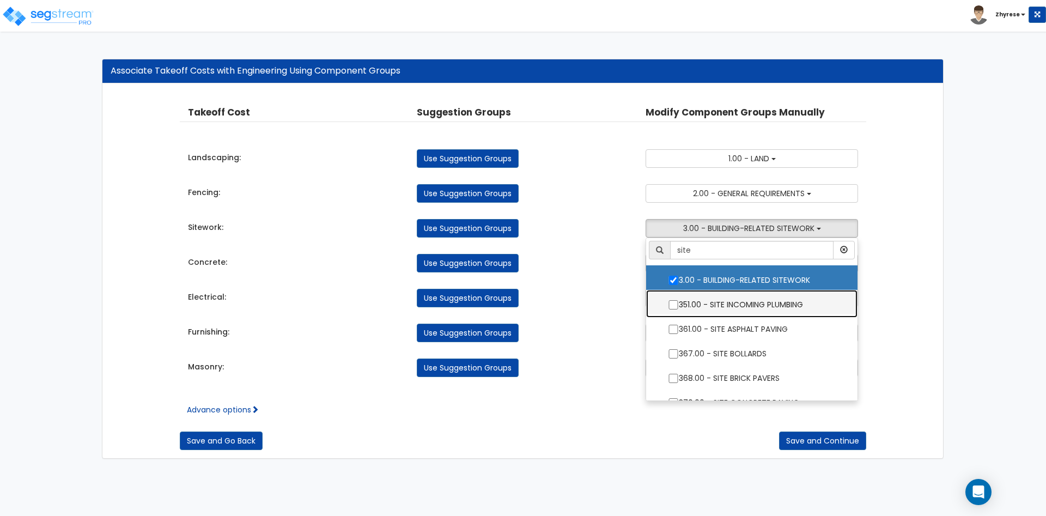
click at [758, 300] on label "351.00 - SITE INCOMING PLUMBING" at bounding box center [752, 303] width 190 height 25
click at [679, 300] on input "351.00 - SITE INCOMING PLUMBING" at bounding box center [673, 304] width 11 height 9
checkbox input "true"
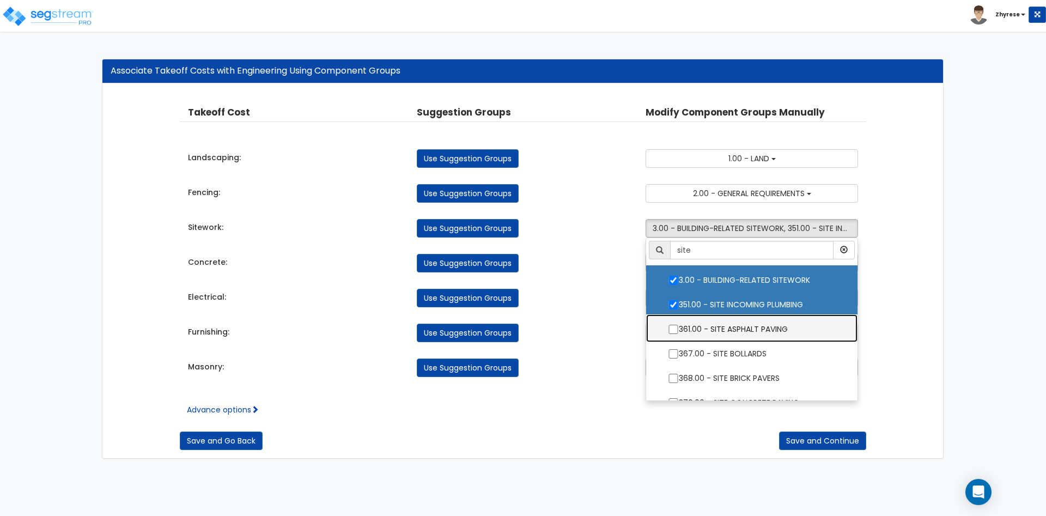
click at [743, 331] on label "361.00 - SITE ASPHALT PAVING" at bounding box center [752, 327] width 190 height 25
click at [679, 331] on input "361.00 - SITE ASPHALT PAVING" at bounding box center [673, 329] width 11 height 9
checkbox input "true"
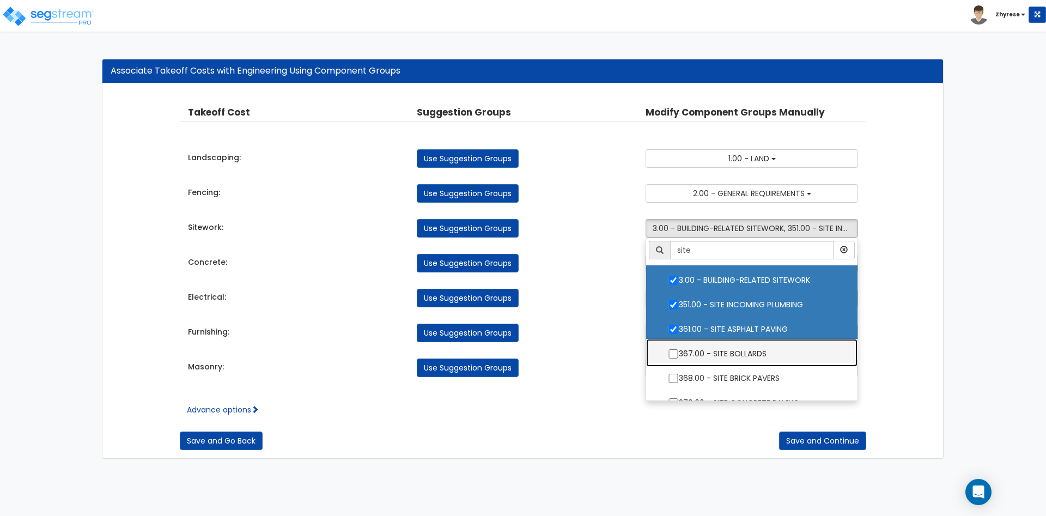
click at [736, 360] on label "367.00 - SITE BOLLARDS" at bounding box center [752, 352] width 190 height 25
click at [679, 358] on input "367.00 - SITE BOLLARDS" at bounding box center [673, 353] width 11 height 9
checkbox input "true"
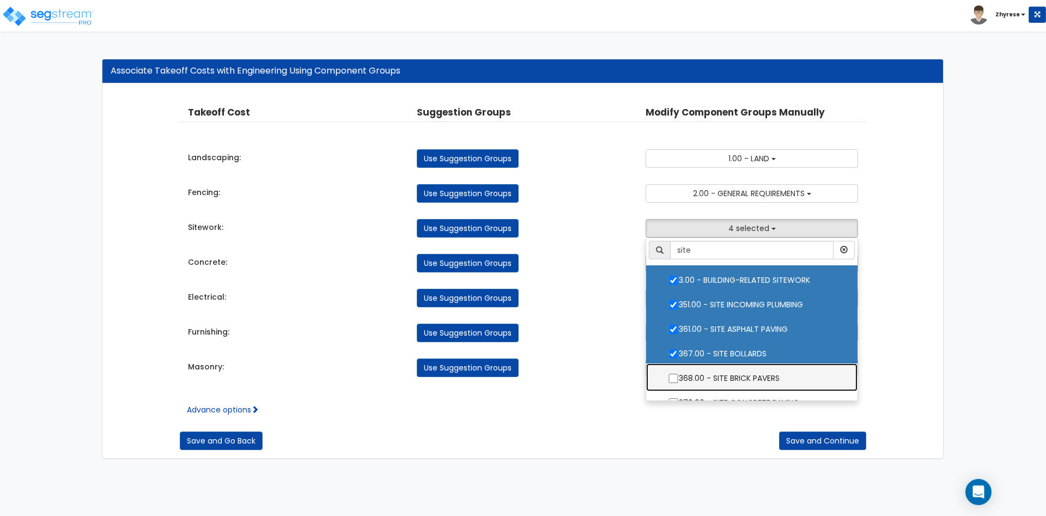
click at [731, 378] on label "368.00 - SITE BRICK PAVERS" at bounding box center [752, 376] width 190 height 25
click at [679, 378] on input "368.00 - SITE BRICK PAVERS" at bounding box center [673, 378] width 11 height 9
checkbox input "true"
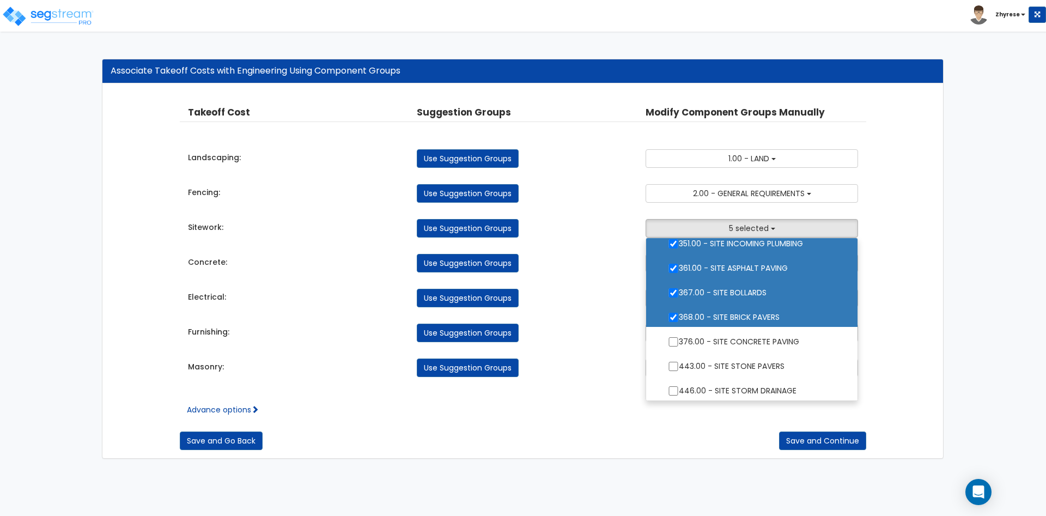
scroll to position [64, 0]
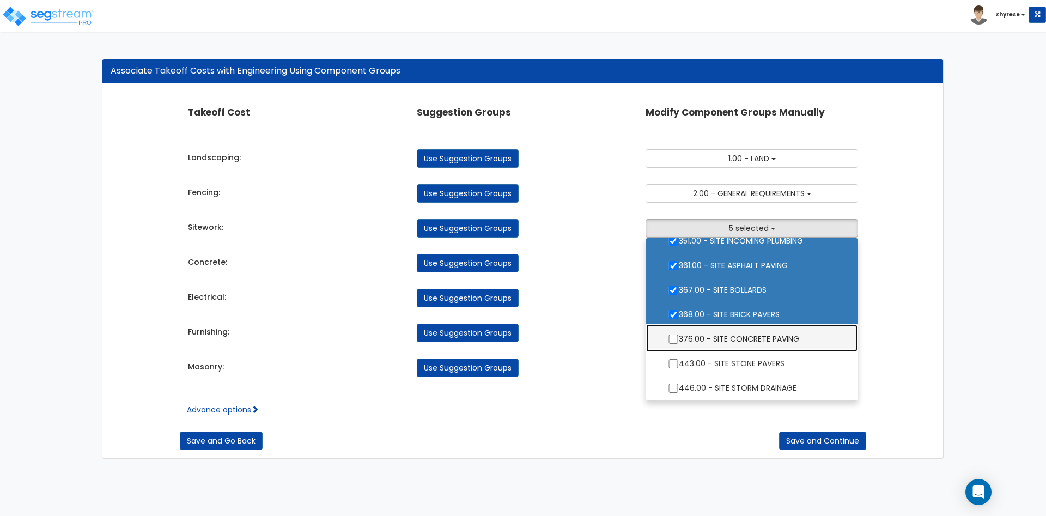
click at [729, 345] on label "376.00 - SITE CONCRETE PAVING" at bounding box center [752, 337] width 190 height 25
click at [679, 344] on input "376.00 - SITE CONCRETE PAVING" at bounding box center [673, 339] width 11 height 9
checkbox input "true"
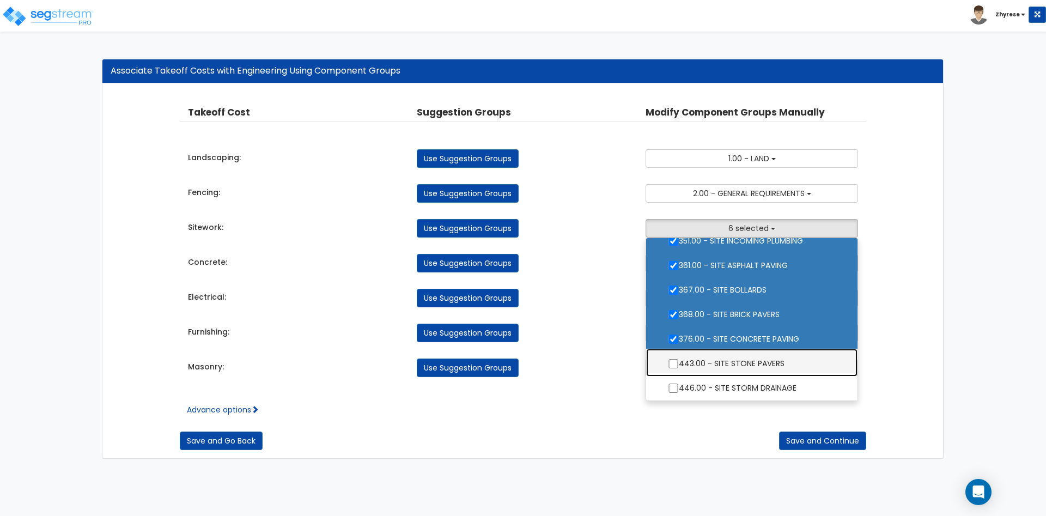
click at [732, 364] on label "443.00 - SITE STONE PAVERS" at bounding box center [752, 362] width 190 height 25
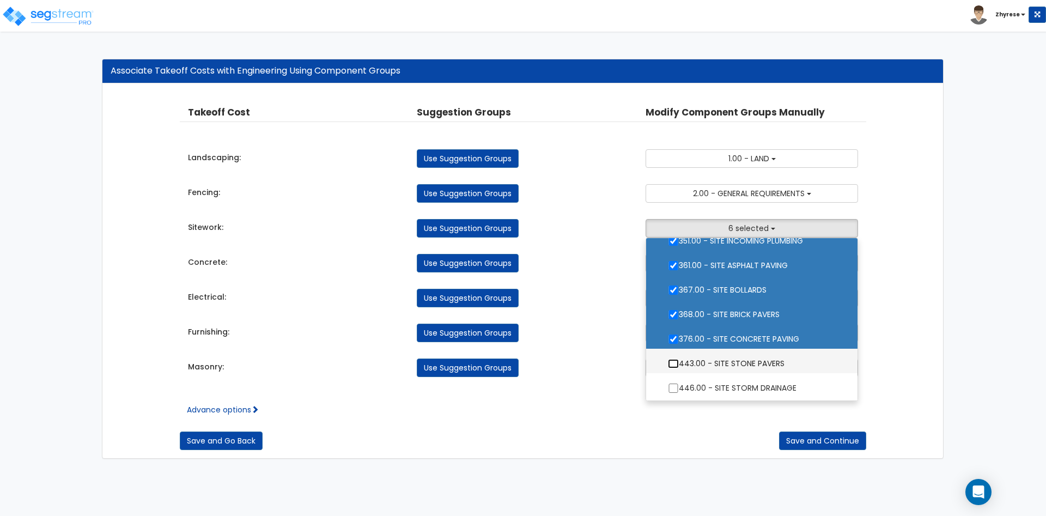
click at [679, 364] on input "443.00 - SITE STONE PAVERS" at bounding box center [673, 363] width 11 height 9
checkbox input "true"
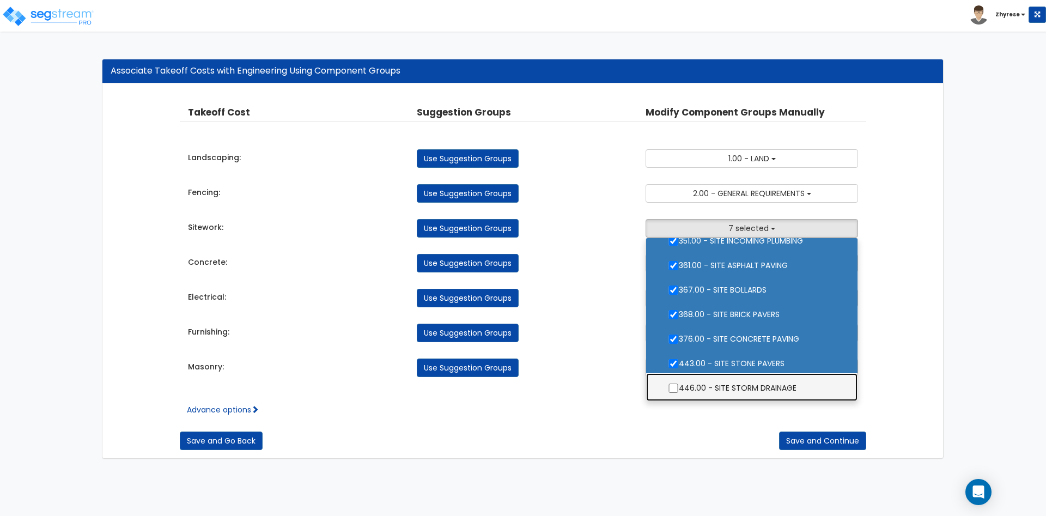
click at [734, 379] on label "446.00 - SITE STORM DRAINAGE" at bounding box center [752, 386] width 190 height 25
click at [679, 384] on input "446.00 - SITE STORM DRAINAGE" at bounding box center [673, 388] width 11 height 9
checkbox input "true"
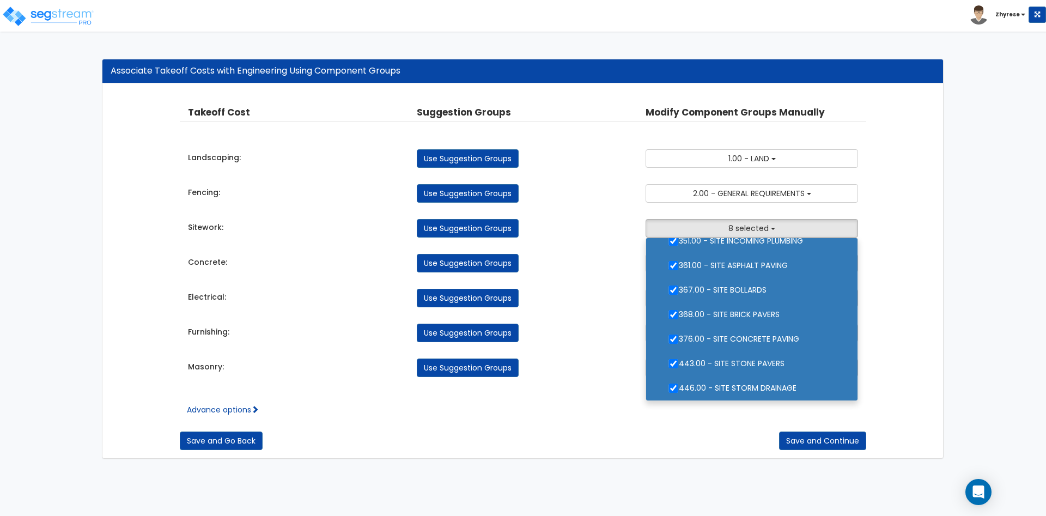
click at [964, 285] on div "Associate Takeoff Costs with Engineering Using Component Groups Takeoff Cost Pr…" at bounding box center [523, 259] width 1046 height 422
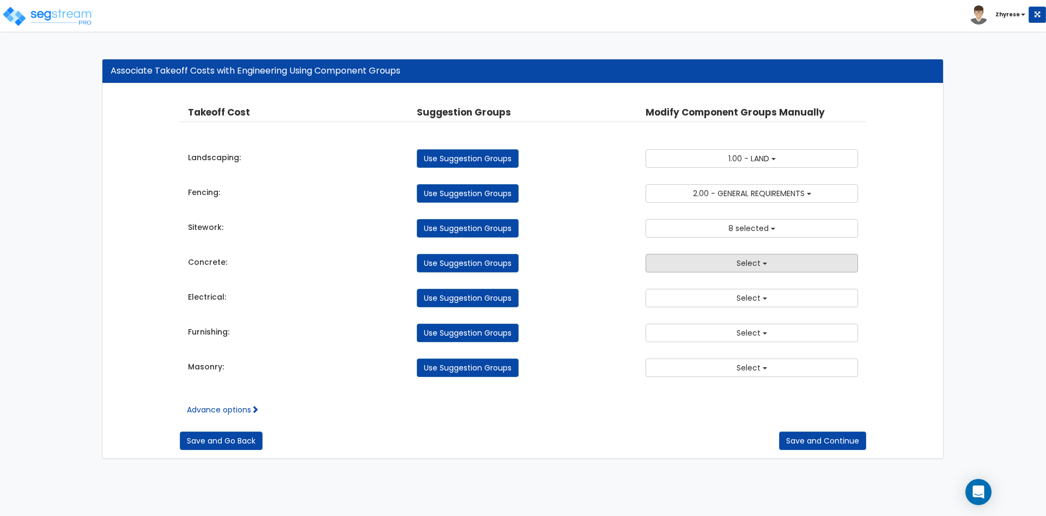
click at [803, 270] on button "Select" at bounding box center [752, 263] width 212 height 19
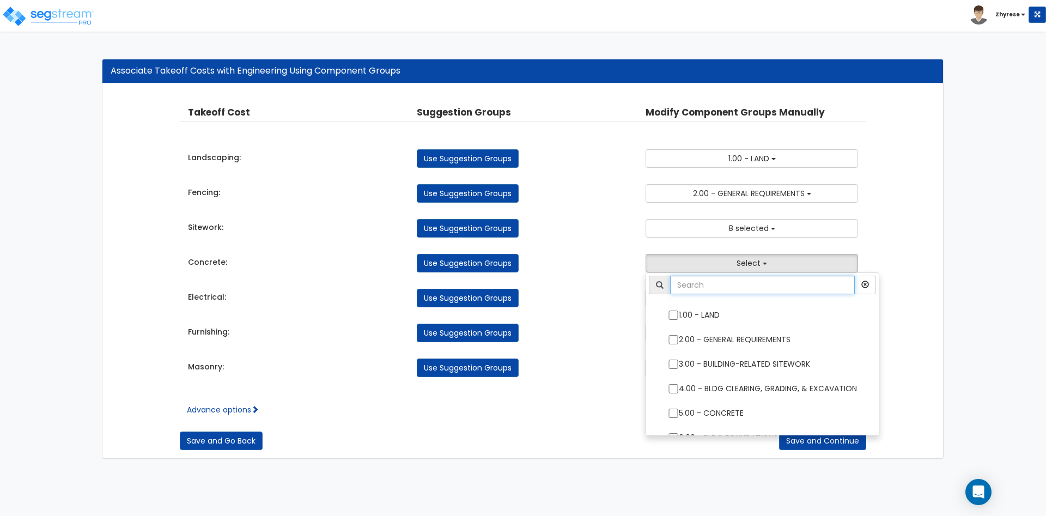
click at [755, 289] on input "text" at bounding box center [762, 285] width 185 height 19
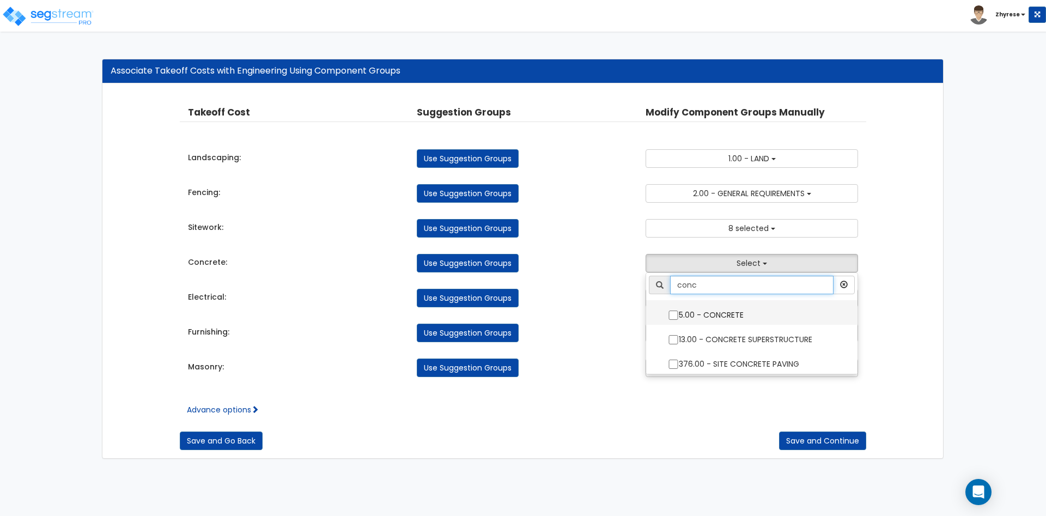
type input "conc"
click at [733, 319] on label "5.00 - CONCRETE" at bounding box center [752, 313] width 190 height 25
click at [679, 319] on input "5.00 - CONCRETE" at bounding box center [673, 315] width 11 height 9
checkbox input "true"
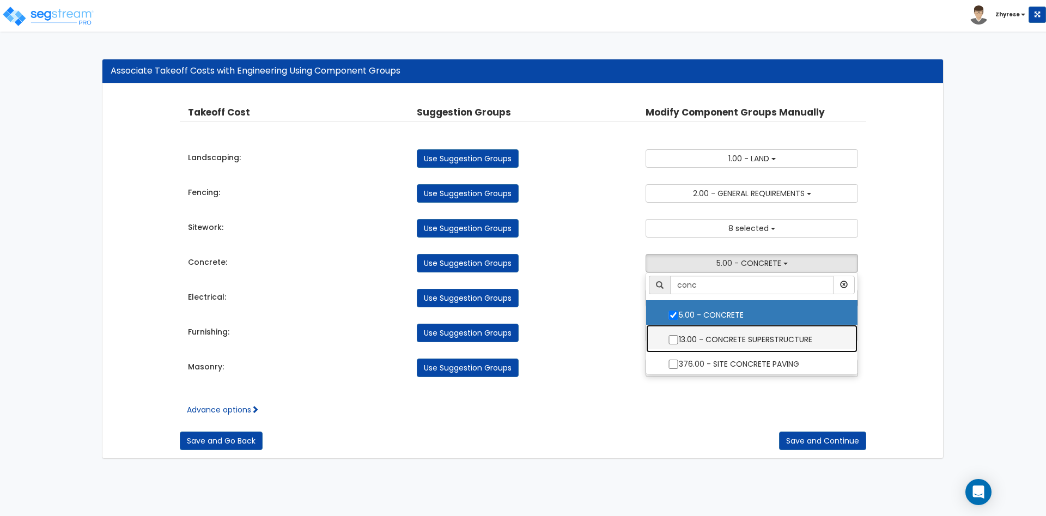
click at [735, 333] on label "13.00 - CONCRETE SUPERSTRUCTURE" at bounding box center [752, 338] width 190 height 25
click at [679, 335] on input "13.00 - CONCRETE SUPERSTRUCTURE" at bounding box center [673, 339] width 11 height 9
checkbox input "true"
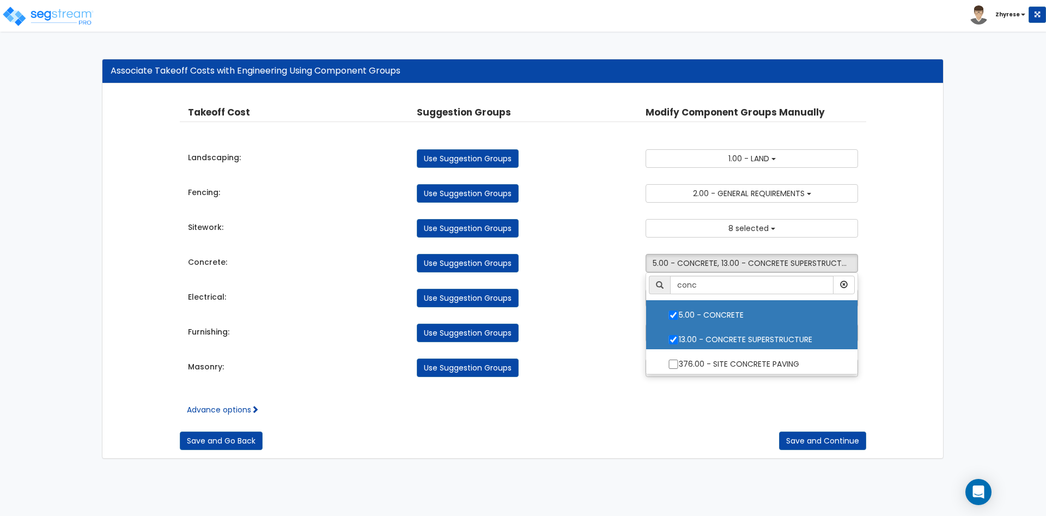
click at [960, 247] on div "Associate Takeoff Costs with Engineering Using Component Groups Takeoff Cost Pr…" at bounding box center [523, 259] width 1046 height 422
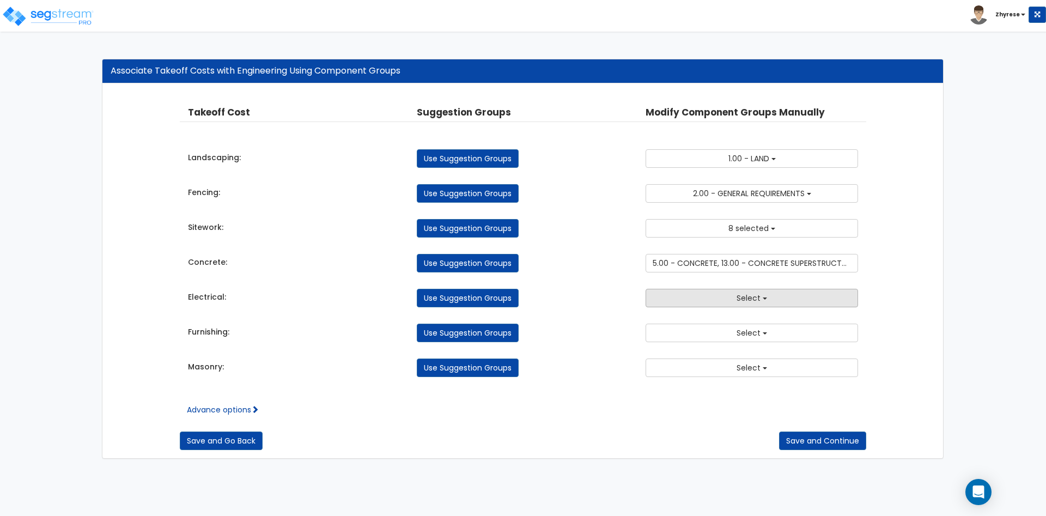
click at [792, 305] on button "Select" at bounding box center [752, 298] width 212 height 19
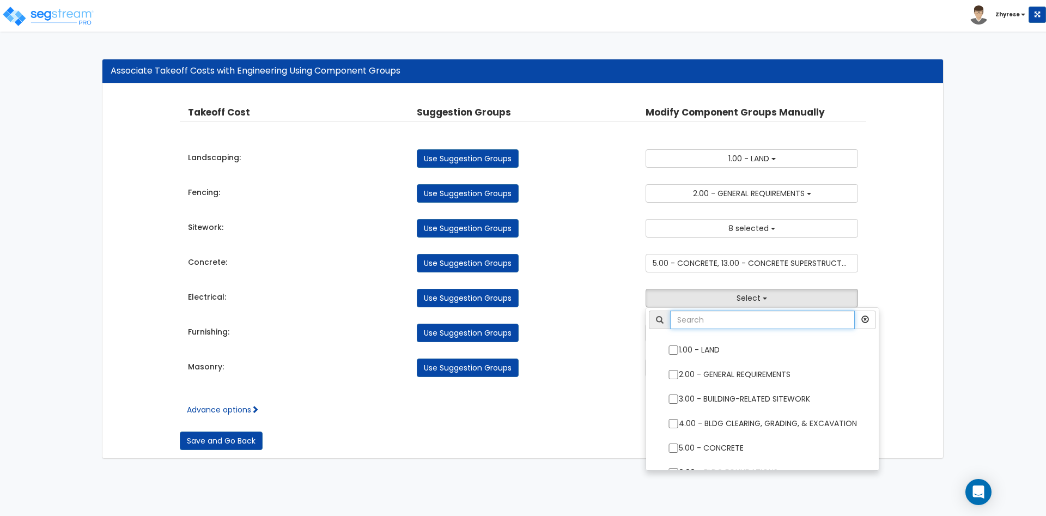
click at [737, 312] on input "text" at bounding box center [762, 320] width 185 height 19
type input "elec"
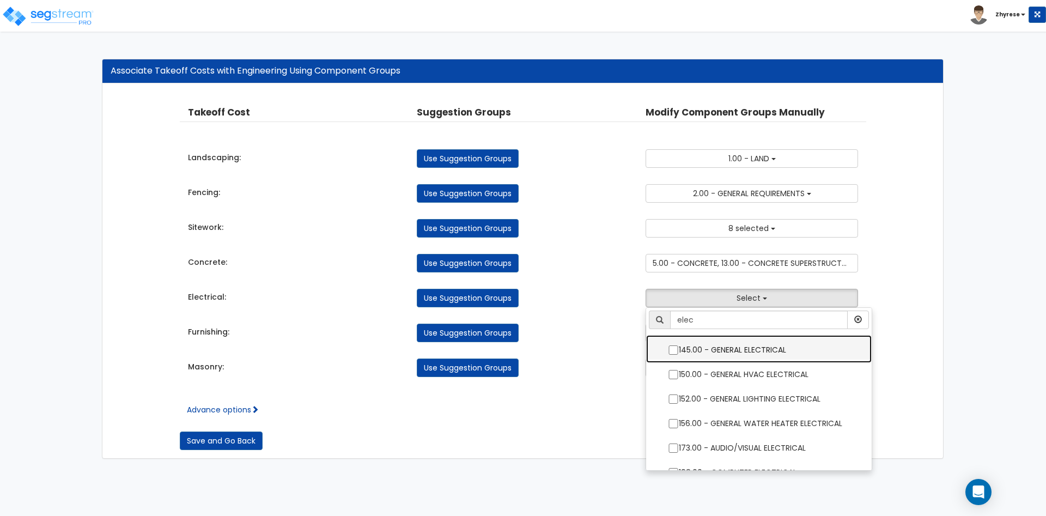
click at [720, 354] on label "145.00 - GENERAL ELECTRICAL" at bounding box center [759, 348] width 204 height 25
click at [679, 354] on input "145.00 - GENERAL ELECTRICAL" at bounding box center [673, 349] width 11 height 9
checkbox input "true"
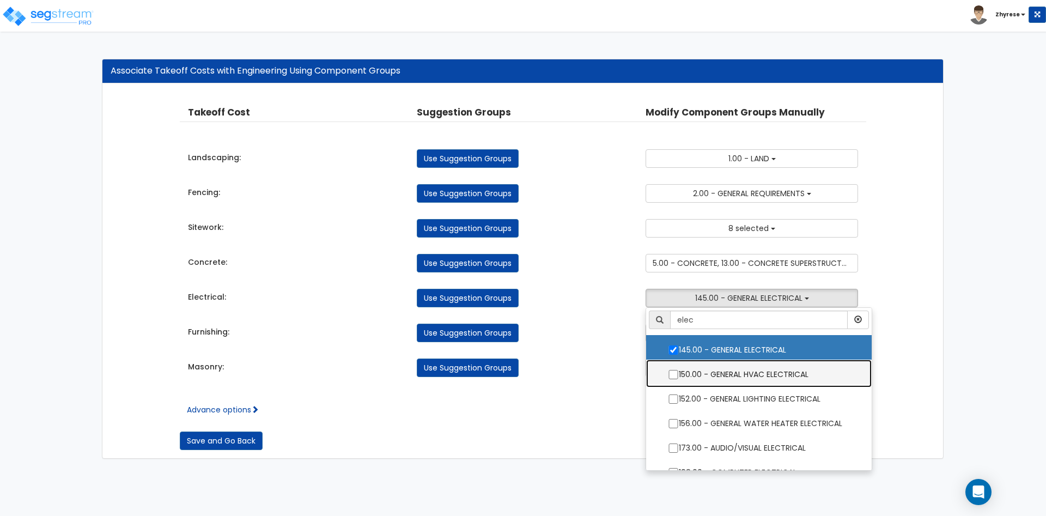
click at [723, 368] on label "150.00 - GENERAL HVAC ELECTRICAL" at bounding box center [759, 373] width 204 height 25
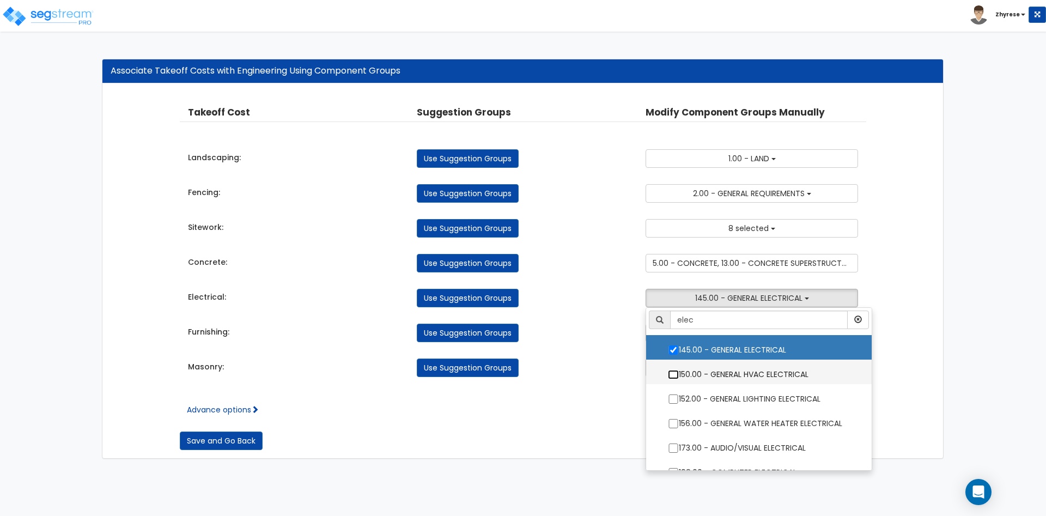
click at [679, 370] on input "150.00 - GENERAL HVAC ELECTRICAL" at bounding box center [673, 374] width 11 height 9
checkbox input "true"
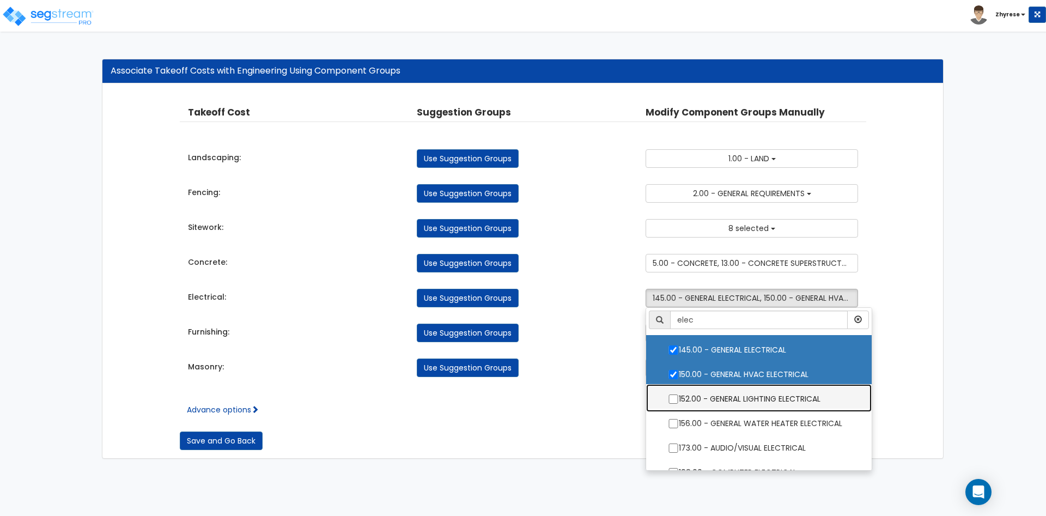
click at [730, 392] on label "152.00 - GENERAL LIGHTING ELECTRICAL" at bounding box center [759, 397] width 204 height 25
click at [679, 394] on input "152.00 - GENERAL LIGHTING ELECTRICAL" at bounding box center [673, 398] width 11 height 9
checkbox input "true"
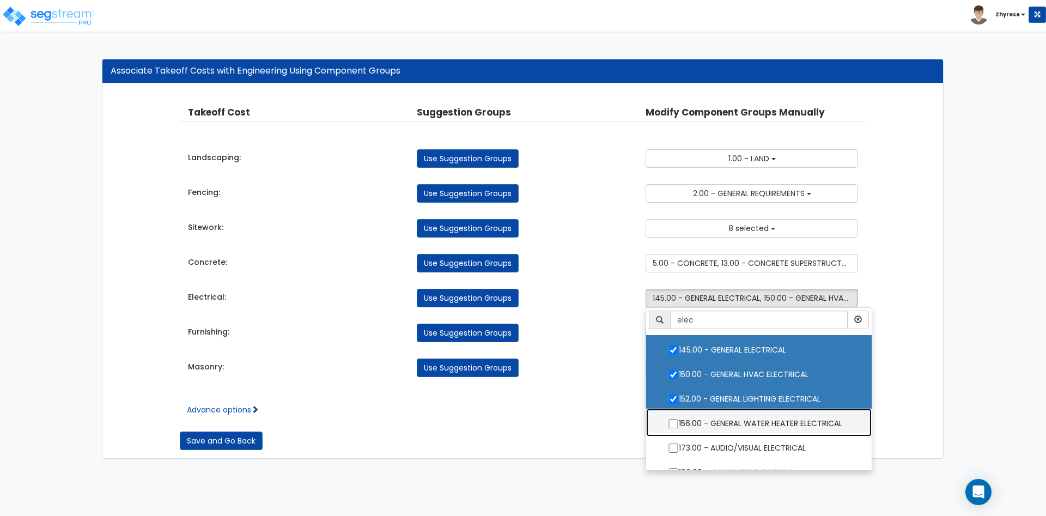
click at [732, 427] on label "156.00 - GENERAL WATER HEATER ELECTRICAL" at bounding box center [759, 422] width 204 height 25
click at [679, 427] on input "156.00 - GENERAL WATER HEATER ELECTRICAL" at bounding box center [673, 423] width 11 height 9
checkbox input "true"
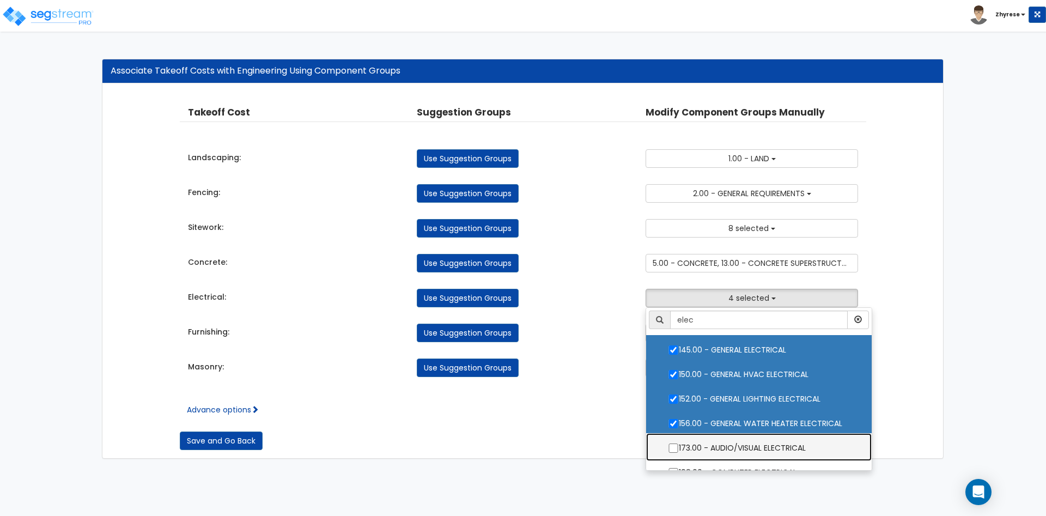
click at [733, 448] on label "173.00 - AUDIO/VISUAL ELECTRICAL" at bounding box center [759, 446] width 204 height 25
click at [679, 448] on input "173.00 - AUDIO/VISUAL ELECTRICAL" at bounding box center [673, 447] width 11 height 9
checkbox input "true"
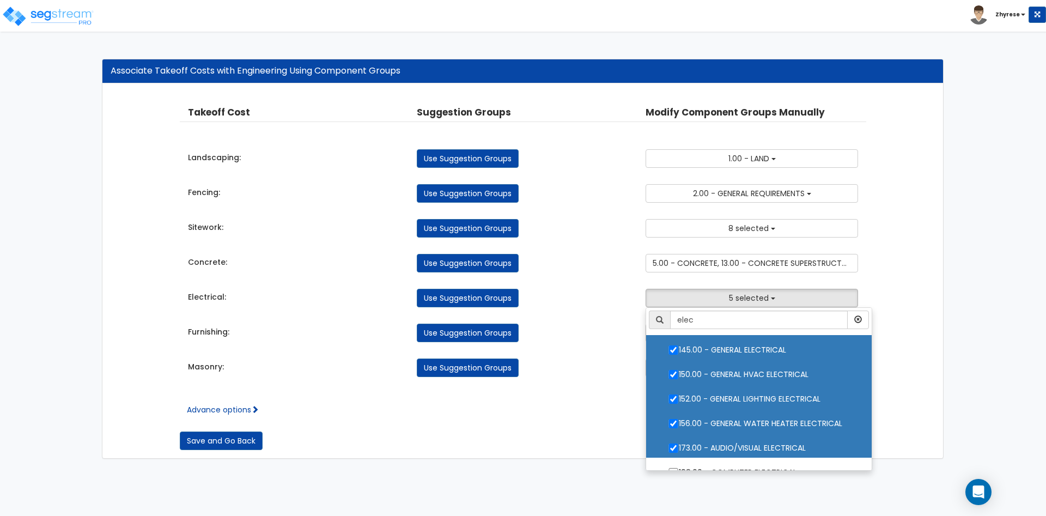
scroll to position [89, 0]
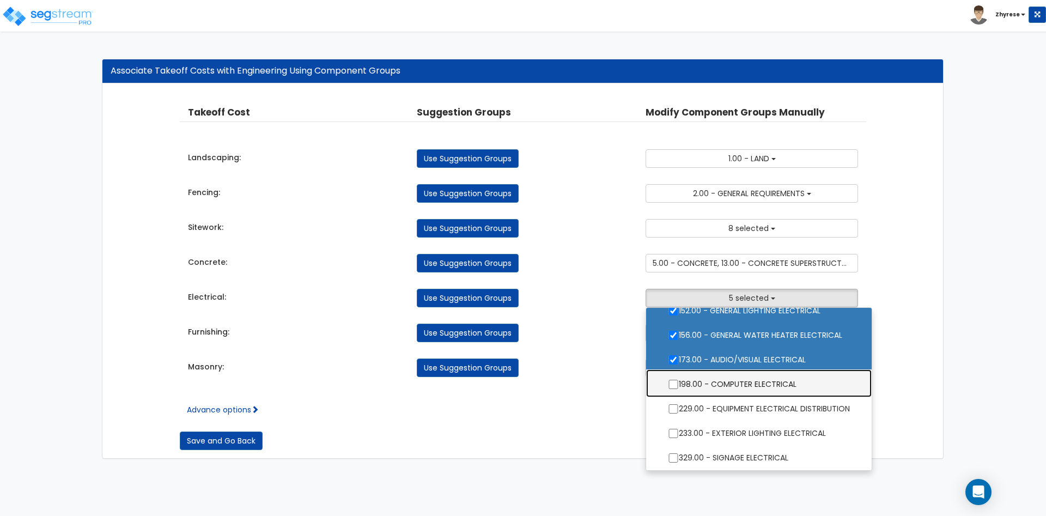
click at [748, 386] on label "198.00 - COMPUTER ELECTRICAL" at bounding box center [759, 382] width 204 height 25
click at [679, 386] on input "198.00 - COMPUTER ELECTRICAL" at bounding box center [673, 384] width 11 height 9
checkbox input "true"
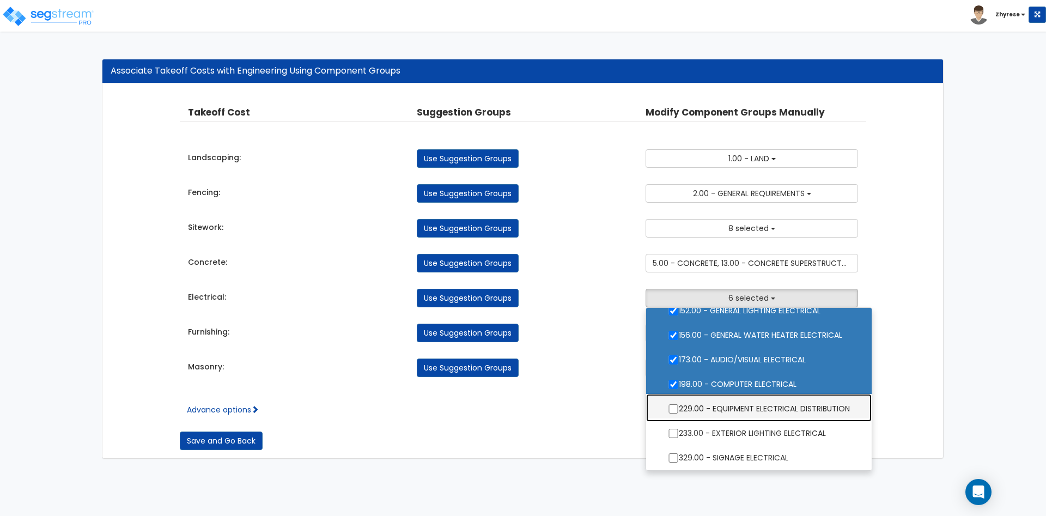
click at [743, 419] on label "229.00 - EQUIPMENT ELECTRICAL DISTRIBUTION" at bounding box center [759, 407] width 204 height 25
click at [679, 414] on input "229.00 - EQUIPMENT ELECTRICAL DISTRIBUTION" at bounding box center [673, 408] width 11 height 9
checkbox input "true"
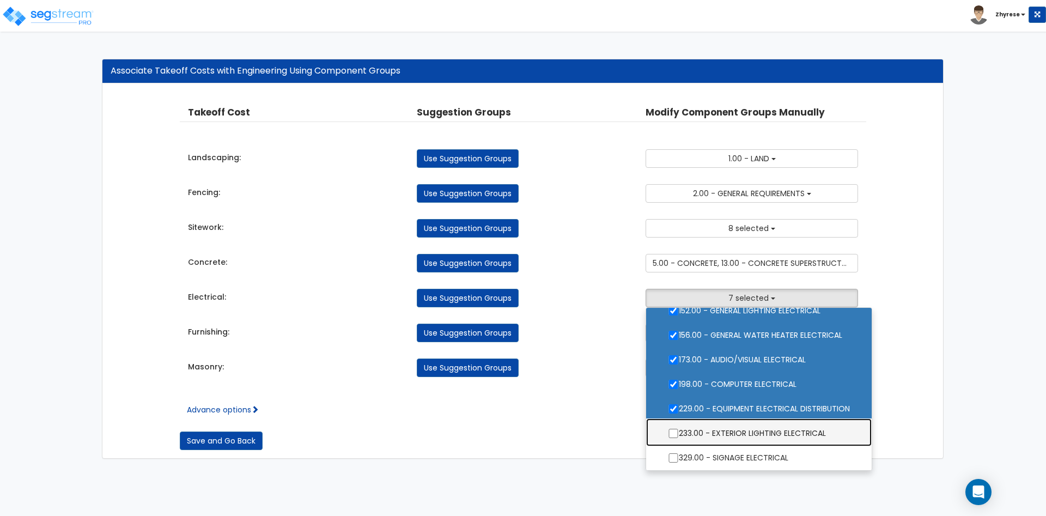
click at [744, 436] on label "233.00 - EXTERIOR LIGHTING ELECTRICAL" at bounding box center [759, 432] width 204 height 25
click at [679, 436] on input "233.00 - EXTERIOR LIGHTING ELECTRICAL" at bounding box center [673, 433] width 11 height 9
checkbox input "true"
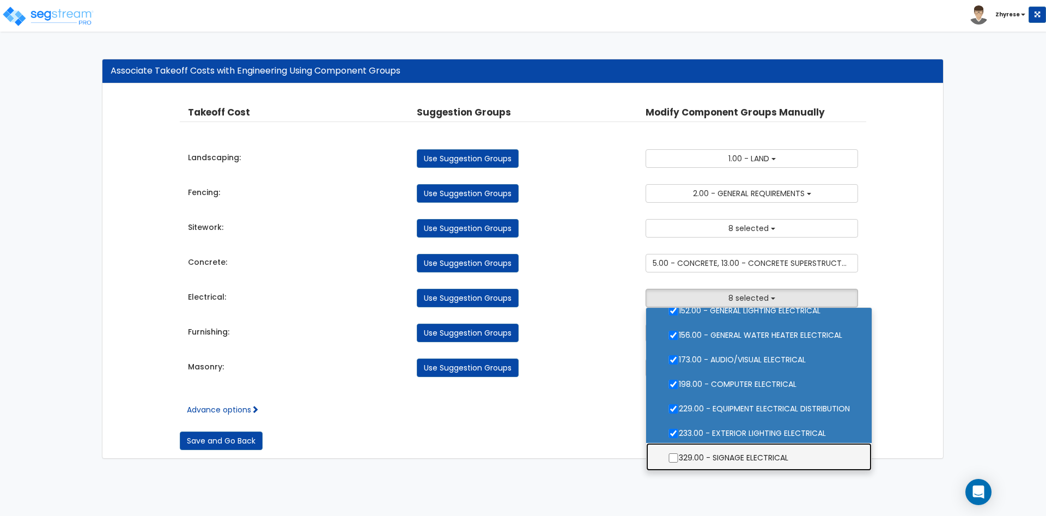
click at [740, 463] on label "329.00 - SIGNAGE ELECTRICAL" at bounding box center [759, 456] width 204 height 25
click at [679, 463] on input "329.00 - SIGNAGE ELECTRICAL" at bounding box center [673, 457] width 11 height 9
checkbox input "true"
click at [1000, 327] on div "Associate Takeoff Costs with Engineering Using Component Groups Takeoff Cost Pr…" at bounding box center [523, 259] width 1046 height 422
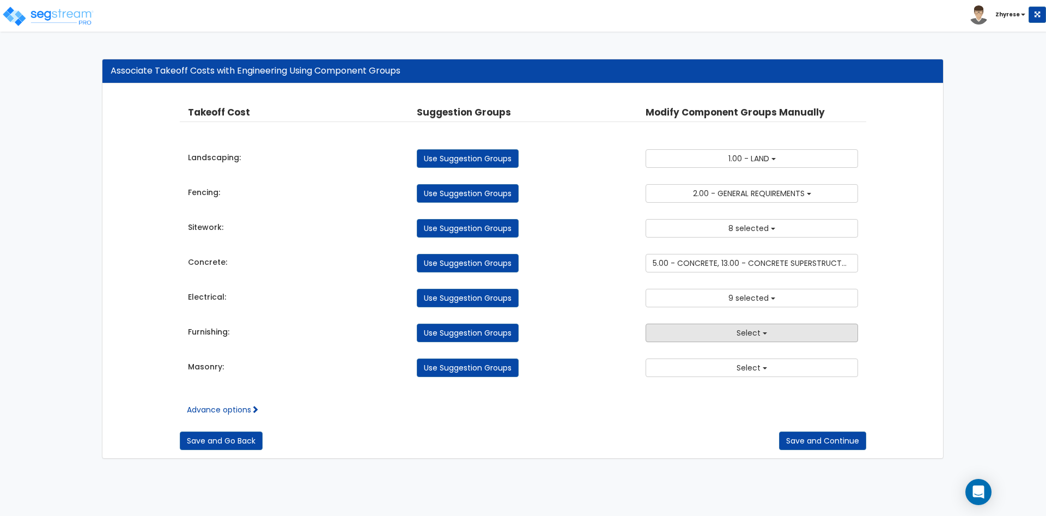
click at [750, 335] on span "Select" at bounding box center [749, 332] width 24 height 11
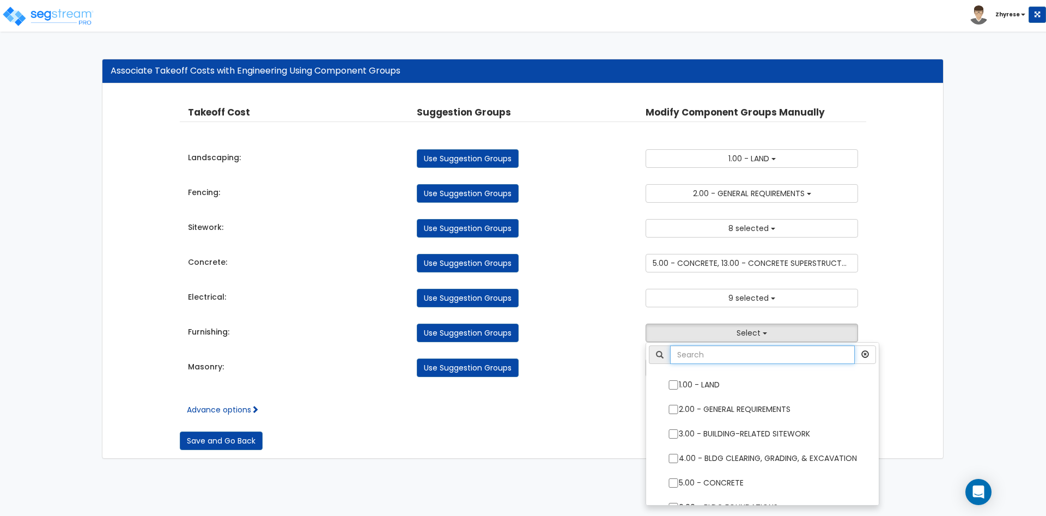
click at [702, 360] on input "text" at bounding box center [762, 354] width 185 height 19
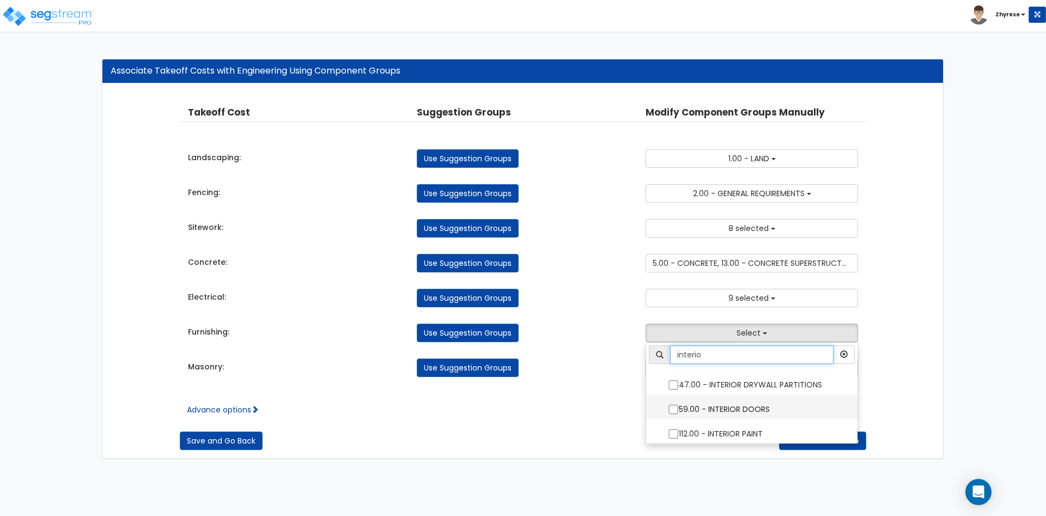
type input "interio"
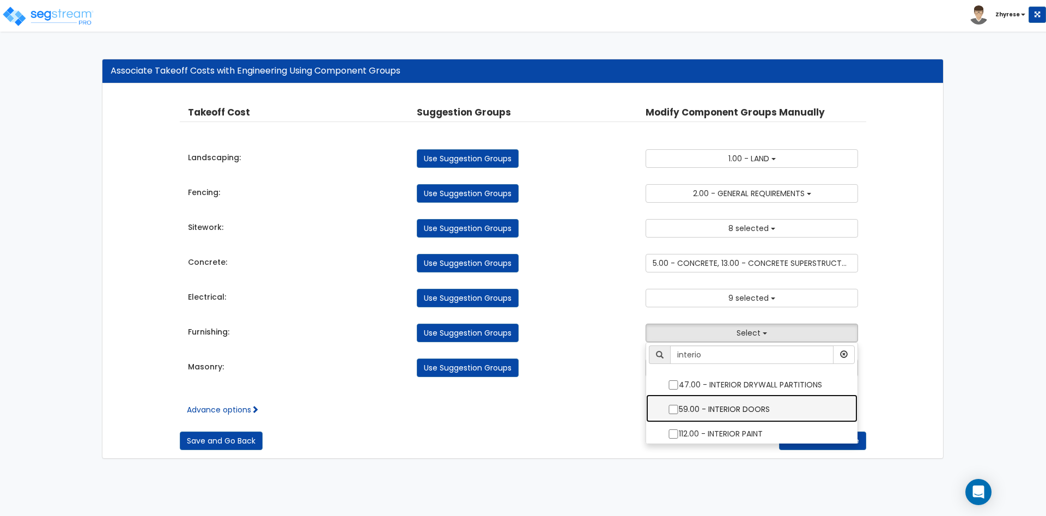
click at [721, 403] on label "59.00 - INTERIOR DOORS" at bounding box center [752, 408] width 190 height 25
click at [679, 405] on input "59.00 - INTERIOR DOORS" at bounding box center [673, 409] width 11 height 9
checkbox input "true"
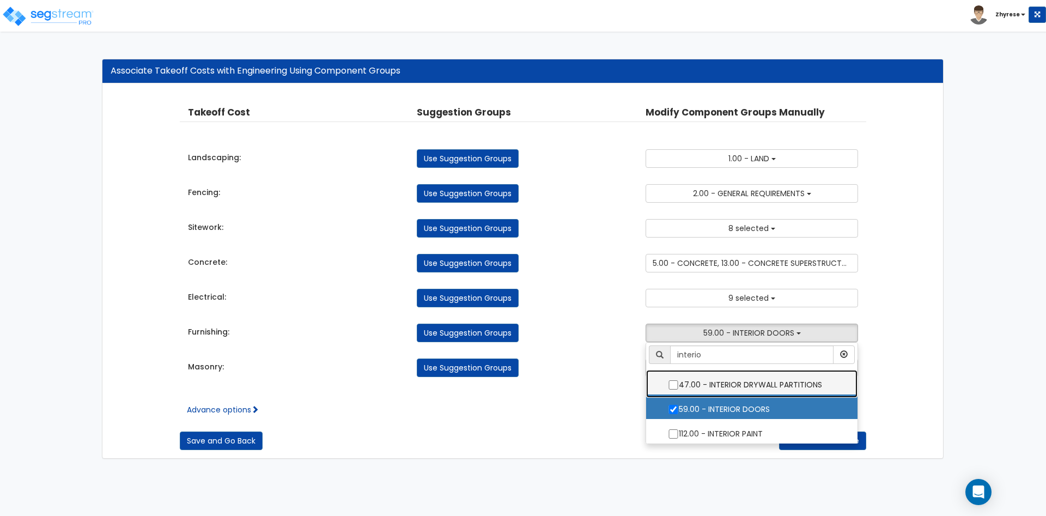
click at [721, 388] on label "47.00 - INTERIOR DRYWALL PARTITIONS" at bounding box center [752, 383] width 190 height 25
click at [679, 388] on input "47.00 - INTERIOR DRYWALL PARTITIONS" at bounding box center [673, 384] width 11 height 9
checkbox input "true"
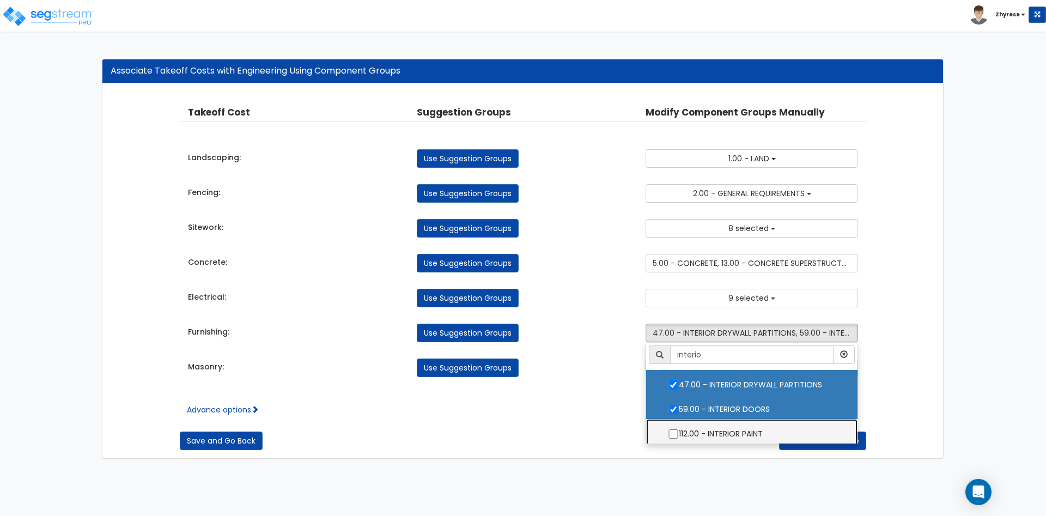
click at [733, 431] on label "112.00 - INTERIOR PAINT" at bounding box center [752, 432] width 190 height 25
click at [679, 431] on input "112.00 - INTERIOR PAINT" at bounding box center [673, 433] width 11 height 9
checkbox input "true"
click at [955, 325] on div "Associate Takeoff Costs with Engineering Using Component Groups Takeoff Cost Pr…" at bounding box center [523, 259] width 1046 height 422
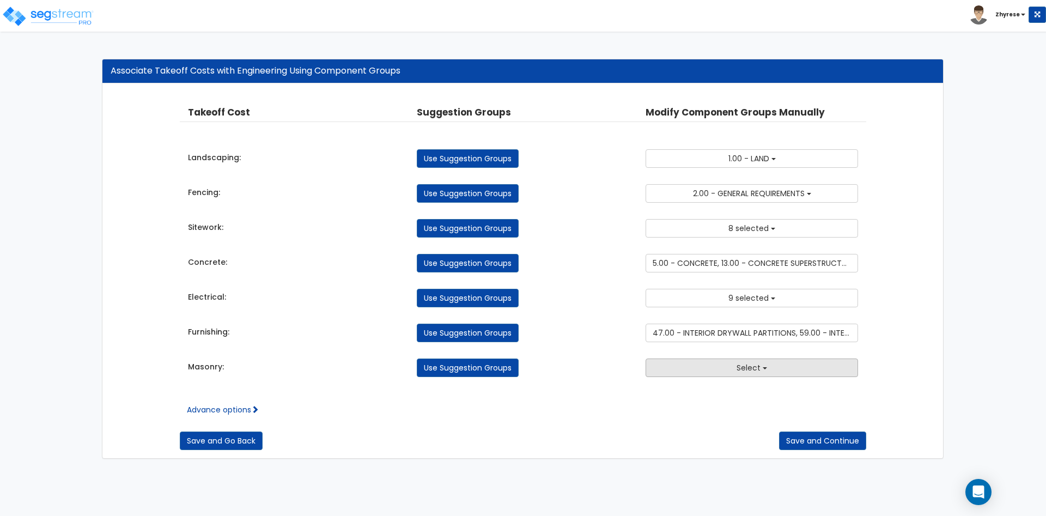
click at [813, 363] on button "Select" at bounding box center [752, 367] width 212 height 19
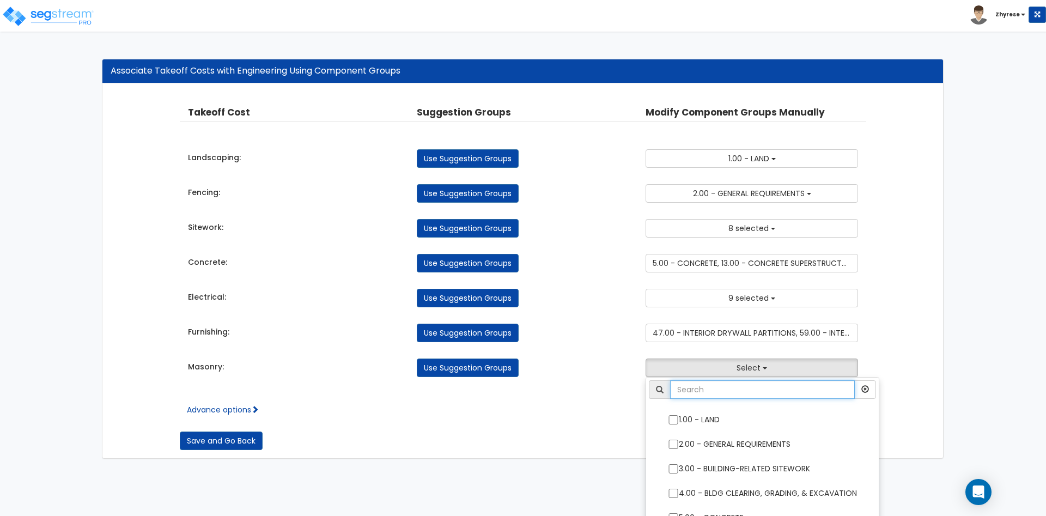
click at [783, 389] on input "text" at bounding box center [762, 389] width 185 height 19
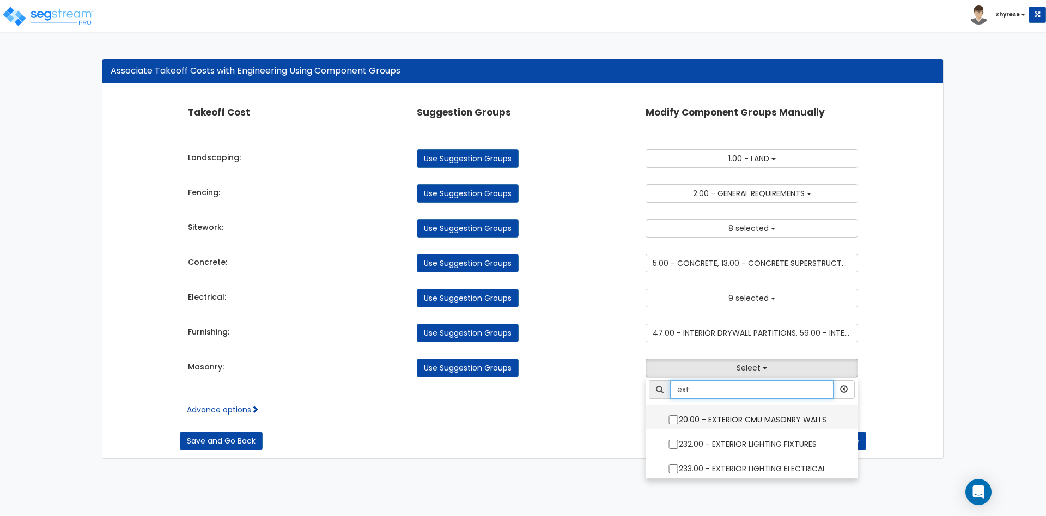
type input "ext"
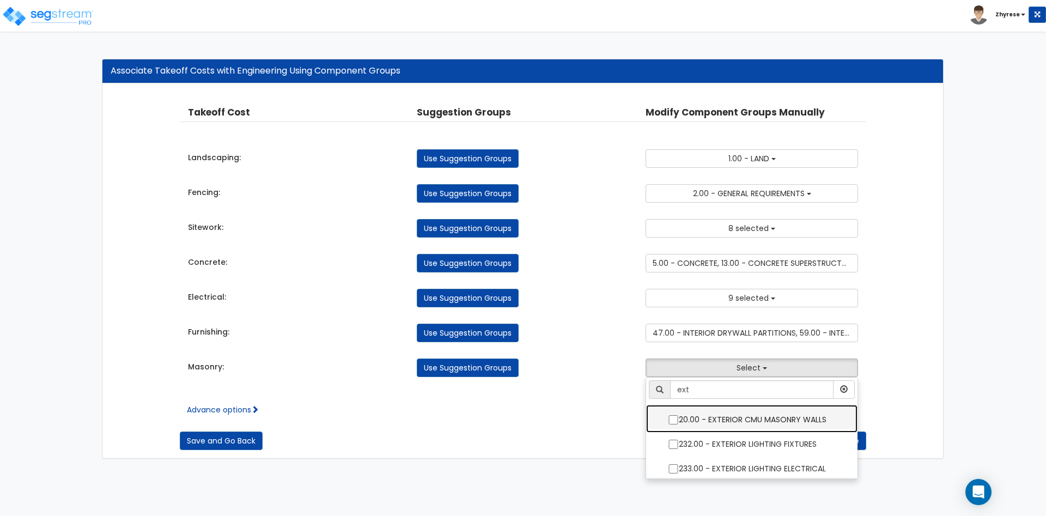
click at [774, 413] on label "20.00 - EXTERIOR CMU MASONRY WALLS" at bounding box center [752, 418] width 190 height 25
click at [679, 415] on input "20.00 - EXTERIOR CMU MASONRY WALLS" at bounding box center [673, 419] width 11 height 9
checkbox input "true"
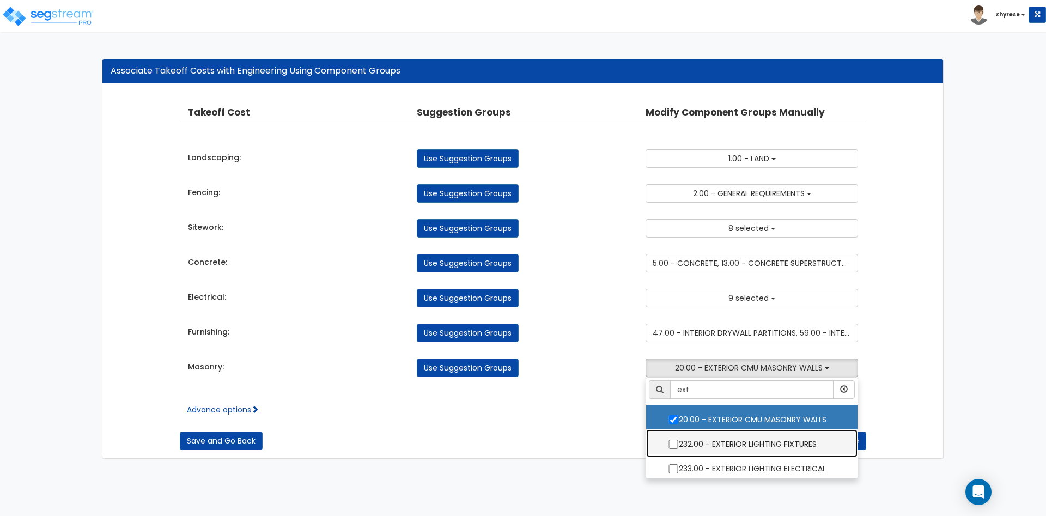
click at [768, 441] on label "232.00 - EXTERIOR LIGHTING FIXTURES" at bounding box center [752, 442] width 190 height 25
click at [679, 441] on input "232.00 - EXTERIOR LIGHTING FIXTURES" at bounding box center [673, 444] width 11 height 9
checkbox input "true"
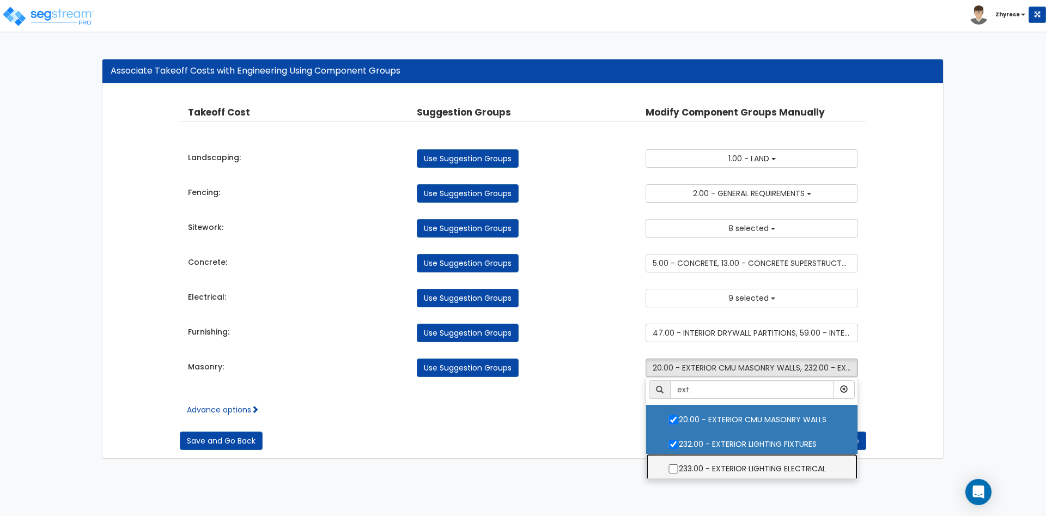
click at [766, 464] on label "233.00 - EXTERIOR LIGHTING ELECTRICAL" at bounding box center [752, 467] width 190 height 25
click at [679, 464] on input "233.00 - EXTERIOR LIGHTING ELECTRICAL" at bounding box center [673, 468] width 11 height 9
checkbox input "true"
click at [956, 358] on div "Associate Takeoff Costs with Engineering Using Component Groups Takeoff Cost Pr…" at bounding box center [523, 259] width 1046 height 422
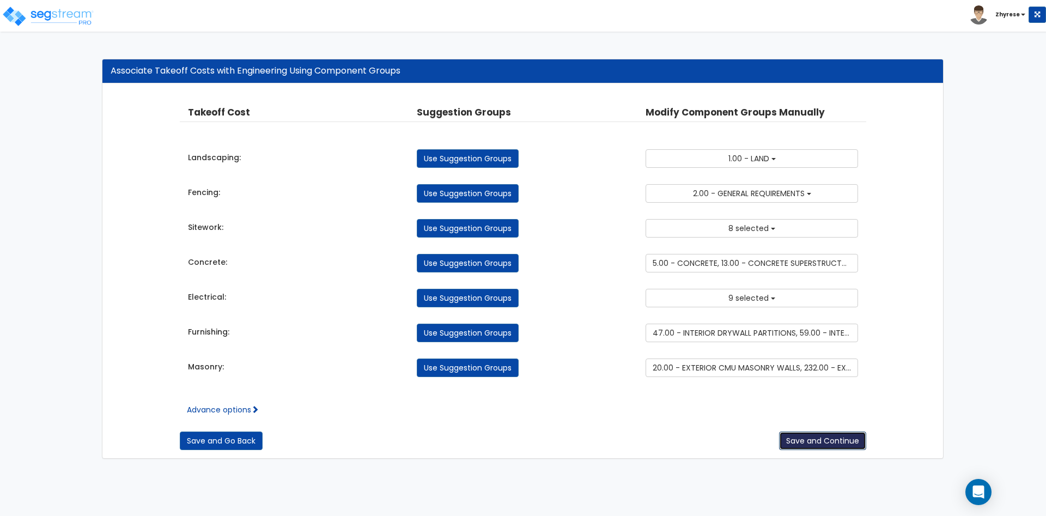
click at [858, 436] on button "Save and Continue" at bounding box center [822, 441] width 87 height 19
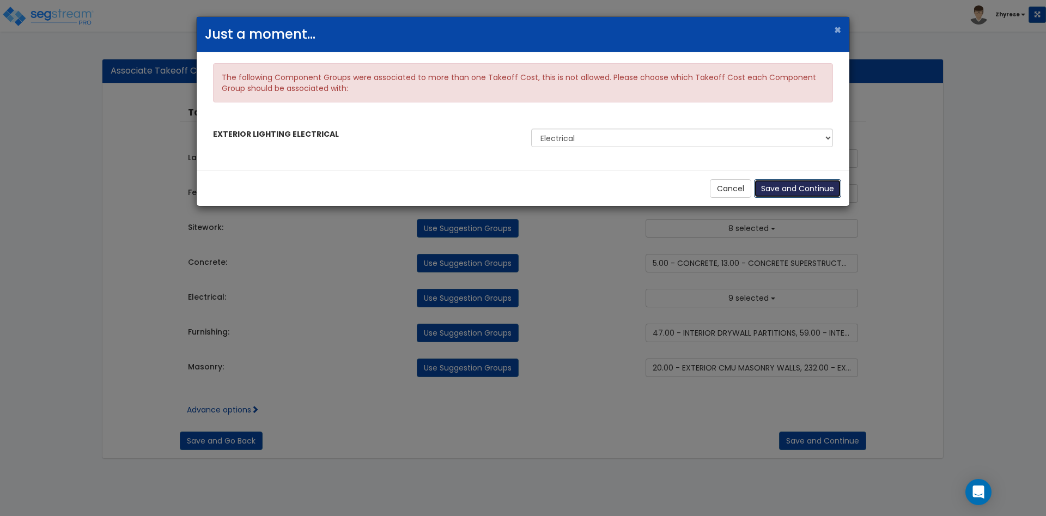
click at [802, 187] on button "Save and Continue" at bounding box center [797, 188] width 87 height 19
